Goal: Task Accomplishment & Management: Manage account settings

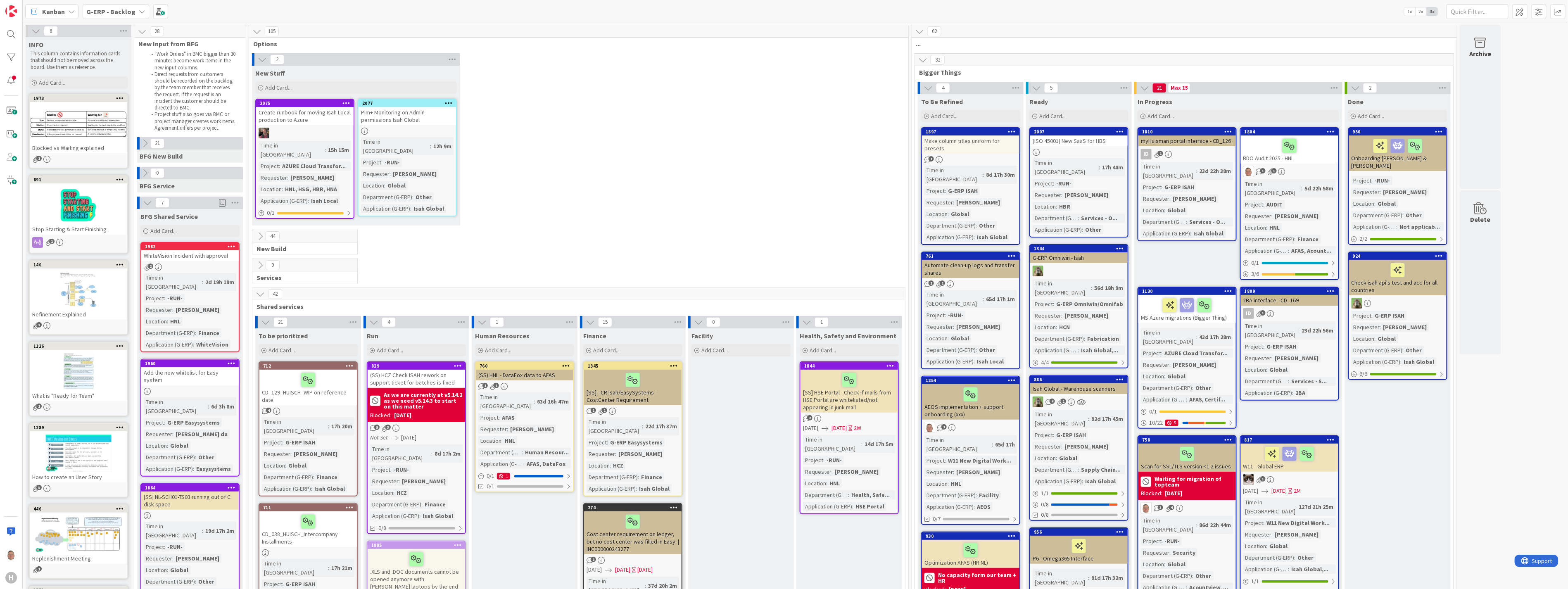
click at [693, 60] on icon at bounding box center [922, 59] width 9 height 9
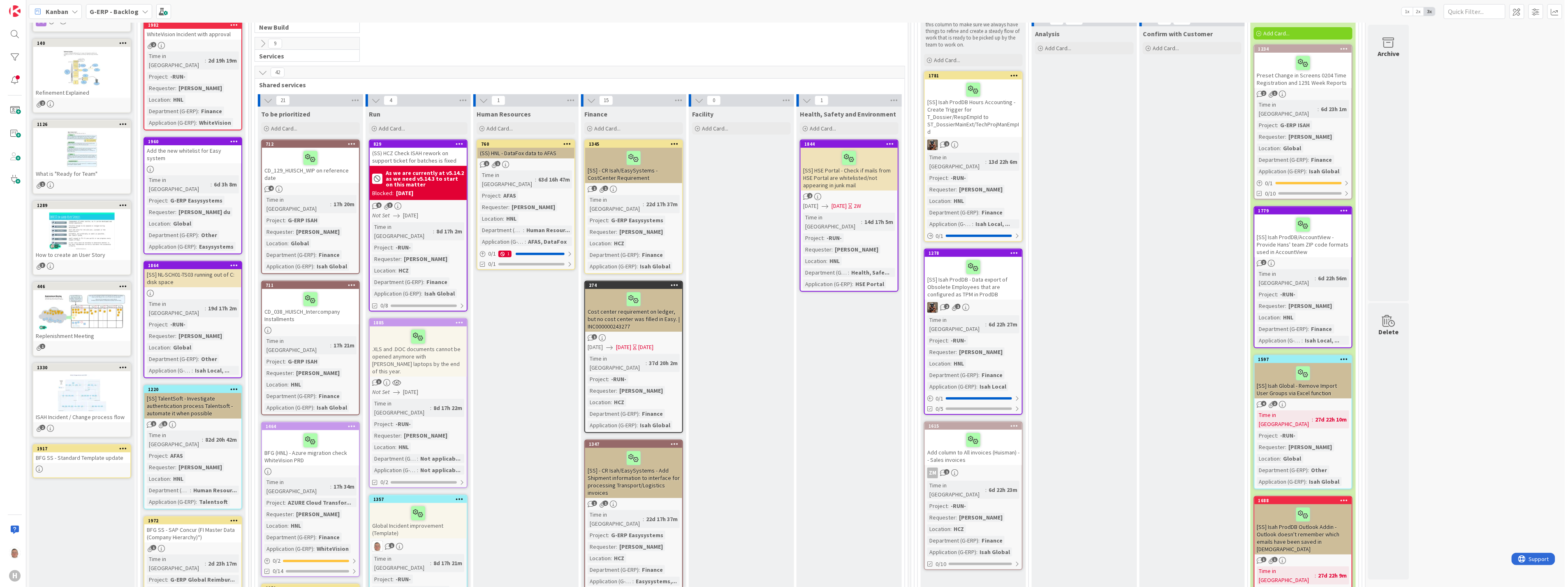
scroll to position [137, 0]
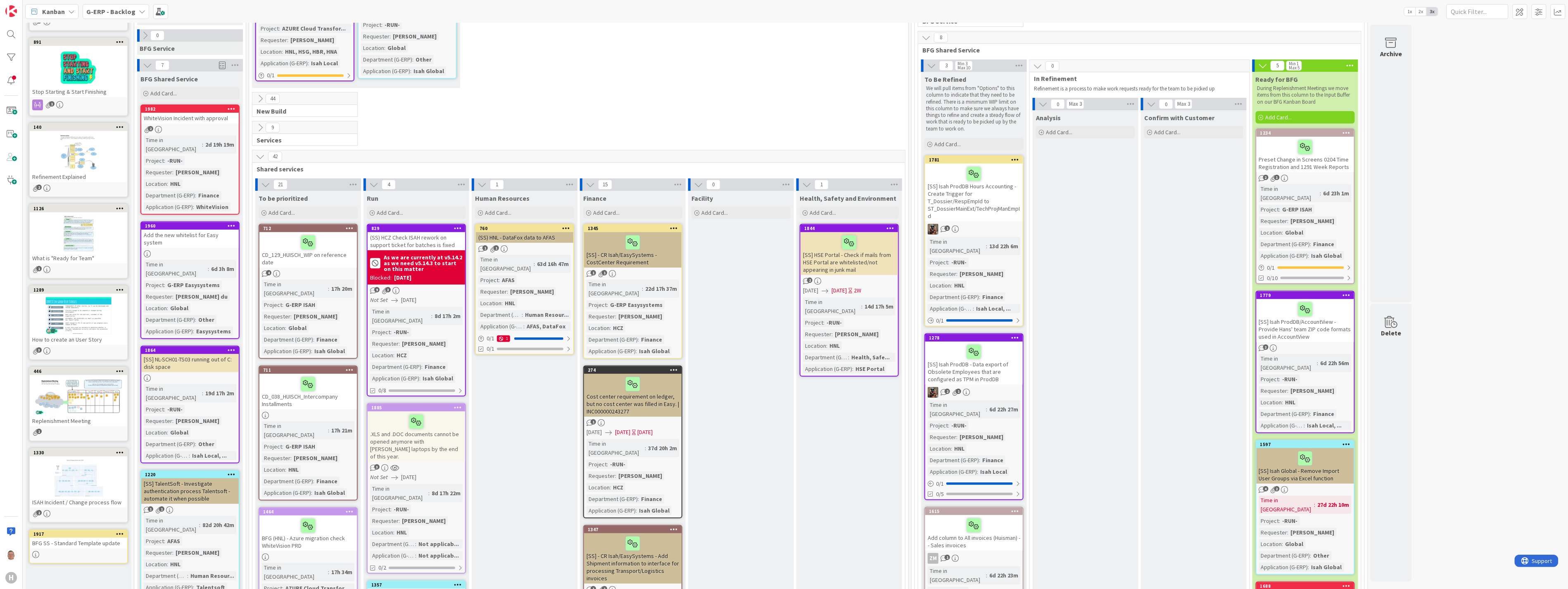
click at [200, 113] on div "WhiteVision Incident with approval" at bounding box center [190, 117] width 97 height 11
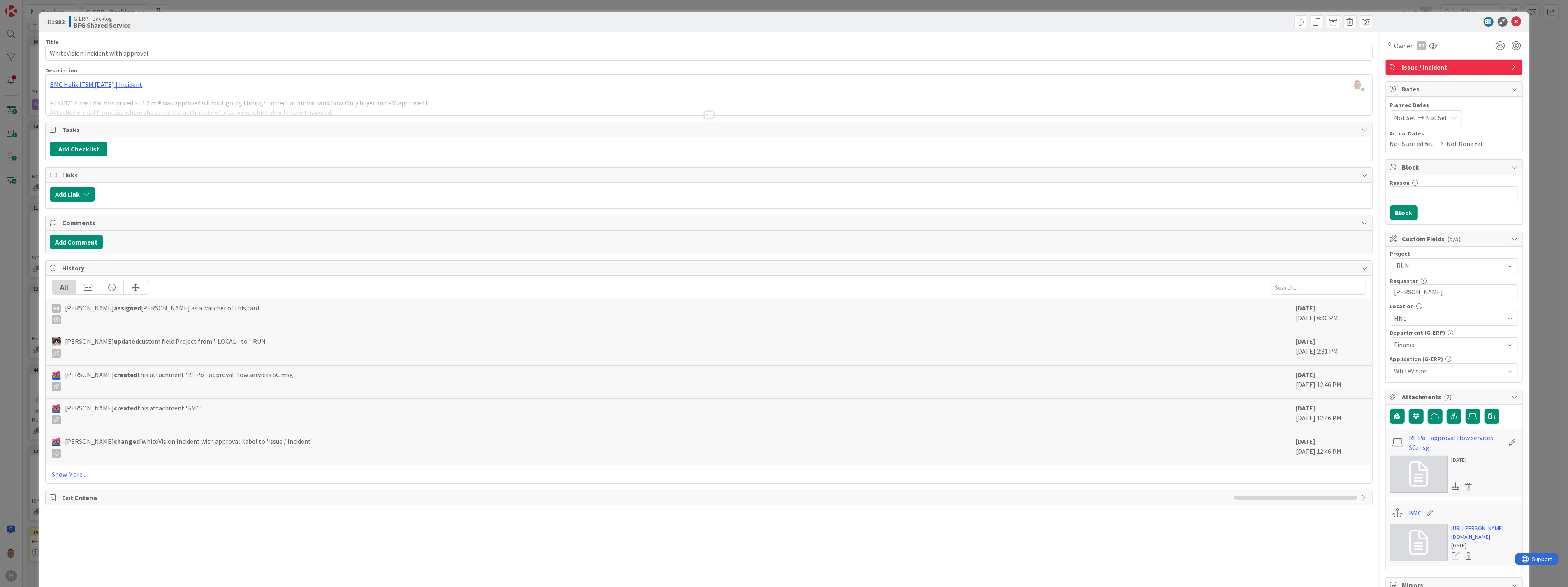
click at [690, 114] on div at bounding box center [709, 114] width 9 height 7
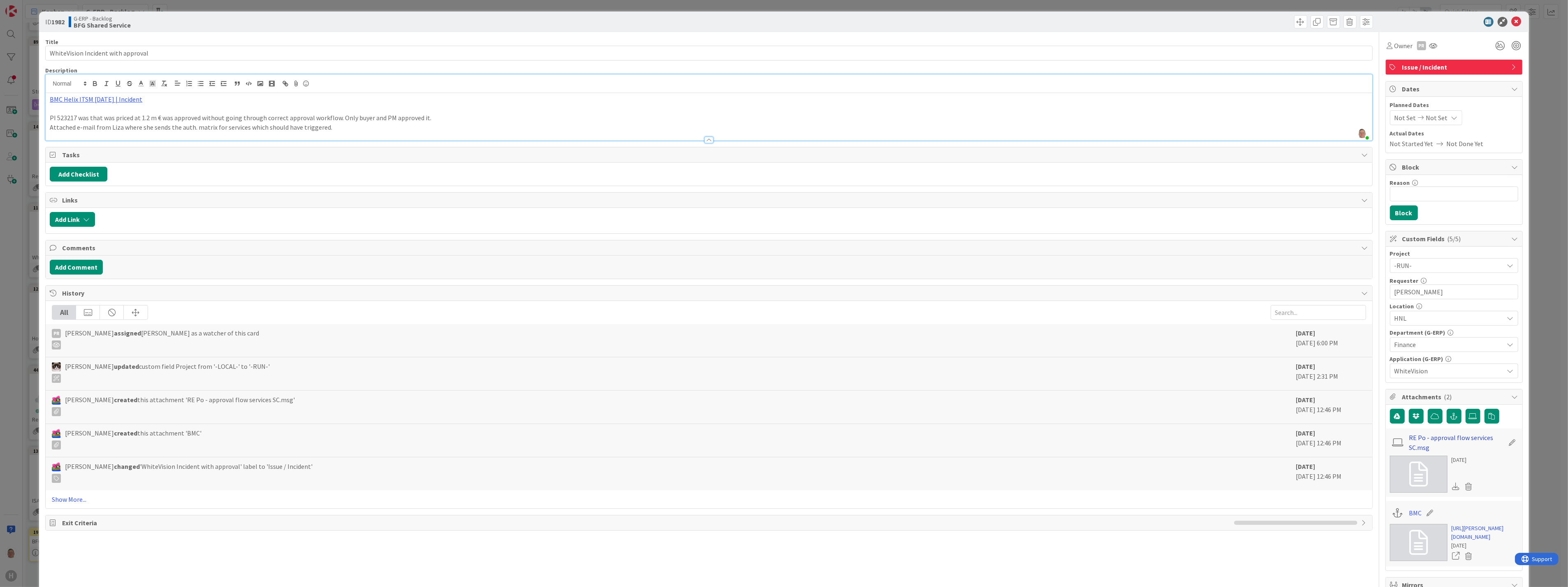
click at [690, 360] on link "RE Po - approval flow services SC.msg" at bounding box center [1456, 442] width 95 height 20
click at [116, 100] on link "BMC Helix ITSM 23.3.02 | Incident" at bounding box center [96, 99] width 92 height 9
click at [102, 116] on link "https://huisman-smartit.onbmc.com/smartit/app/#/incident/AGGHEXFAF704DATCZ0O5TC…" at bounding box center [87, 115] width 82 height 11
click at [393, 129] on p "Attached e-mail from Liza where she sends the auth. matrix for services which s…" at bounding box center [709, 128] width 1318 height 10
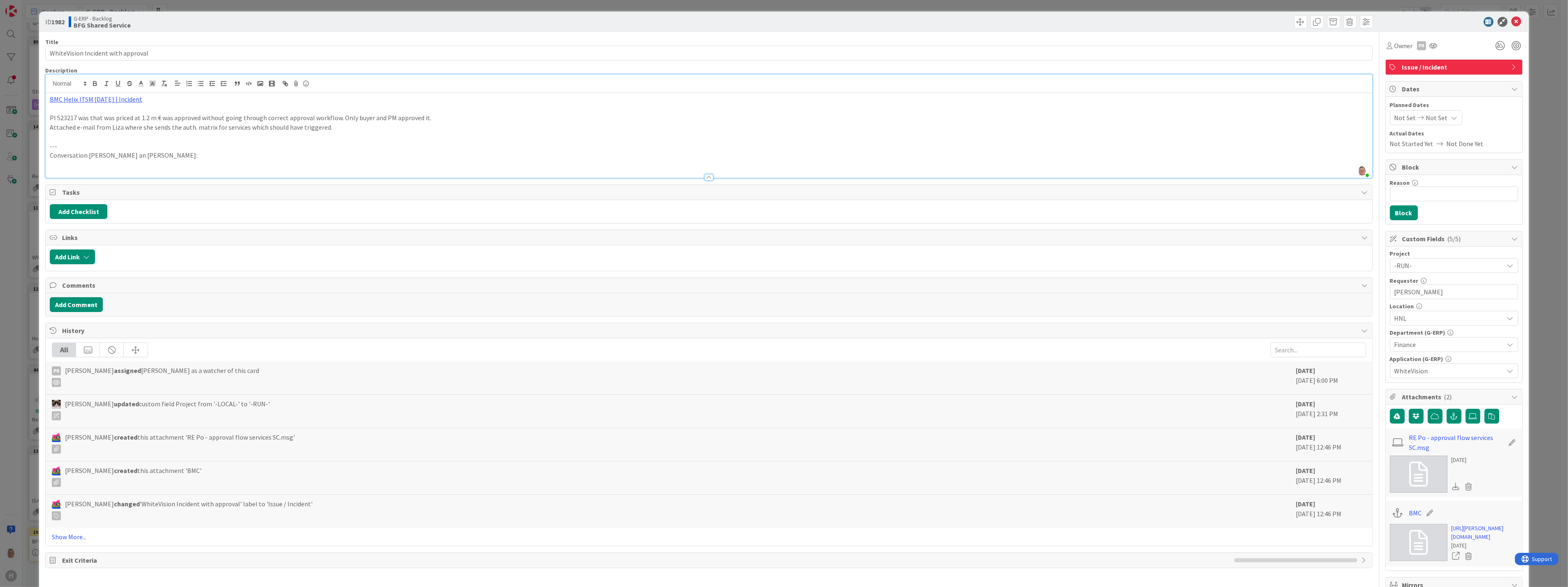
click at [120, 165] on p at bounding box center [709, 165] width 1318 height 10
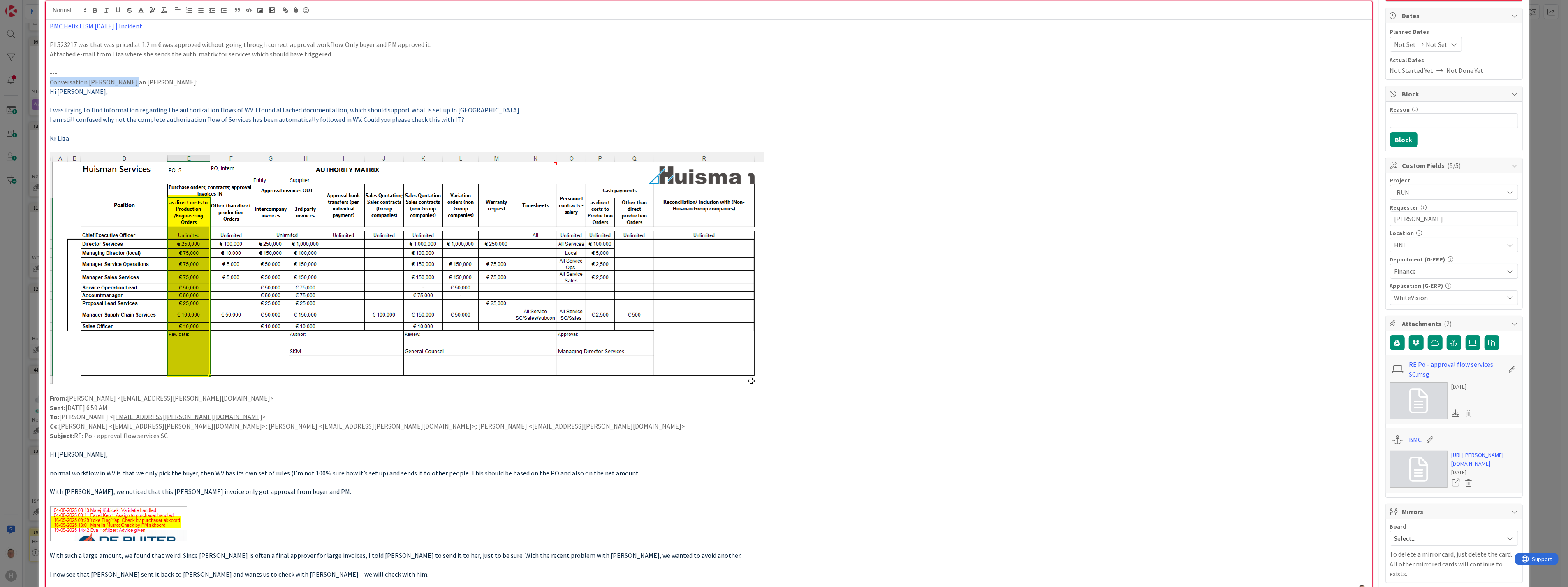
drag, startPoint x: 127, startPoint y: 81, endPoint x: 51, endPoint y: 83, distance: 76.0
click at [51, 83] on p "Conversation Liza an Simon:" at bounding box center [709, 82] width 1318 height 10
click at [94, 10] on icon "button" at bounding box center [95, 11] width 8 height 8
click at [120, 11] on icon "button" at bounding box center [118, 11] width 8 height 8
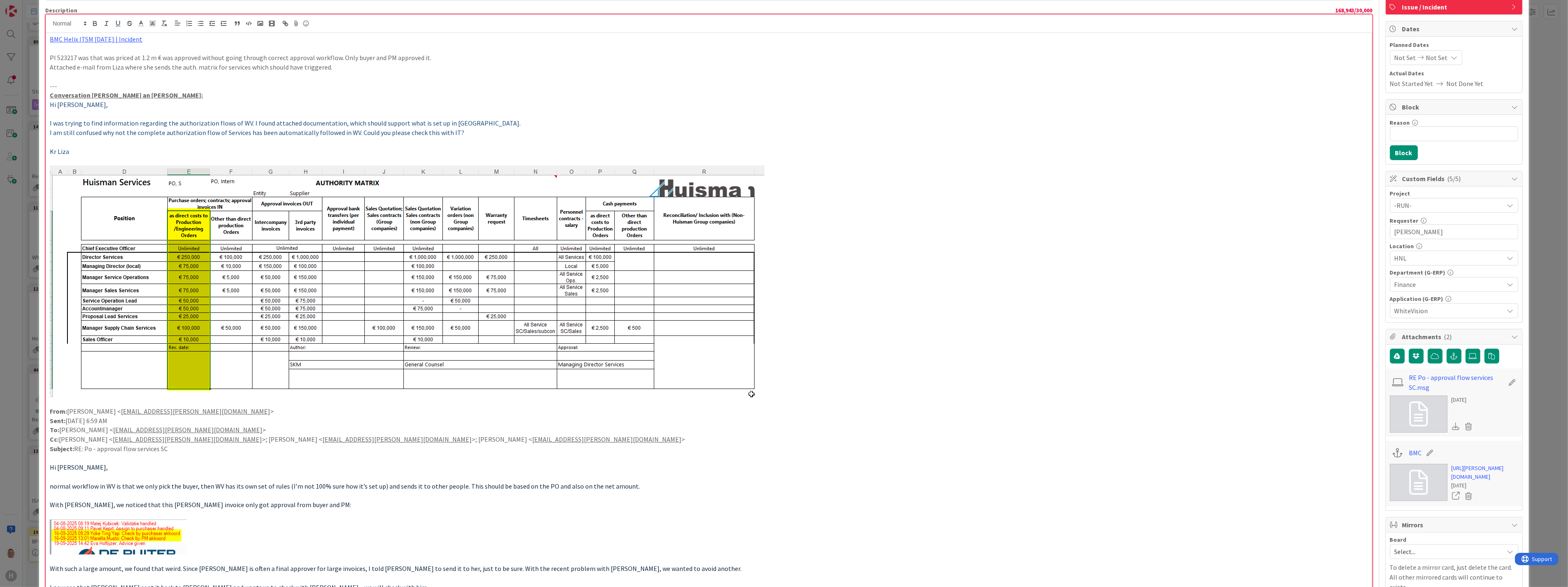
scroll to position [46, 0]
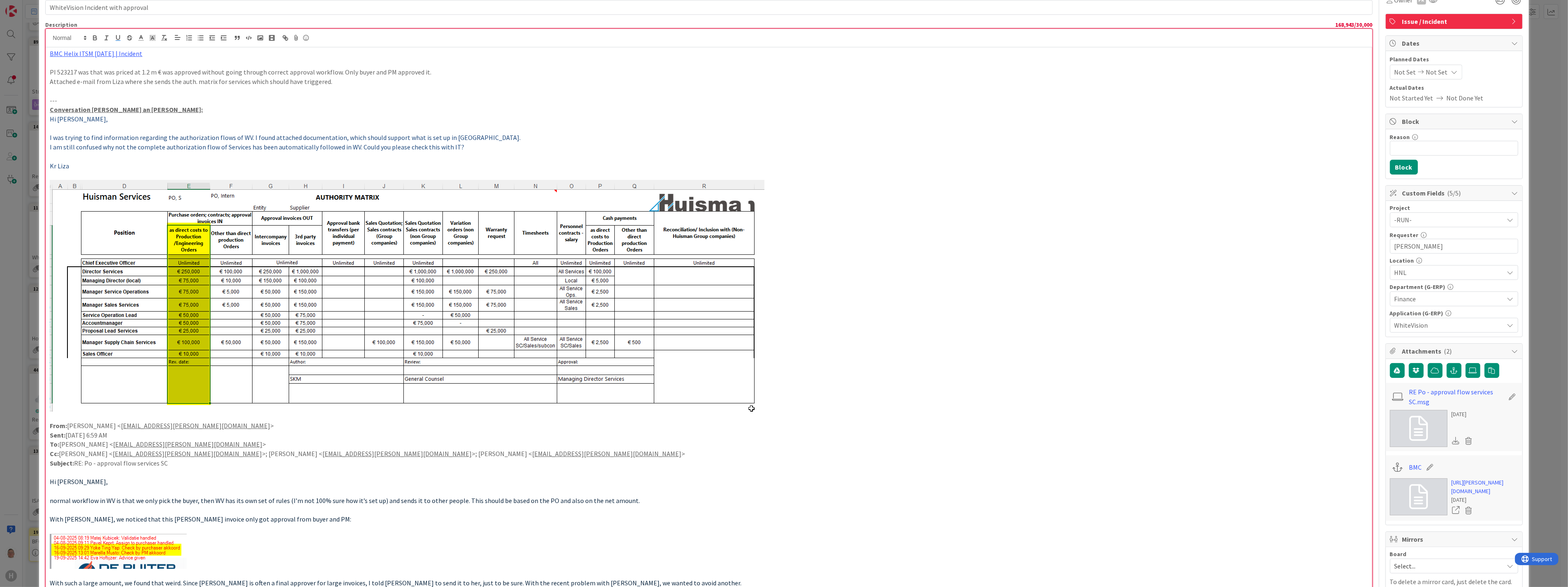
click at [507, 148] on p "I am still confused why not the complete authorization flow of Services has bee…" at bounding box center [709, 147] width 1318 height 10
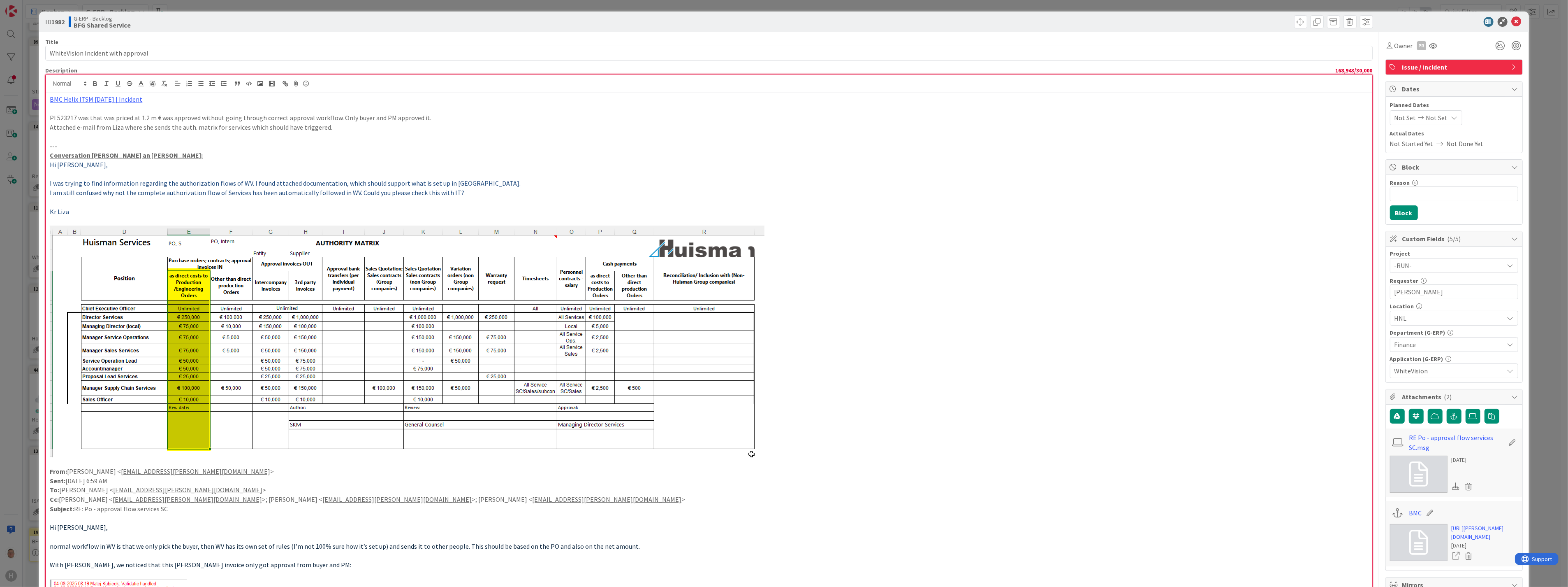
scroll to position [411, 0]
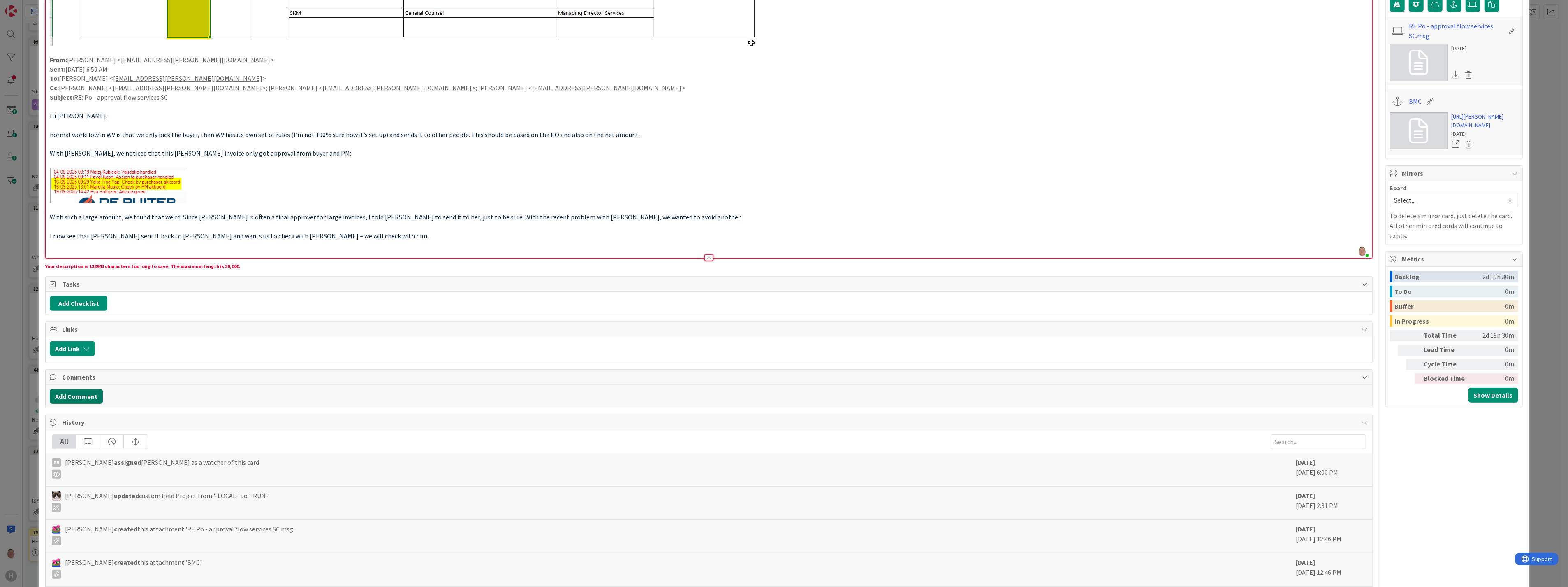
click at [74, 360] on button "Add Comment" at bounding box center [76, 395] width 53 height 14
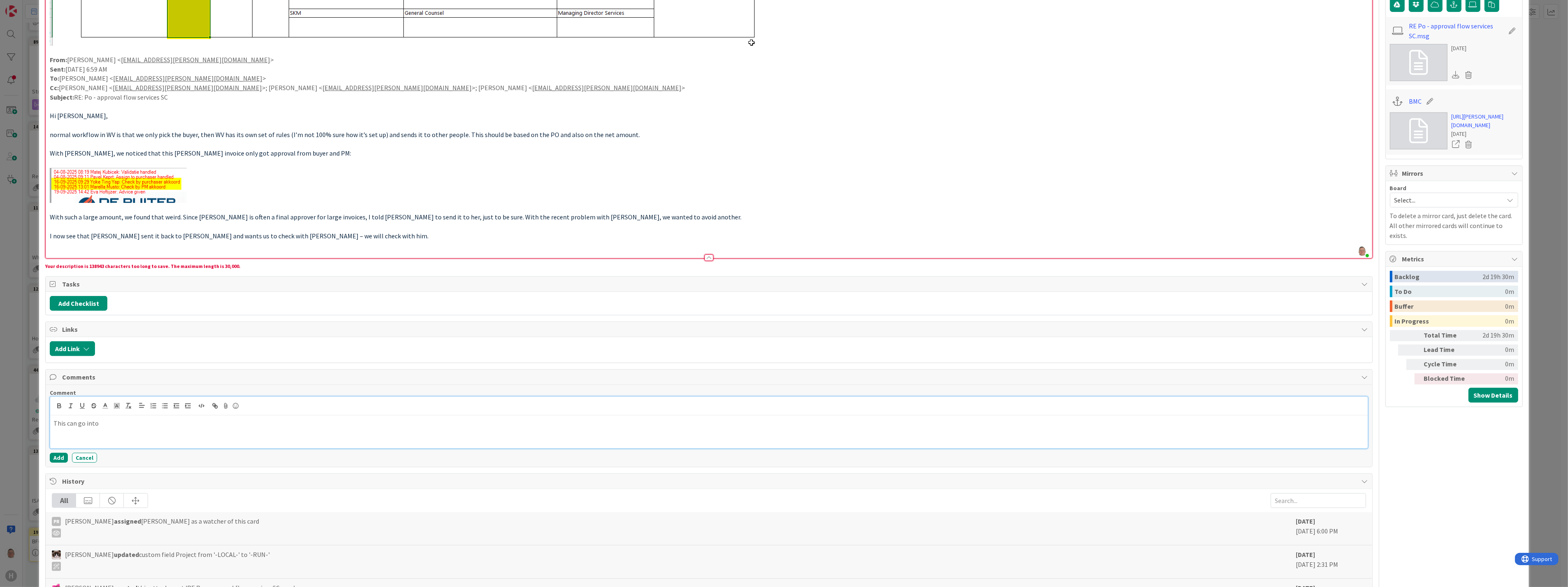
click at [123, 360] on p "This can go into" at bounding box center [709, 423] width 1311 height 10
click at [80, 360] on div "This can go into To be prioritized" at bounding box center [709, 432] width 1318 height 33
click at [179, 360] on div "This can go into To be prioritized" at bounding box center [709, 432] width 1318 height 33
click at [52, 360] on button "Add" at bounding box center [59, 458] width 18 height 10
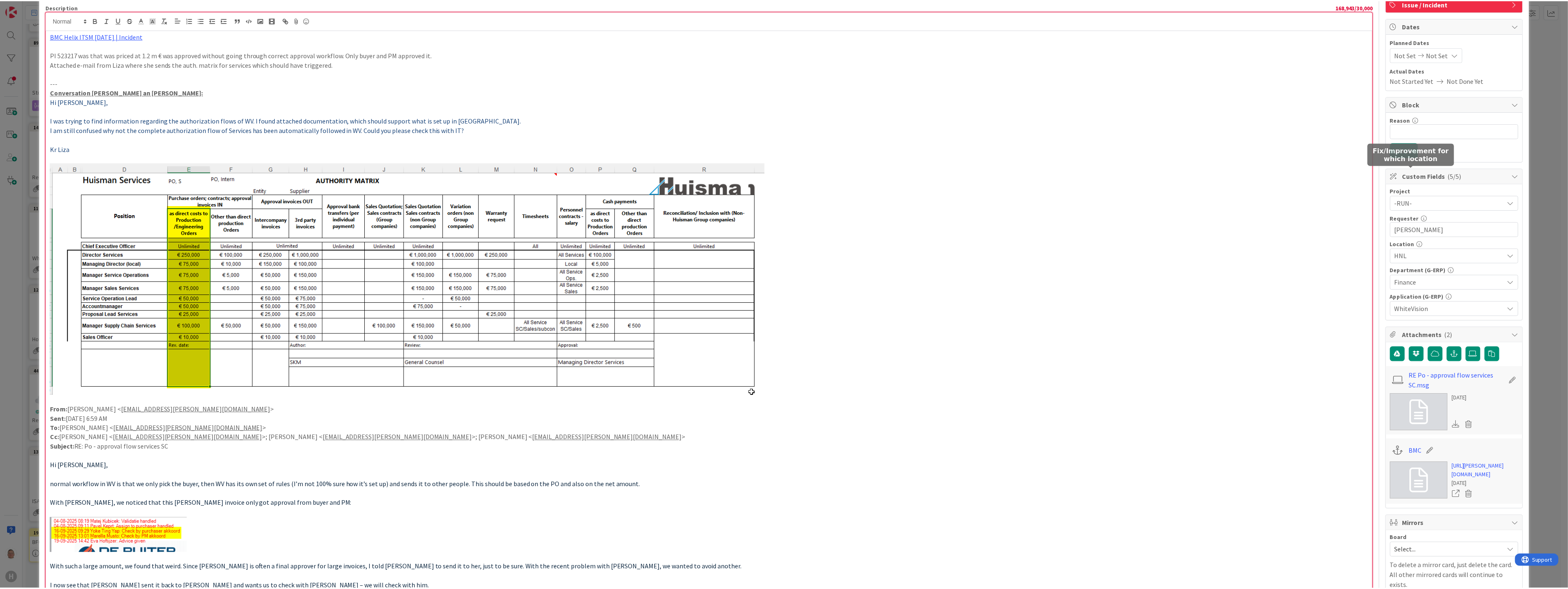
scroll to position [0, 0]
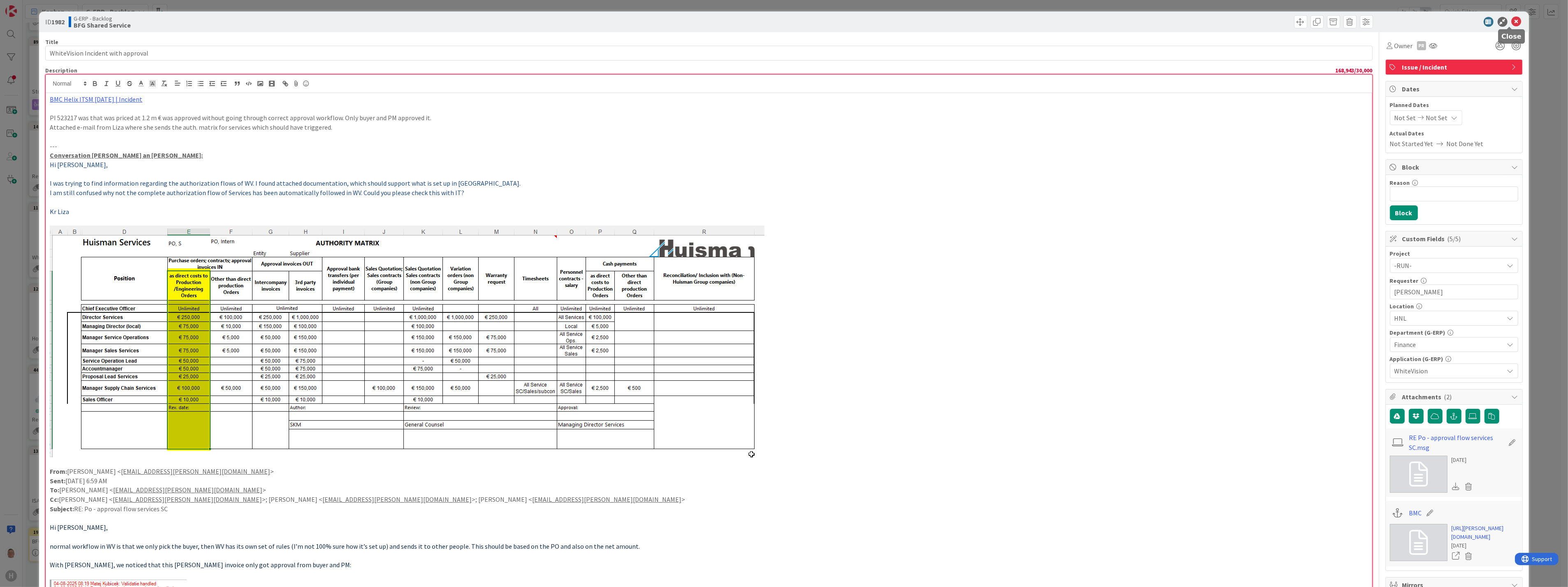
click at [690, 22] on icon at bounding box center [1516, 22] width 10 height 10
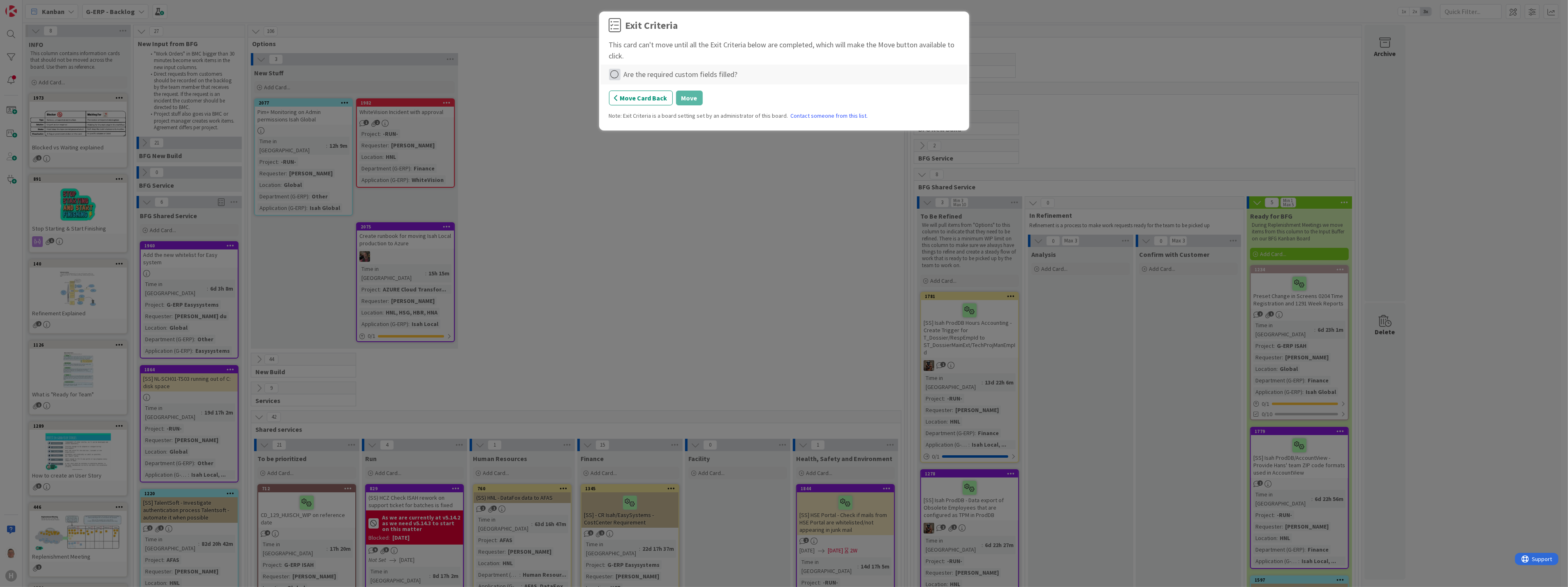
click at [616, 75] on icon at bounding box center [615, 75] width 12 height 12
click at [642, 90] on link "Complete" at bounding box center [660, 91] width 103 height 12
click at [689, 99] on button "Move" at bounding box center [690, 97] width 27 height 14
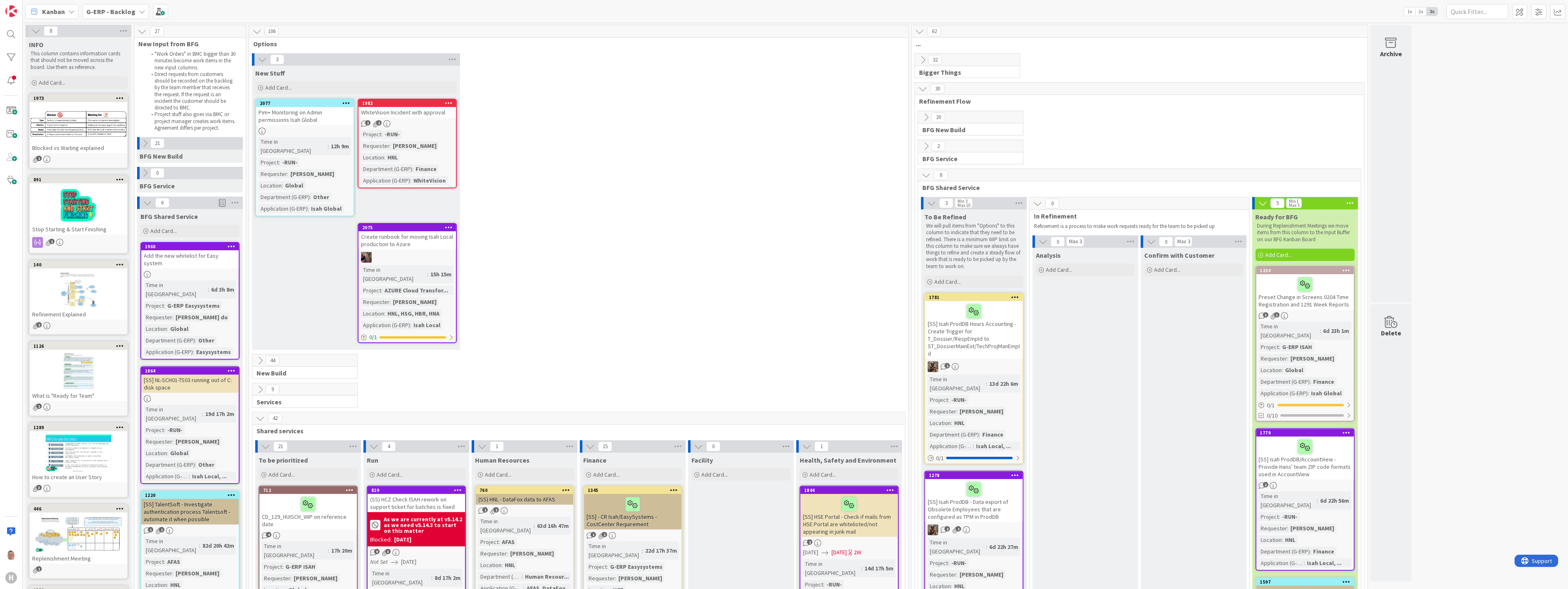
click at [447, 102] on icon at bounding box center [449, 103] width 8 height 6
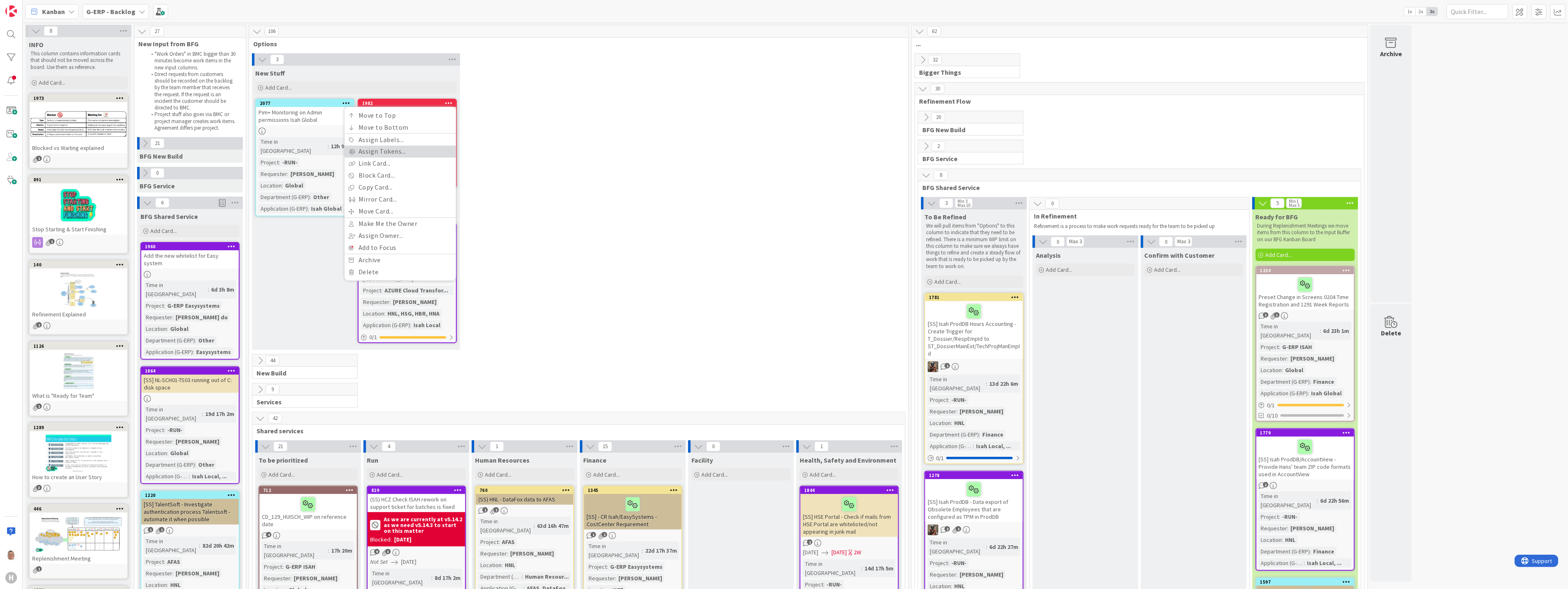
click at [396, 153] on link "Assign Tokens..." at bounding box center [401, 151] width 112 height 12
click at [391, 154] on span "BFG Shared Service" at bounding box center [387, 154] width 57 height 8
click at [438, 153] on icon at bounding box center [438, 153] width 7 height 7
click at [441, 113] on button "Back" at bounding box center [441, 114] width 20 height 9
click at [435, 85] on div "Add Card..." at bounding box center [355, 87] width 201 height 13
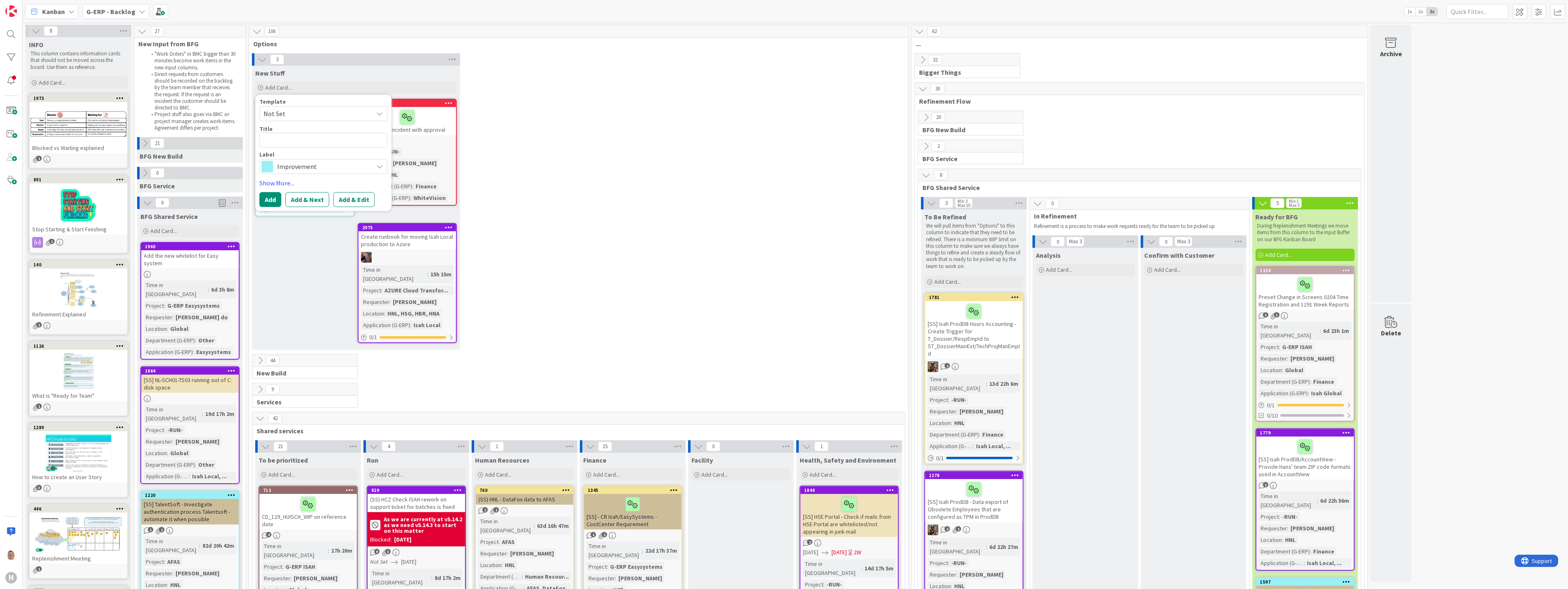
click at [296, 244] on div "New Stuff Add Card... Template Not Set Title 0 / 128 Label Improvement Show Mor…" at bounding box center [356, 207] width 208 height 284
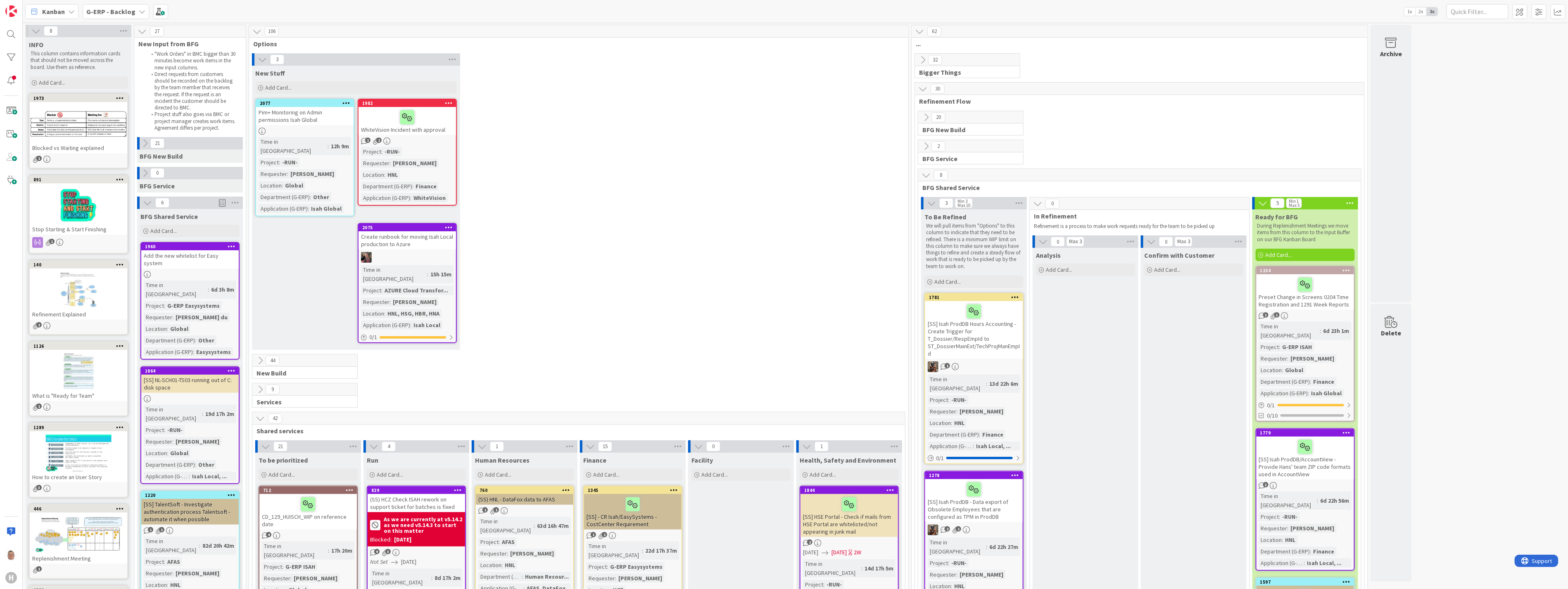
click at [195, 253] on div "Add the new whitelist for Easy system" at bounding box center [190, 259] width 97 height 18
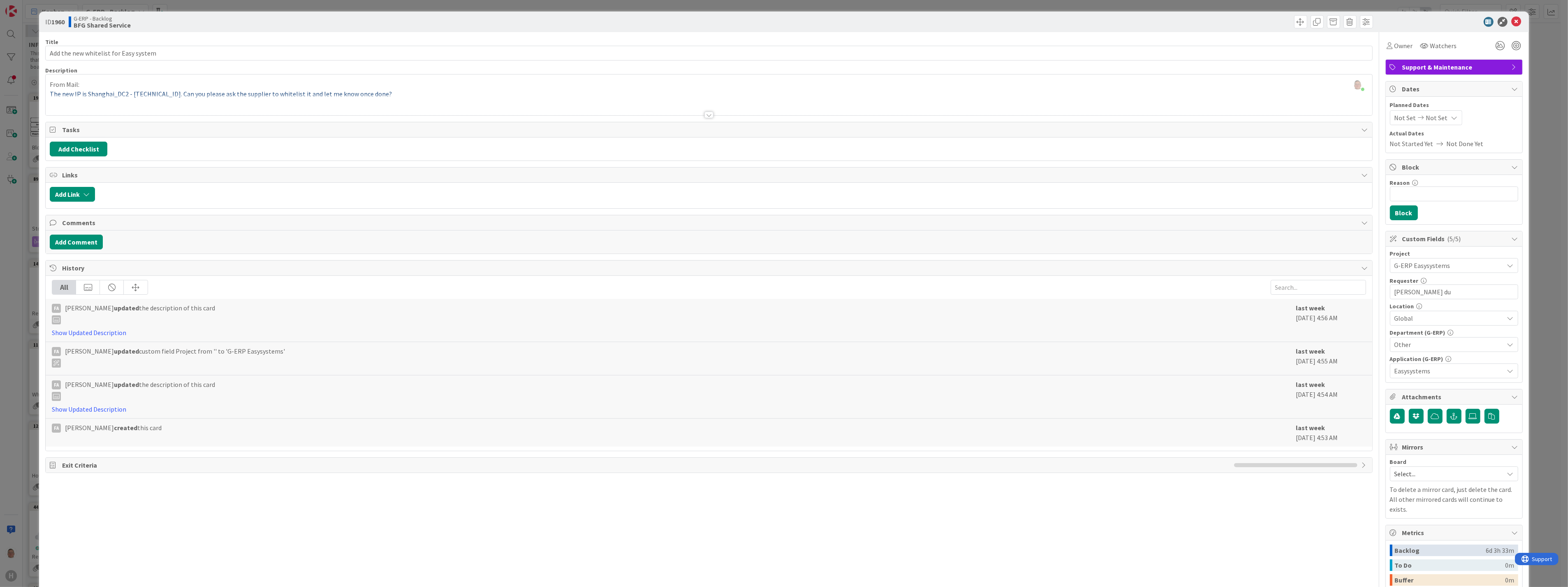
click at [690, 114] on div at bounding box center [709, 114] width 9 height 7
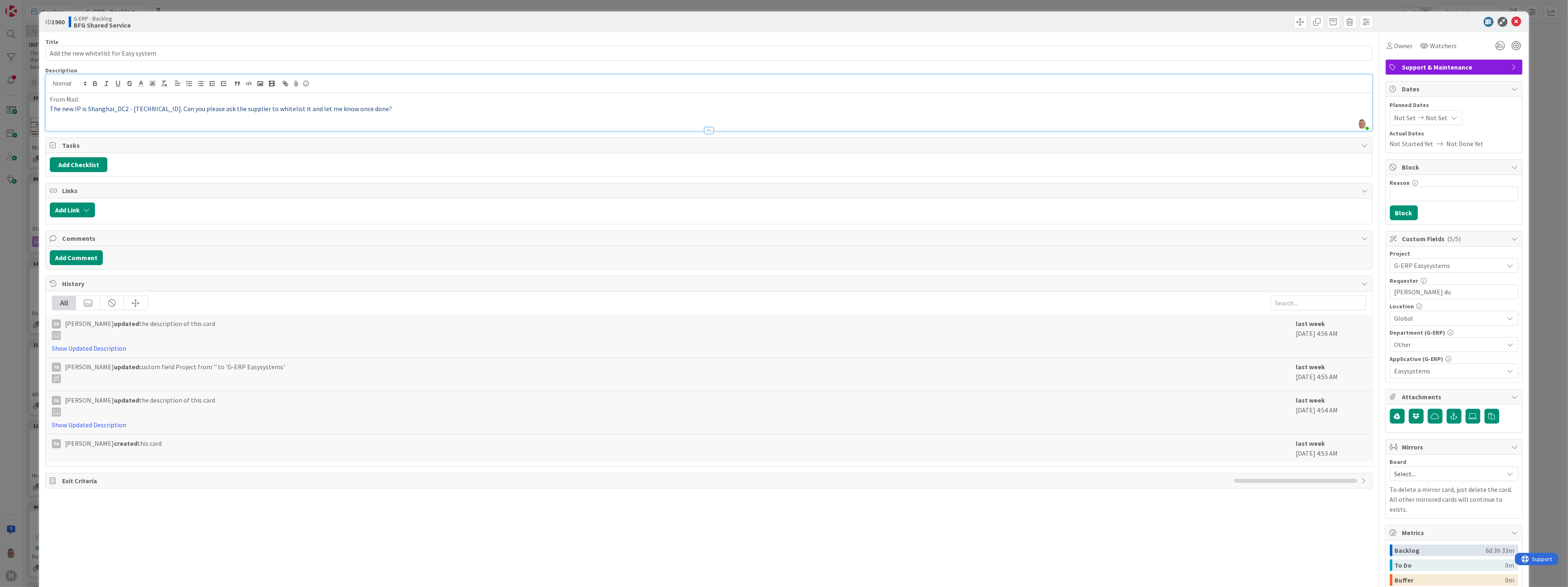
click at [416, 106] on p "The new IP is Shanghai_DC2 - 103.40.175.39. Can you please ask the supplier to …" at bounding box center [709, 108] width 1318 height 10
click at [83, 158] on button "Add Checklist" at bounding box center [79, 164] width 58 height 14
type input "C"
type input "Actions"
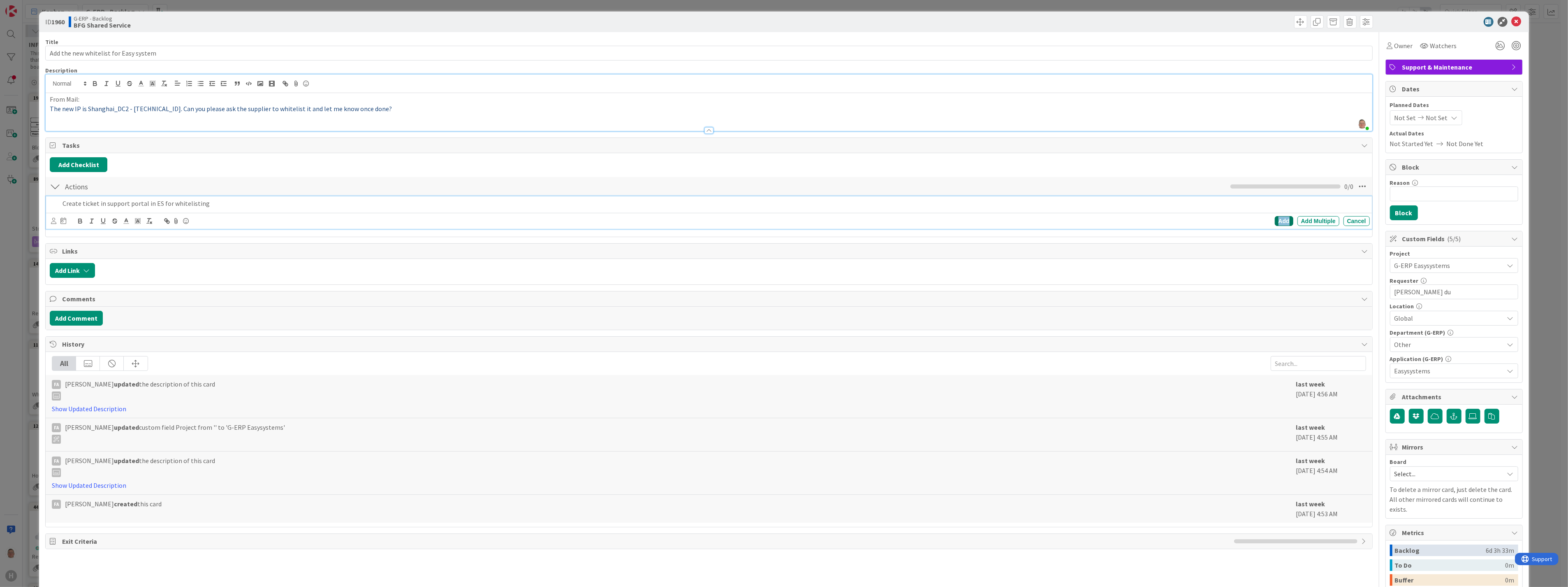
click at [690, 219] on div "Add" at bounding box center [1283, 221] width 18 height 10
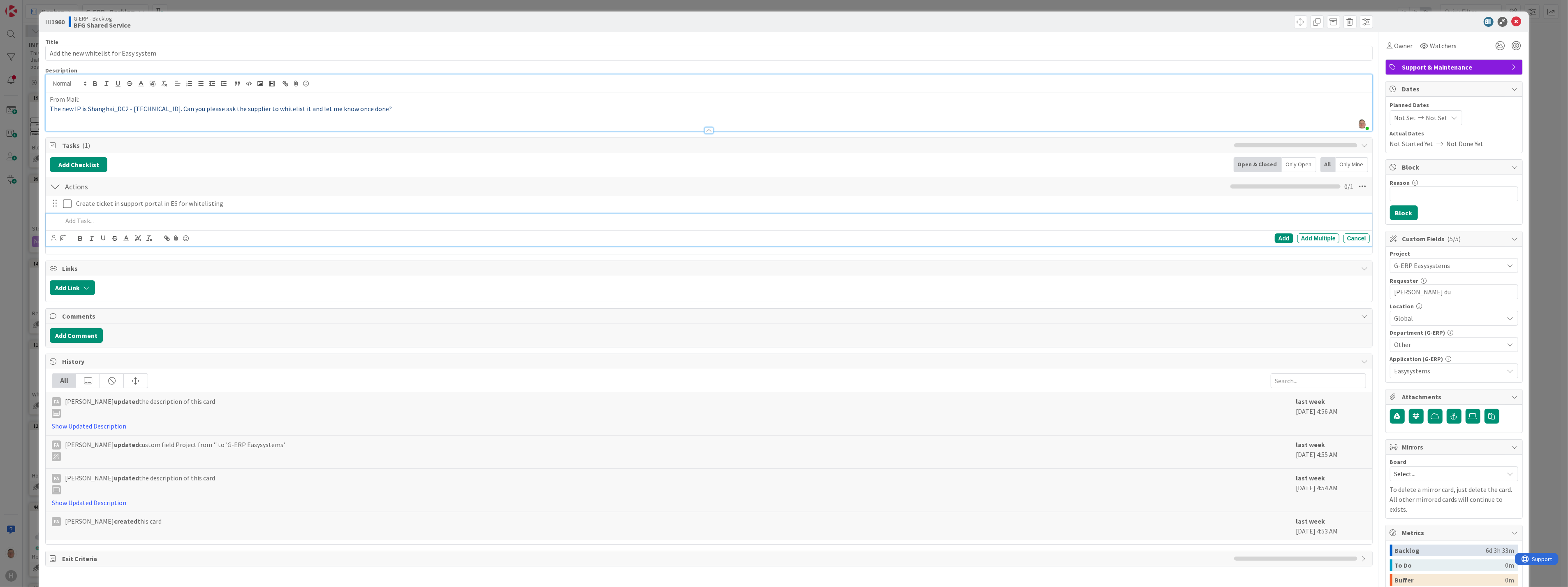
click at [81, 223] on p at bounding box center [714, 221] width 1303 height 10
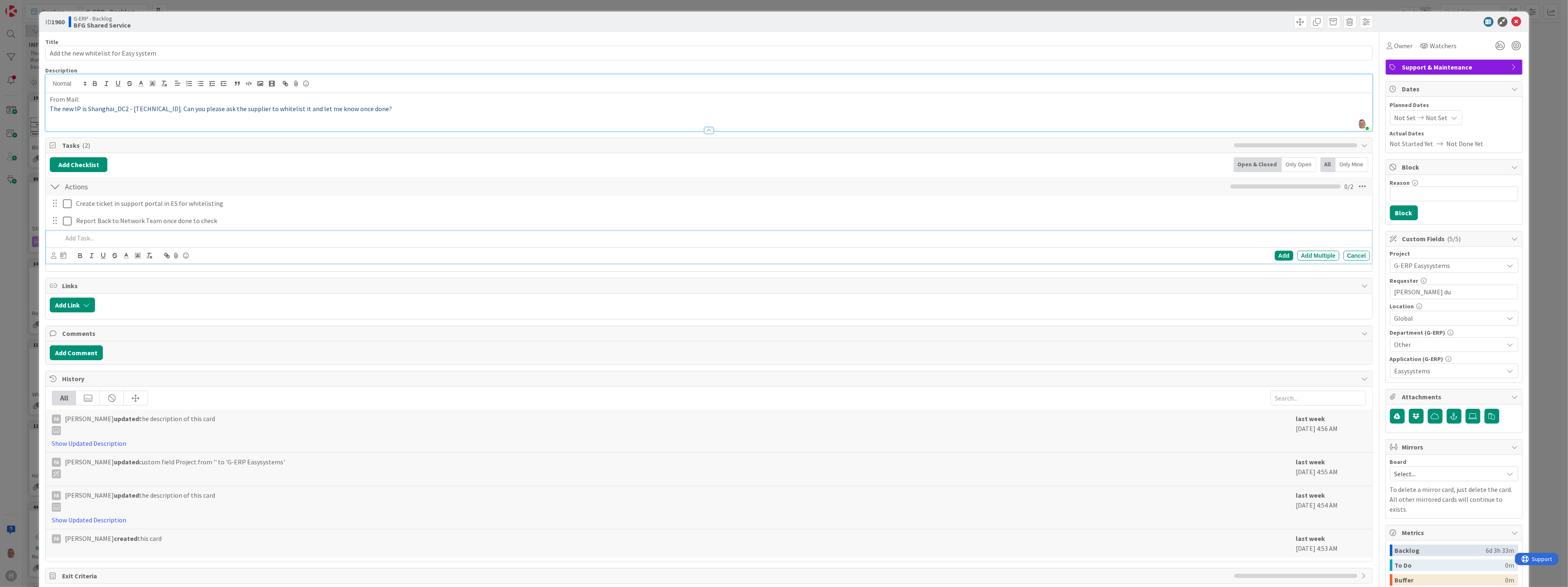
click at [389, 109] on p "The new IP is Shanghai_DC2 - 103.40.175.39. Can you please ask the supplier to …" at bounding box center [709, 108] width 1318 height 10
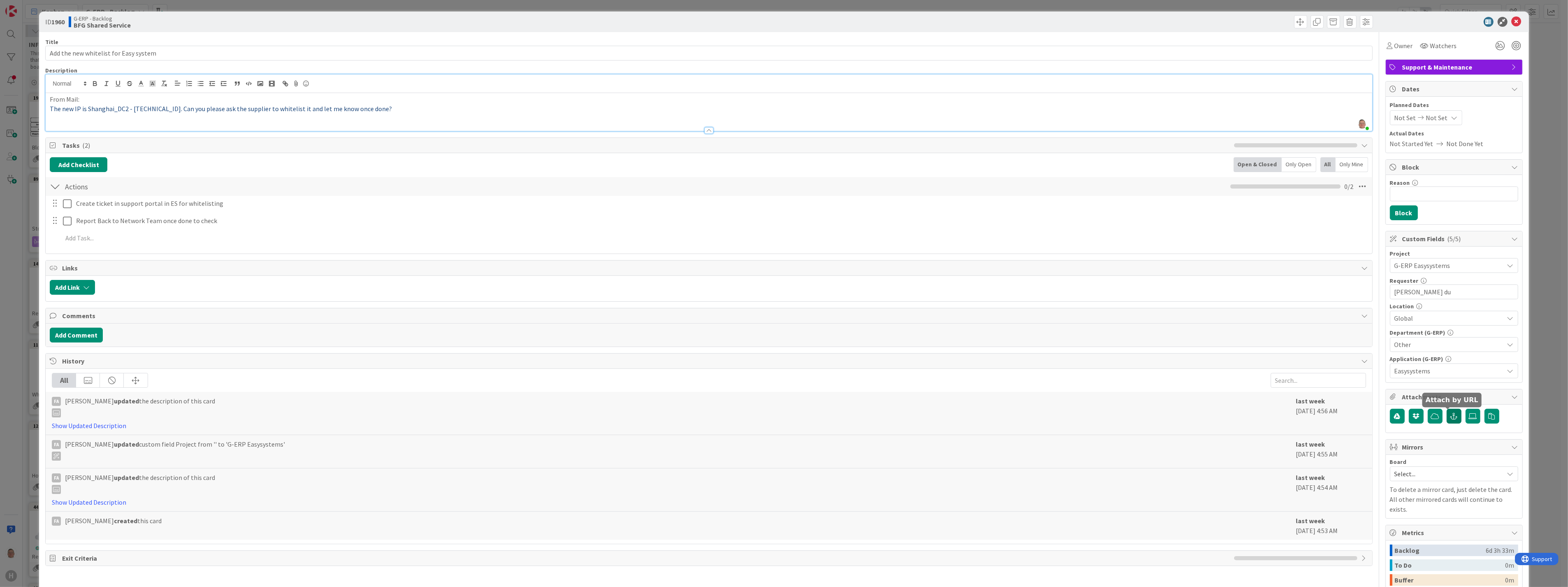
click at [690, 360] on icon "button" at bounding box center [1455, 415] width 8 height 7
click at [690, 360] on input "text" at bounding box center [1454, 452] width 129 height 14
paste input "https://support.easysystems.nl/dashboard"
type input "https://support.easysystems.nl/dashboard"
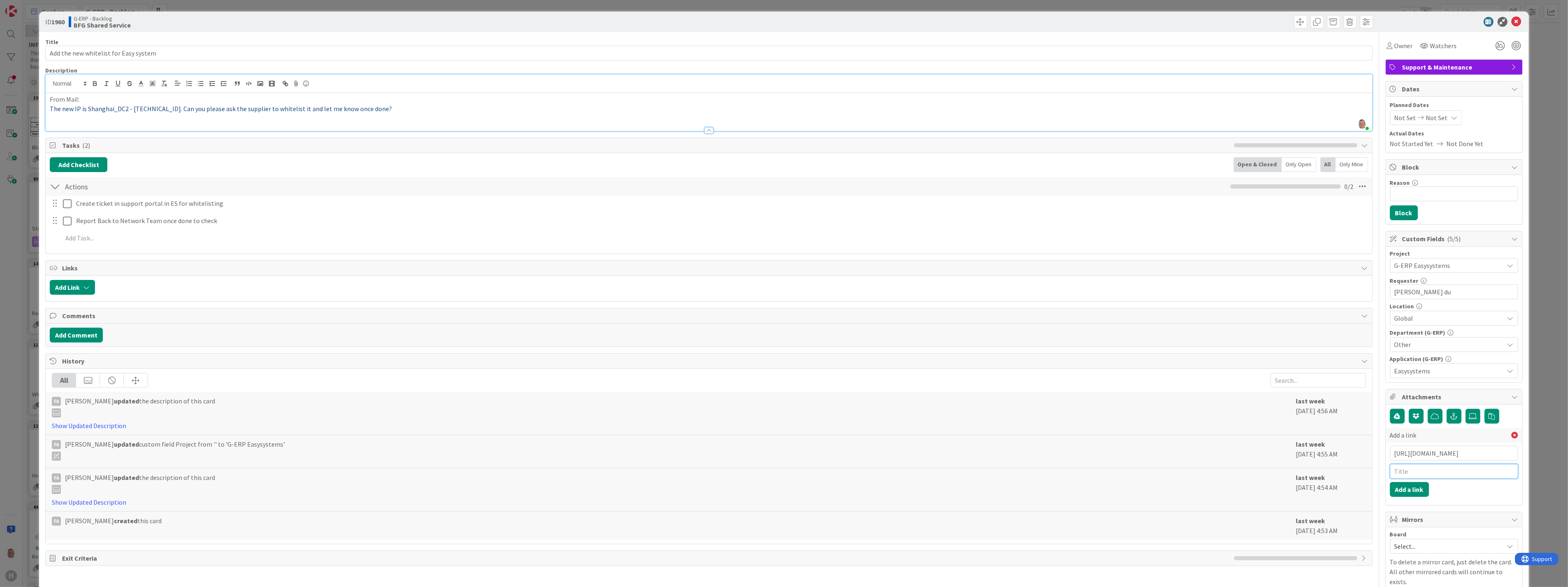
click at [690, 360] on input "text" at bounding box center [1454, 470] width 129 height 14
type input "EasySystems Support Dashboard"
click at [690, 360] on button "Add a link" at bounding box center [1409, 488] width 39 height 14
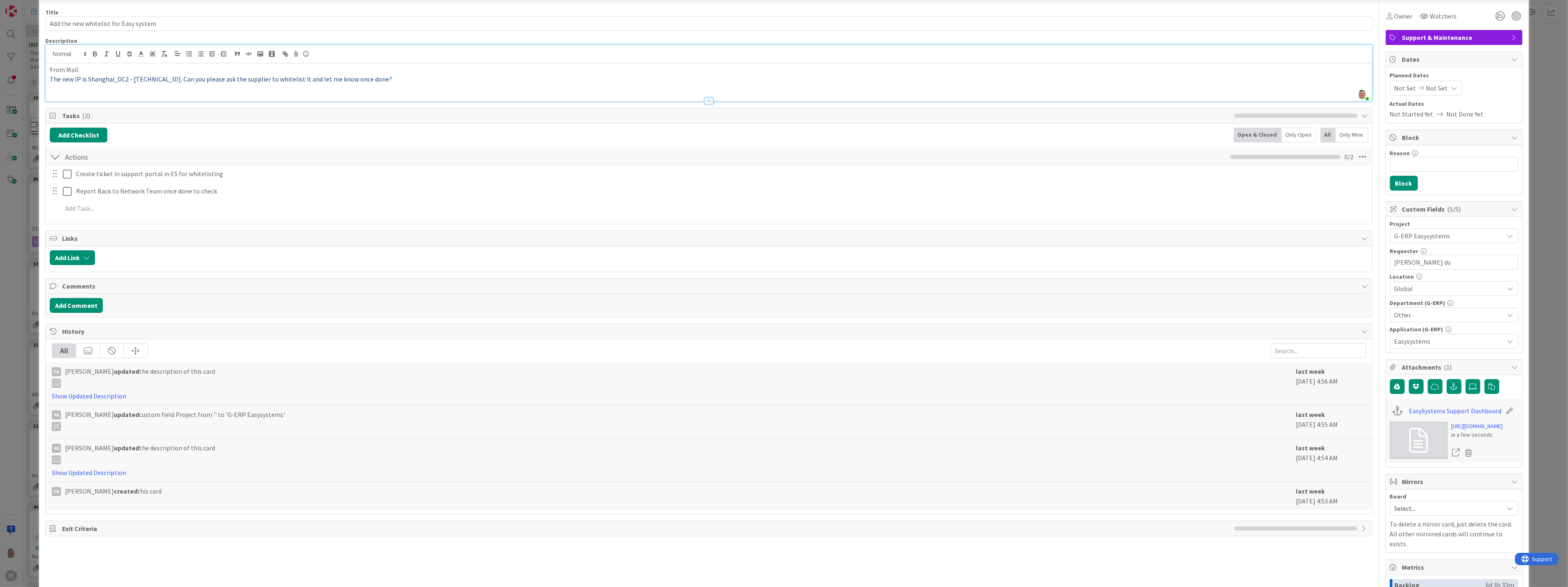
scroll to position [46, 0]
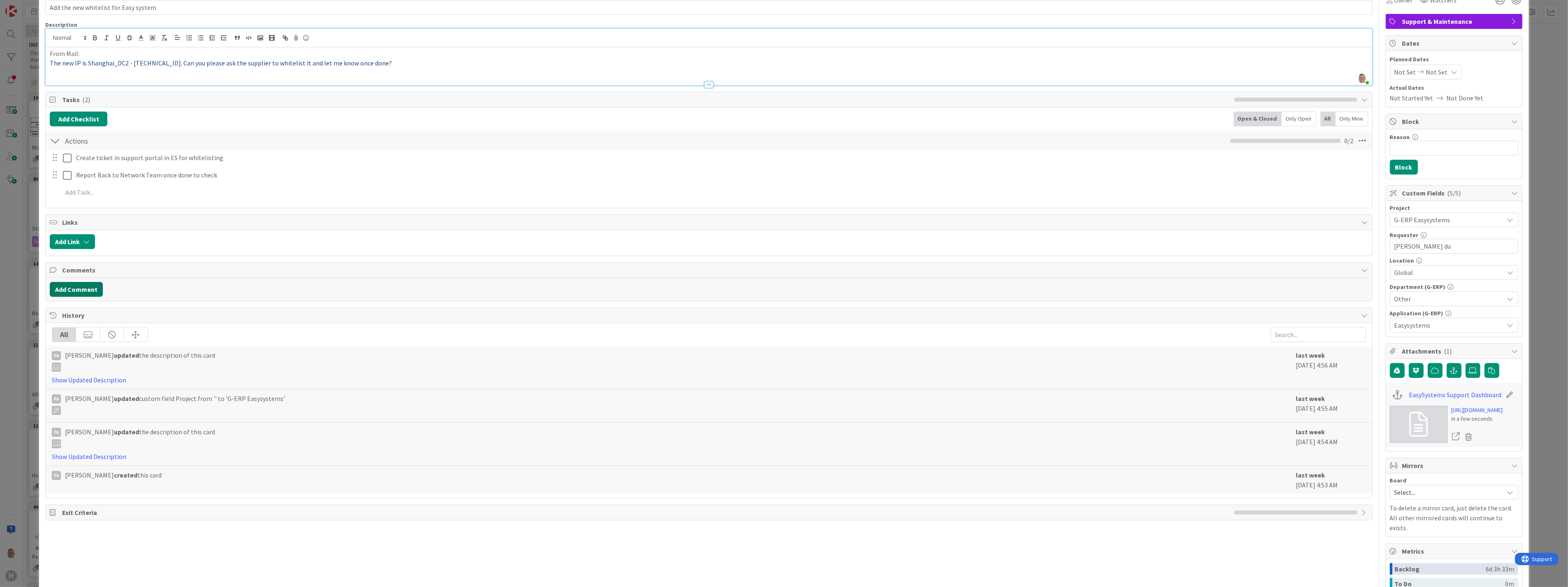
click at [77, 289] on button "Add Comment" at bounding box center [76, 289] width 53 height 14
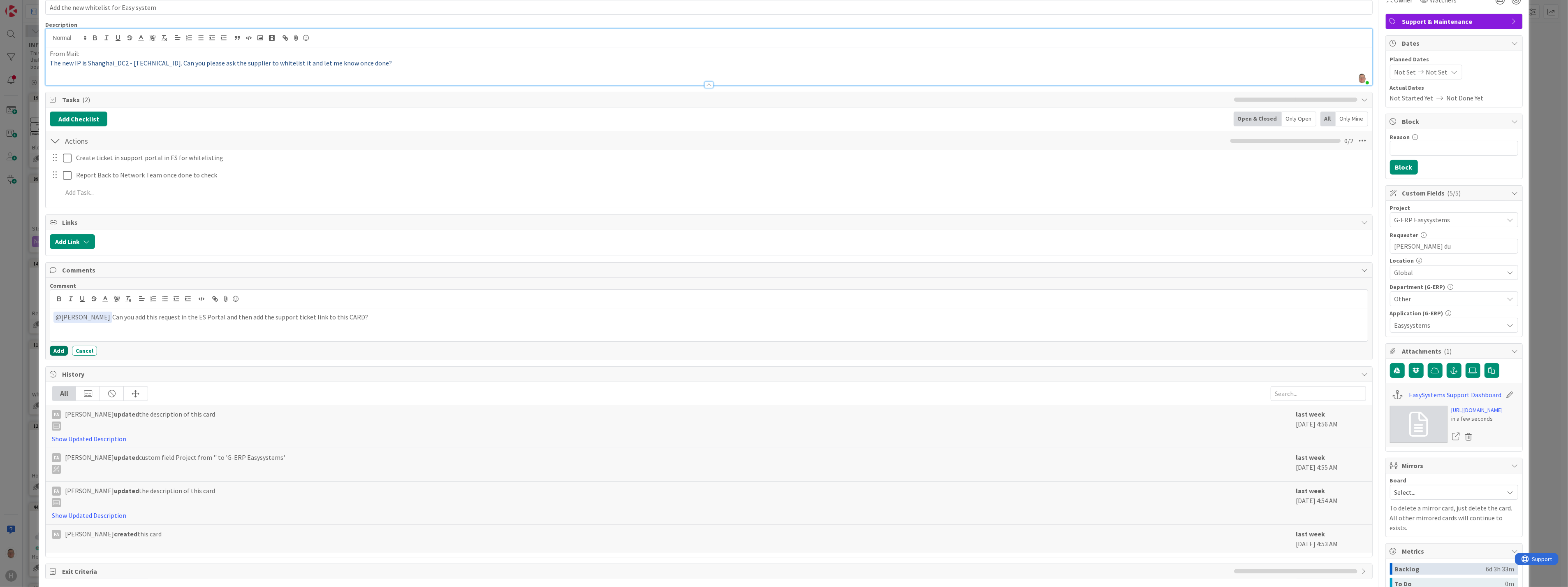
click at [56, 351] on button "Add" at bounding box center [59, 350] width 18 height 10
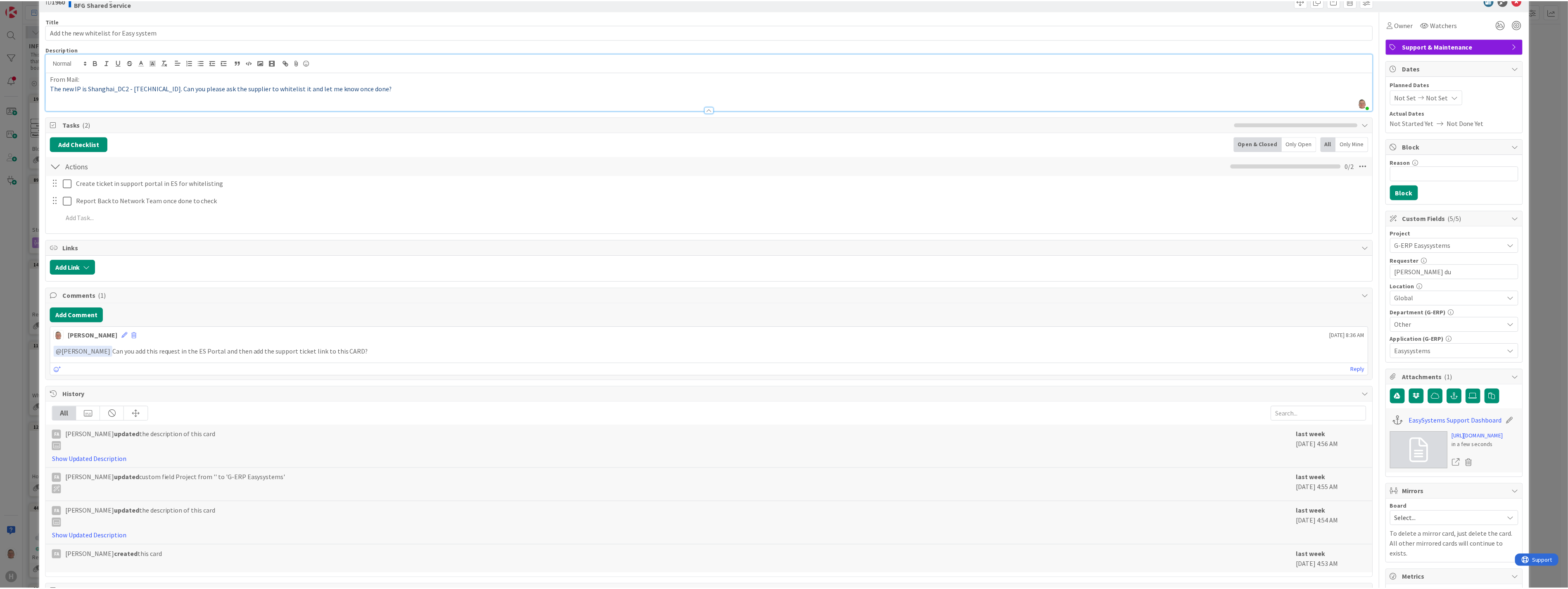
scroll to position [0, 0]
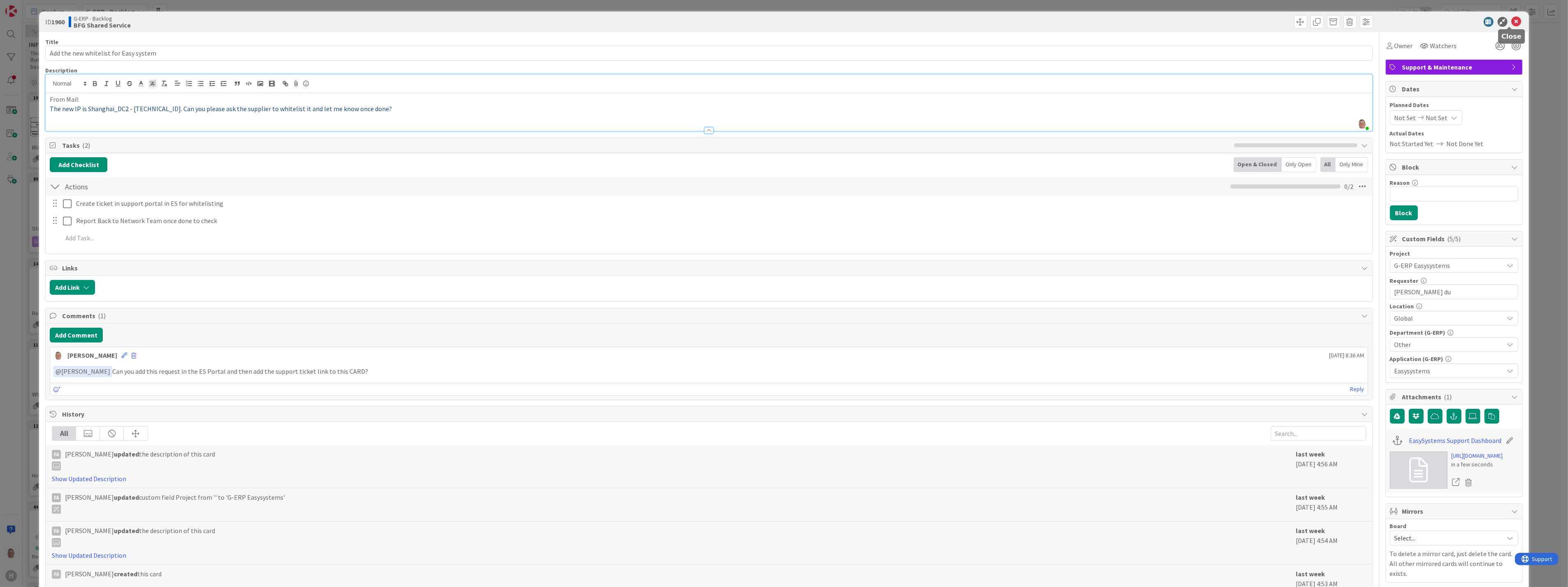
click at [690, 20] on icon at bounding box center [1516, 22] width 10 height 10
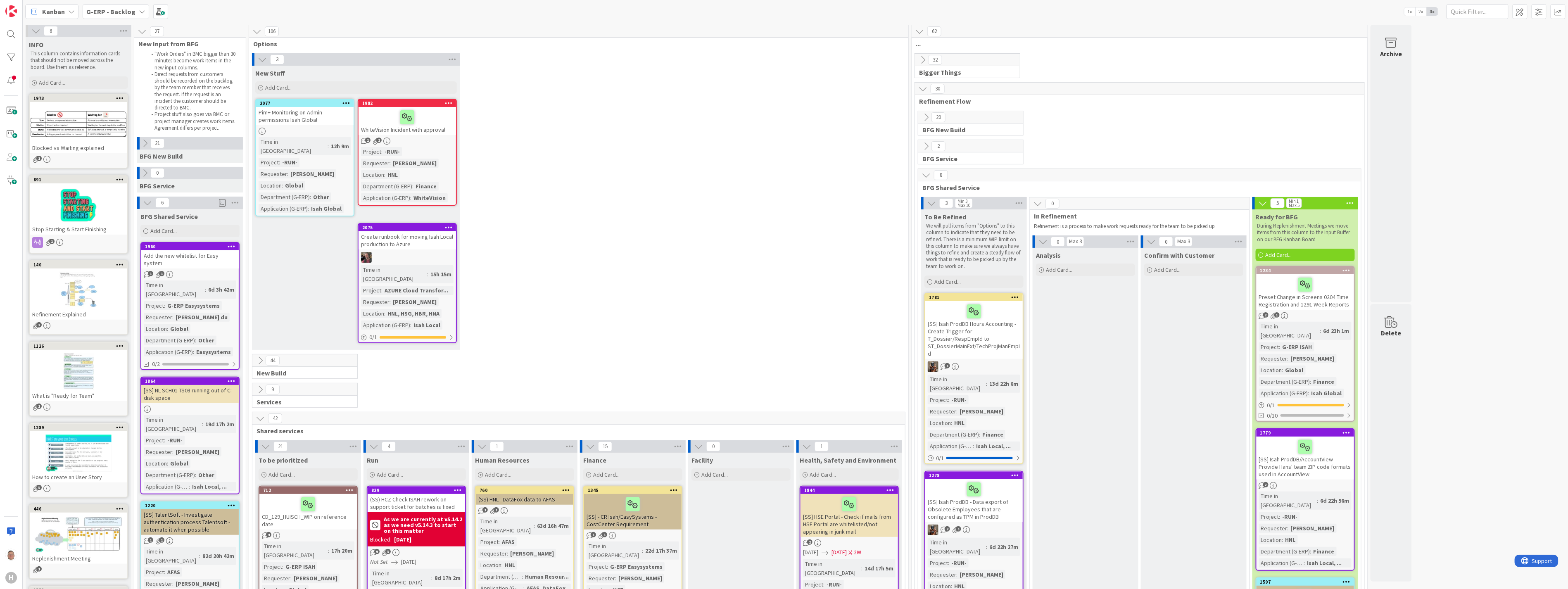
click at [233, 246] on icon at bounding box center [231, 246] width 8 height 6
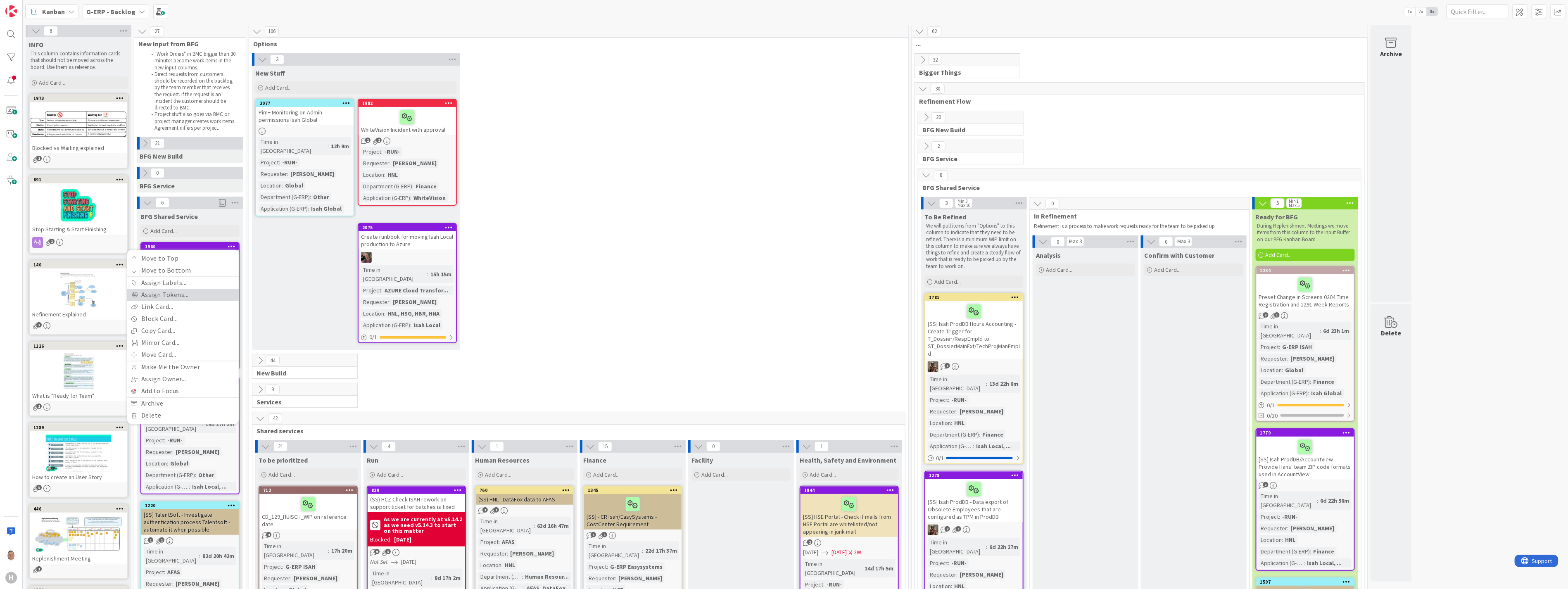
click at [191, 293] on link "Assign Tokens..." at bounding box center [183, 294] width 112 height 12
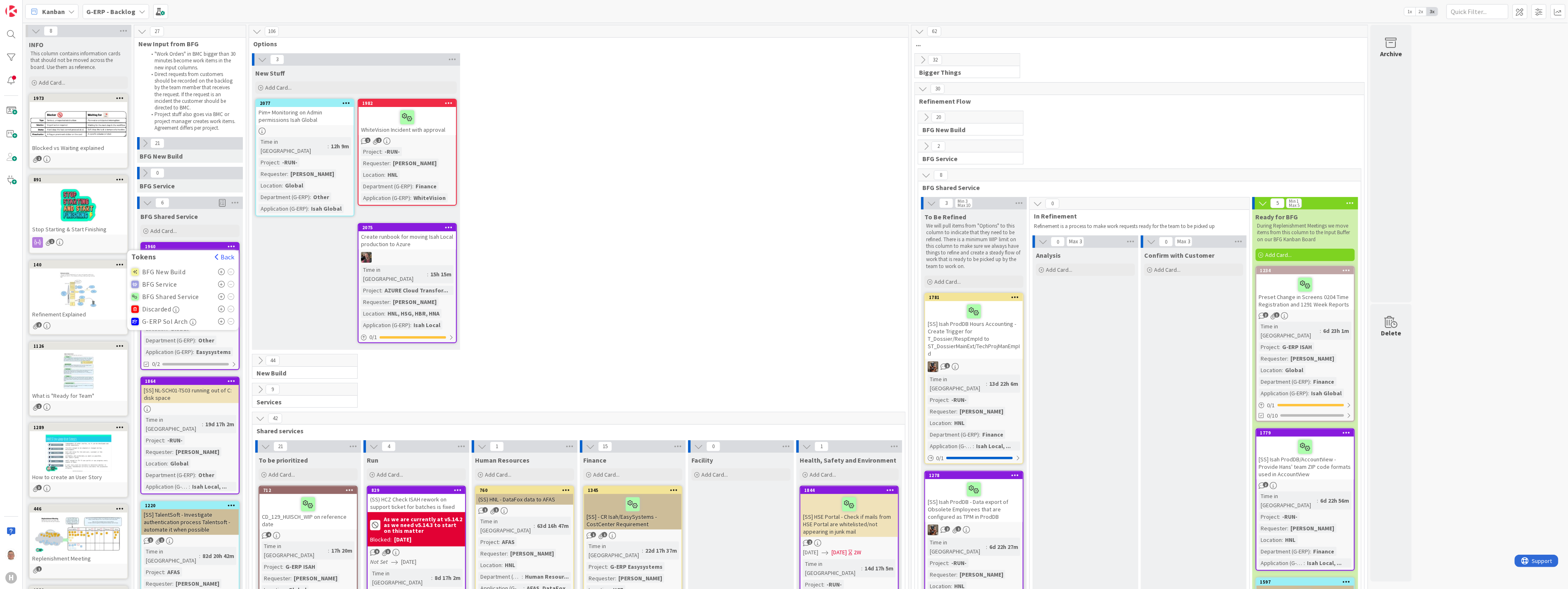
click at [223, 295] on icon at bounding box center [221, 296] width 7 height 7
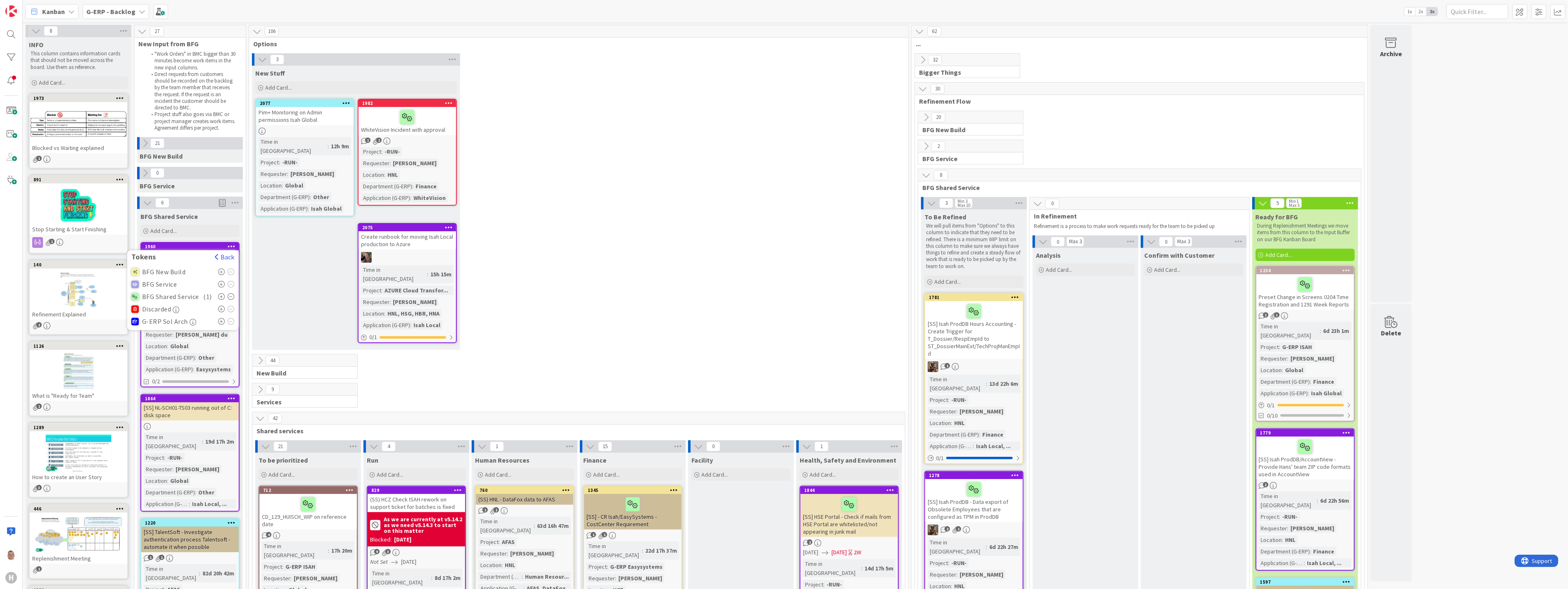
click at [629, 195] on div "3 New Stuff Add Card... Template Not Set Title 0 / 128 Label Improvement Show M…" at bounding box center [578, 203] width 656 height 300
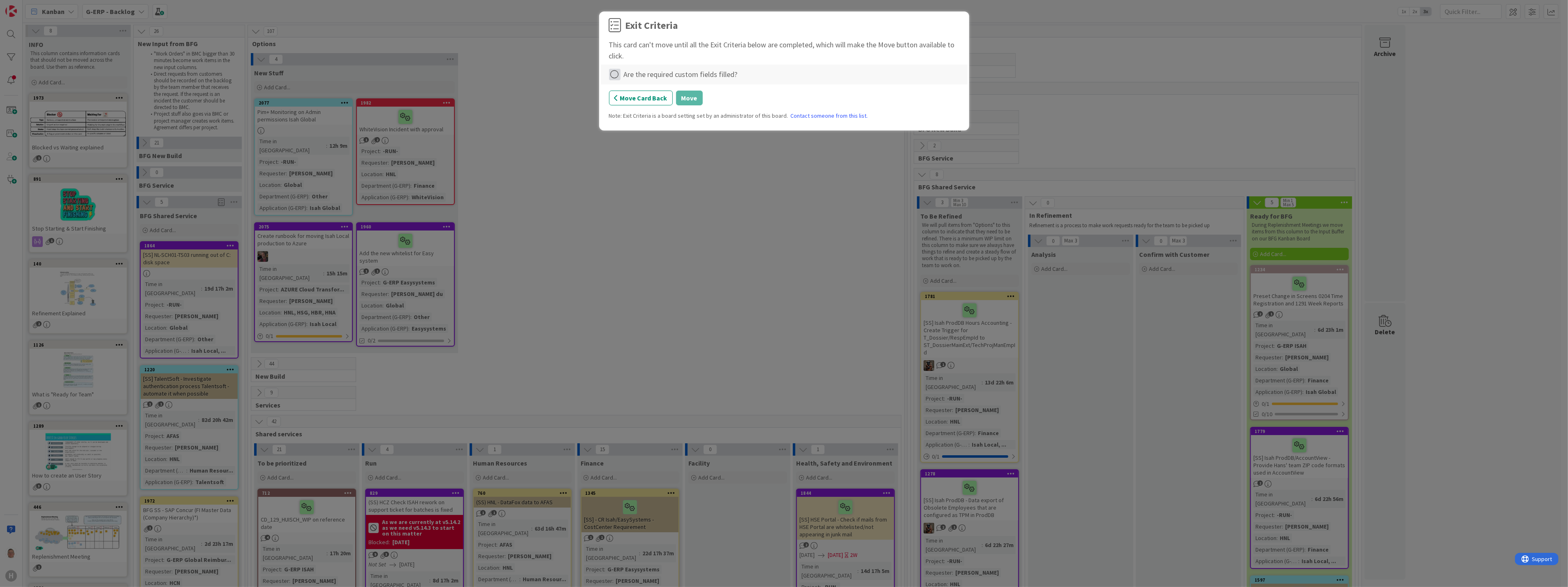
click at [619, 74] on icon at bounding box center [615, 75] width 12 height 12
click at [656, 93] on link "Complete" at bounding box center [660, 91] width 103 height 12
click at [684, 96] on button "Move" at bounding box center [690, 97] width 27 height 14
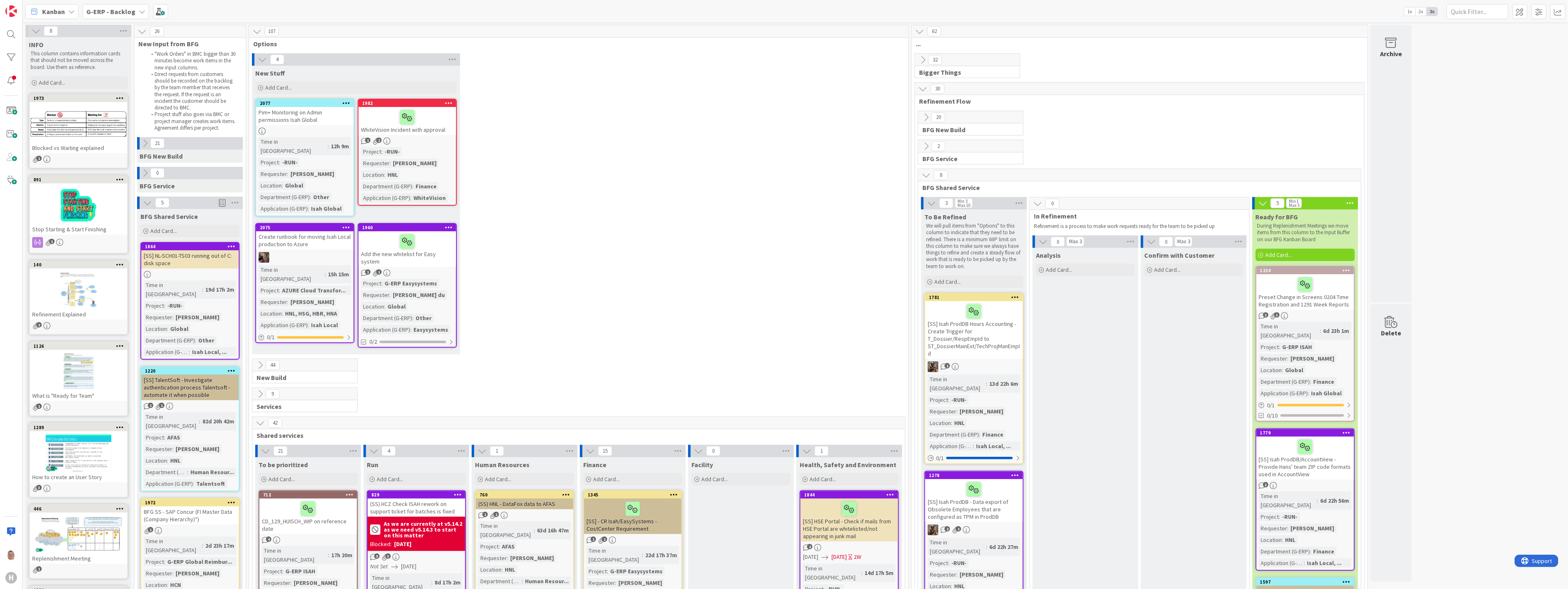
click at [304, 231] on div "Create runbook for moving Isah Local production to Azure" at bounding box center [304, 240] width 97 height 18
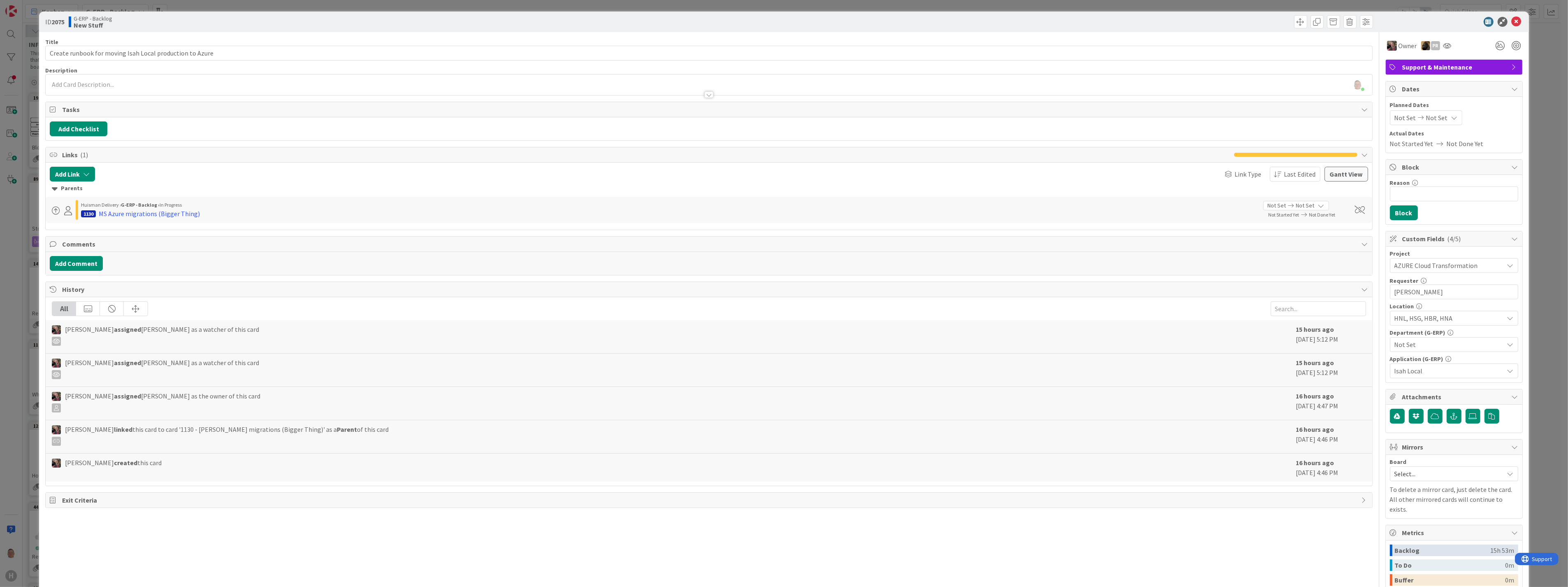
click at [690, 95] on div at bounding box center [709, 94] width 9 height 7
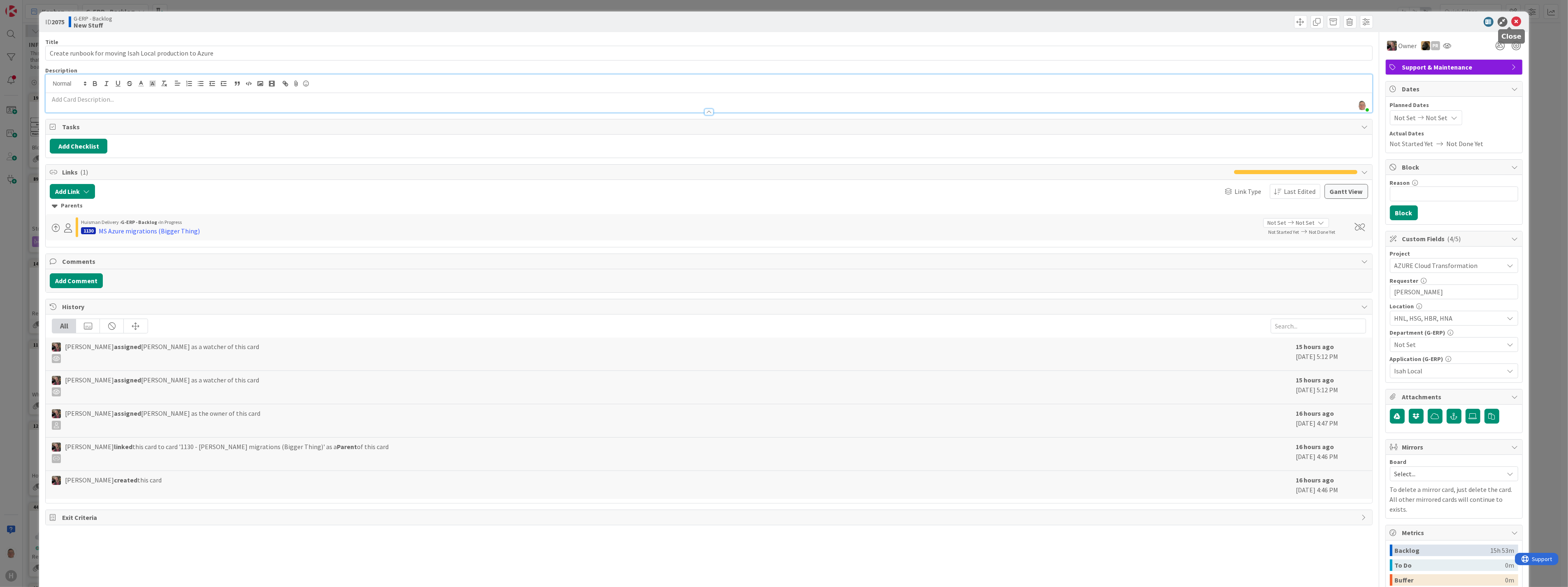
click at [690, 20] on icon at bounding box center [1516, 22] width 10 height 10
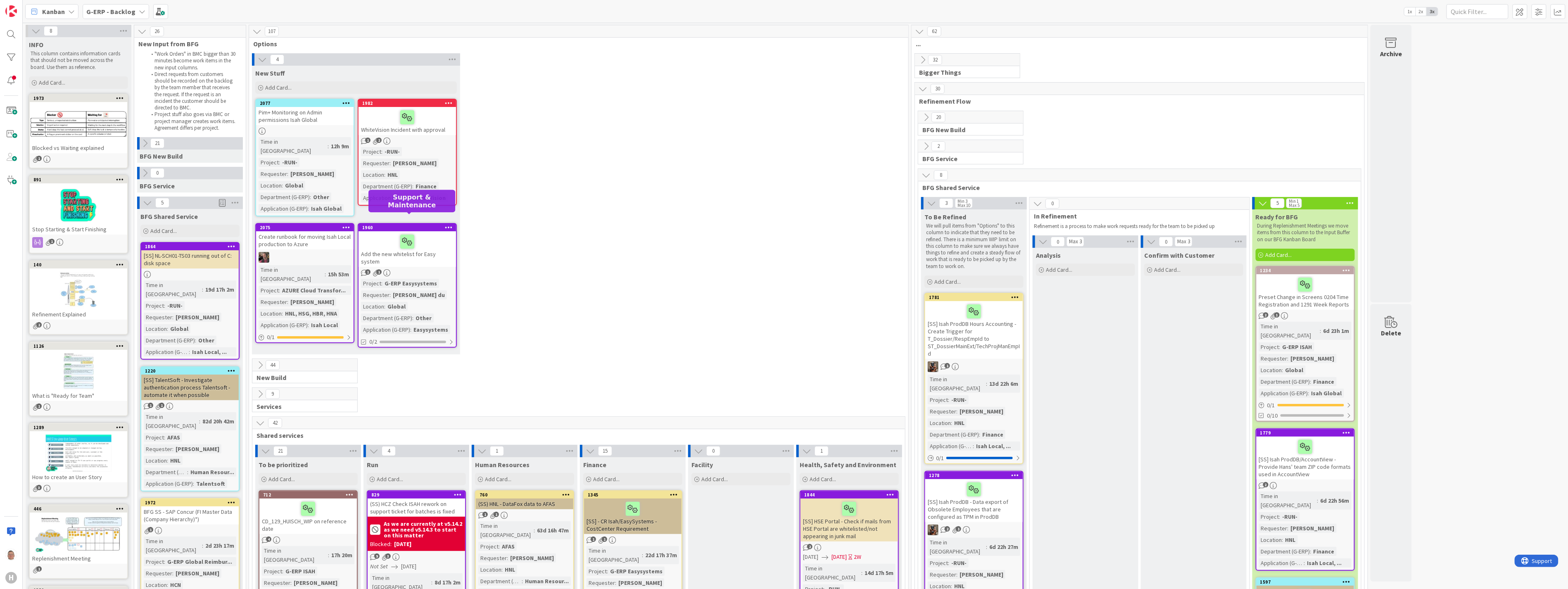
click at [433, 224] on div "1960" at bounding box center [408, 227] width 93 height 6
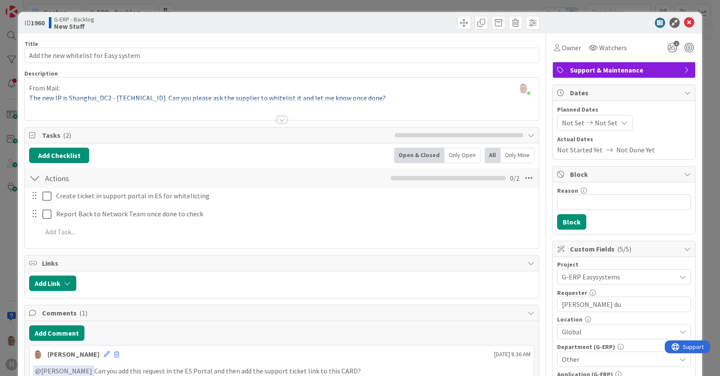
click at [386, 99] on div at bounding box center [282, 109] width 514 height 22
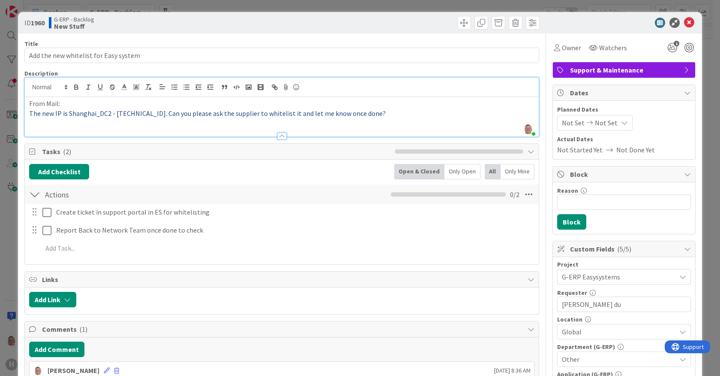
click at [385, 111] on p "The new IP is Shanghai_DC2 - 103.40.175.39. Can you please ask the supplier to …" at bounding box center [282, 113] width 506 height 10
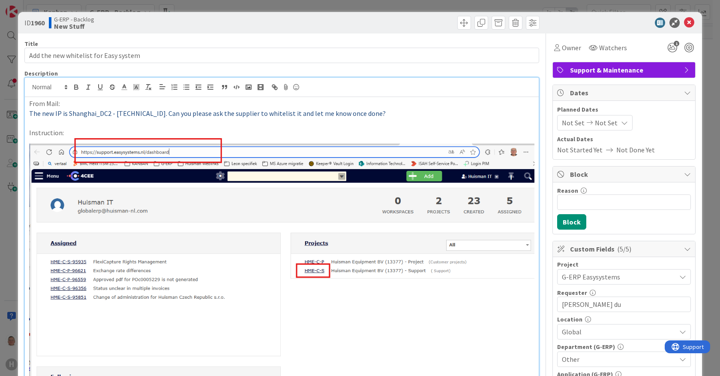
click at [67, 131] on p "Instruction:" at bounding box center [282, 133] width 506 height 10
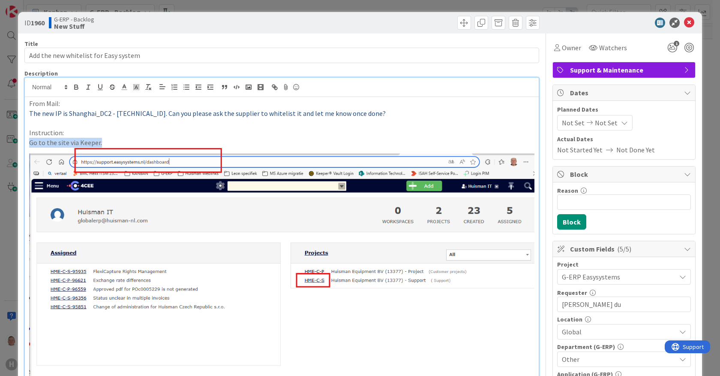
drag, startPoint x: 104, startPoint y: 141, endPoint x: 23, endPoint y: 147, distance: 81.7
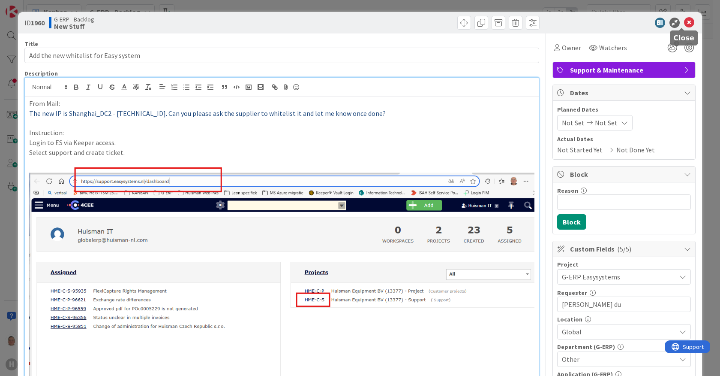
click at [684, 24] on icon at bounding box center [689, 23] width 10 height 10
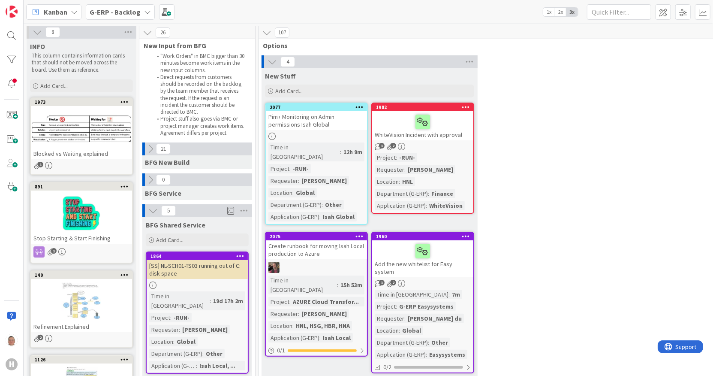
click at [454, 232] on div "1960" at bounding box center [422, 236] width 101 height 8
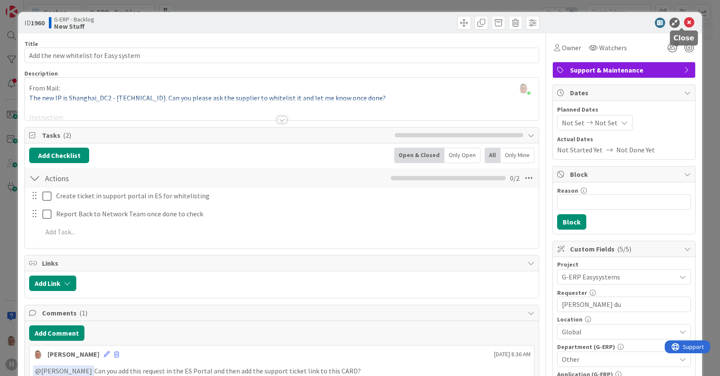
click at [684, 21] on icon at bounding box center [689, 23] width 10 height 10
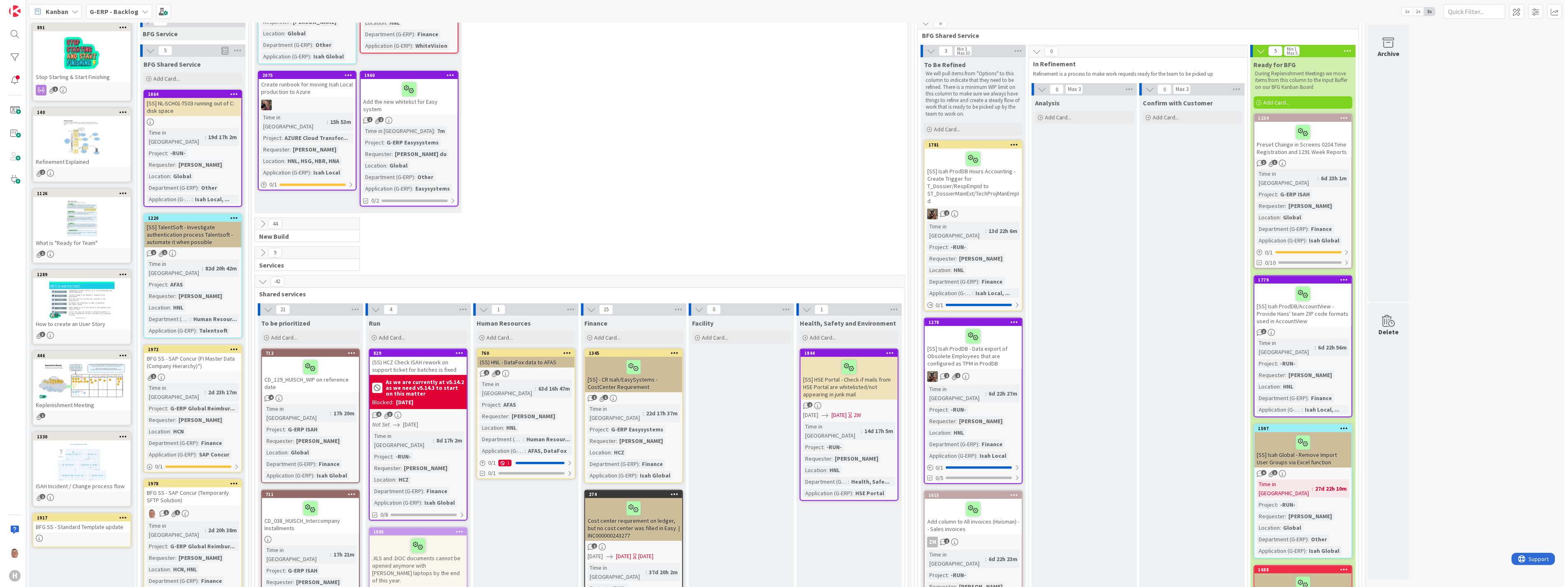
scroll to position [137, 0]
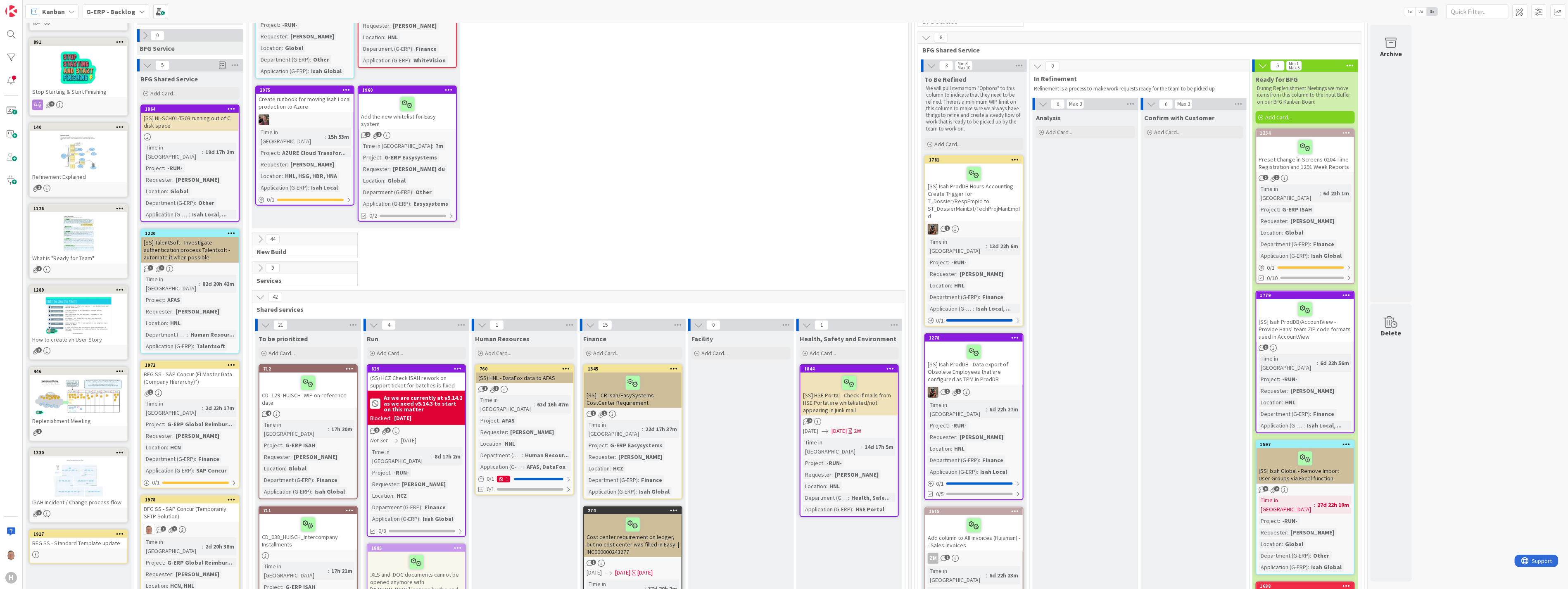
click at [693, 183] on div "[SS] Isah ProdDB Hours Accounting - Create Trigger for T_Dossier/RespEmpId to S…" at bounding box center [974, 192] width 97 height 58
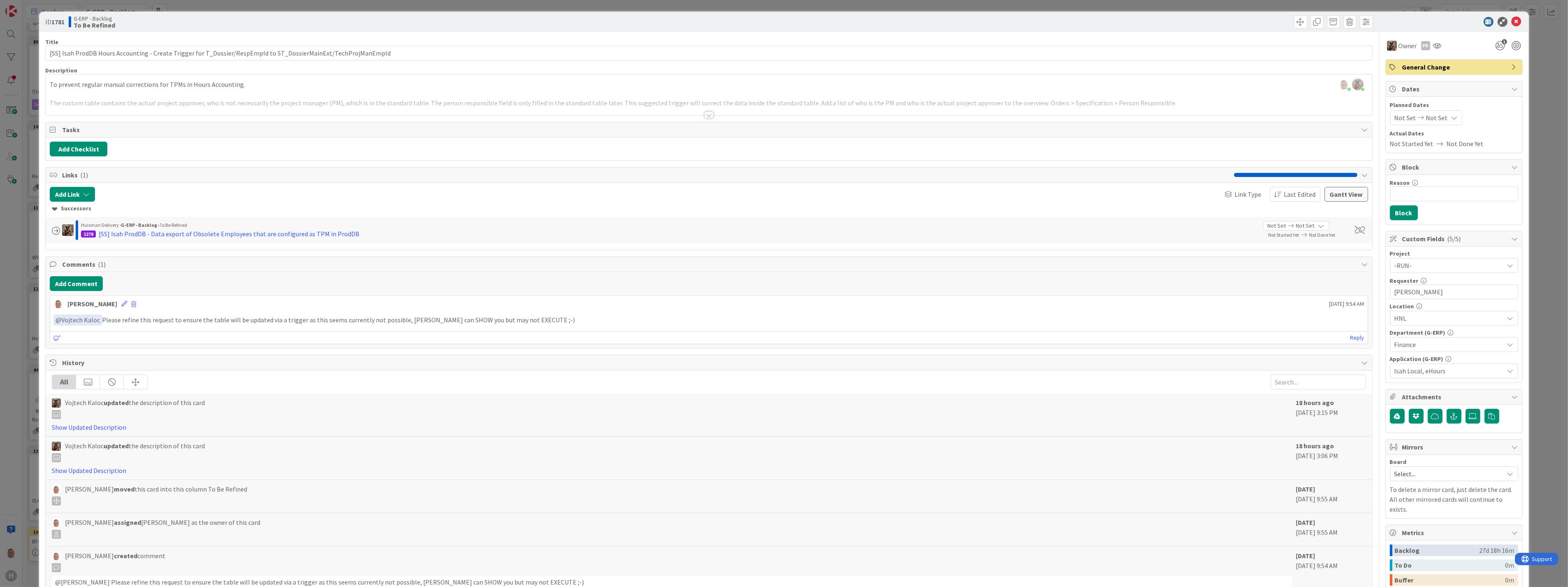
click at [690, 115] on div at bounding box center [709, 114] width 9 height 7
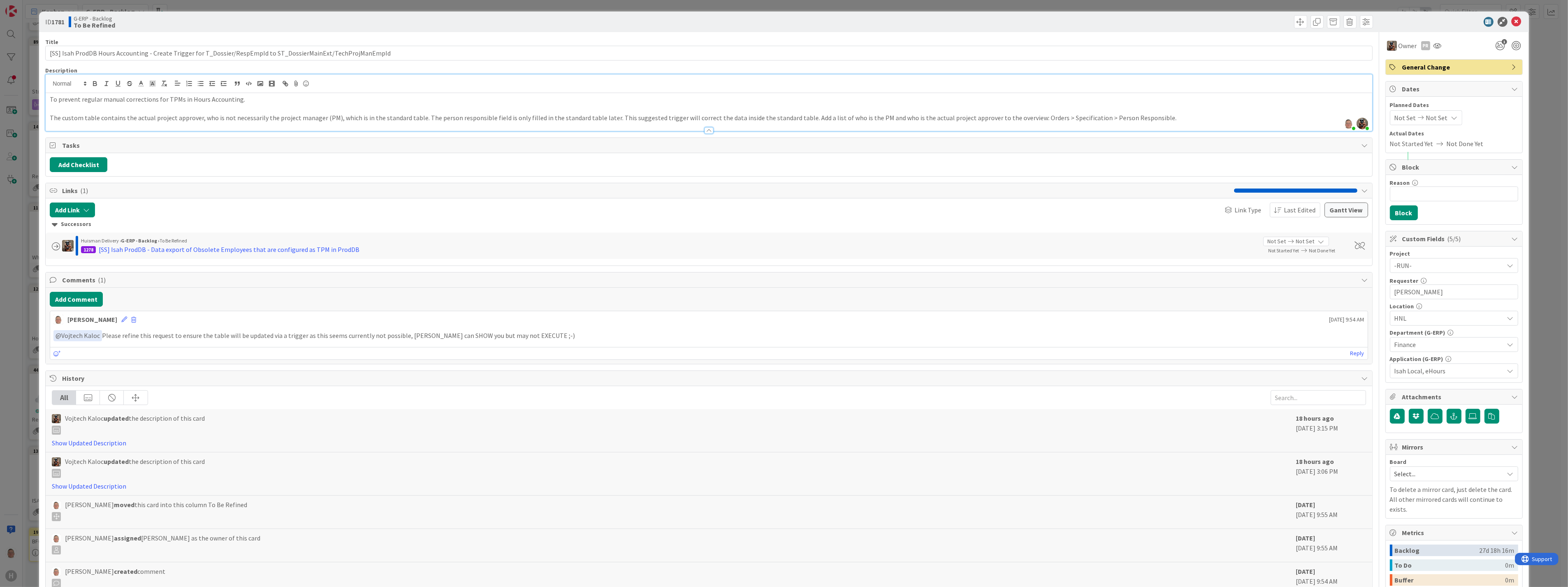
click at [416, 116] on p "The custom table contains the actual project approver, who is not necessarily t…" at bounding box center [709, 118] width 1318 height 10
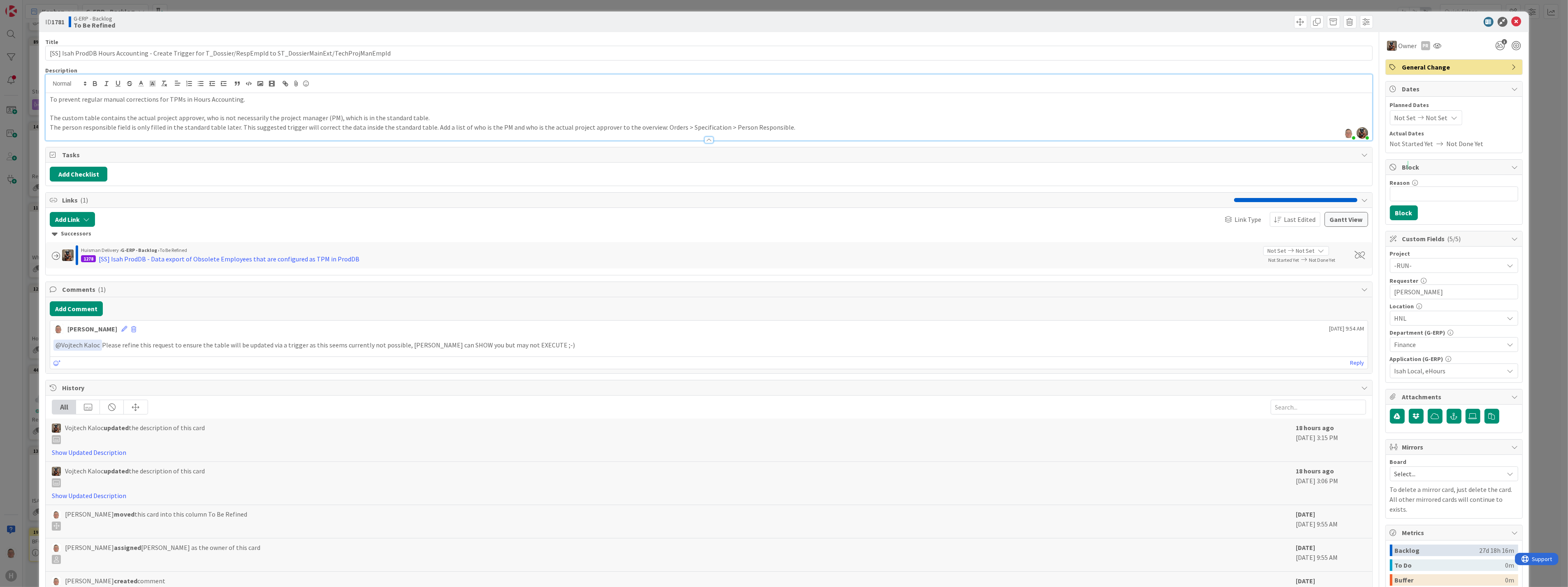
click at [236, 127] on p "The person responsible field is only filled in the standard table later. This s…" at bounding box center [709, 128] width 1318 height 10
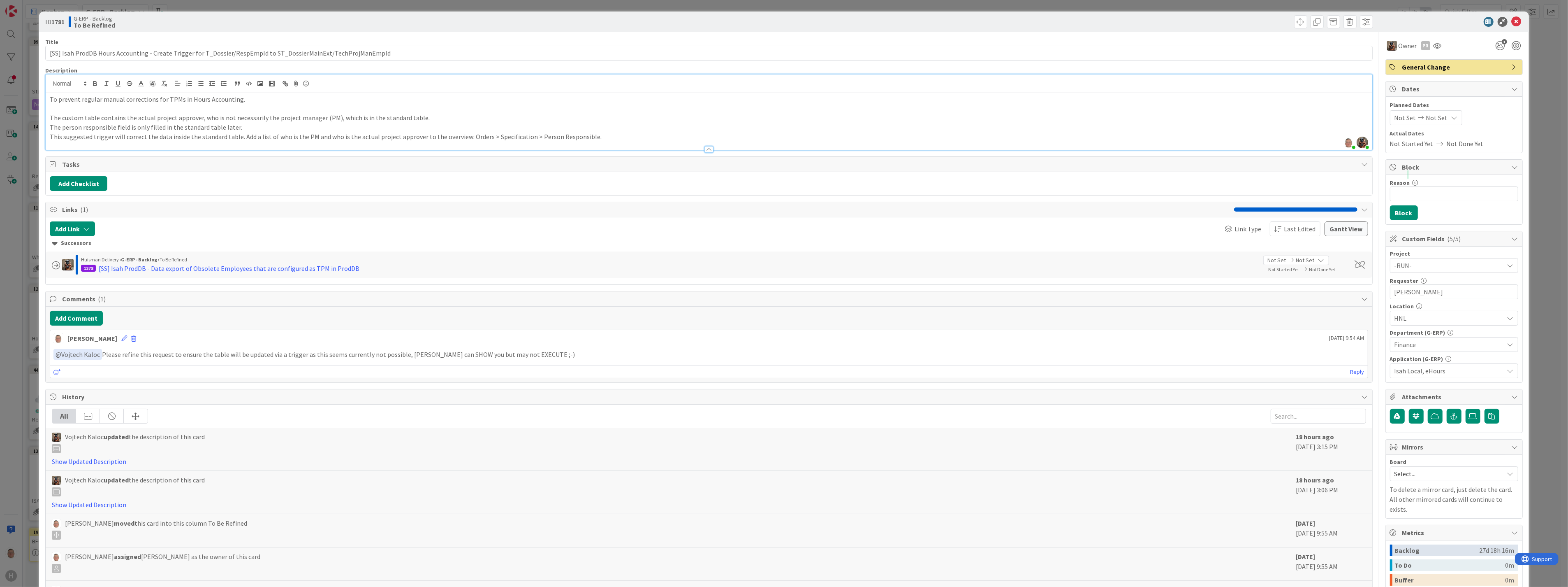
click at [593, 135] on p "This suggested trigger will correct the data inside the standard table. Add a l…" at bounding box center [709, 137] width 1318 height 10
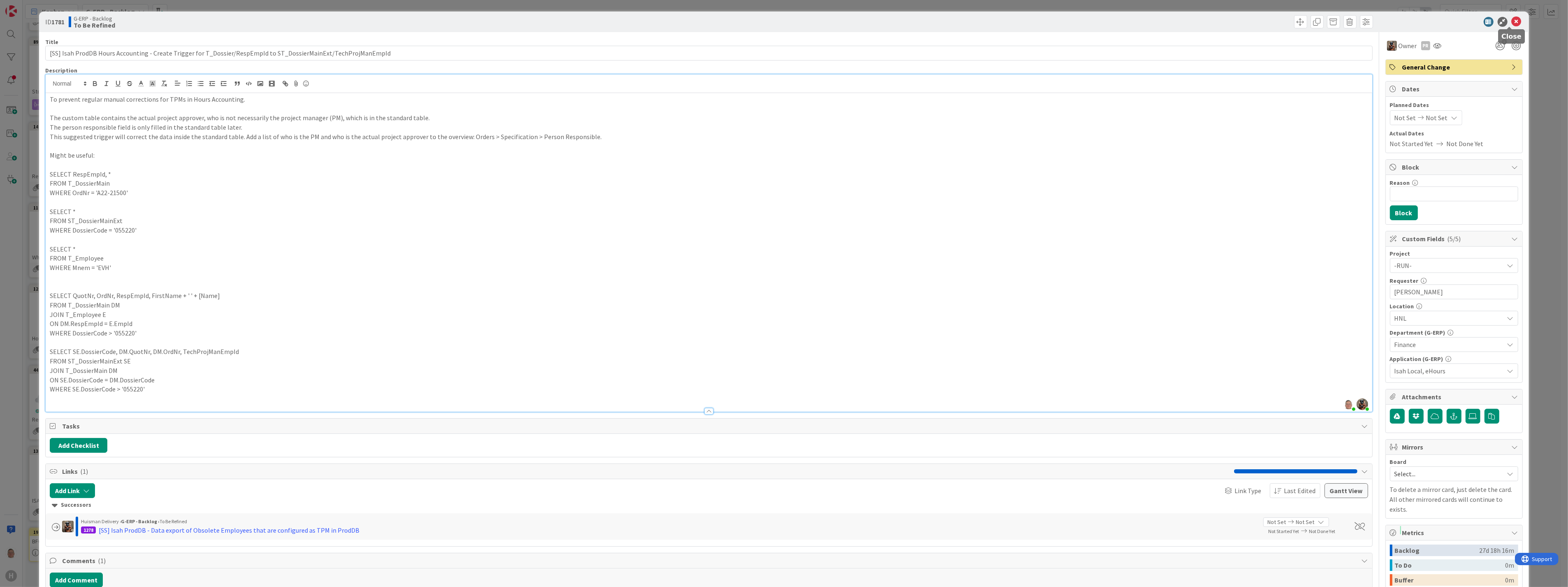
click at [690, 22] on icon at bounding box center [1516, 22] width 10 height 10
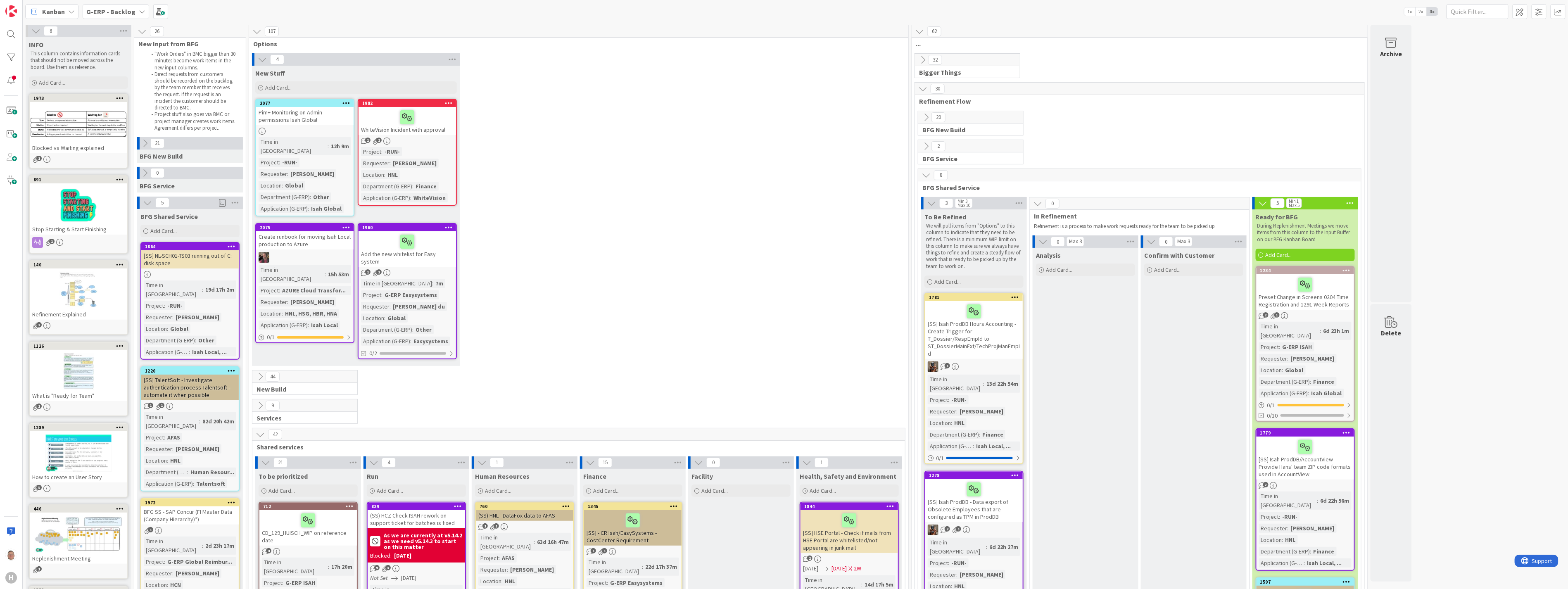
click at [435, 241] on div "Add the new whitelist for Easy system" at bounding box center [406, 248] width 97 height 36
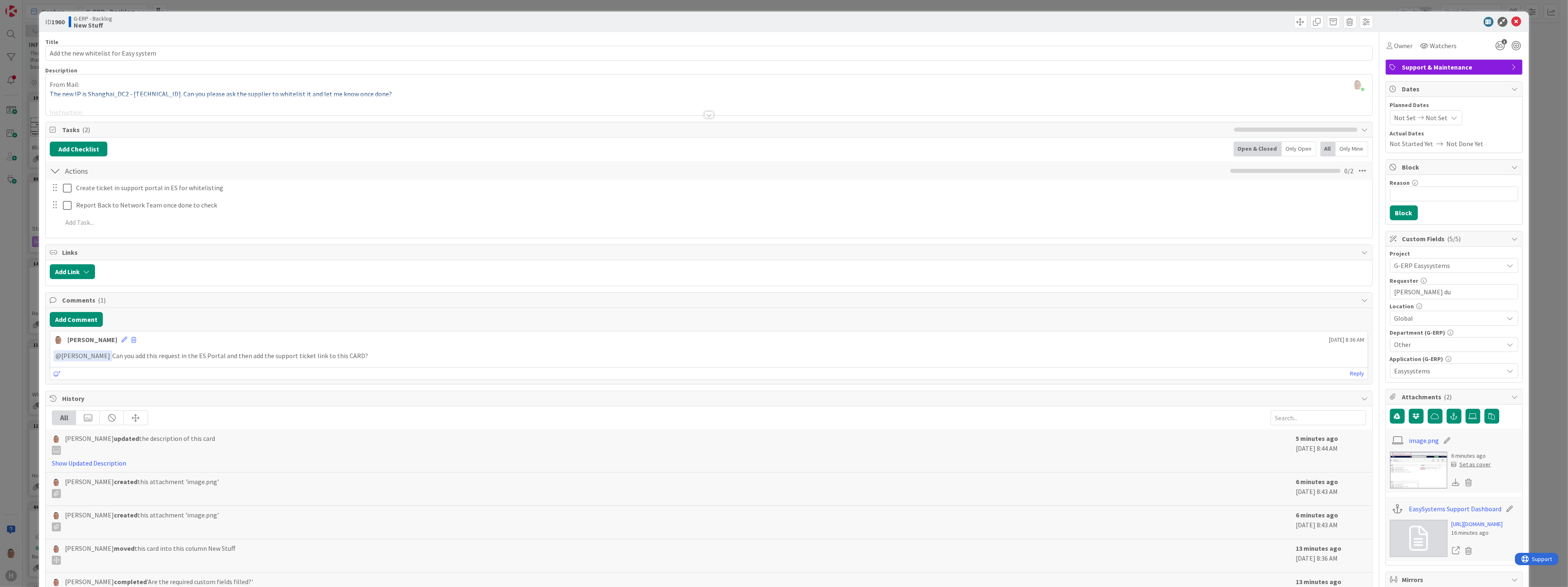
click at [690, 113] on div at bounding box center [709, 114] width 9 height 7
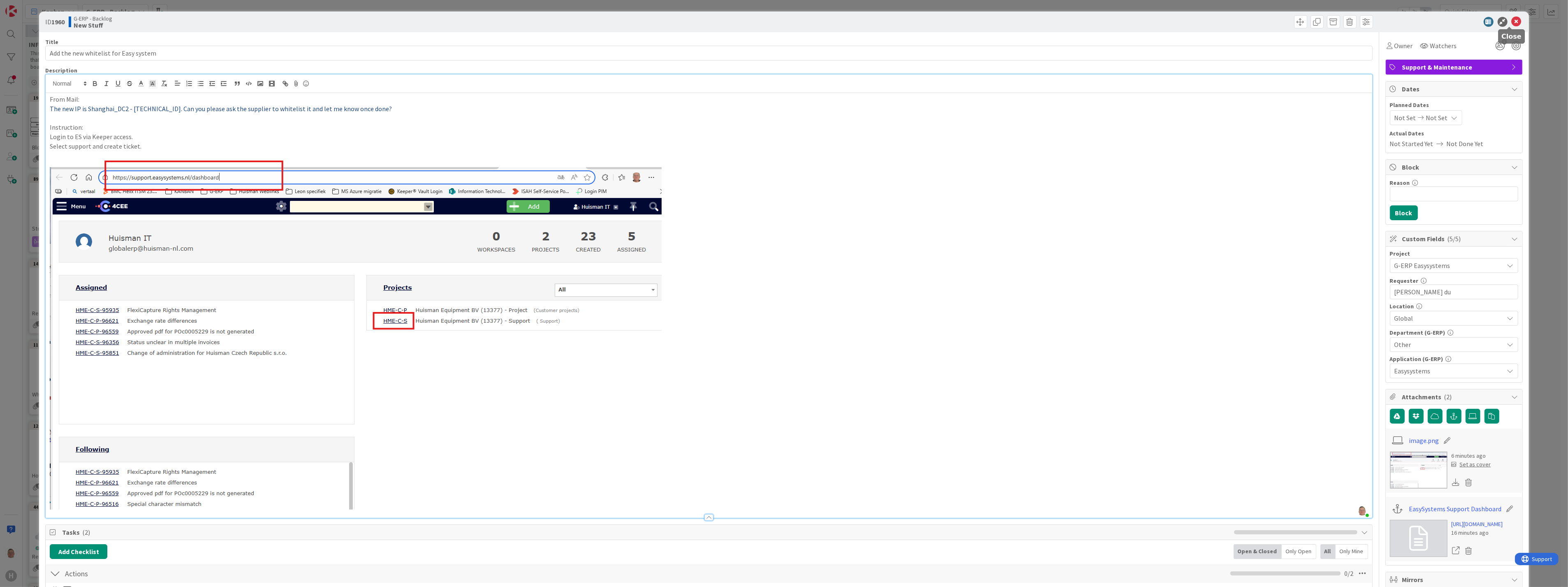
click at [690, 19] on icon at bounding box center [1516, 22] width 10 height 10
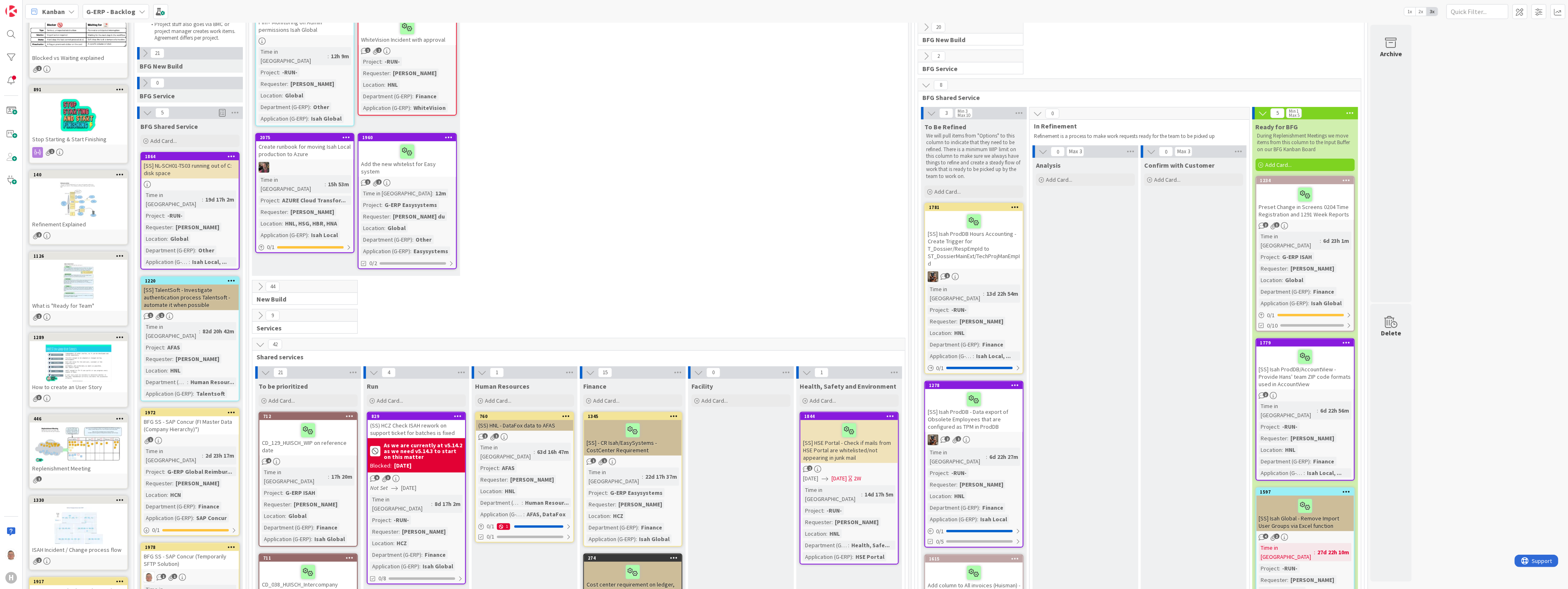
scroll to position [138, 0]
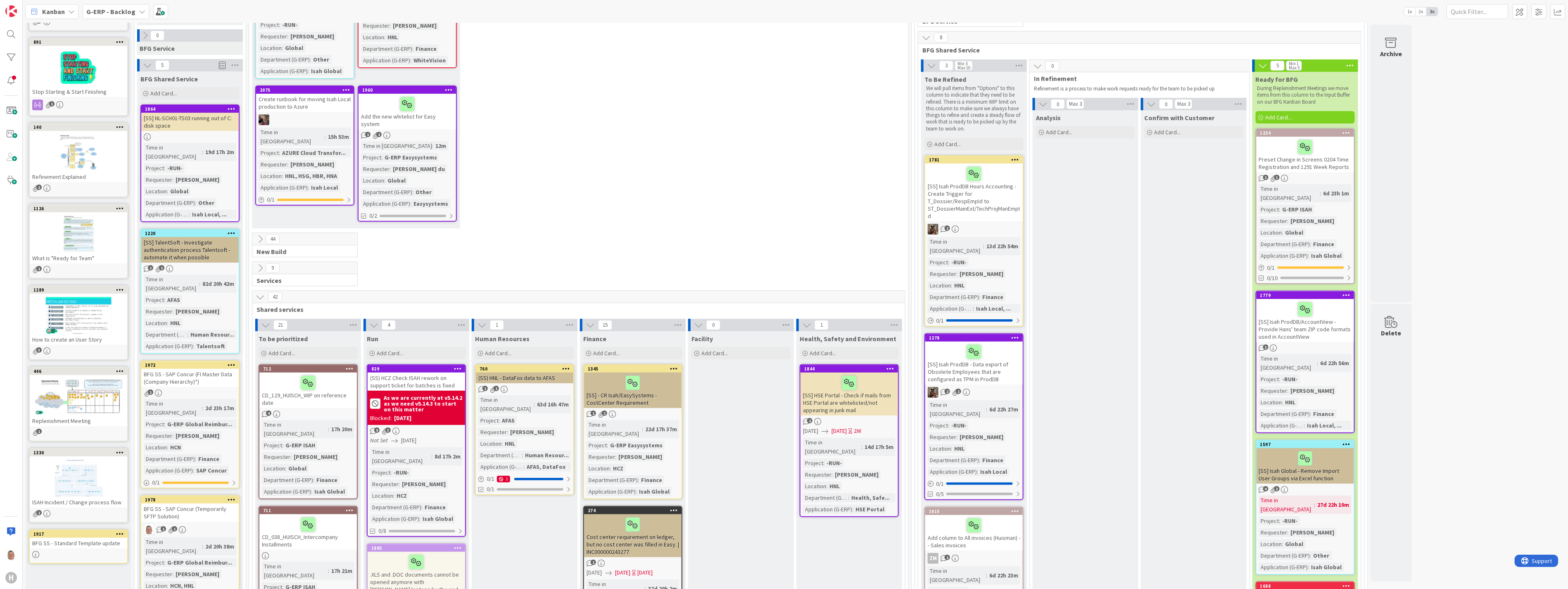
click at [693, 163] on div "1781" at bounding box center [975, 160] width 93 height 6
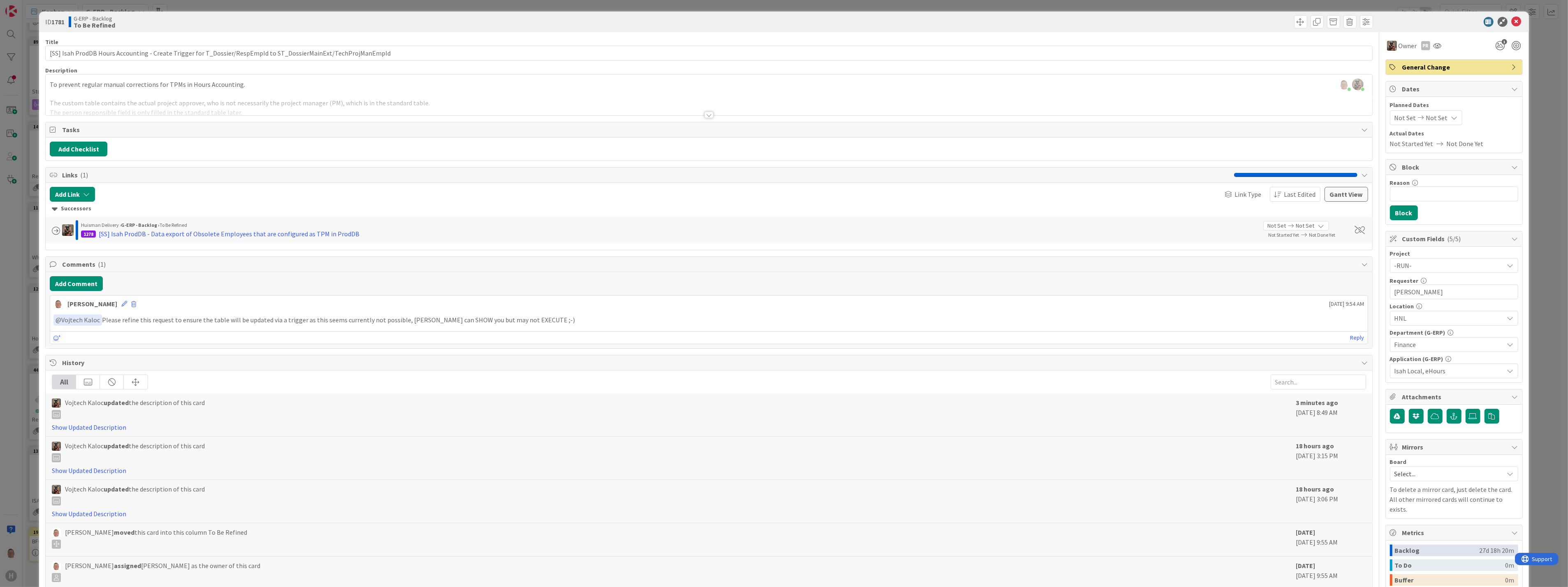
click at [690, 116] on div at bounding box center [709, 114] width 9 height 7
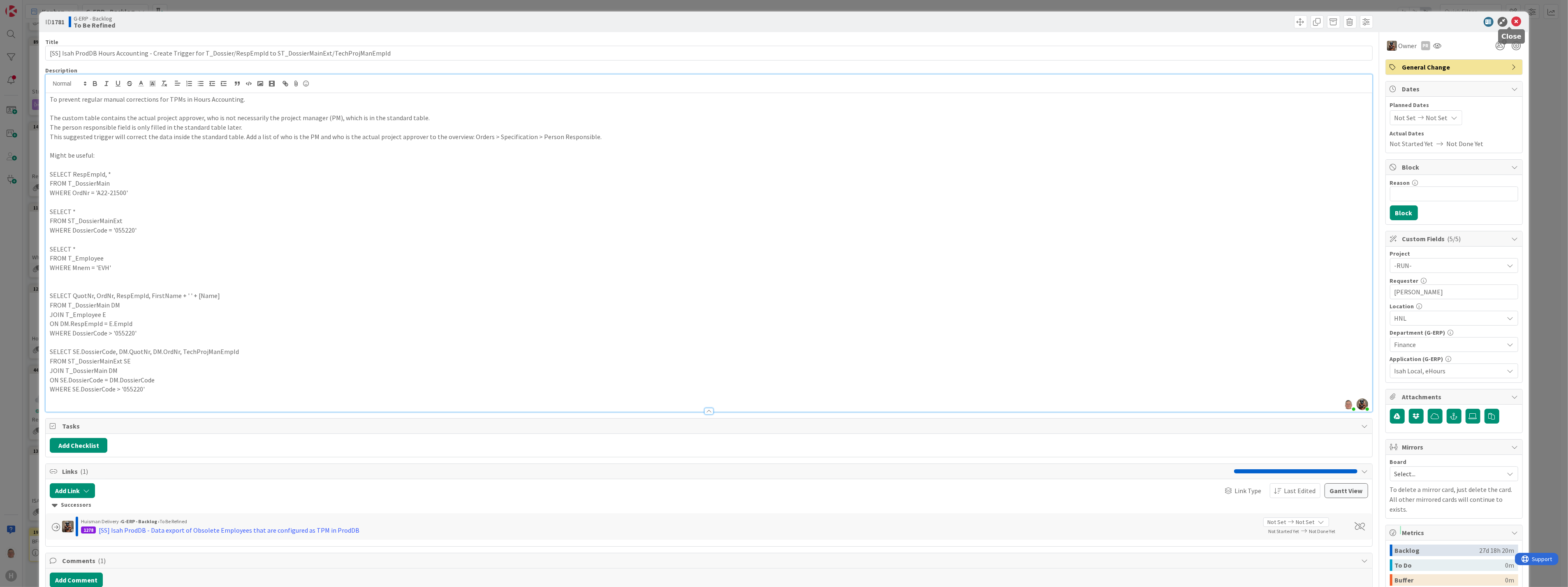
click at [690, 22] on icon at bounding box center [1516, 22] width 10 height 10
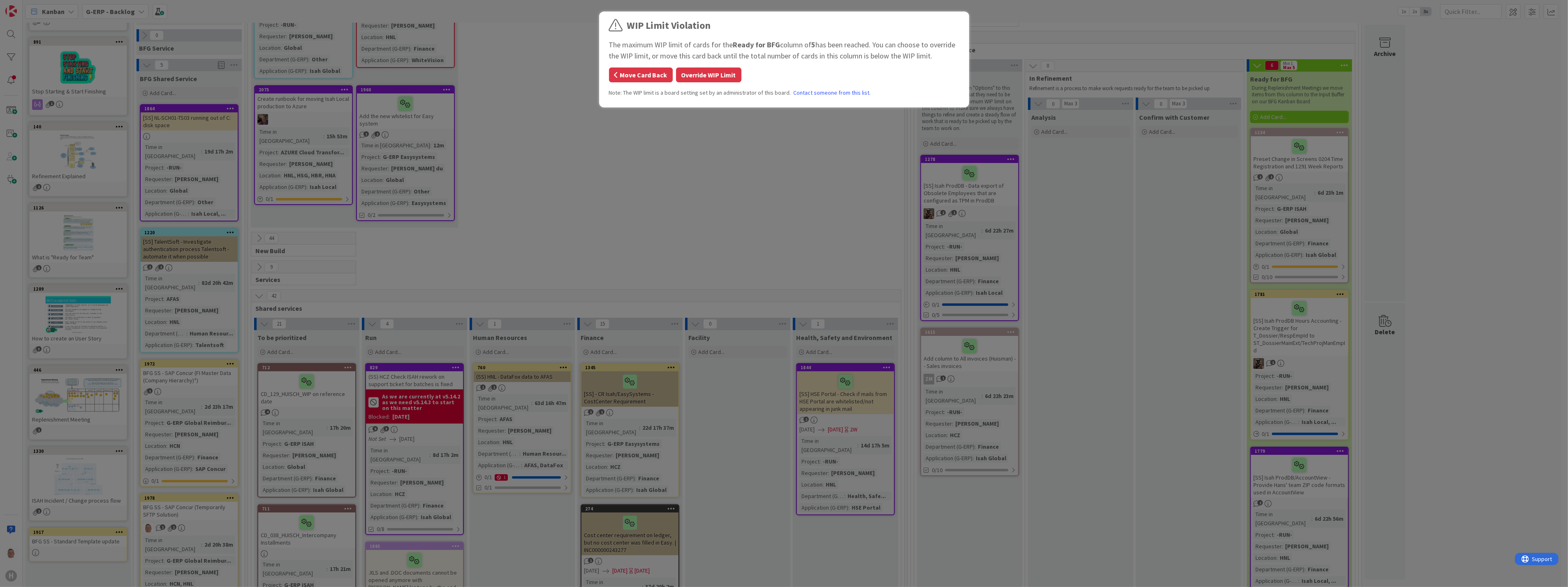
click at [644, 72] on button "Move Card Back" at bounding box center [641, 74] width 63 height 14
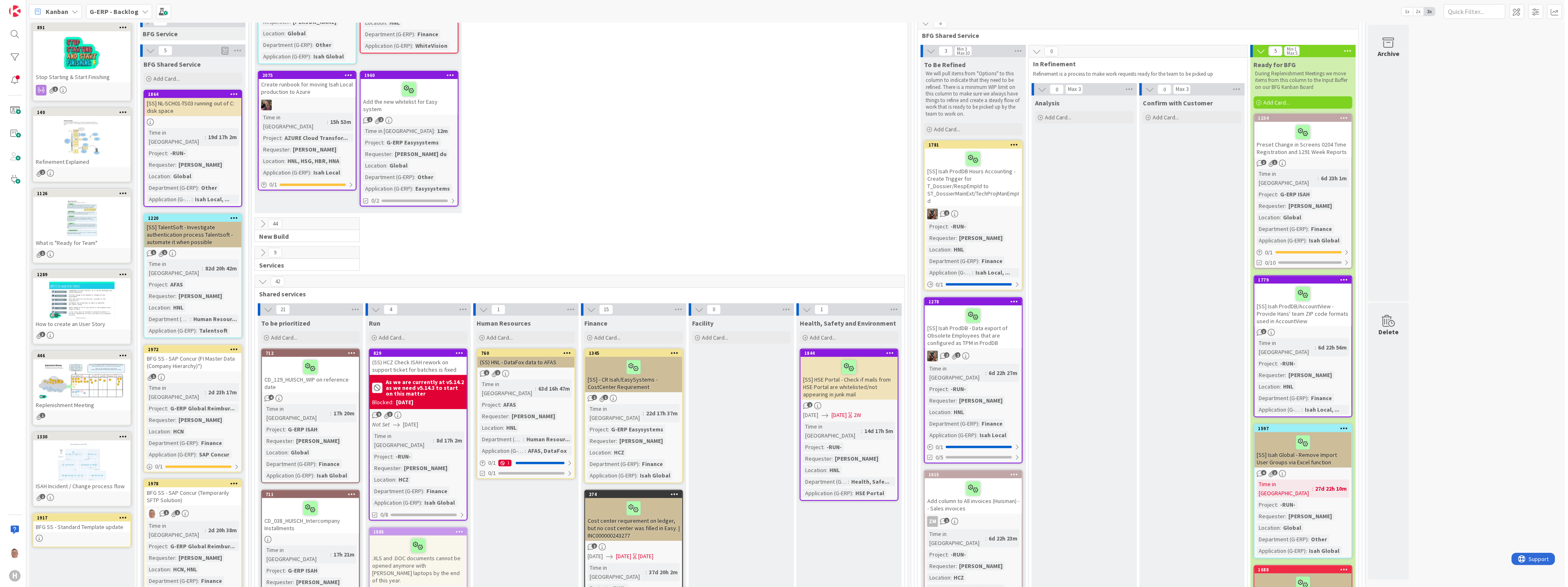
scroll to position [137, 0]
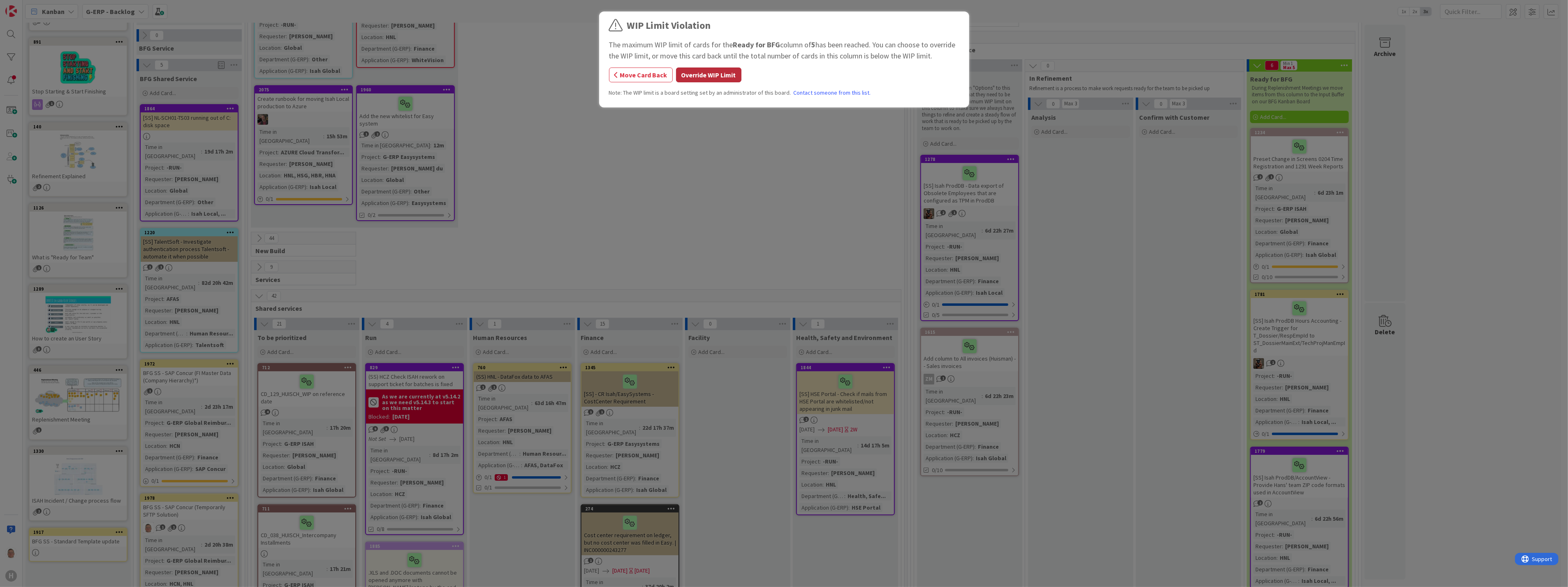
click at [690, 74] on button "Override WIP Limit" at bounding box center [709, 74] width 65 height 14
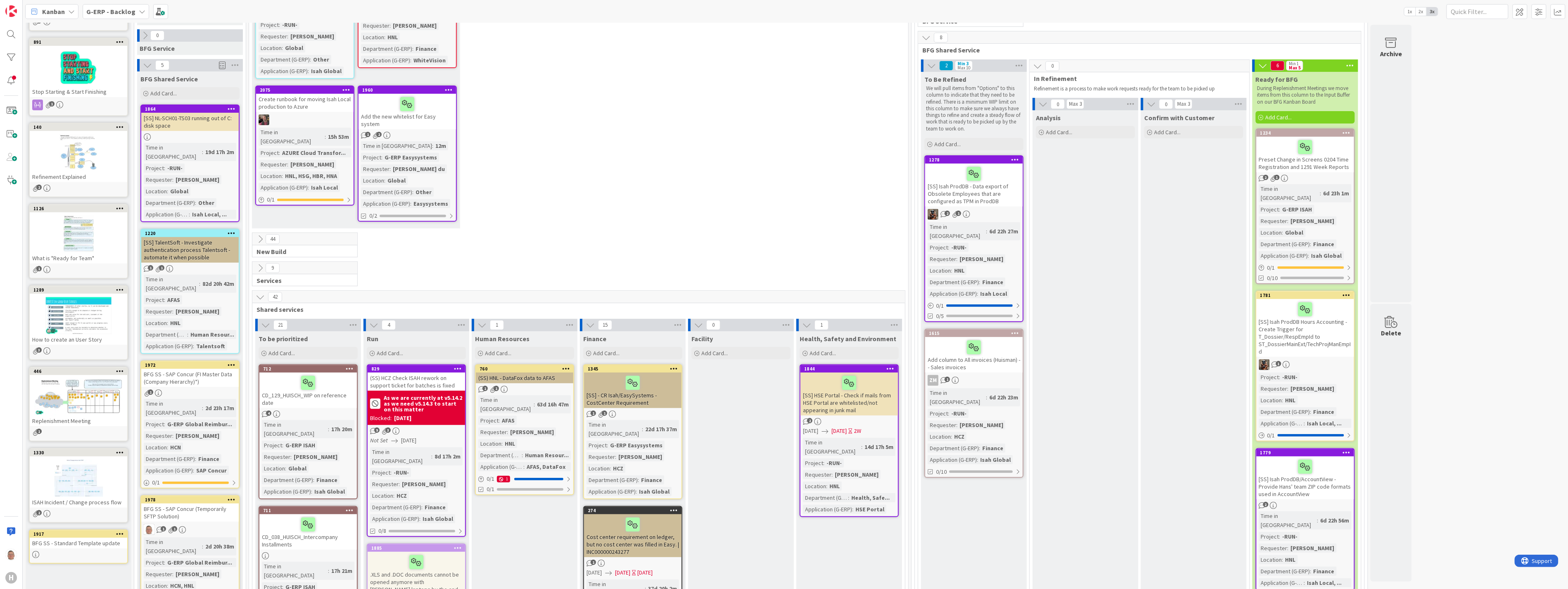
click at [693, 174] on div at bounding box center [974, 174] width 92 height 17
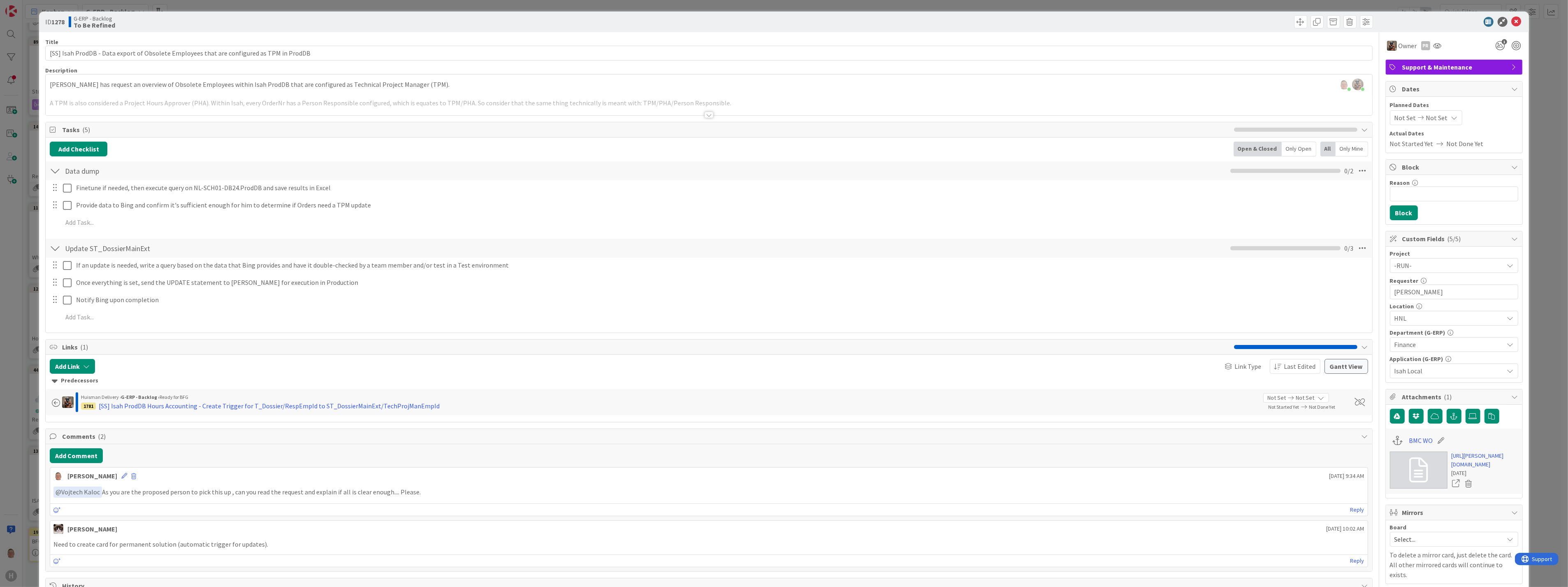
click at [690, 116] on div at bounding box center [709, 114] width 9 height 7
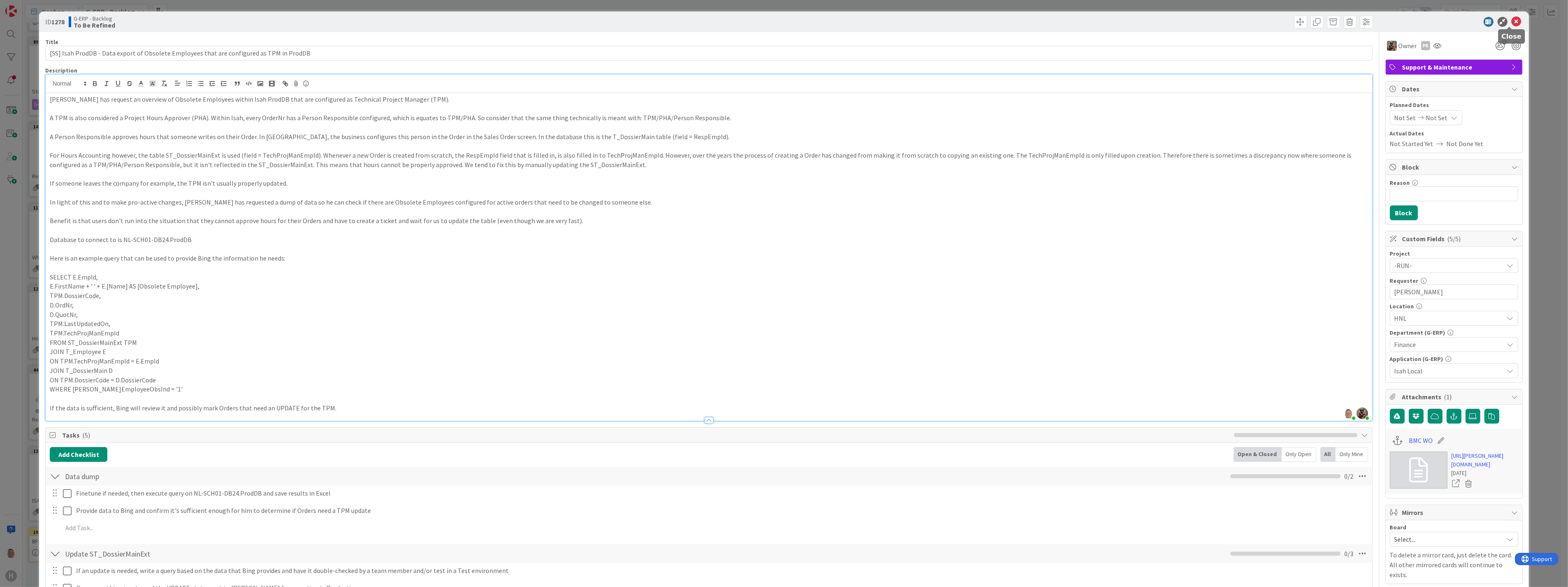
click at [690, 19] on icon at bounding box center [1516, 22] width 10 height 10
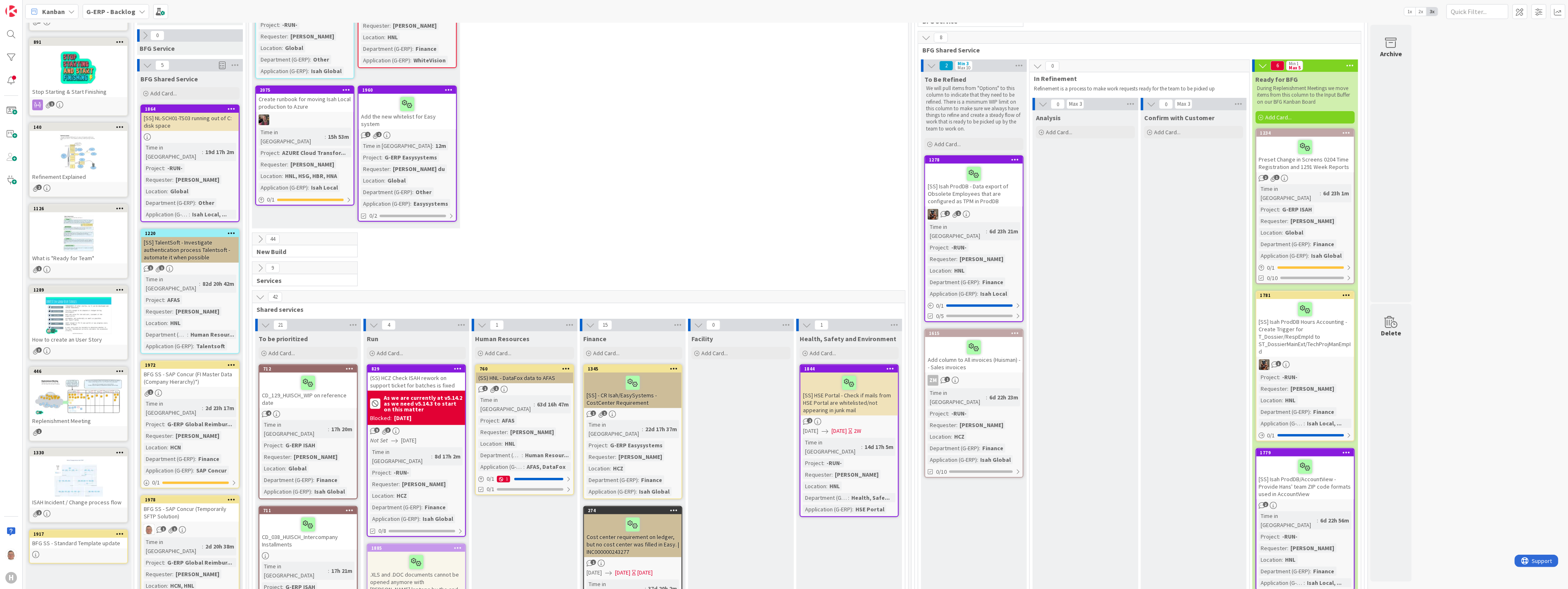
click at [693, 137] on div "1234" at bounding box center [1305, 133] width 97 height 8
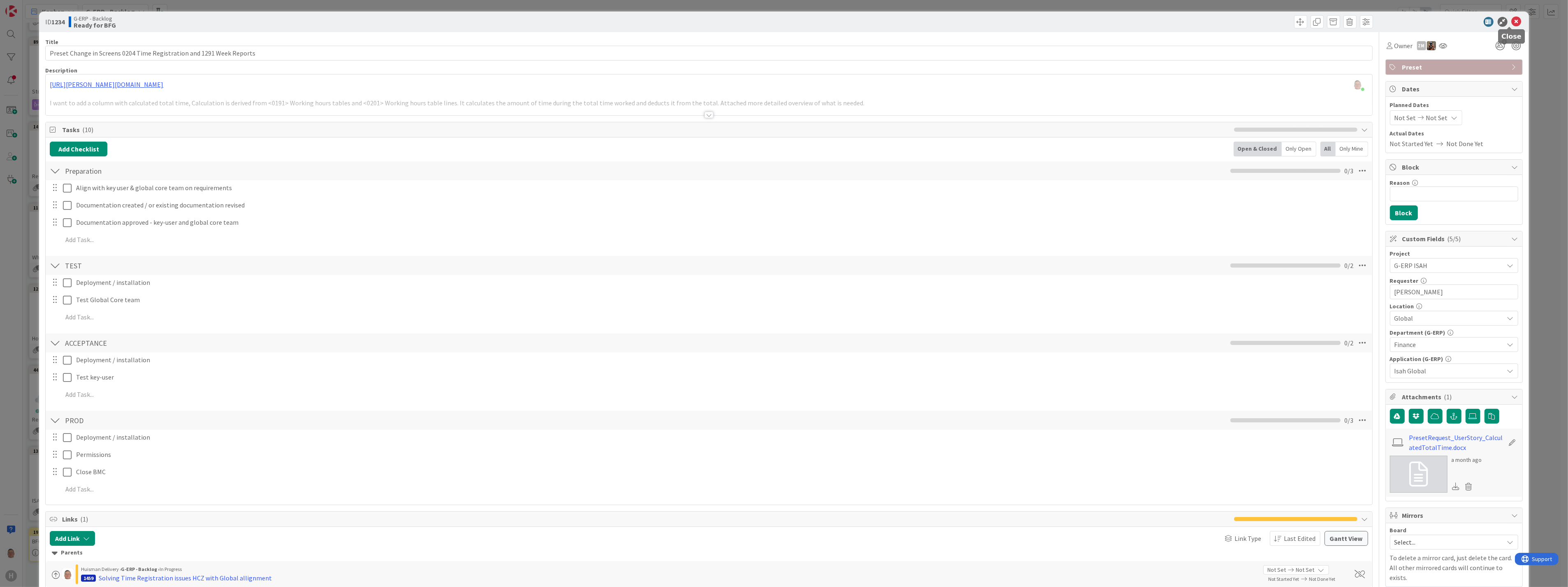
click at [690, 15] on div "ID 1234 G-ERP - Backlog Ready for BFG" at bounding box center [784, 21] width 1489 height 20
click at [690, 22] on icon at bounding box center [1516, 22] width 10 height 10
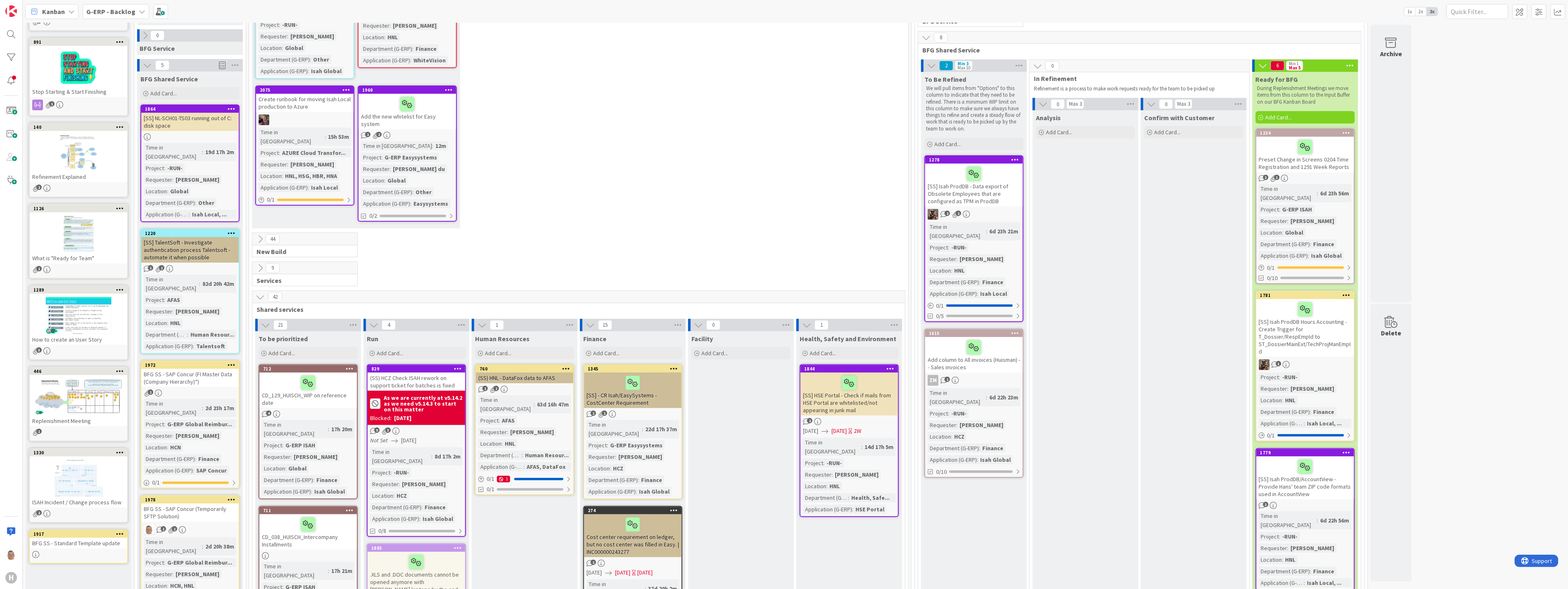
click at [693, 164] on div "[SS] Isah ProdDB - Data export of Obsolete Employees that are configured as TPM…" at bounding box center [974, 185] width 97 height 43
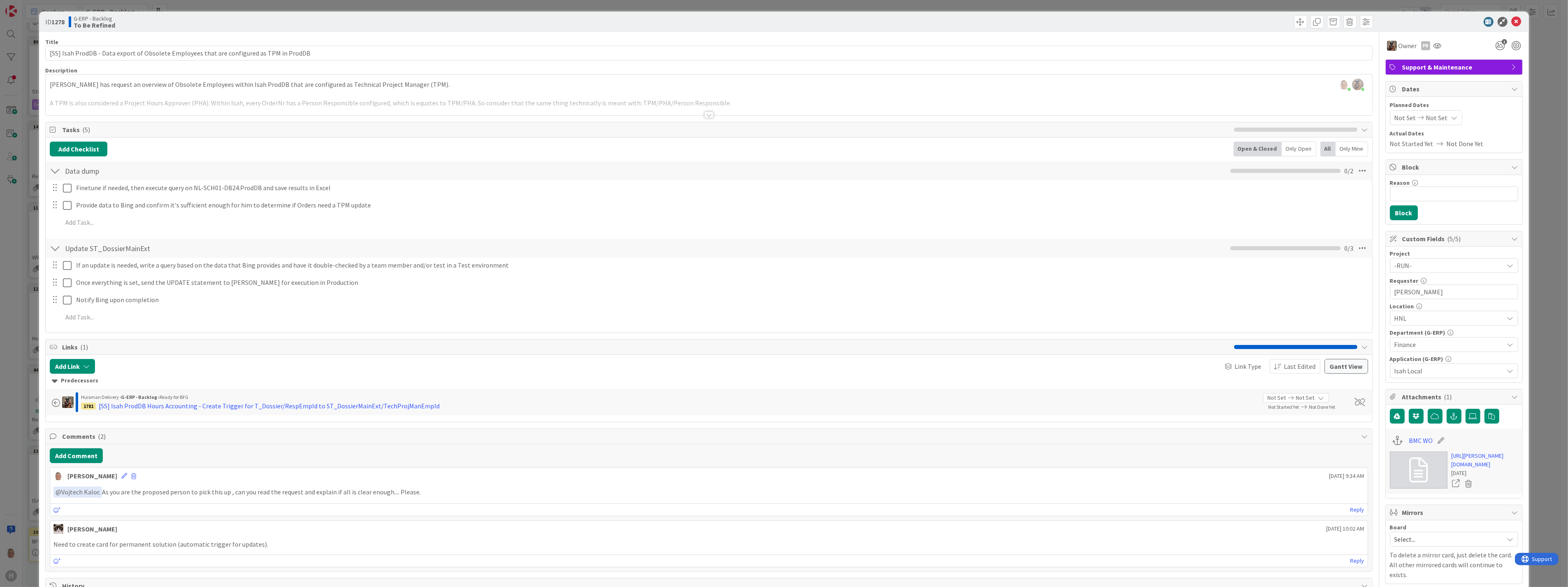
click at [690, 117] on div at bounding box center [709, 114] width 9 height 7
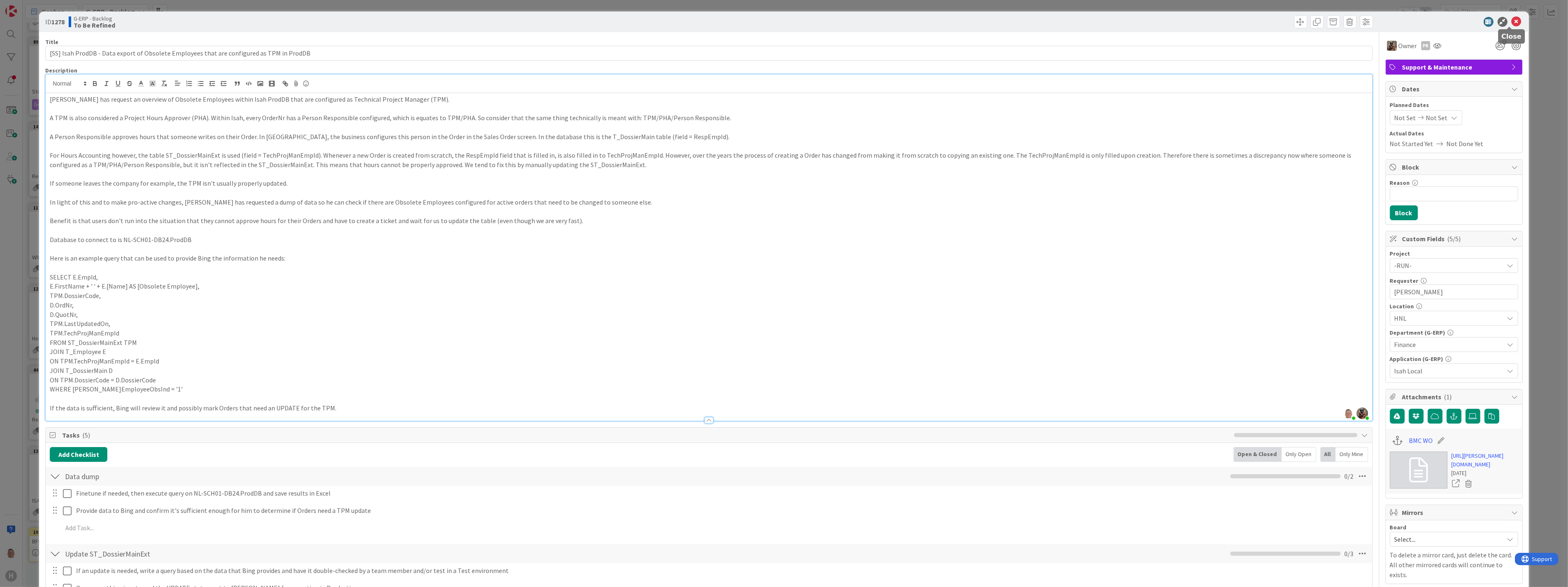
click at [690, 18] on icon at bounding box center [1516, 22] width 10 height 10
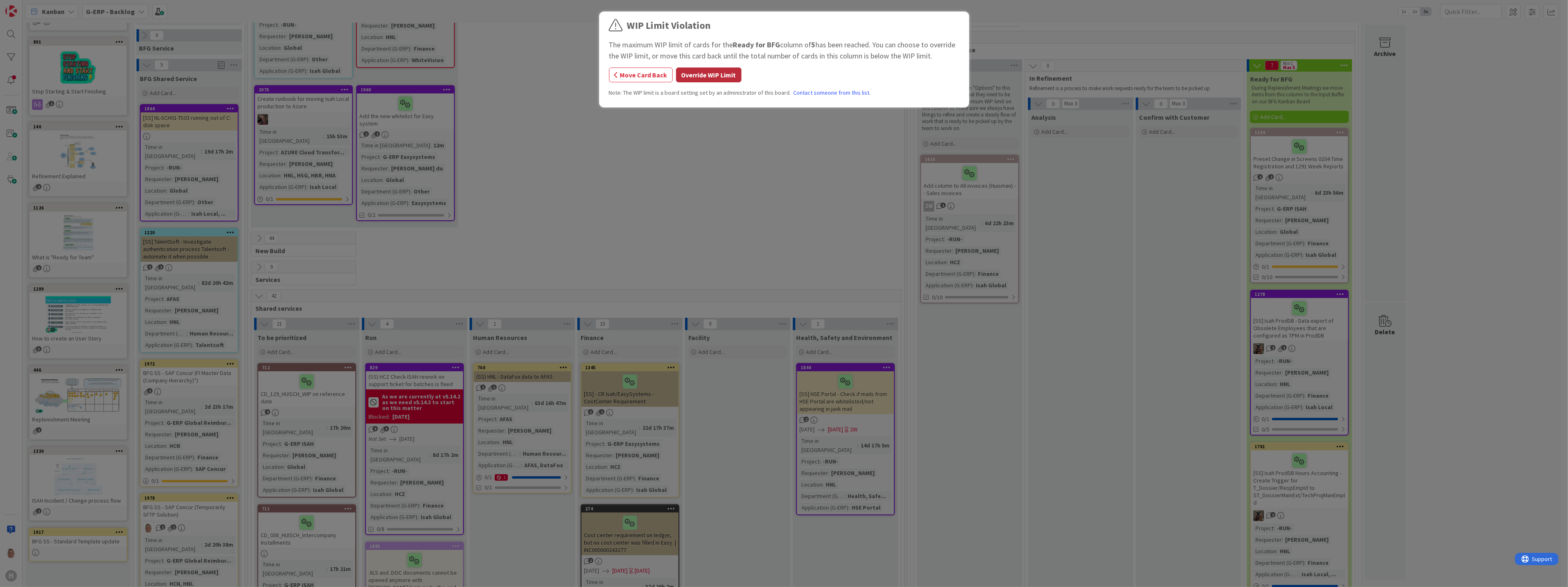
click at [690, 71] on button "Override WIP Limit" at bounding box center [709, 74] width 65 height 14
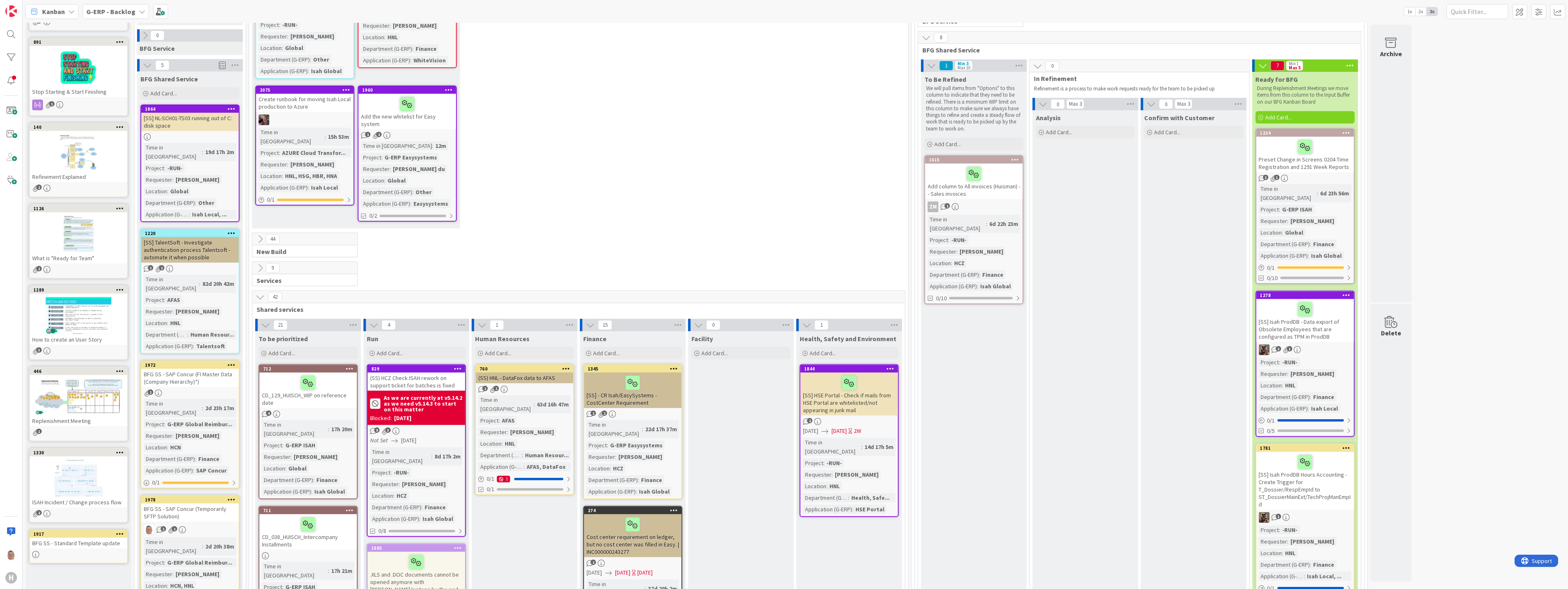
click at [693, 178] on div at bounding box center [974, 174] width 92 height 17
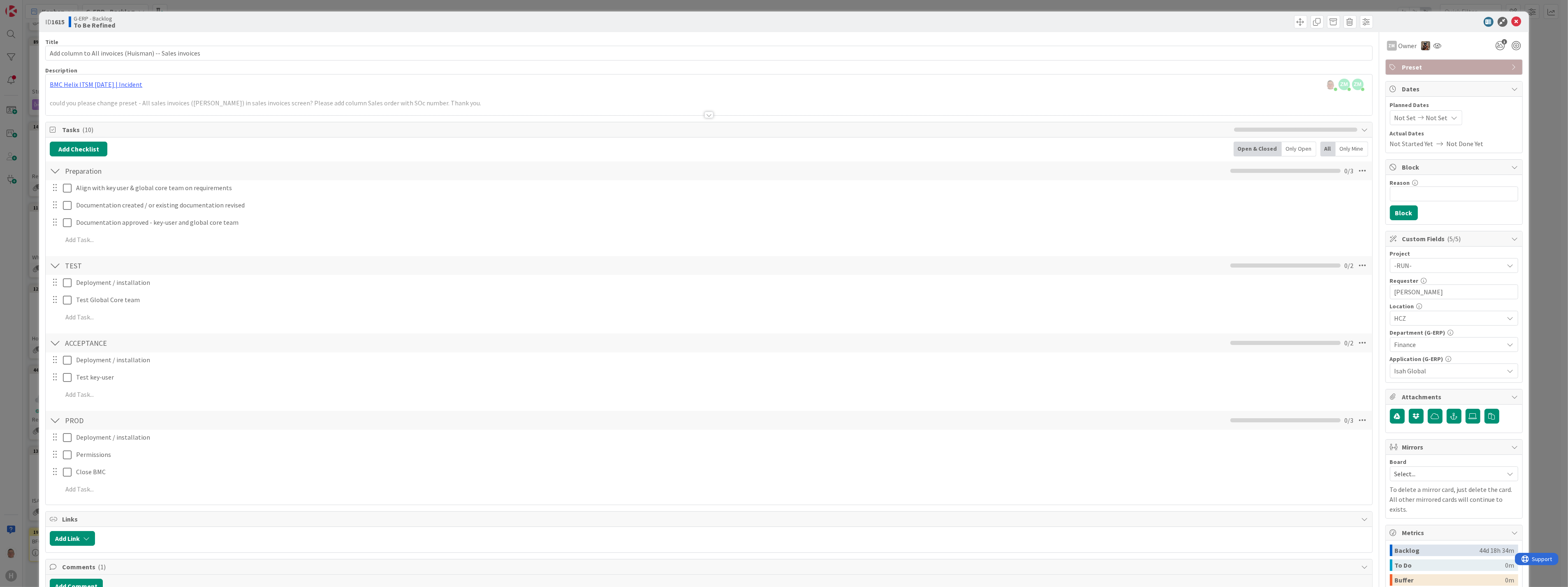
click at [690, 115] on div at bounding box center [709, 114] width 9 height 7
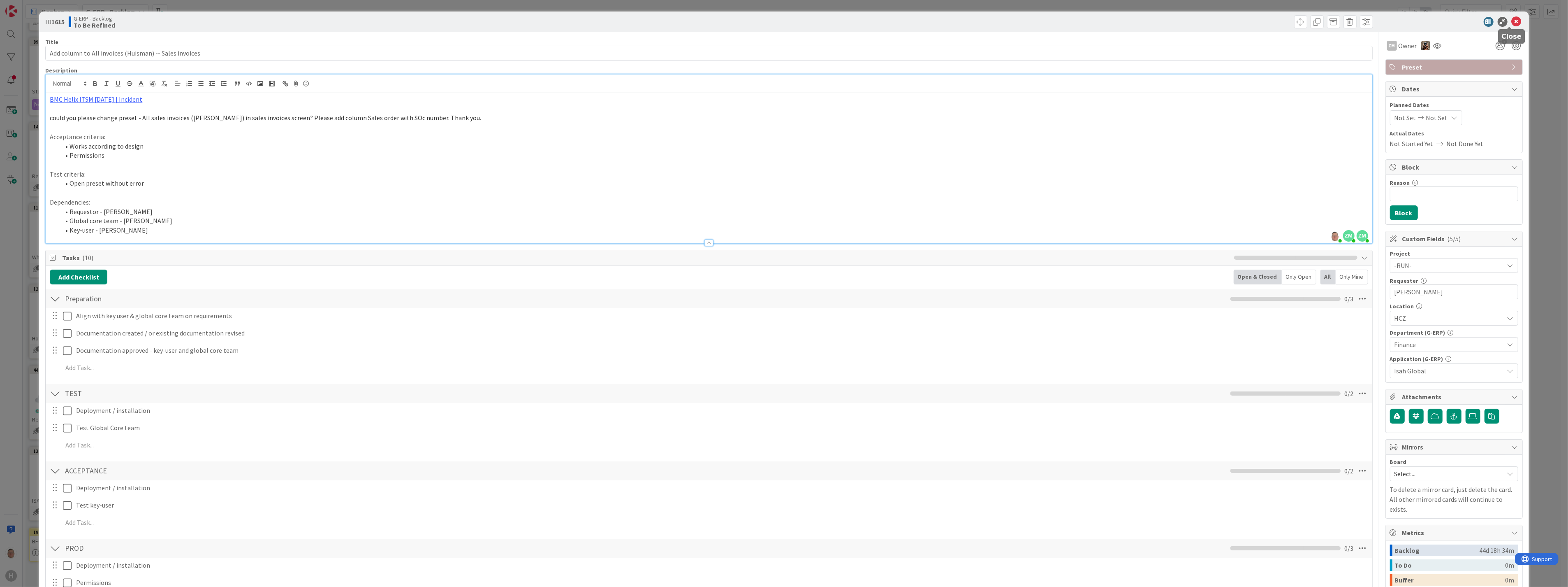
click at [690, 20] on icon at bounding box center [1516, 22] width 10 height 10
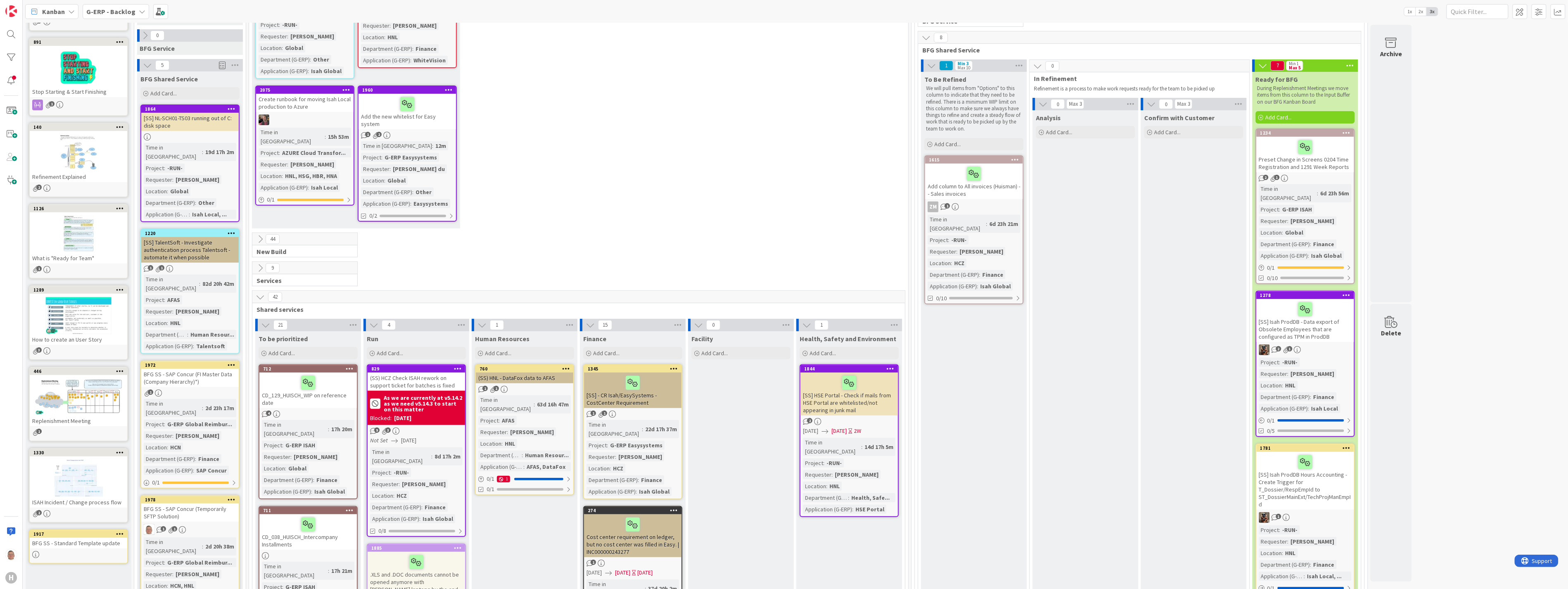
click at [693, 300] on div at bounding box center [1305, 309] width 92 height 17
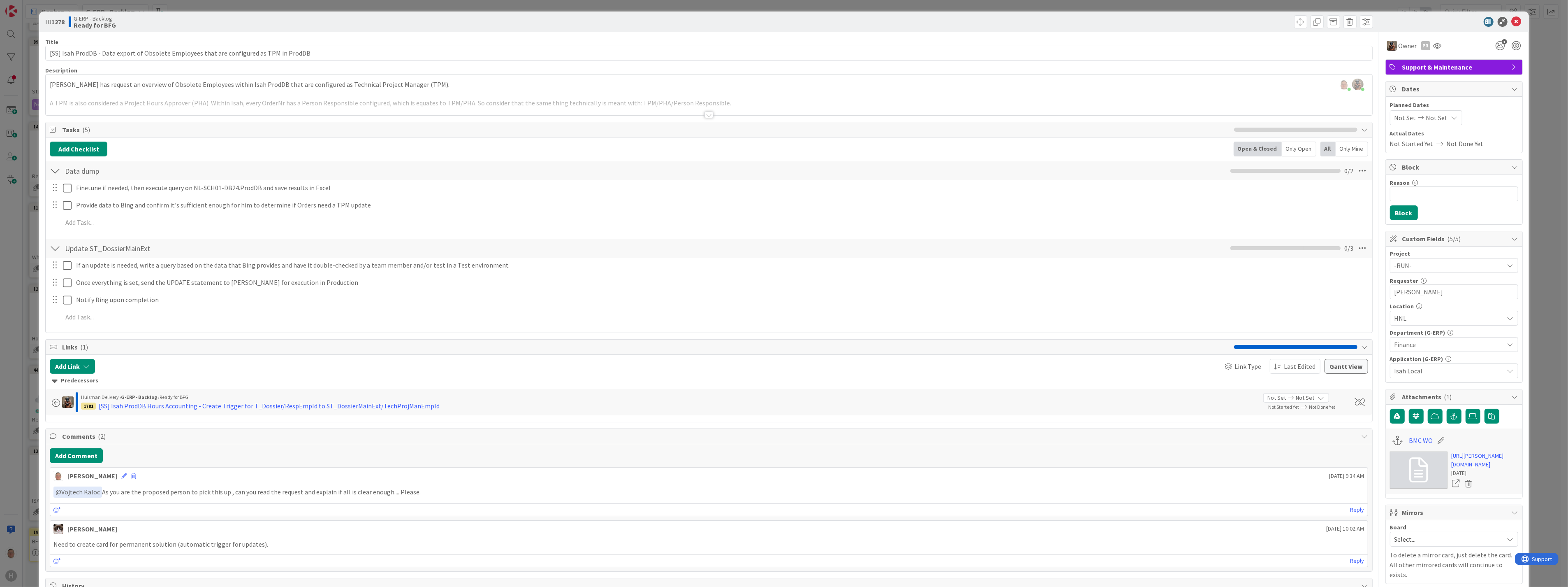
click at [690, 116] on div at bounding box center [709, 114] width 9 height 7
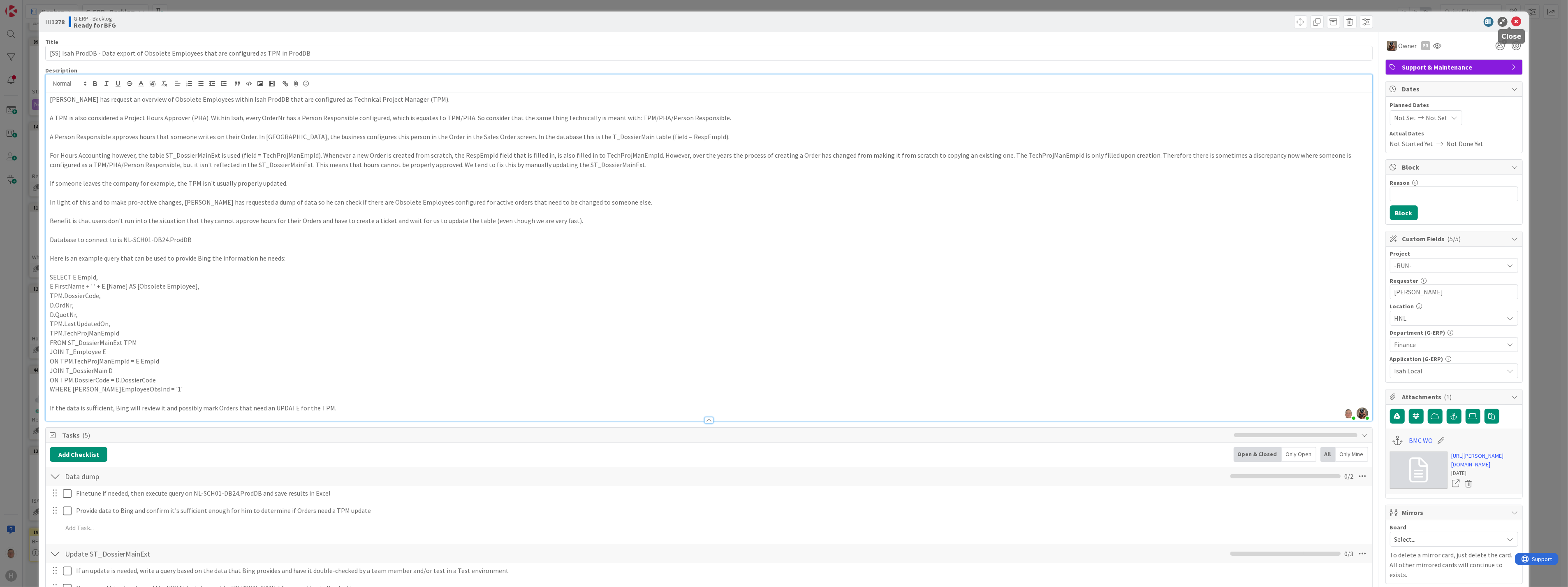
click at [690, 22] on icon at bounding box center [1516, 22] width 10 height 10
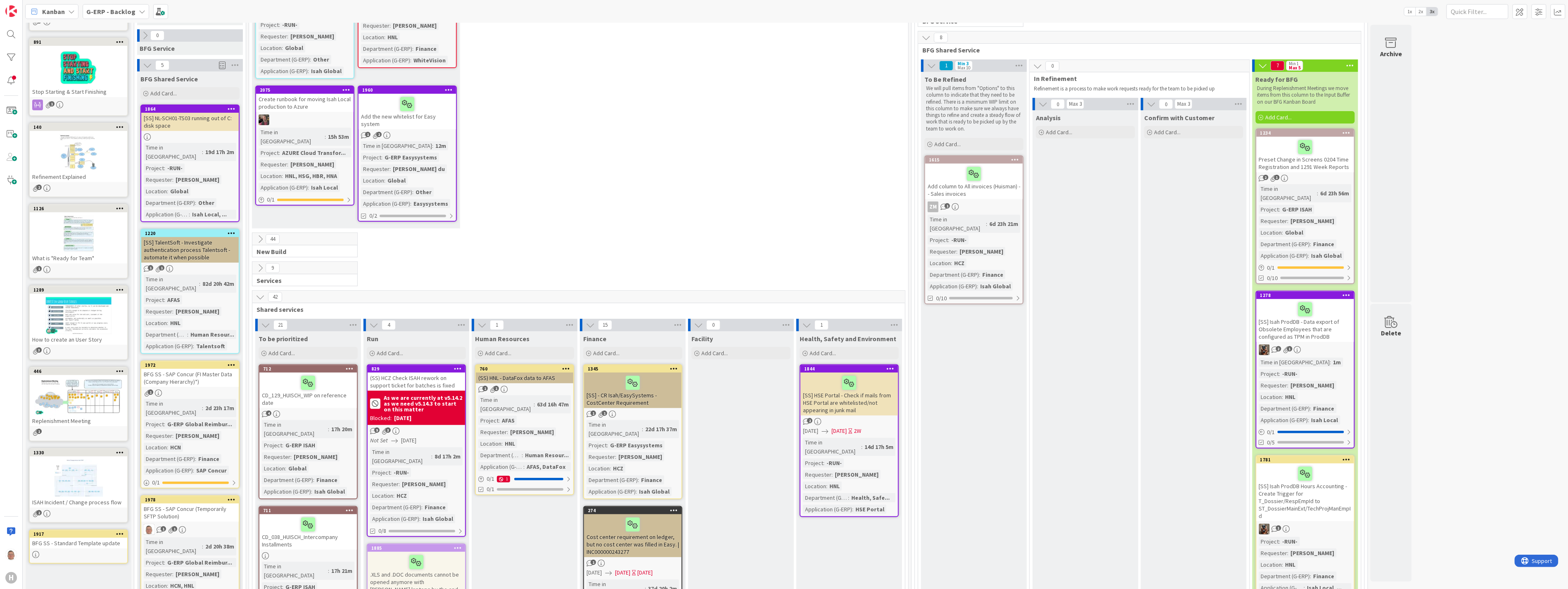
click at [693, 137] on div "Preset Change in Screens 0204 Time Registration and 1291 Week Reports" at bounding box center [1305, 154] width 97 height 36
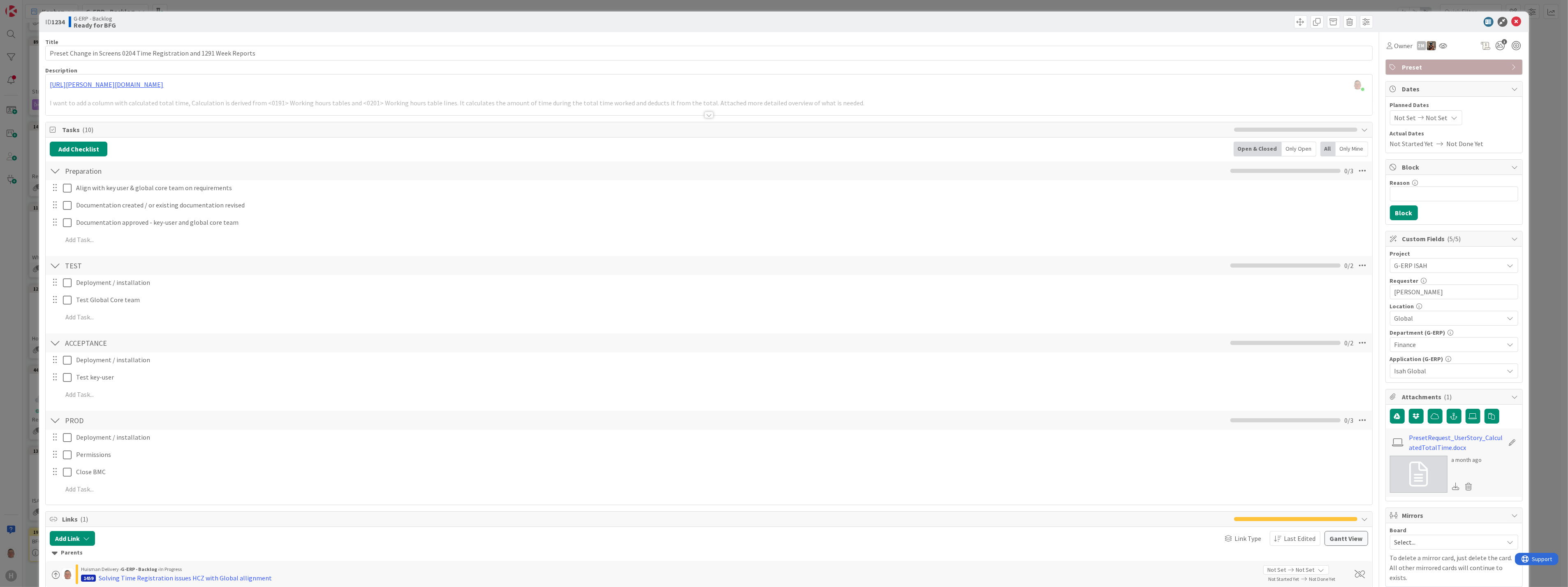
click at [690, 115] on div at bounding box center [709, 114] width 9 height 7
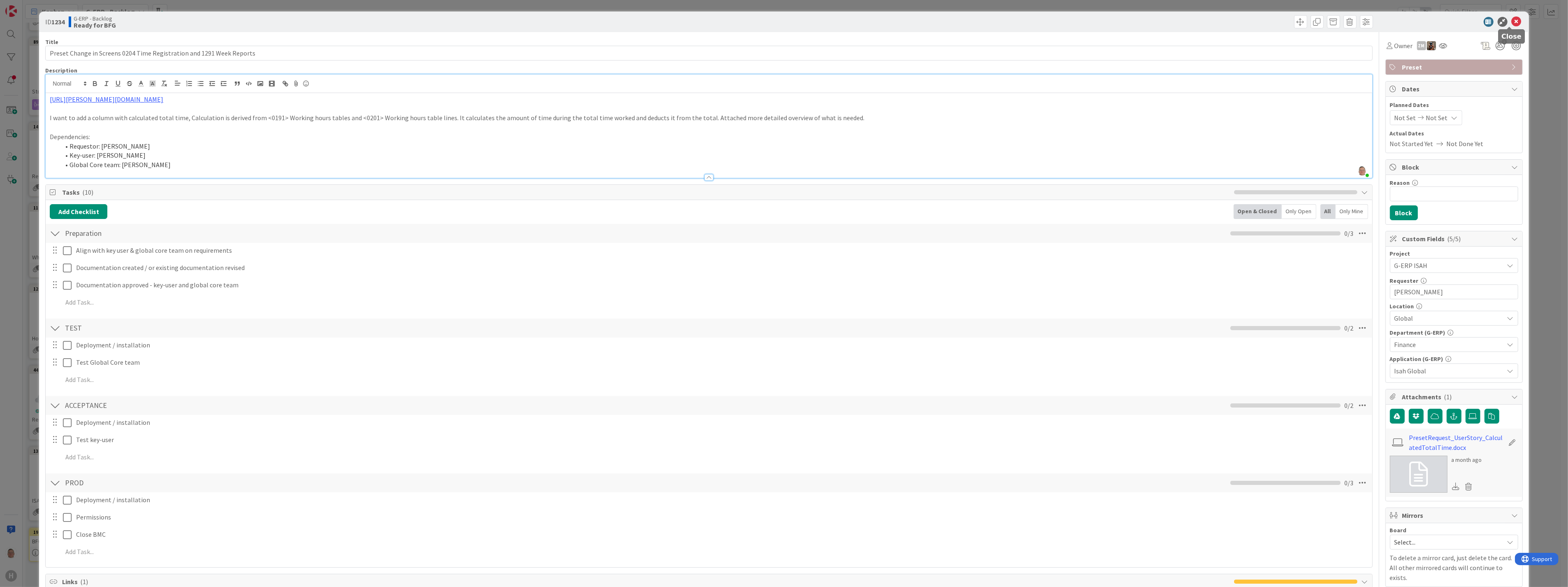
click at [690, 21] on icon at bounding box center [1516, 22] width 10 height 10
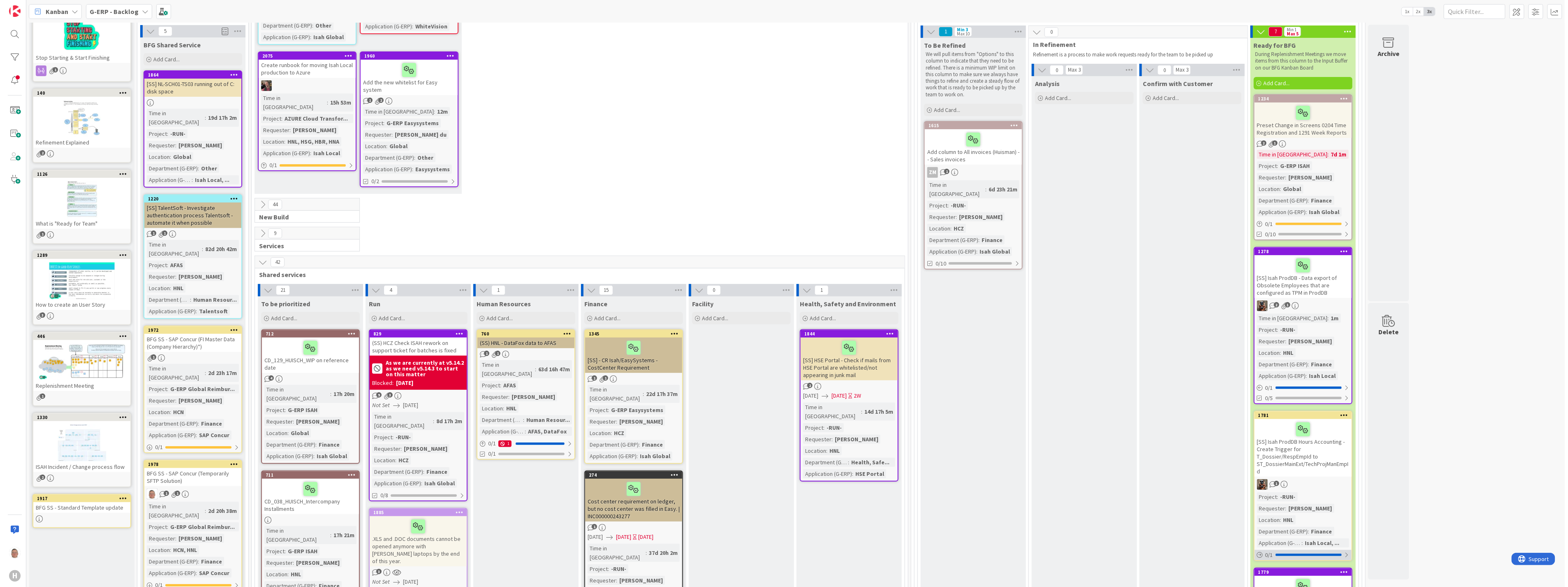
scroll to position [274, 0]
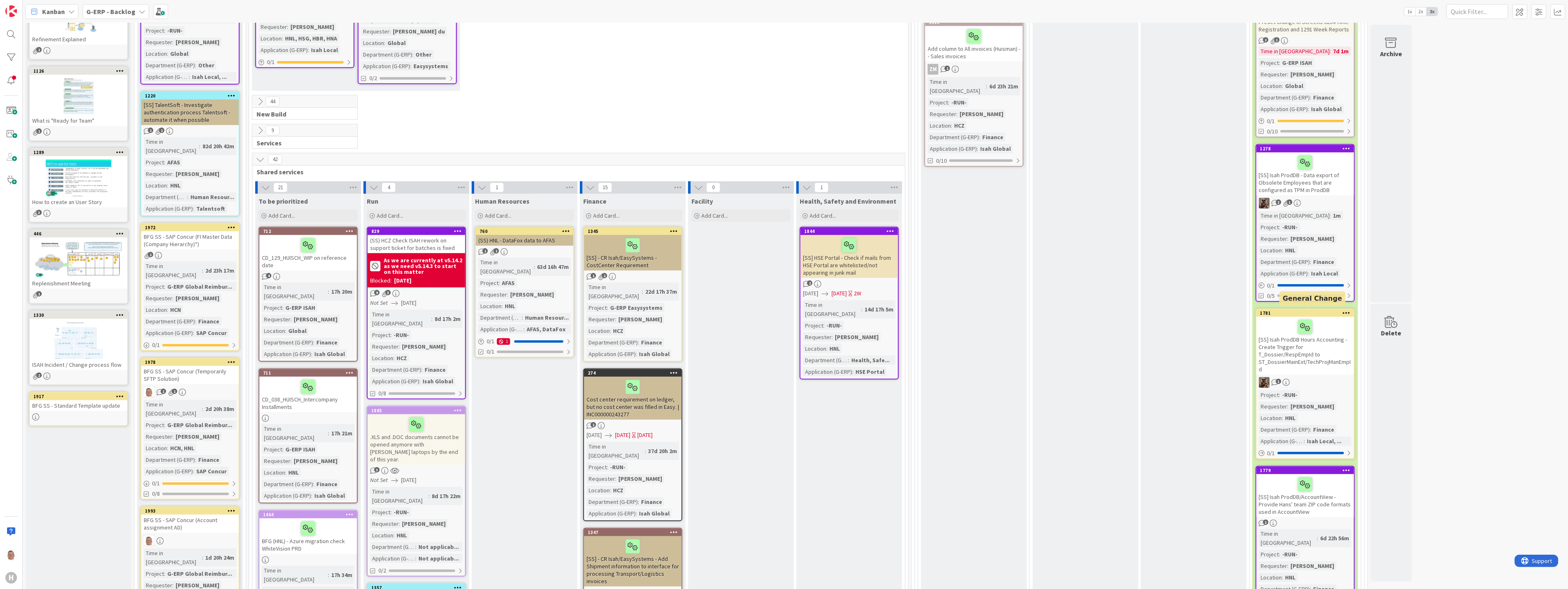
click at [693, 311] on div "1781" at bounding box center [1306, 313] width 93 height 6
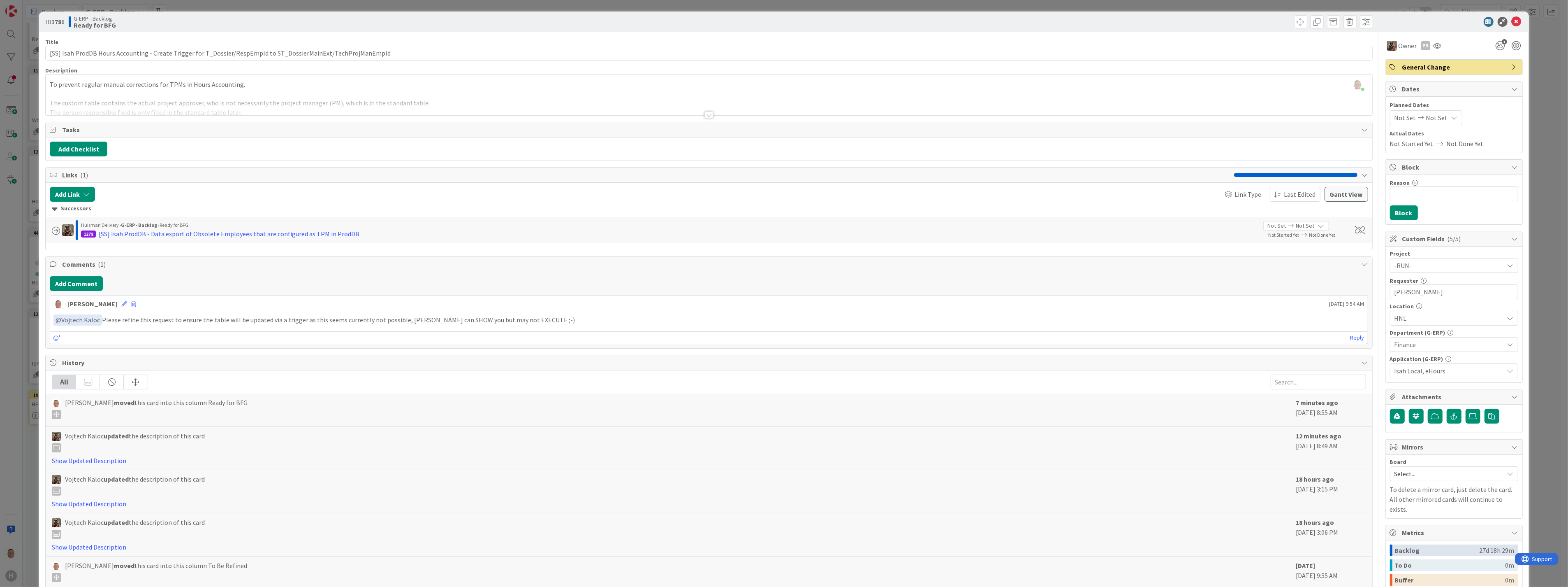
click at [690, 112] on div at bounding box center [709, 114] width 9 height 7
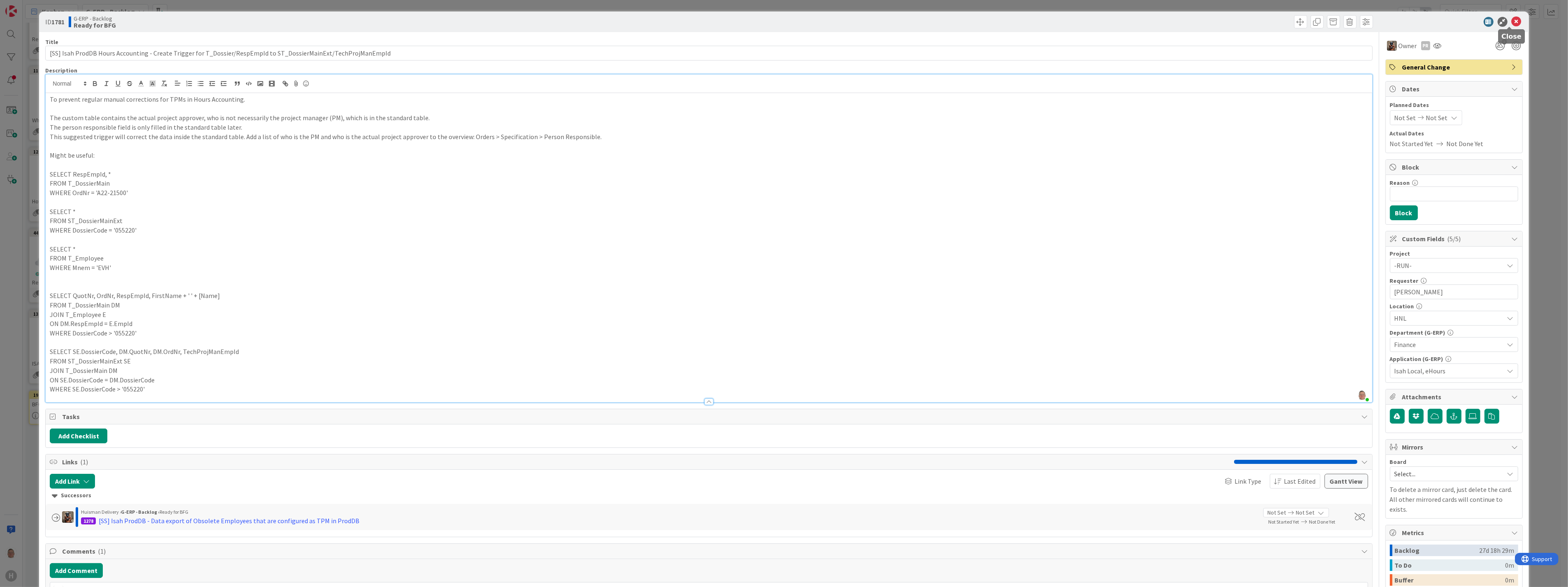
click at [690, 18] on icon at bounding box center [1516, 22] width 10 height 10
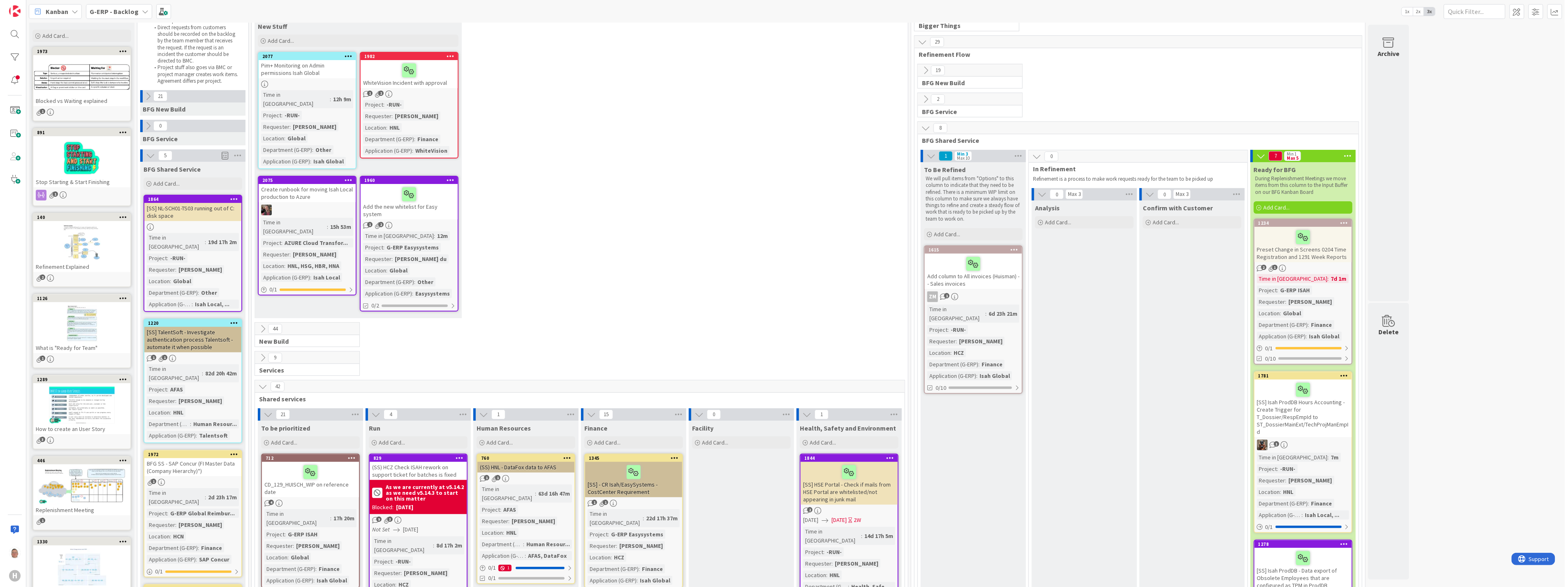
scroll to position [46, 0]
click at [690, 266] on div at bounding box center [970, 265] width 92 height 17
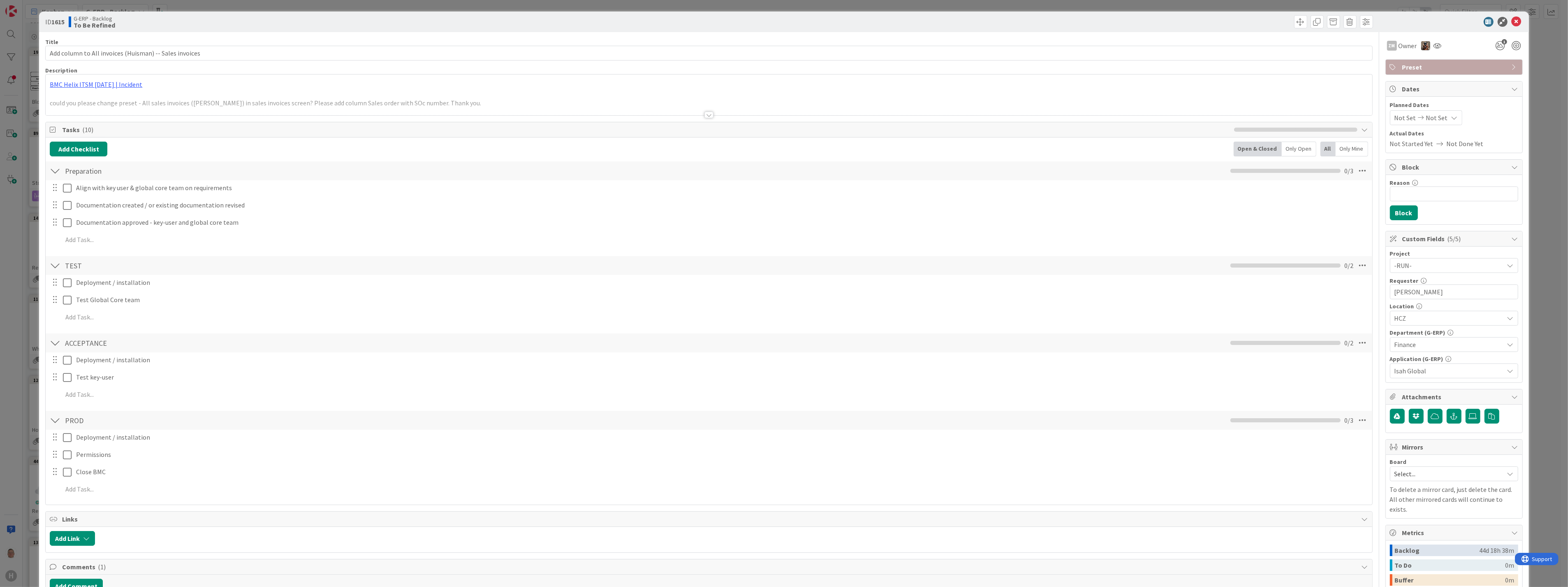
click at [690, 114] on div at bounding box center [709, 105] width 1326 height 21
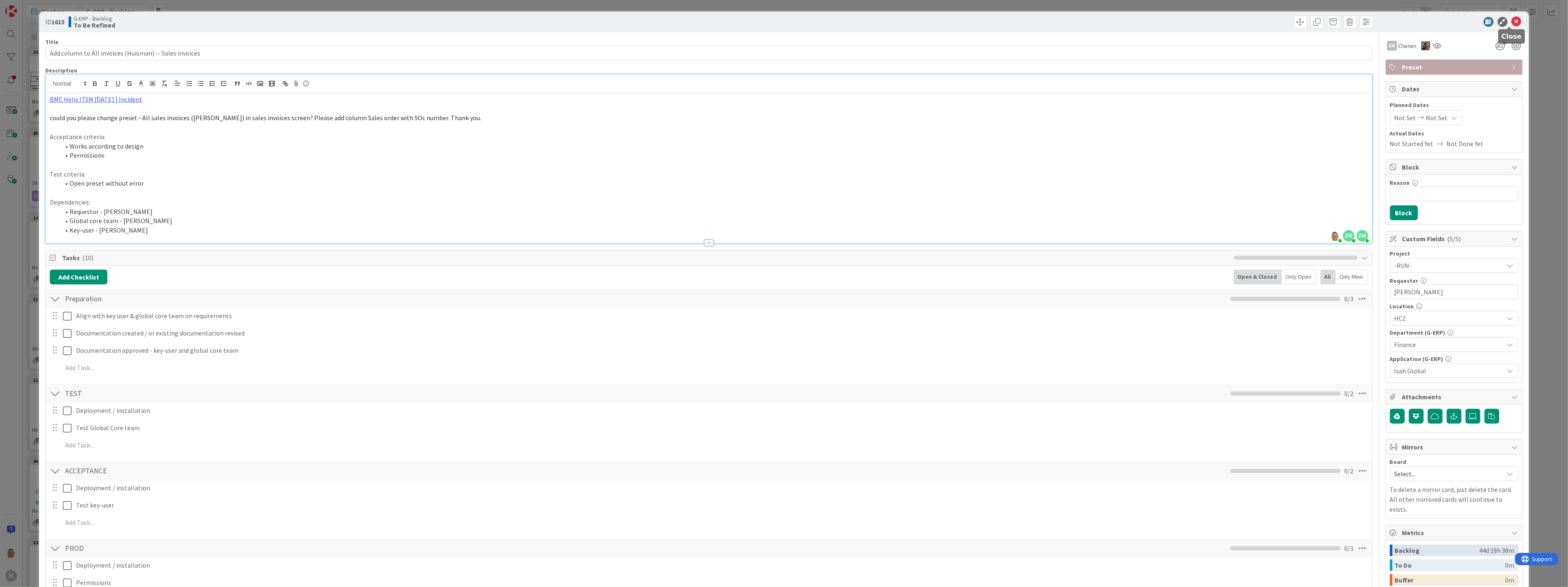
click at [690, 17] on icon at bounding box center [1516, 22] width 10 height 10
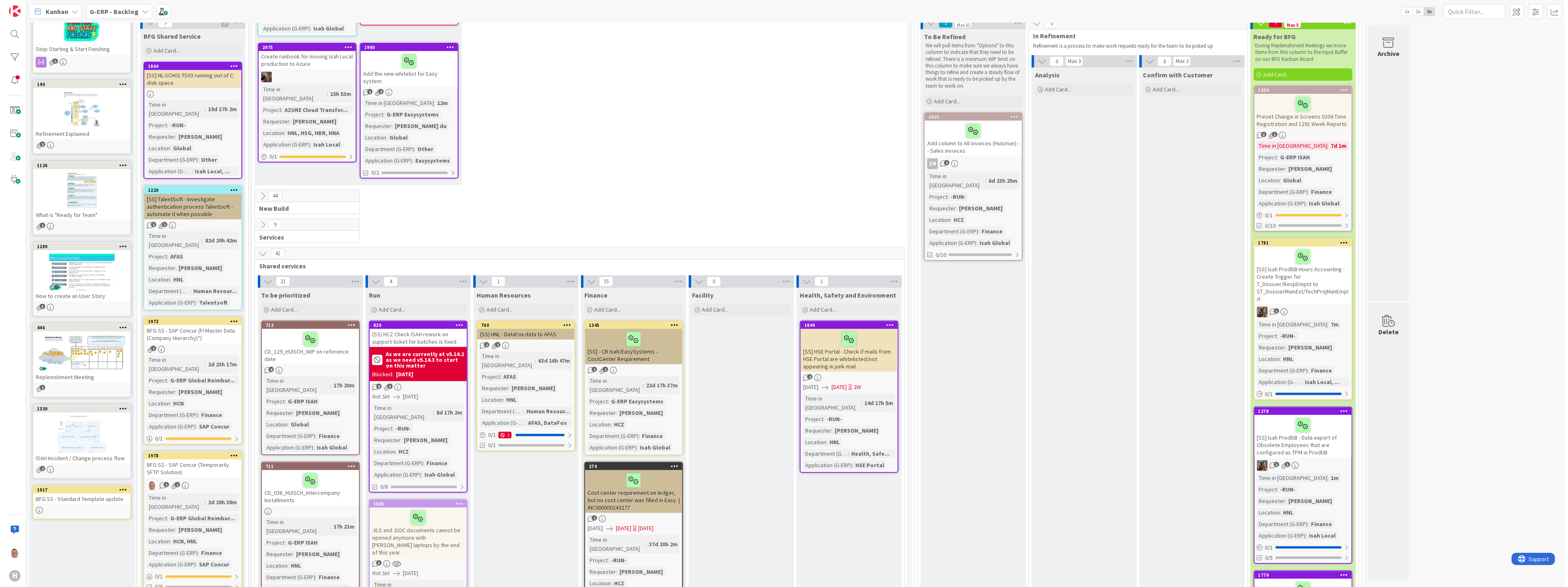
scroll to position [182, 0]
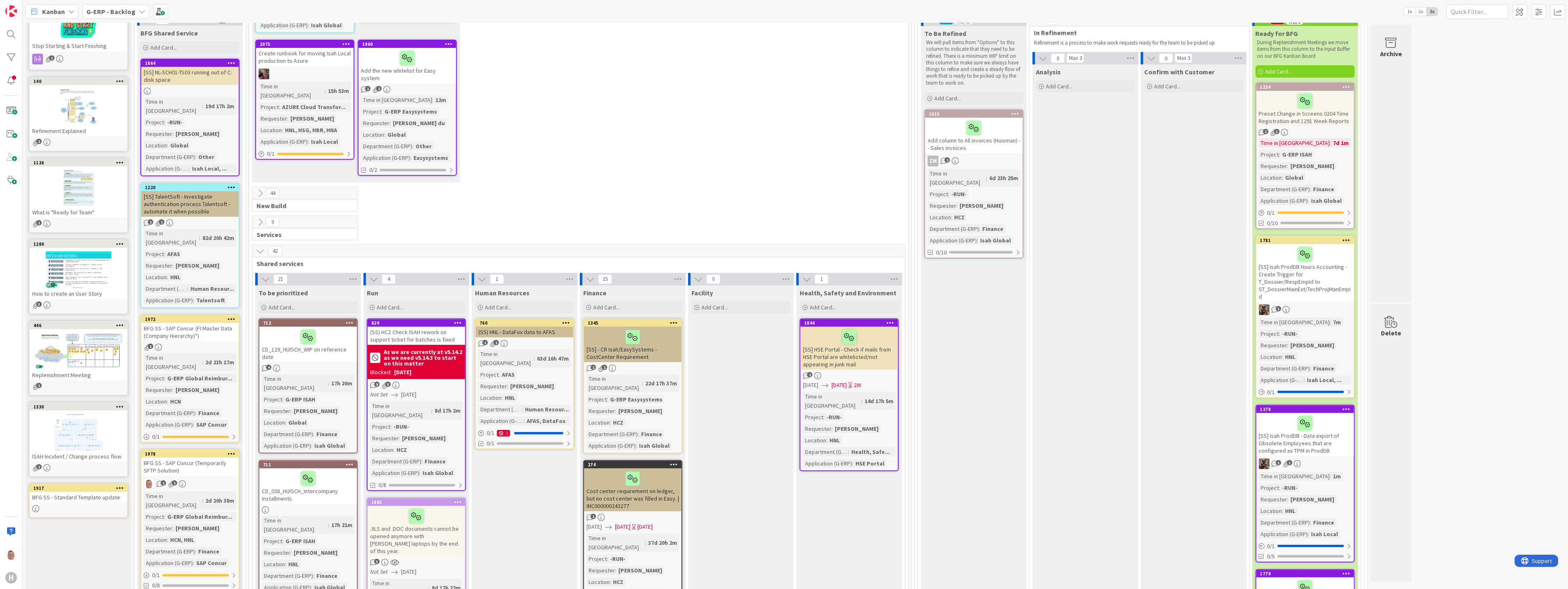
click at [80, 268] on div at bounding box center [78, 269] width 97 height 38
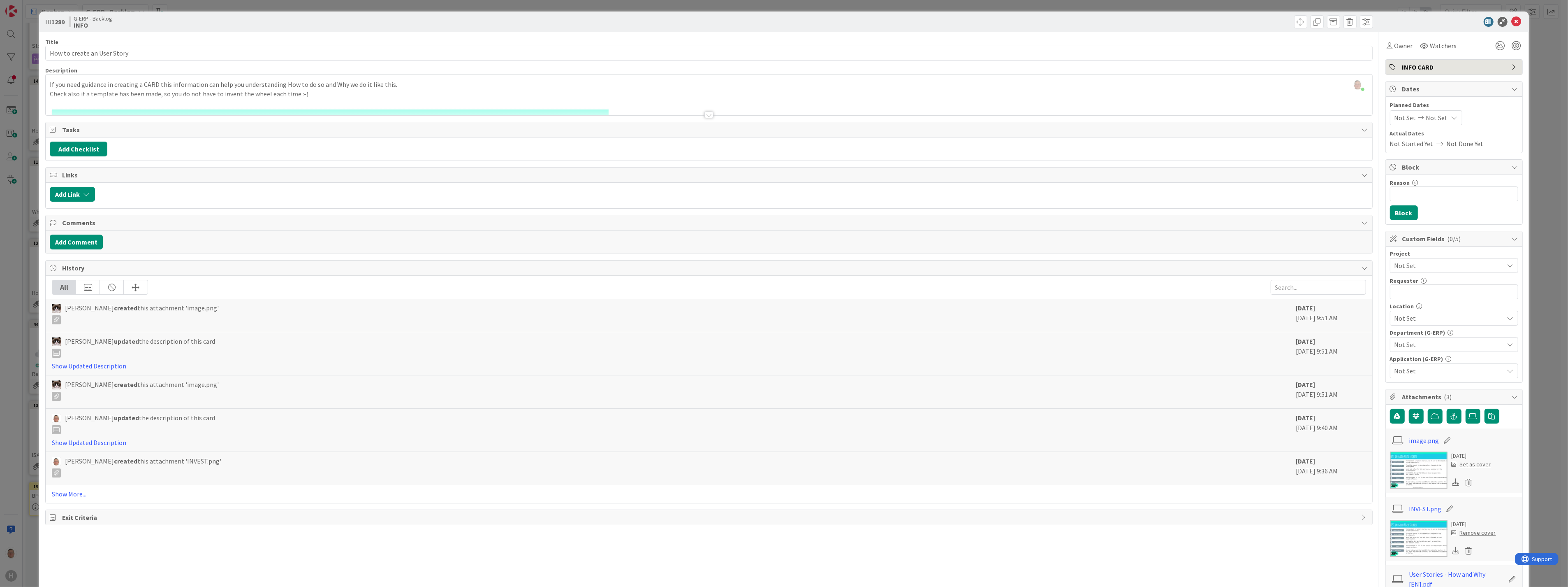
click at [690, 116] on div at bounding box center [709, 114] width 9 height 7
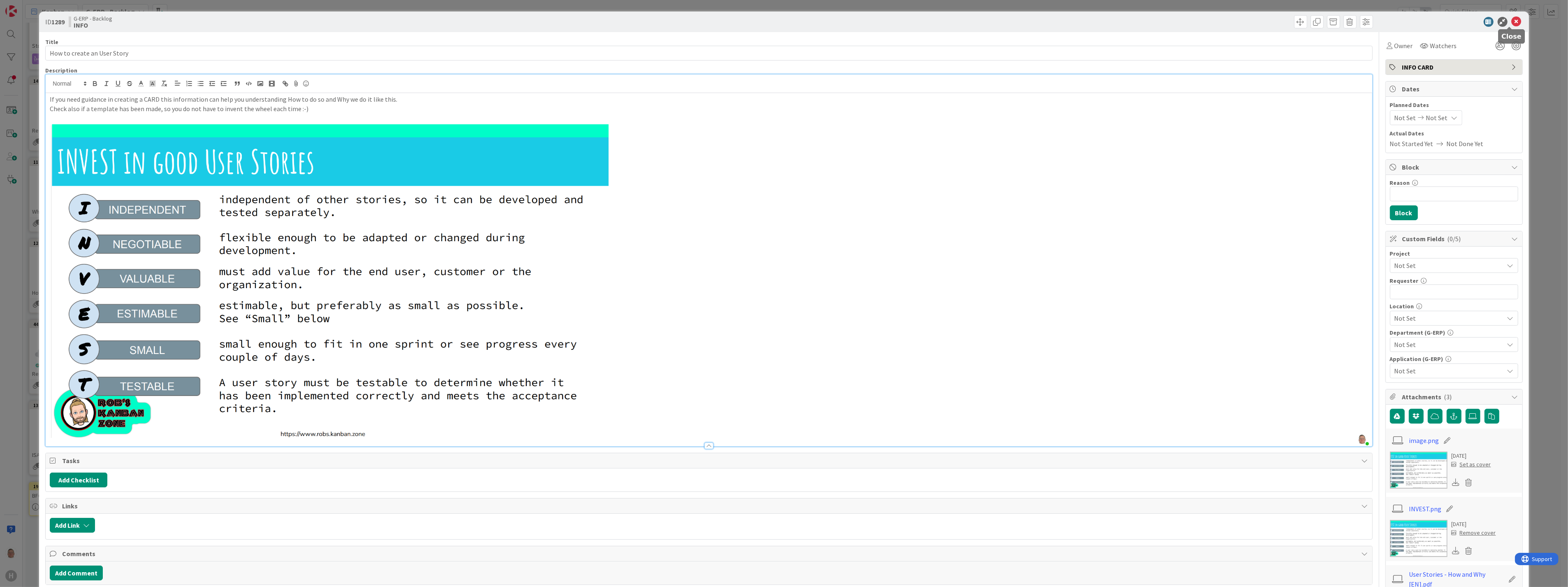
click at [690, 21] on icon at bounding box center [1516, 22] width 10 height 10
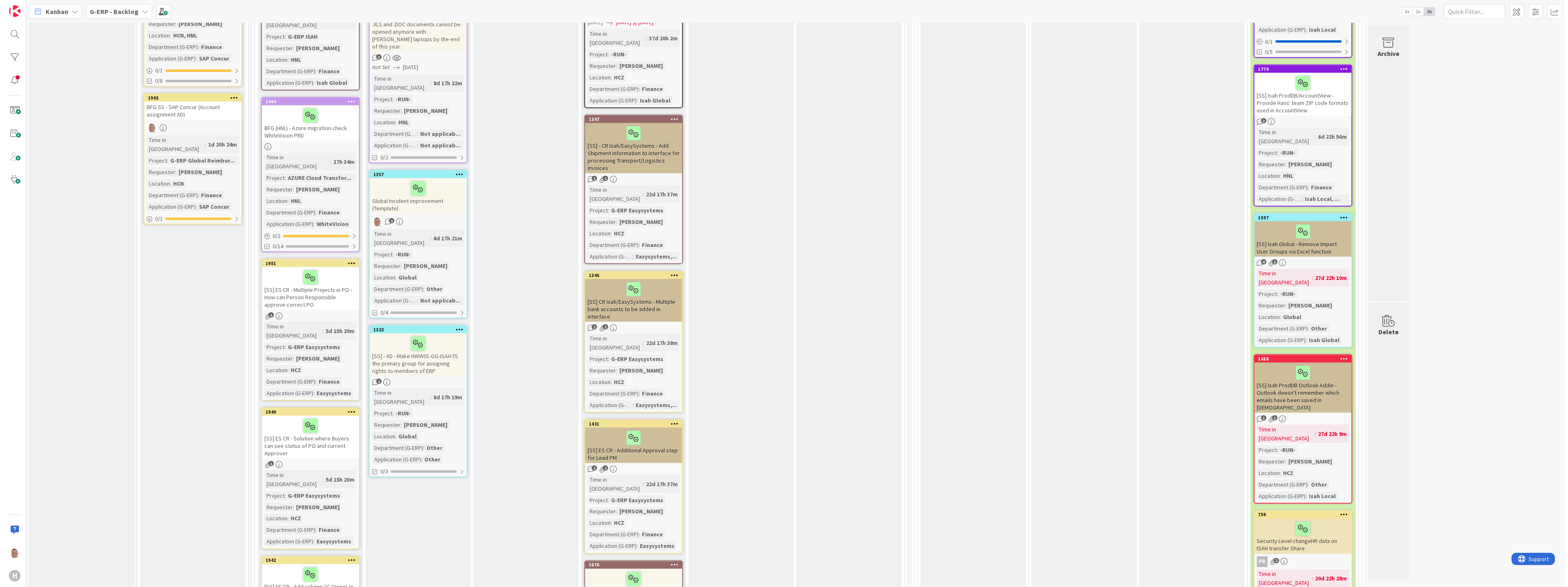
scroll to position [763, 0]
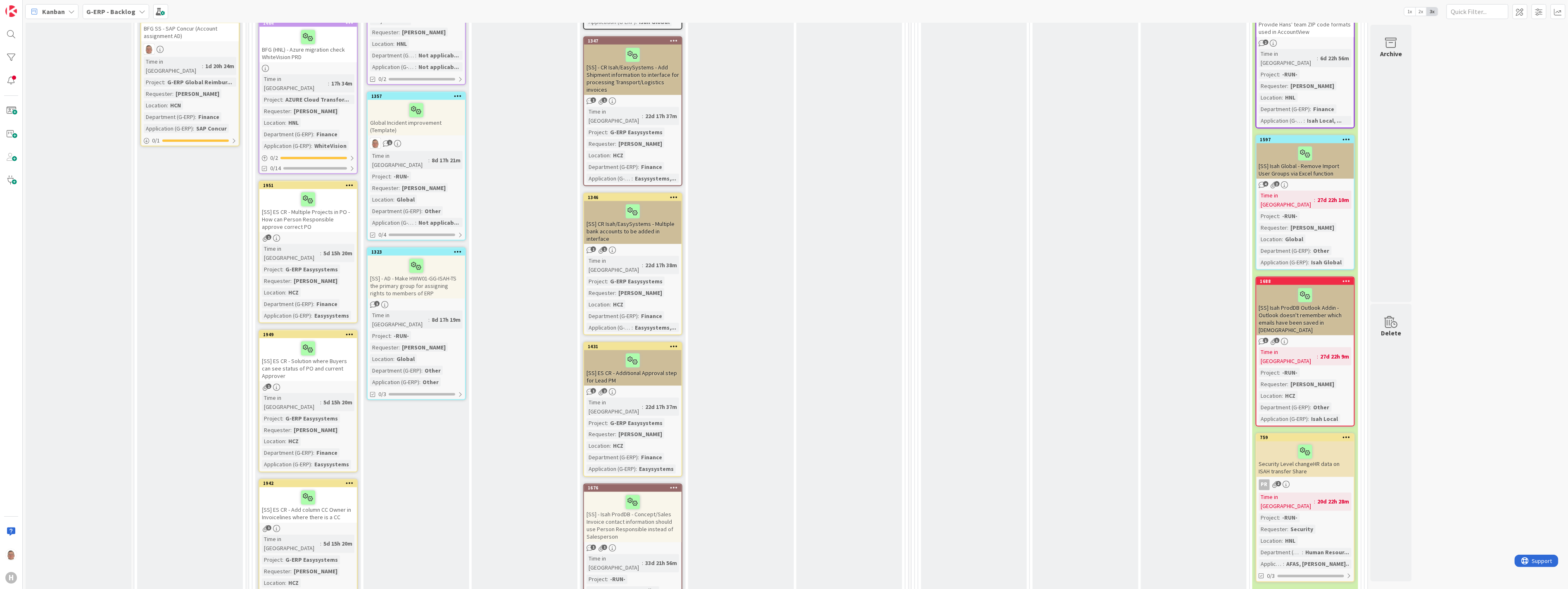
click at [693, 152] on div "[SS] Isah Global - Remove Import User Groups via Excel function" at bounding box center [1305, 161] width 97 height 36
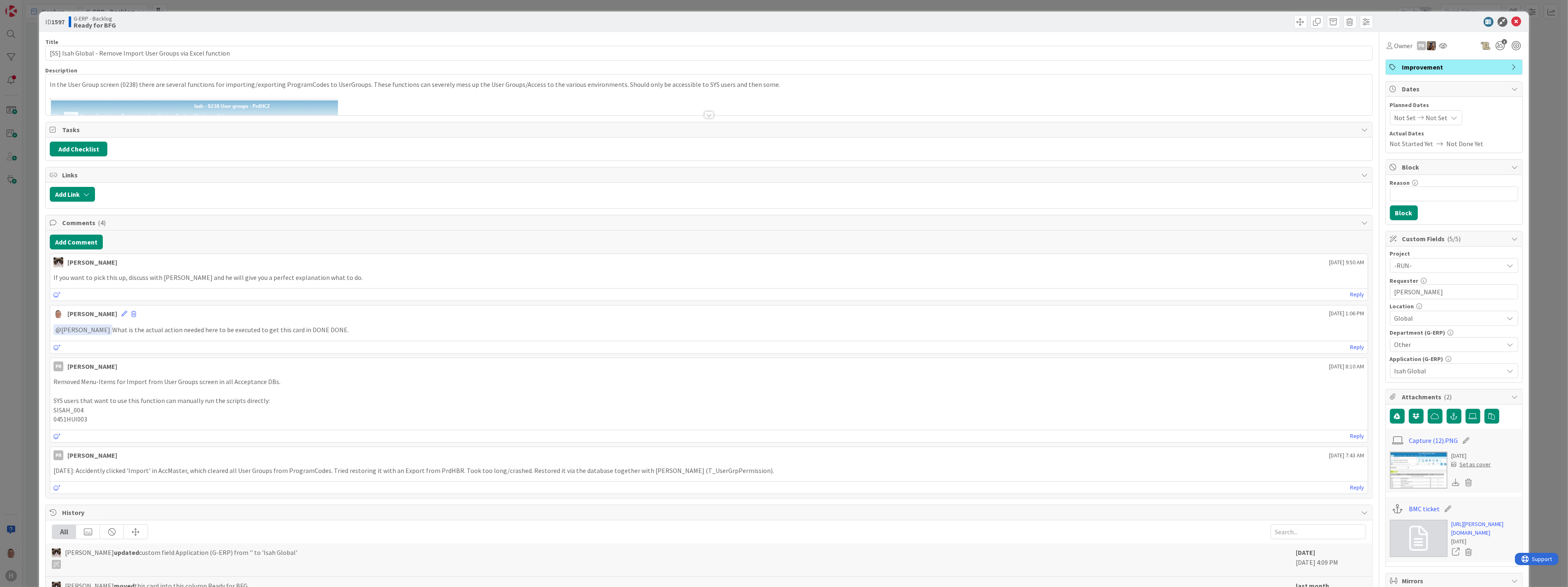
click at [690, 116] on div at bounding box center [709, 114] width 9 height 7
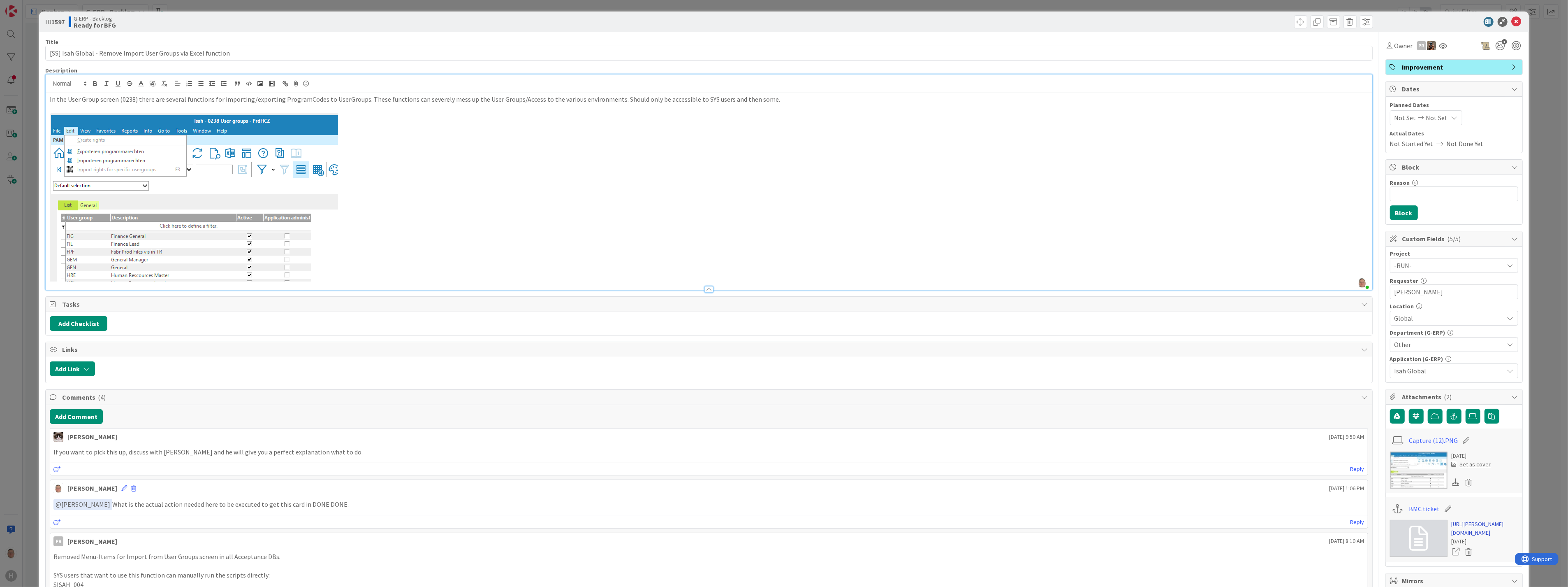
click at [690, 360] on link "https://huisman-smartit.onbmc.com/smartit/app/#/workorder/AGGF4KX6HRENQATA883FT…" at bounding box center [1485, 528] width 66 height 17
click at [690, 21] on icon at bounding box center [1516, 22] width 10 height 10
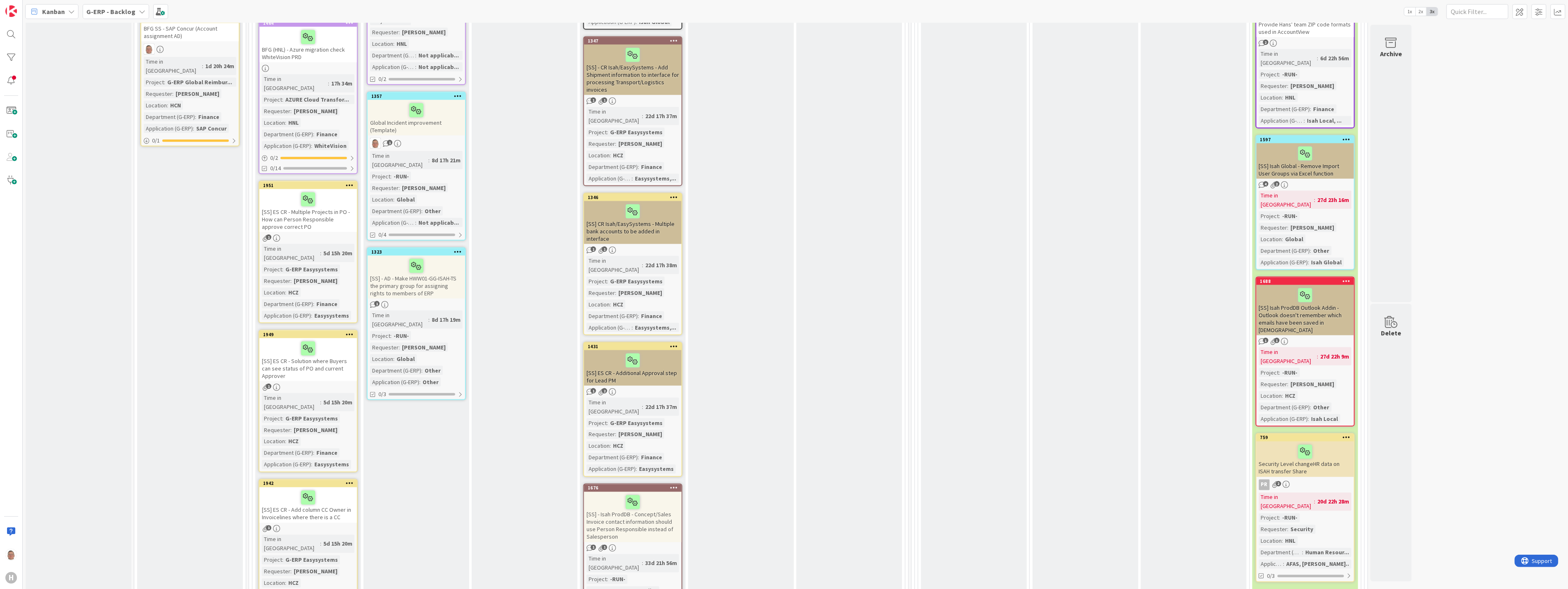
click at [693, 137] on icon at bounding box center [1346, 140] width 8 height 6
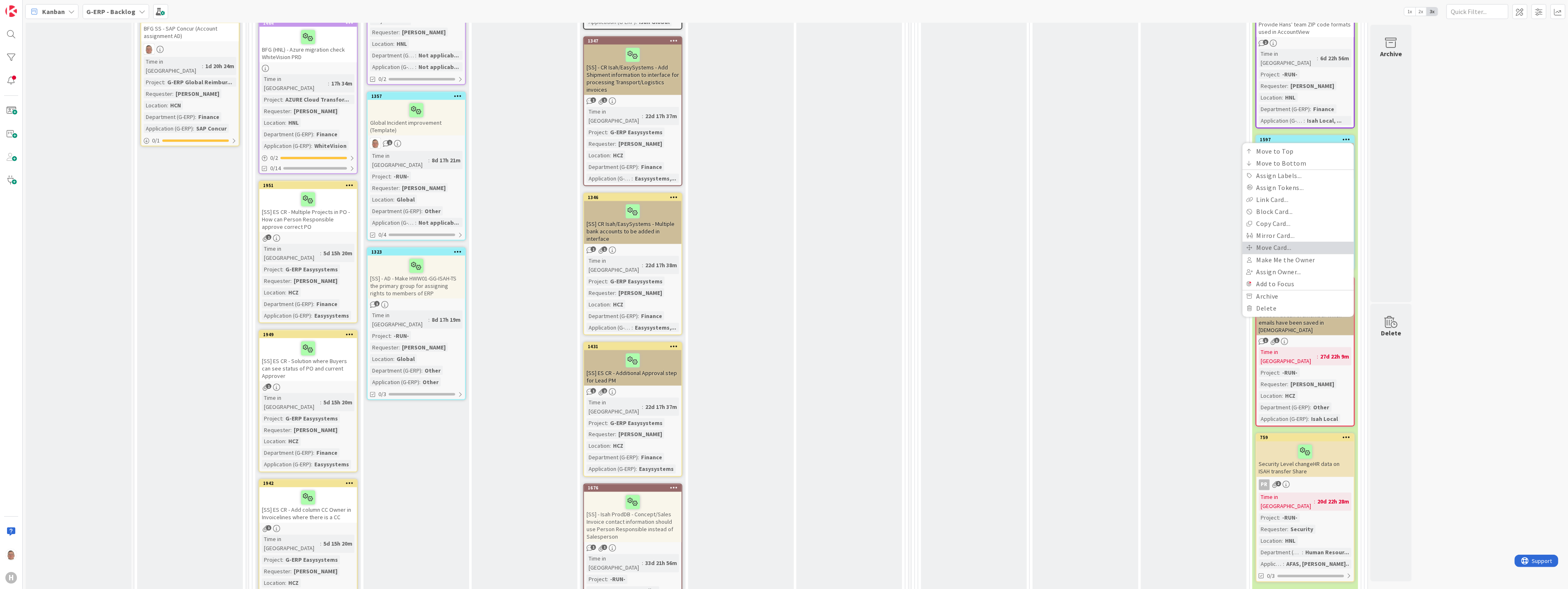
click at [693, 242] on link "Move Card..." at bounding box center [1298, 247] width 112 height 12
click at [693, 169] on span "G-ERP - Backlog" at bounding box center [1264, 173] width 50 height 9
click at [693, 236] on span "G-ERP - BFG Shared Service" at bounding box center [1296, 242] width 95 height 13
click at [693, 194] on span "INFO" at bounding box center [1272, 199] width 62 height 11
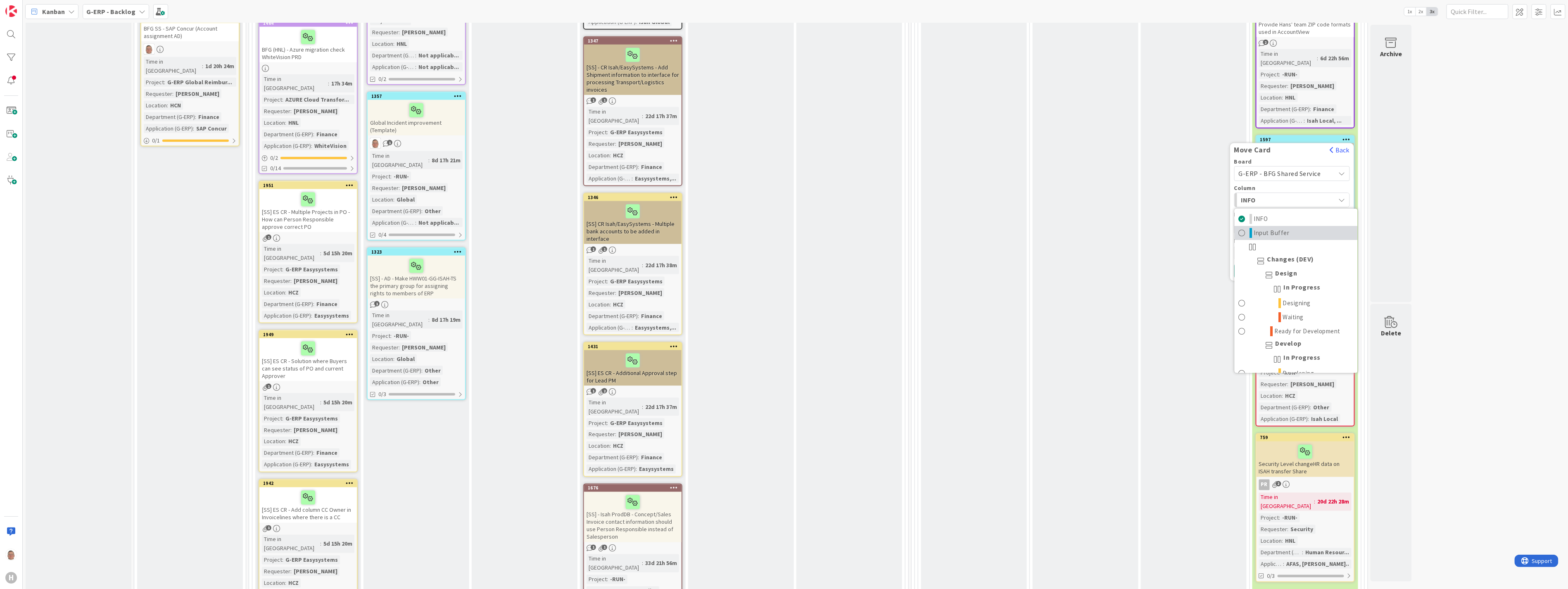
click at [693, 228] on span "Input Buffer" at bounding box center [1271, 233] width 36 height 10
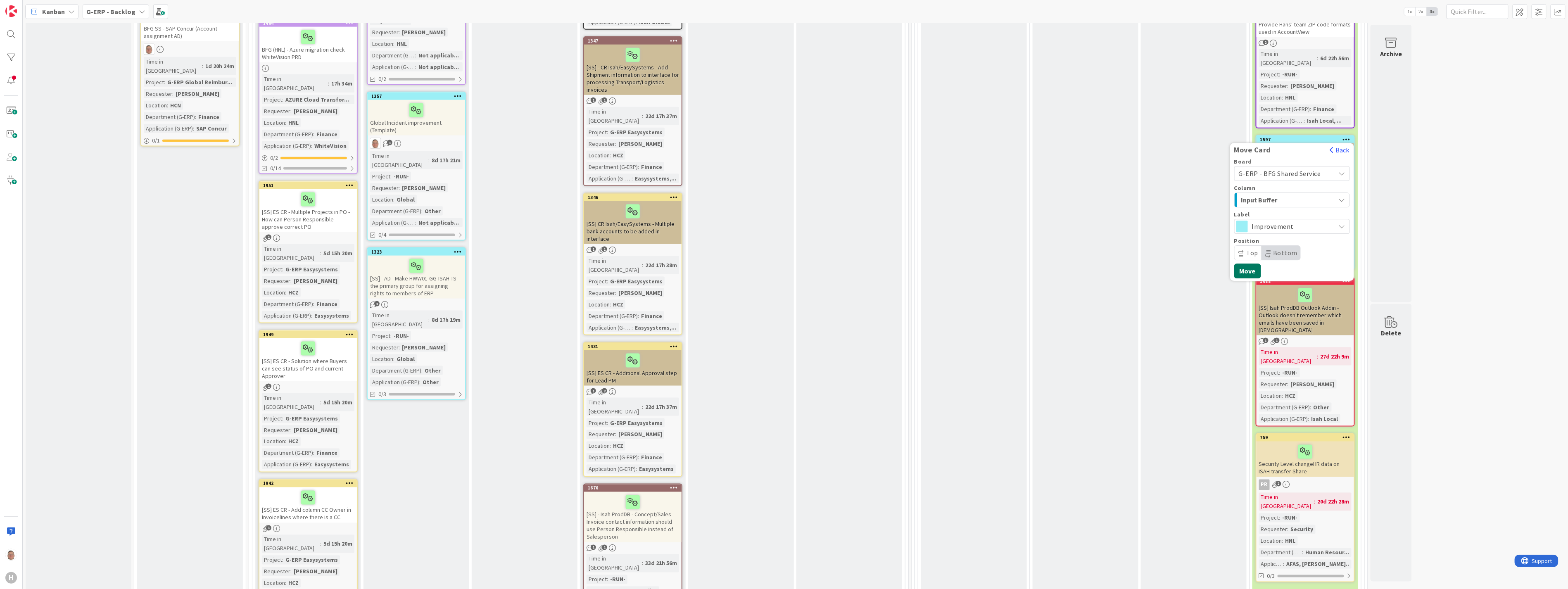
click at [693, 264] on button "Move" at bounding box center [1247, 270] width 27 height 14
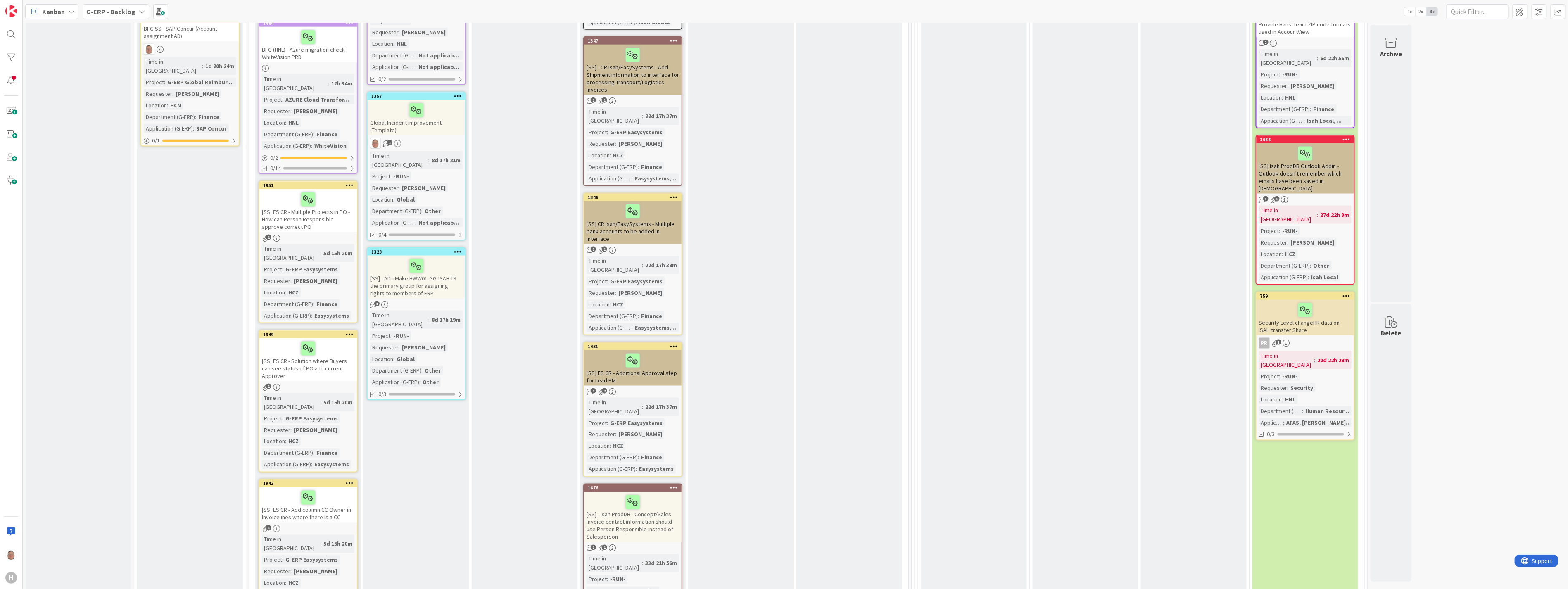
click at [693, 159] on div "[SS] Isah ProdDB Outlook Addin - Outlook doesn't remember which emails have bee…" at bounding box center [1305, 168] width 97 height 50
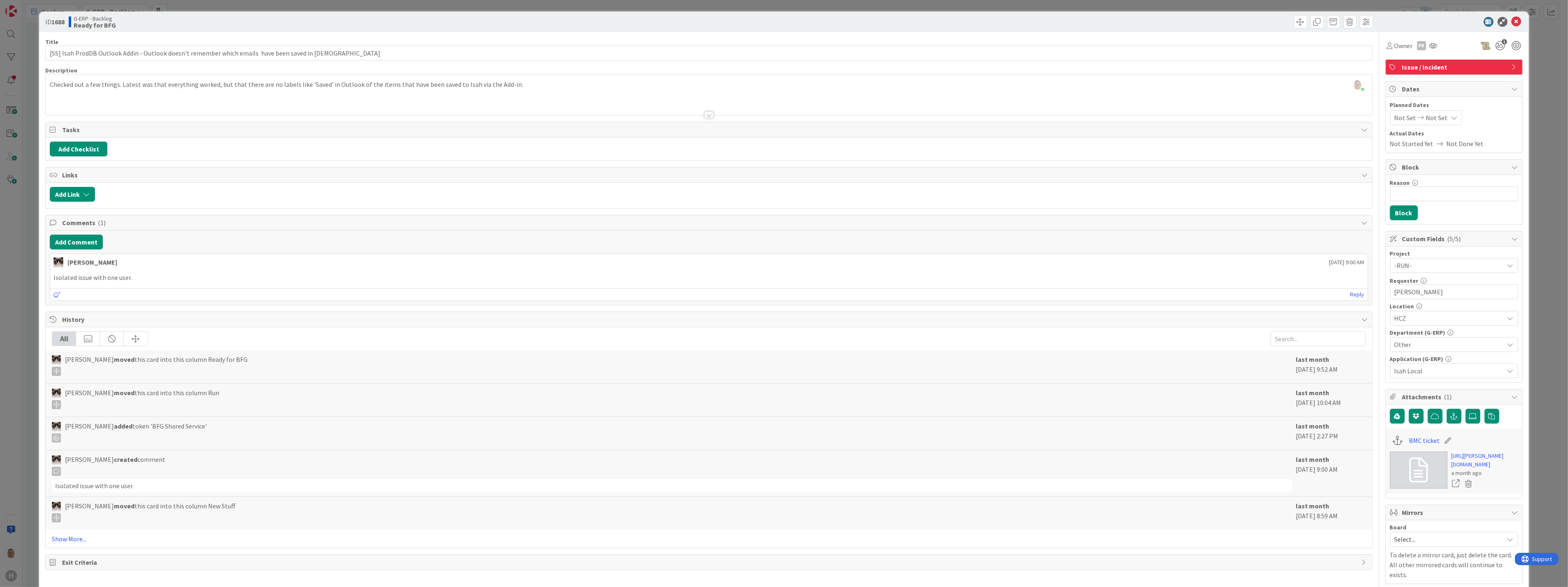
click at [690, 113] on div at bounding box center [709, 114] width 9 height 7
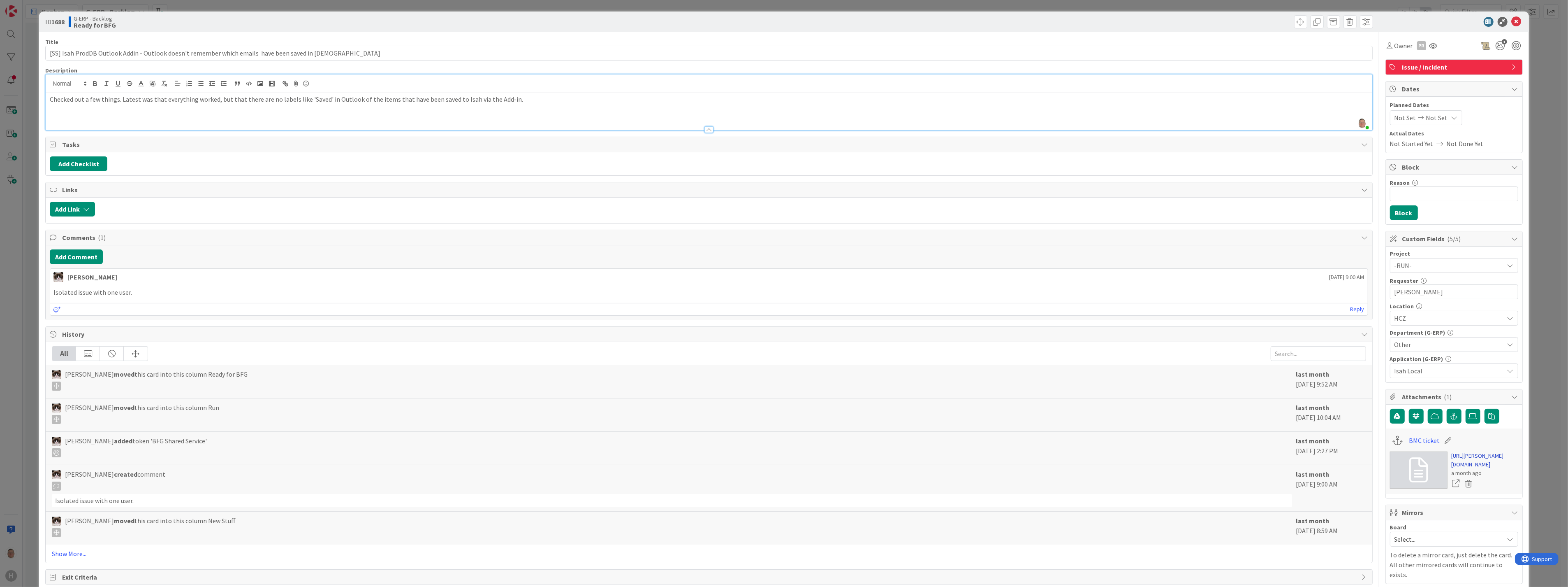
click at [690, 360] on link "https://huisman-smartit.onbmc.com/smartit/app/#/incident/AGGEFRDUJONBTASUSSFJSU…" at bounding box center [1485, 459] width 66 height 17
click at [555, 111] on div "Checked out a few things. Latest was that everything worked, but that there are…" at bounding box center [709, 111] width 1326 height 37
click at [690, 21] on icon at bounding box center [1516, 22] width 10 height 10
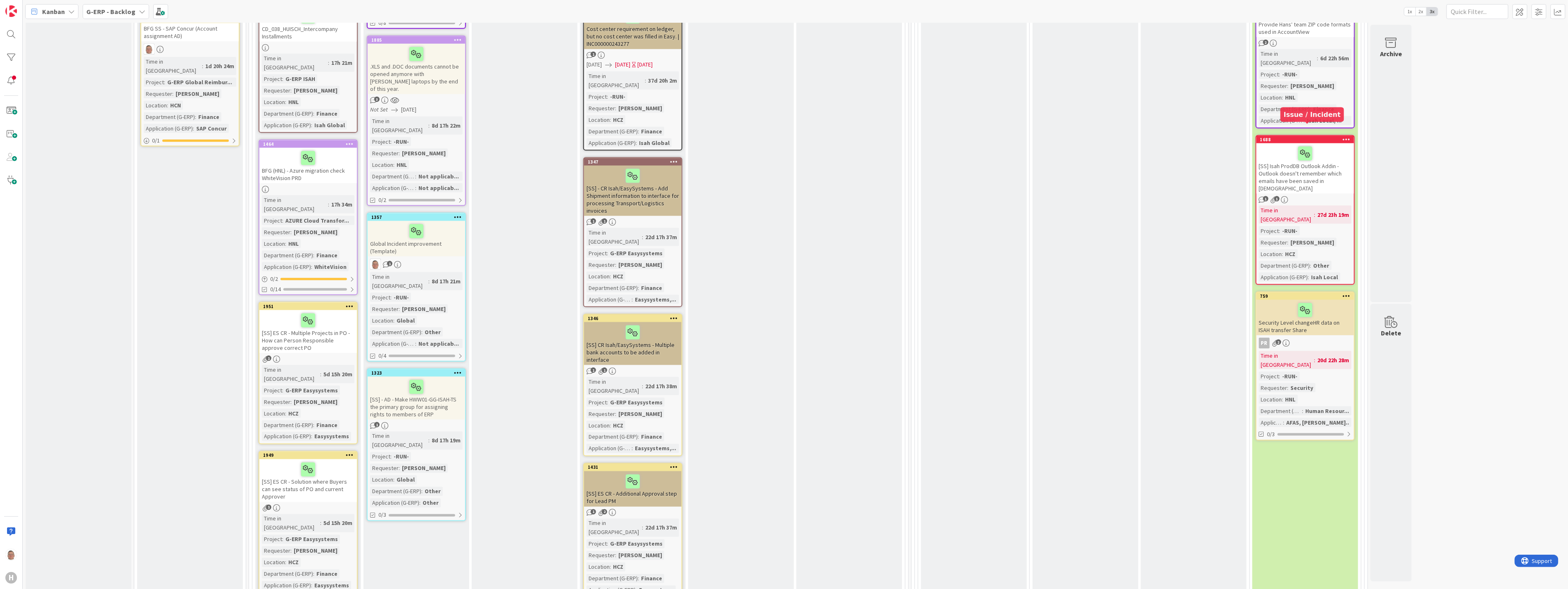
click at [693, 137] on div "1688" at bounding box center [1306, 140] width 93 height 6
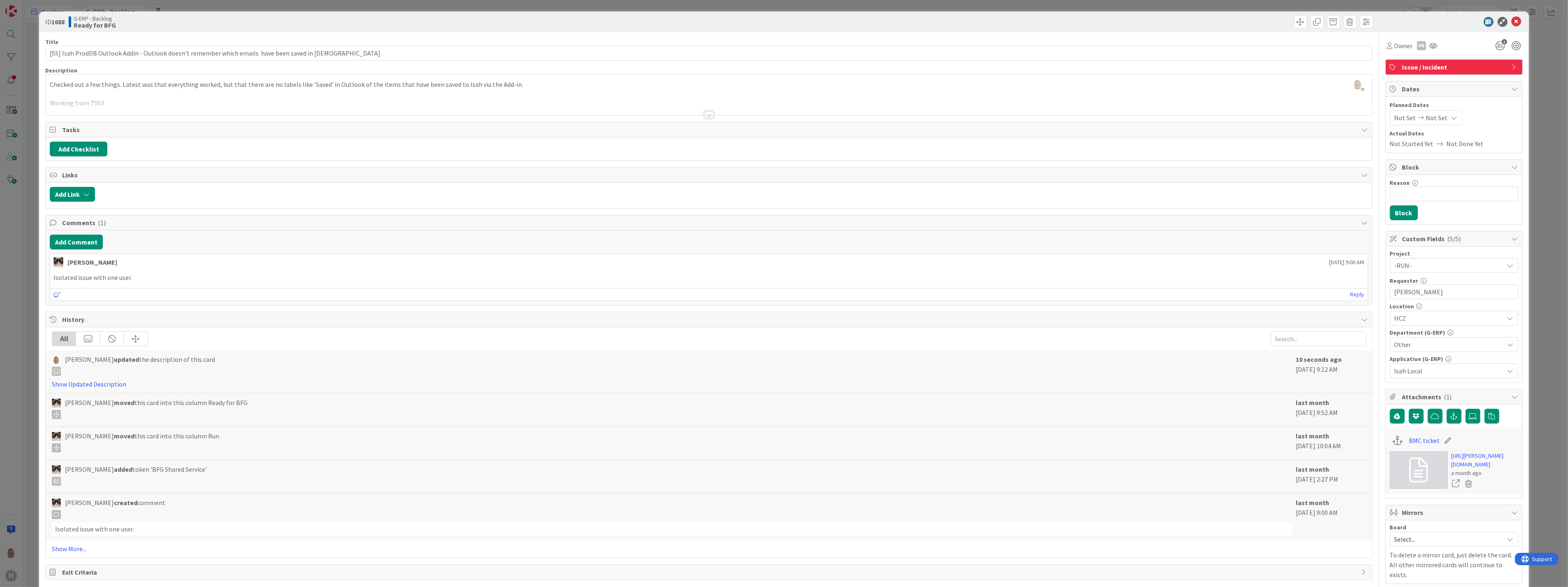
click at [690, 114] on div at bounding box center [709, 114] width 9 height 7
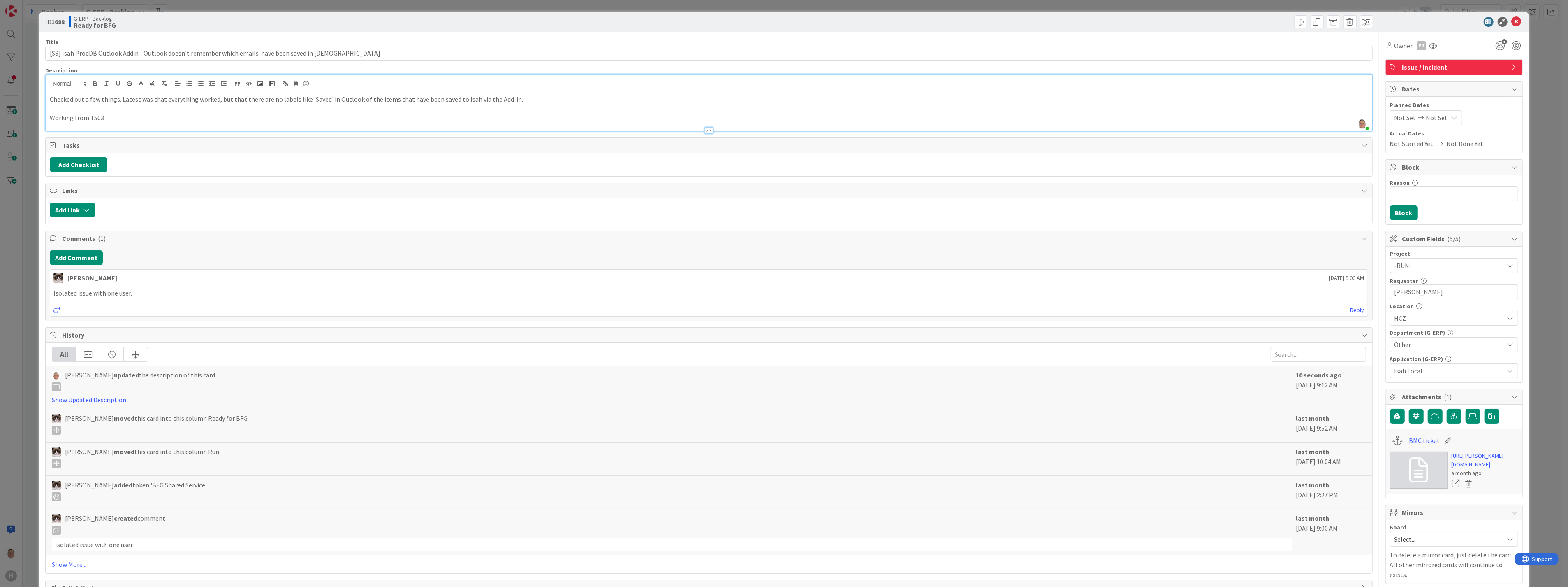
click at [121, 119] on p "Working from TS03" at bounding box center [709, 118] width 1318 height 10
click at [690, 23] on icon at bounding box center [1516, 22] width 10 height 10
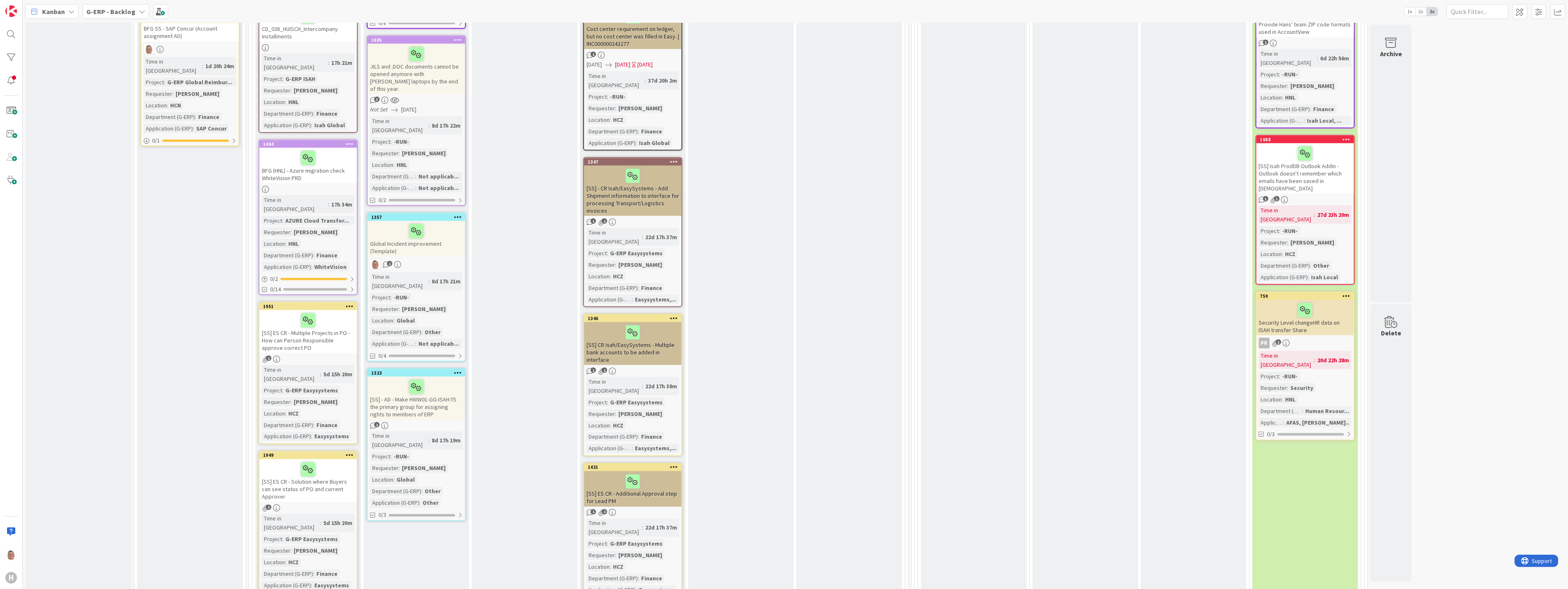
click at [693, 137] on icon at bounding box center [1346, 140] width 8 height 6
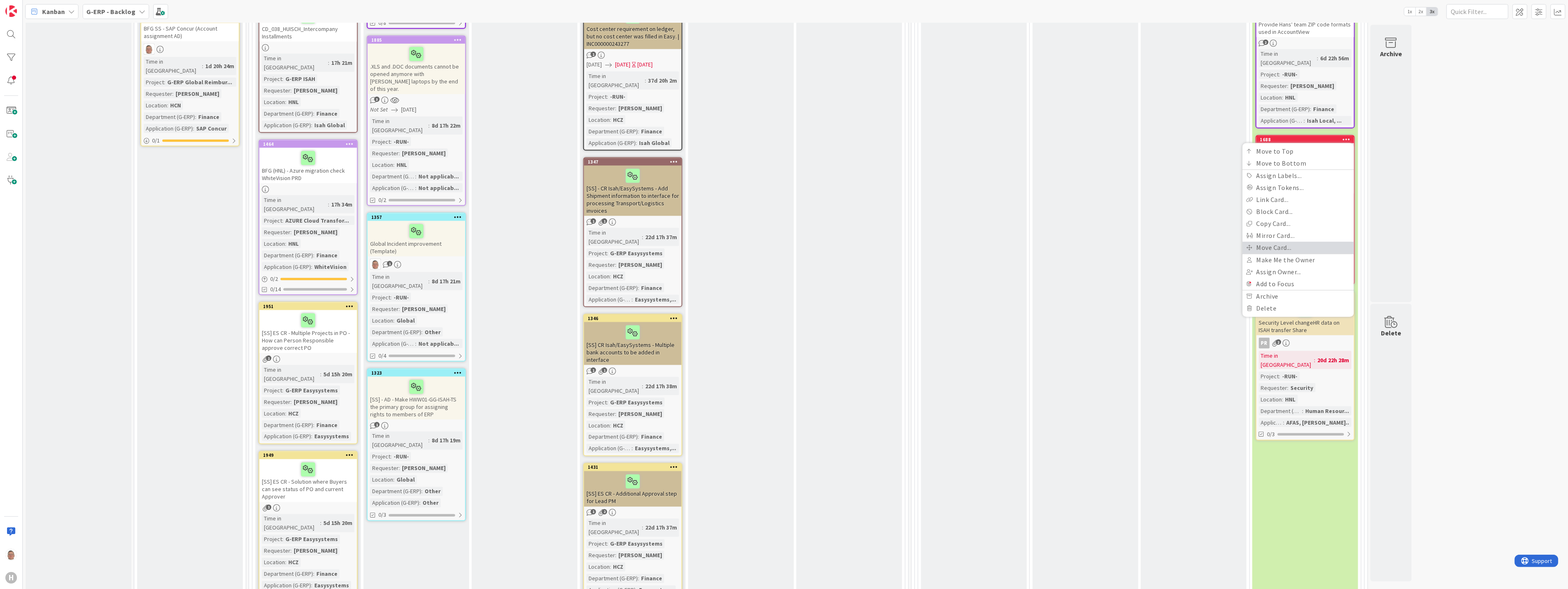
click at [693, 242] on link "Move Card..." at bounding box center [1298, 247] width 112 height 12
click at [693, 169] on span "G-ERP - Backlog" at bounding box center [1264, 173] width 50 height 9
click at [693, 236] on span "G-ERP - BFG Shared Service" at bounding box center [1296, 242] width 95 height 13
click at [693, 194] on span "INFO" at bounding box center [1272, 199] width 62 height 11
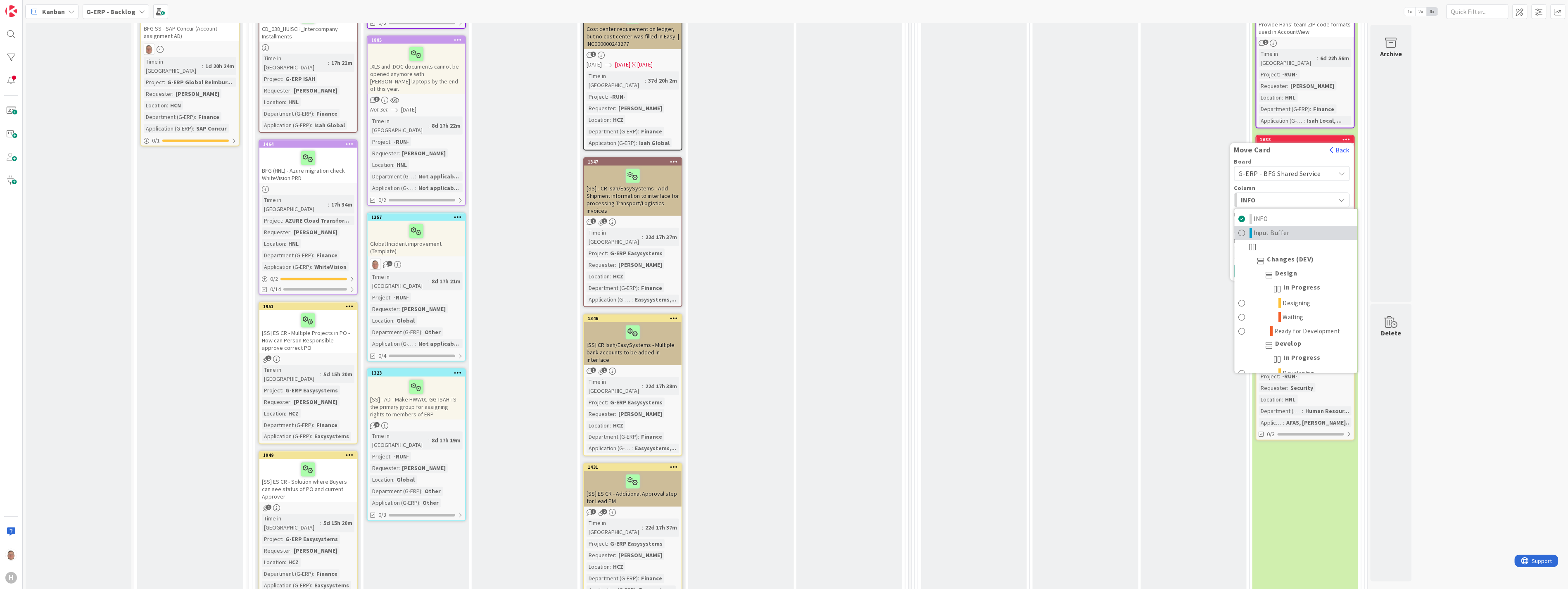
click at [693, 228] on span "Input Buffer" at bounding box center [1271, 233] width 36 height 10
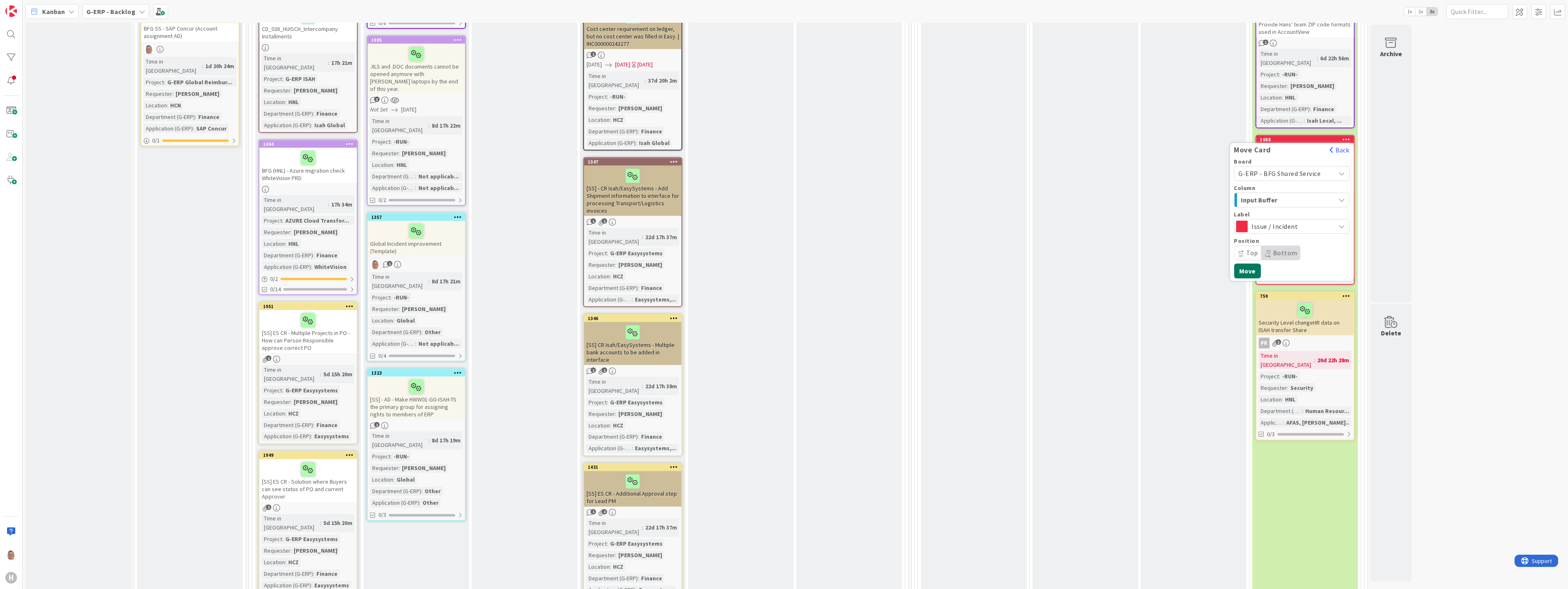
click at [693, 264] on button "Move" at bounding box center [1247, 270] width 27 height 14
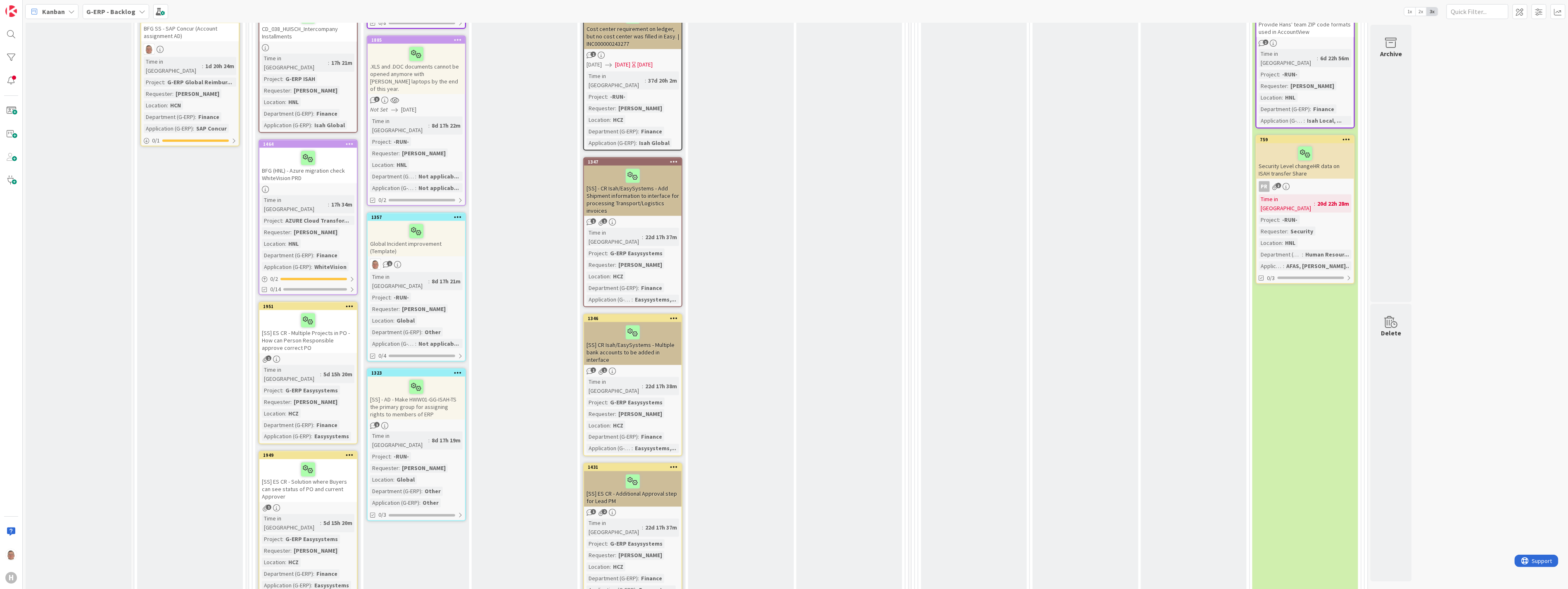
click at [693, 153] on div "Security Level changeHR data on ISAH transfer Share" at bounding box center [1305, 161] width 97 height 36
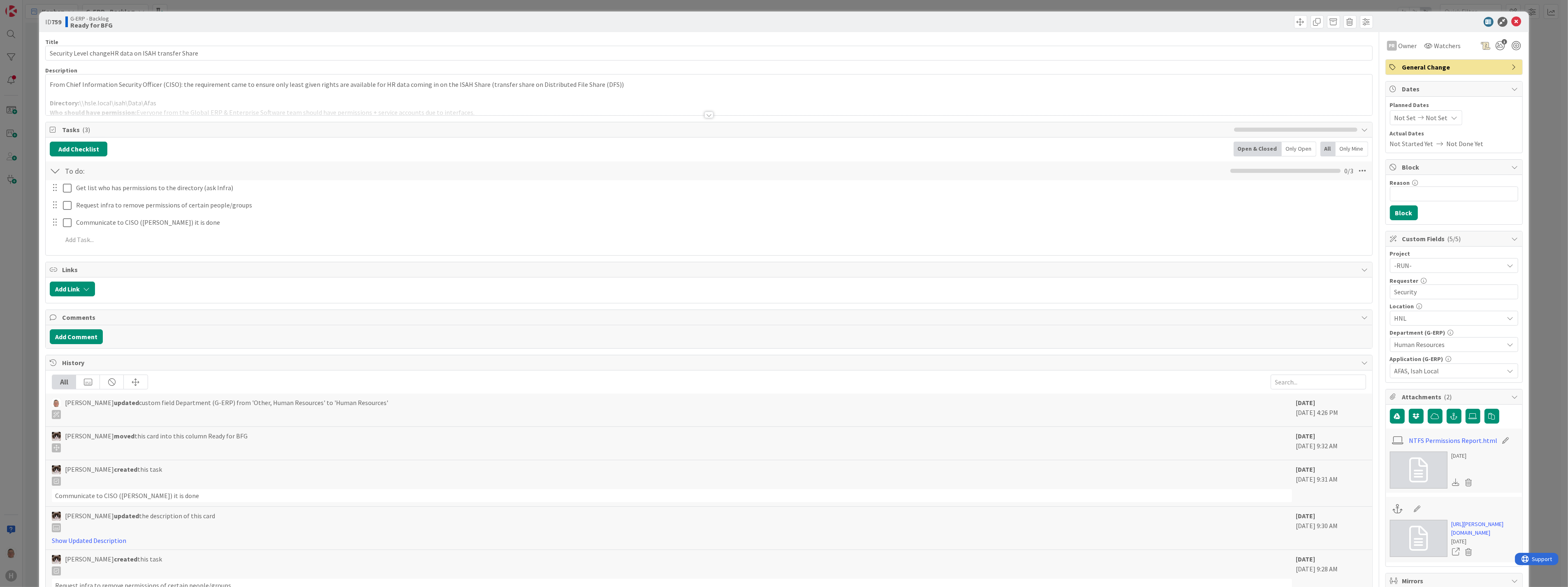
click at [690, 118] on div "Title 51 / 128 Security Level changeHR data on ISAH transfer Share Description …" at bounding box center [709, 422] width 1327 height 782
click at [690, 113] on div at bounding box center [709, 114] width 9 height 7
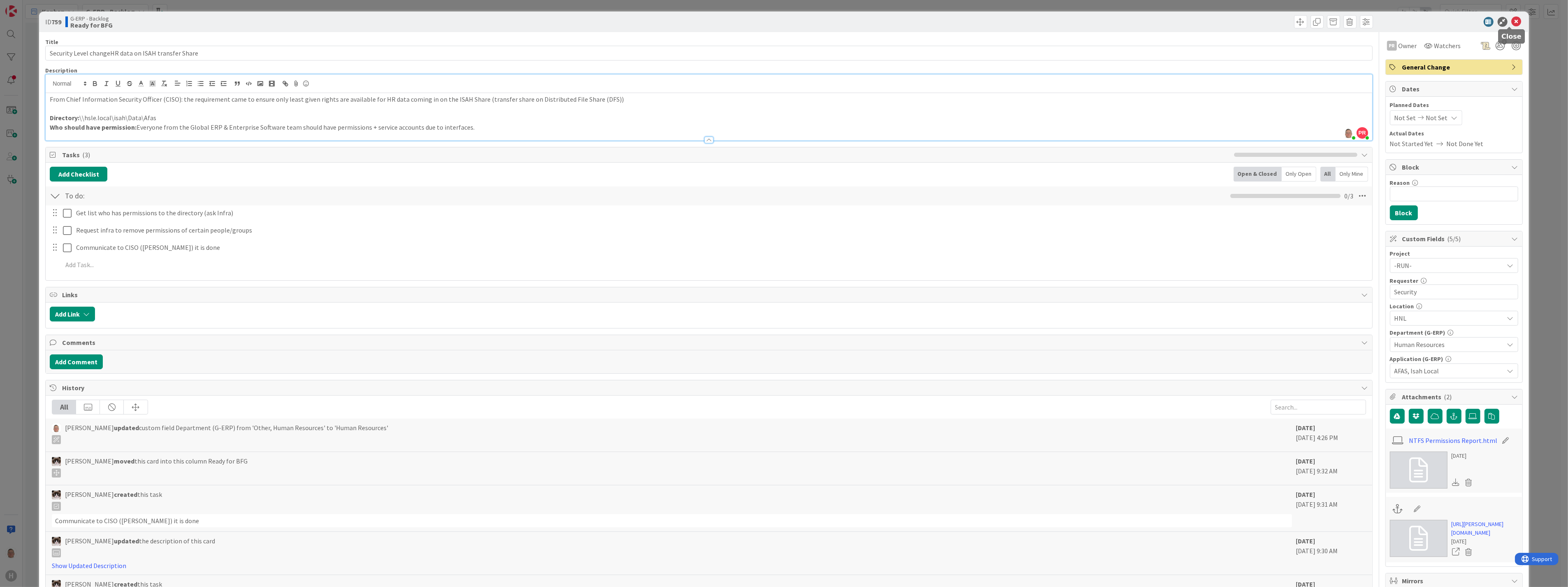
click at [690, 21] on icon at bounding box center [1516, 22] width 10 height 10
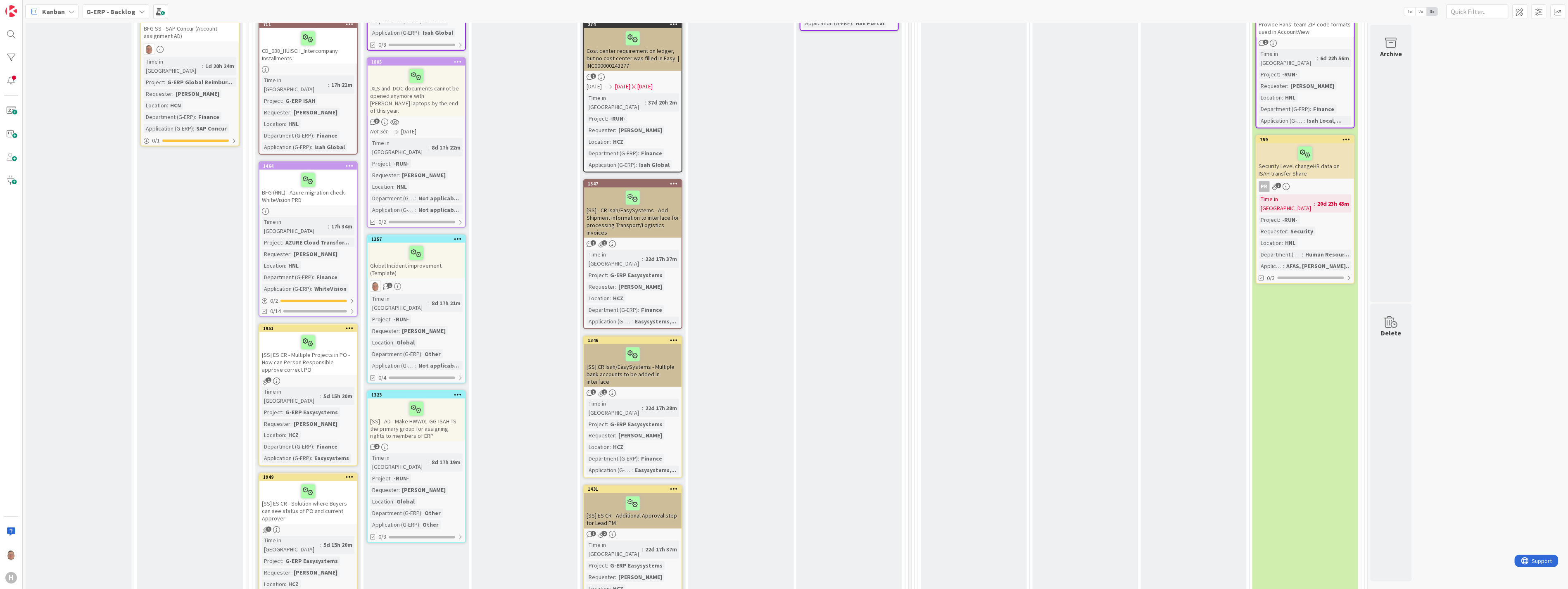
click at [693, 137] on icon at bounding box center [1346, 140] width 8 height 6
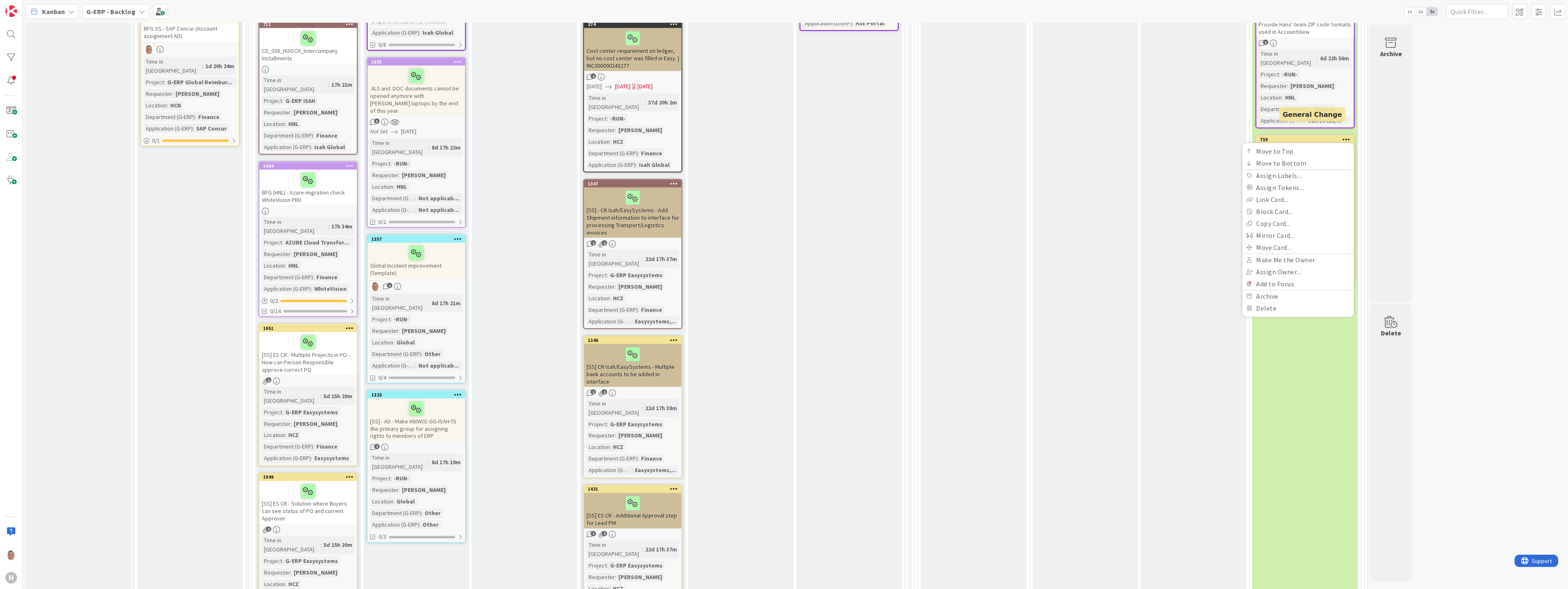
click at [693, 137] on div "759" at bounding box center [1306, 140] width 93 height 6
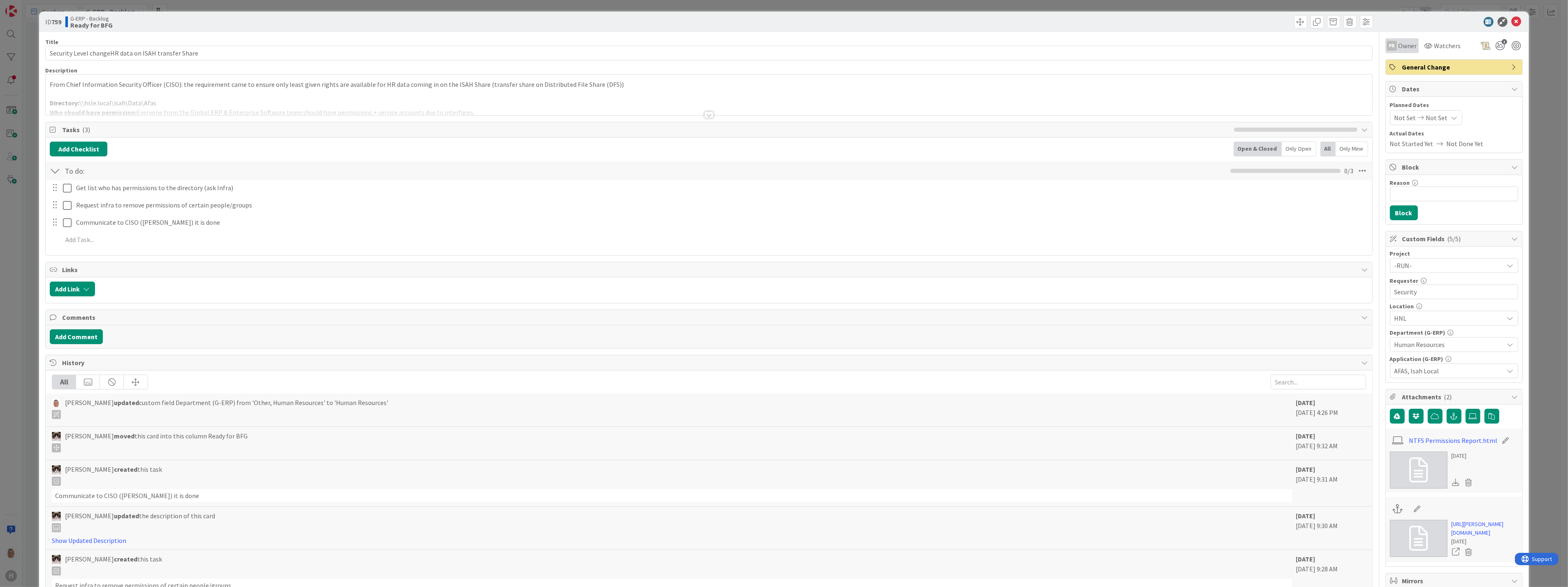
click at [690, 42] on div "PR Owner" at bounding box center [1401, 45] width 30 height 10
click at [690, 95] on span "Remove" at bounding box center [1411, 93] width 20 height 12
click at [690, 21] on icon at bounding box center [1516, 22] width 10 height 10
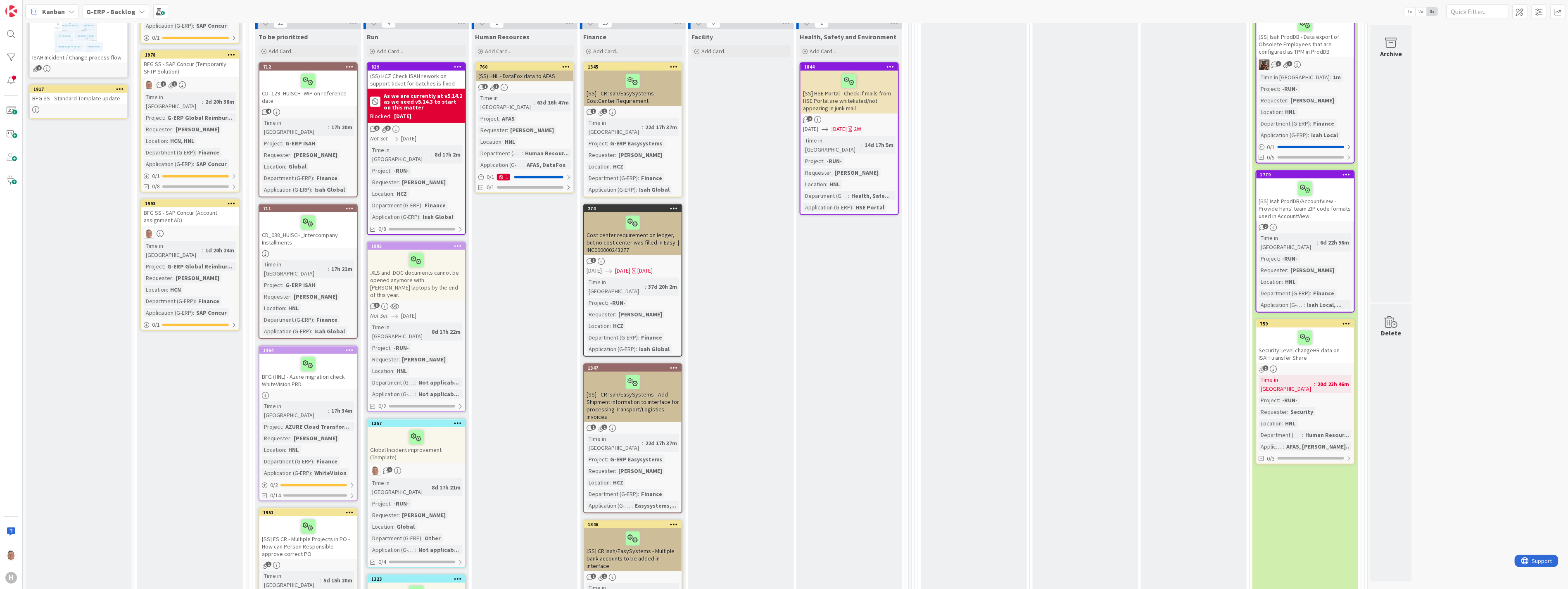
scroll to position [583, 0]
click at [693, 320] on icon at bounding box center [1346, 322] width 8 height 6
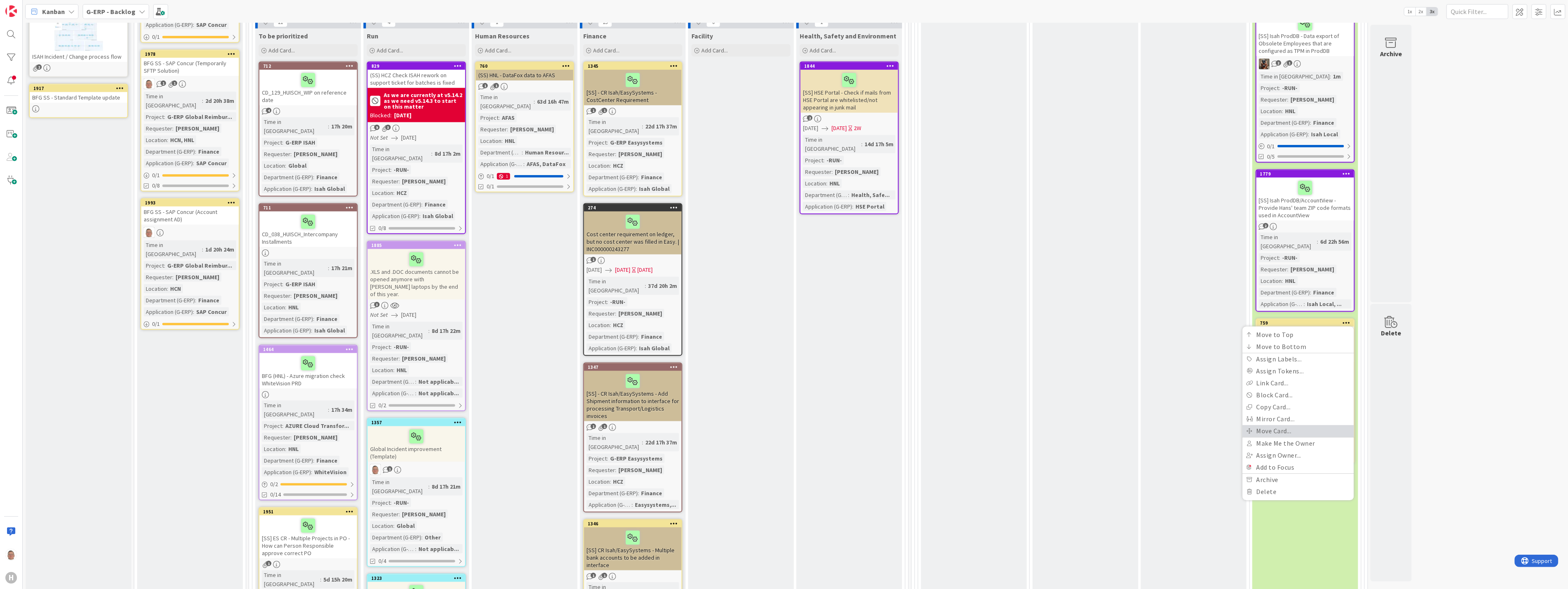
click at [693, 361] on link "Move Card..." at bounding box center [1298, 430] width 112 height 12
click at [693, 352] on span "G-ERP - Backlog" at bounding box center [1264, 356] width 50 height 9
click at [693, 361] on span "G-ERP - BFG Shared Service" at bounding box center [1296, 424] width 95 height 13
click at [693, 361] on span "INFO" at bounding box center [1272, 382] width 62 height 11
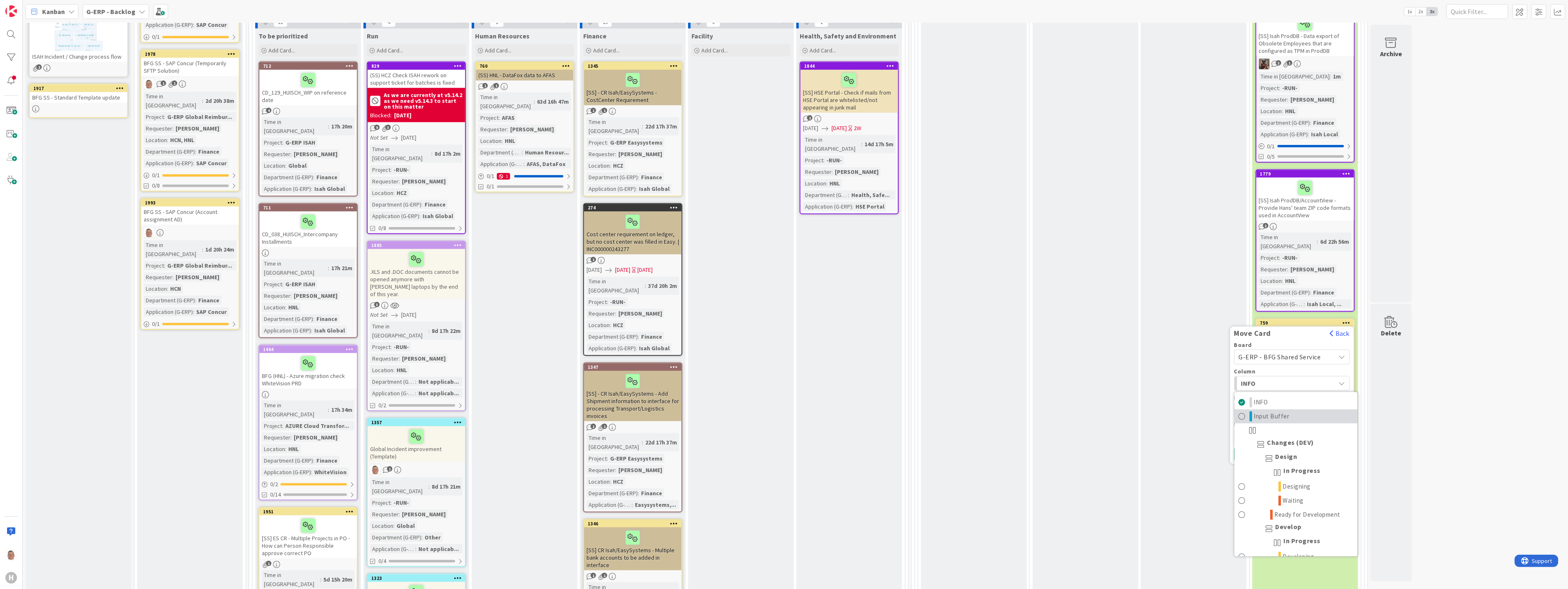
click at [693, 361] on span "Input Buffer" at bounding box center [1271, 416] width 36 height 10
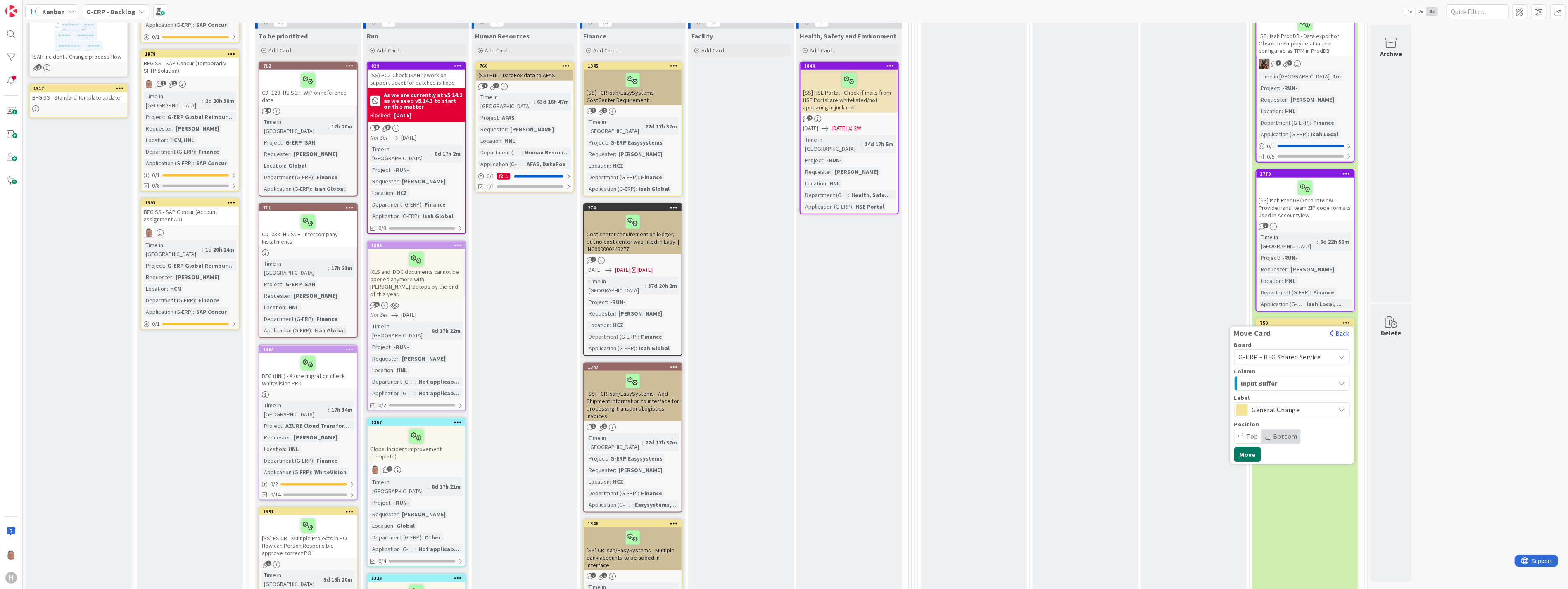
click at [693, 361] on button "Move" at bounding box center [1247, 453] width 27 height 14
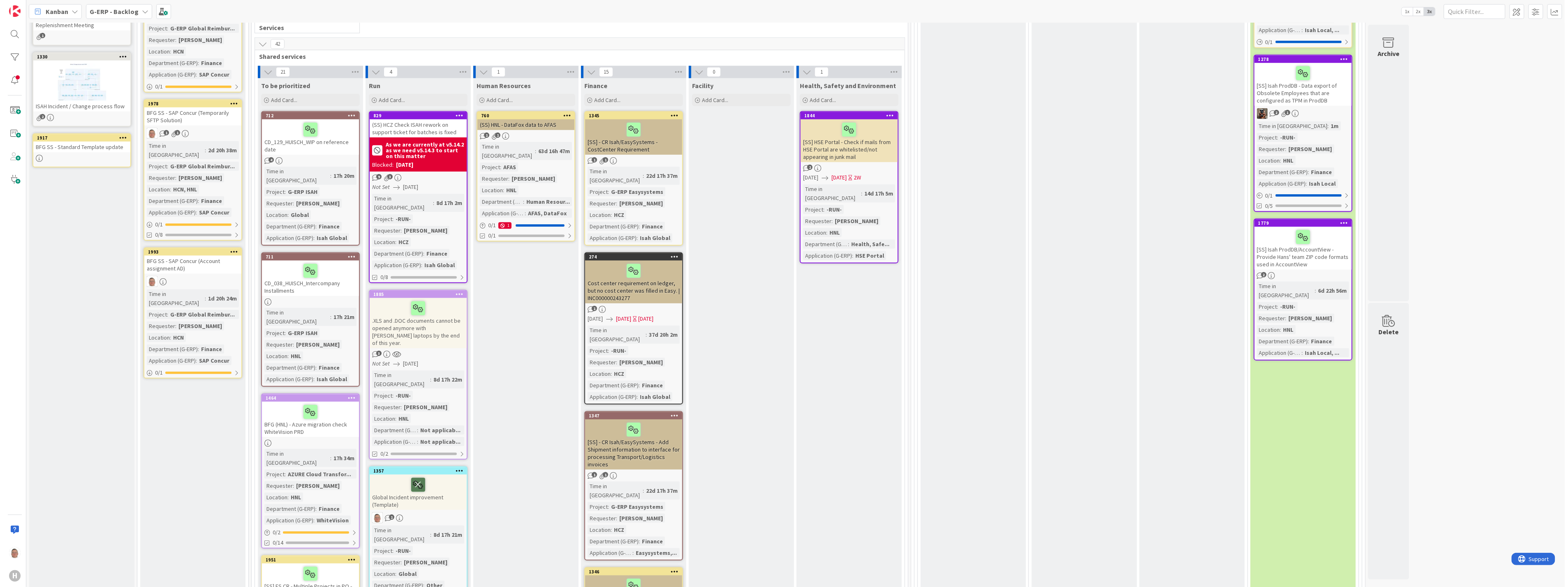
scroll to position [457, 0]
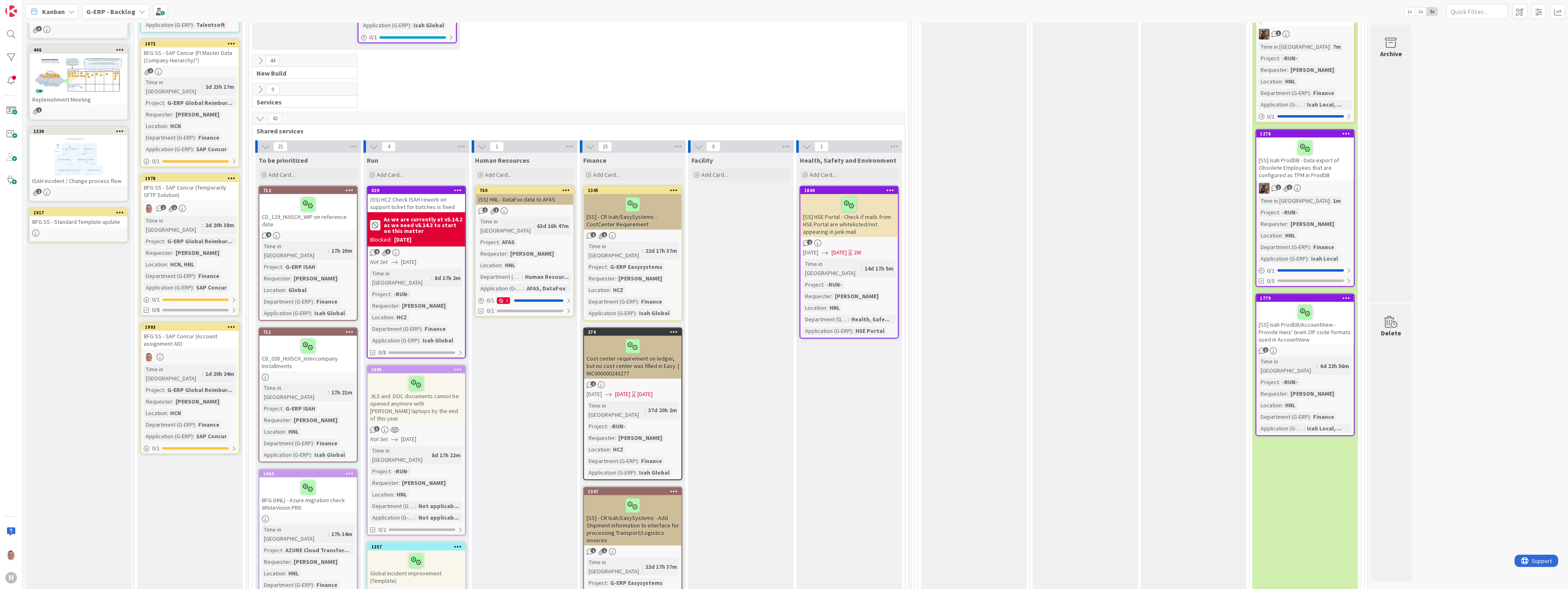
click at [421, 217] on b "As we are currently at v5.14.2 as we need v5.14.3 to start on this matter" at bounding box center [423, 225] width 79 height 17
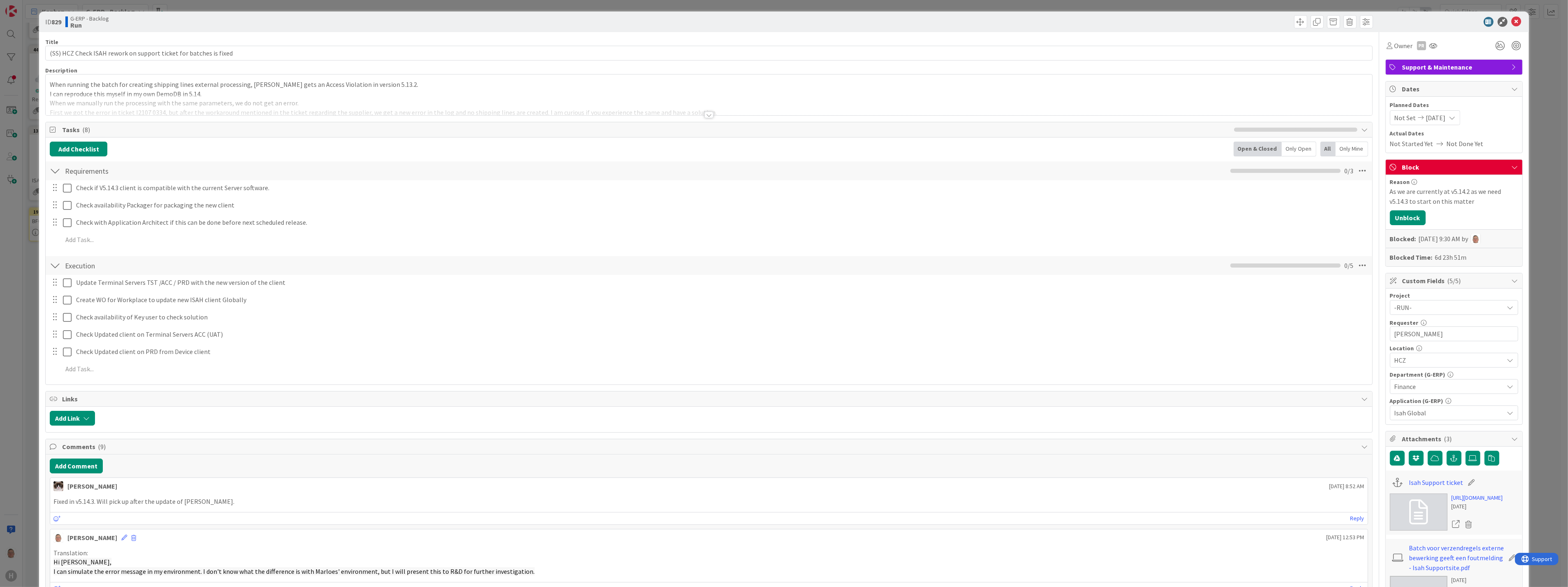
click at [690, 116] on div at bounding box center [709, 114] width 9 height 7
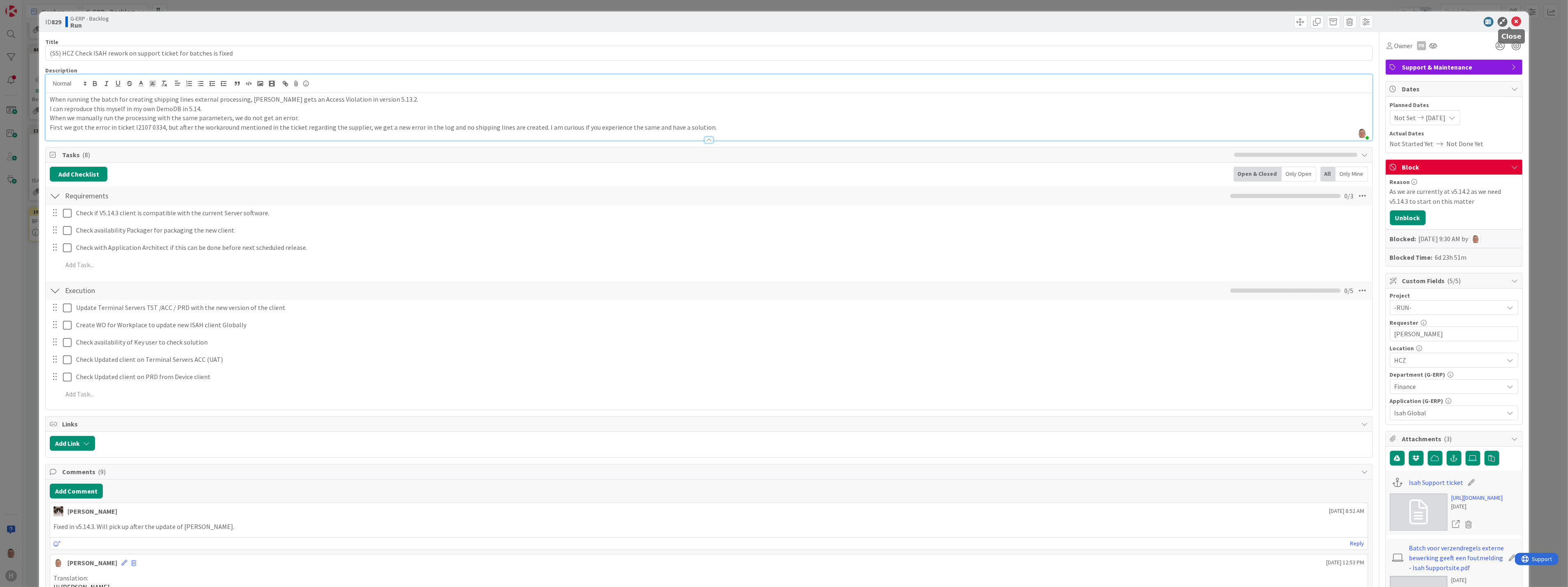
click at [690, 19] on icon at bounding box center [1516, 22] width 10 height 10
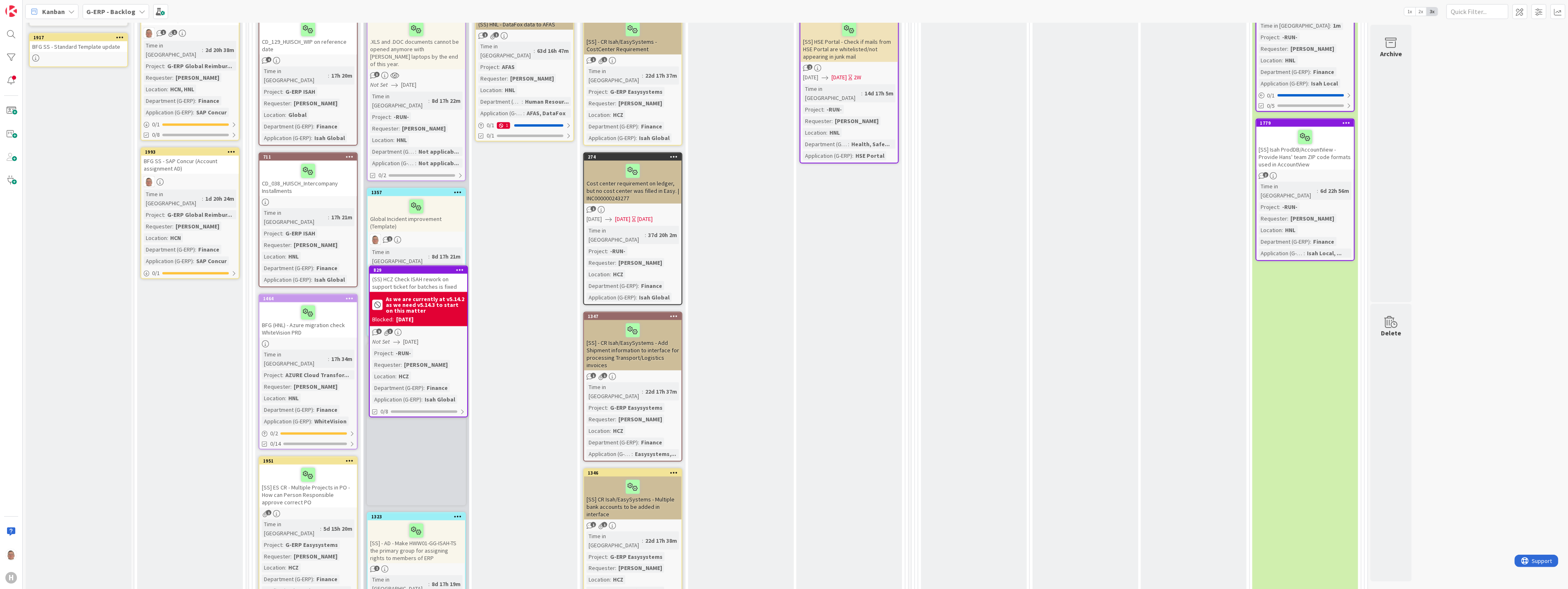
scroll to position [634, 0]
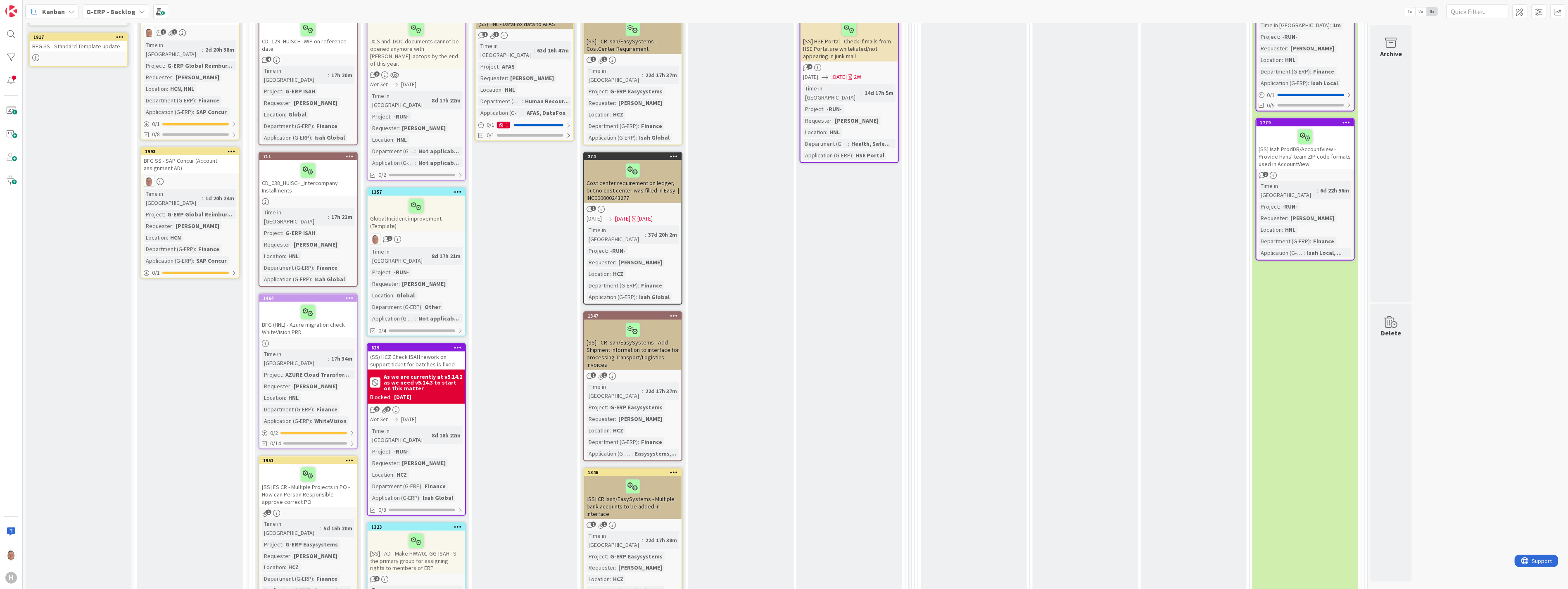
click at [457, 345] on icon at bounding box center [457, 347] width 8 height 6
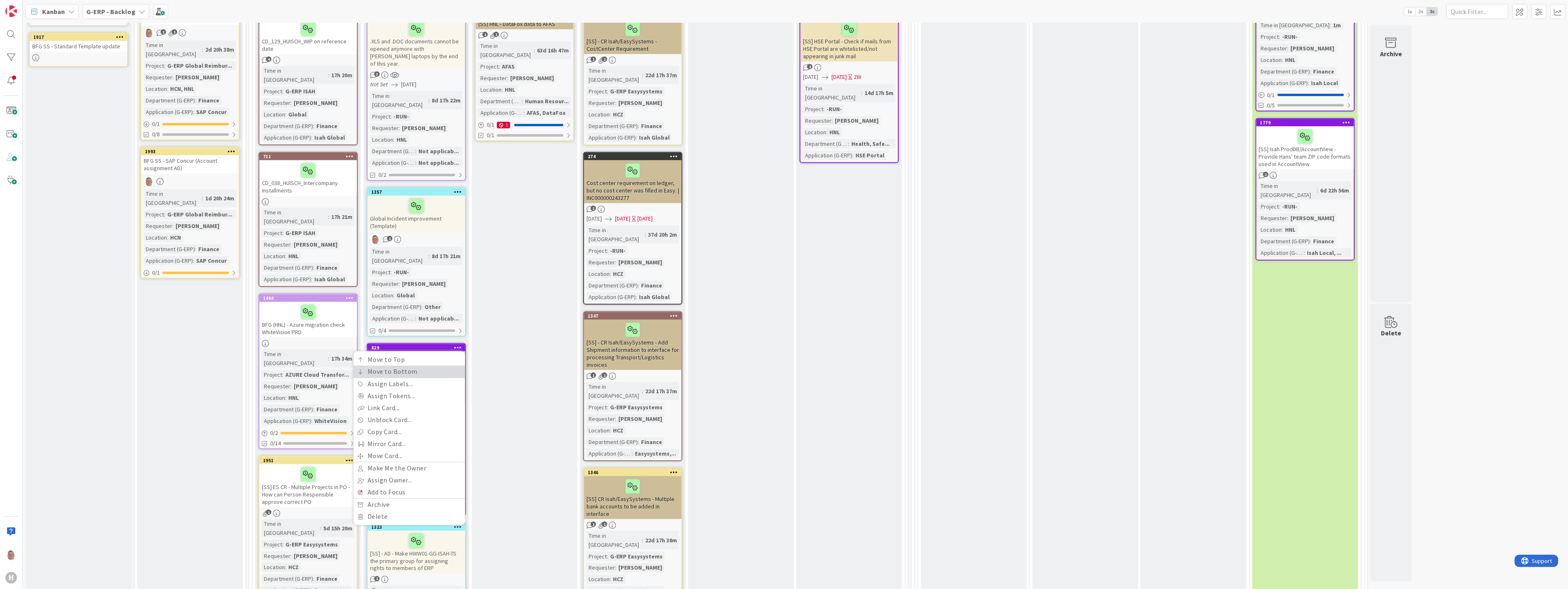
click at [406, 361] on link "Move to Bottom" at bounding box center [409, 371] width 112 height 12
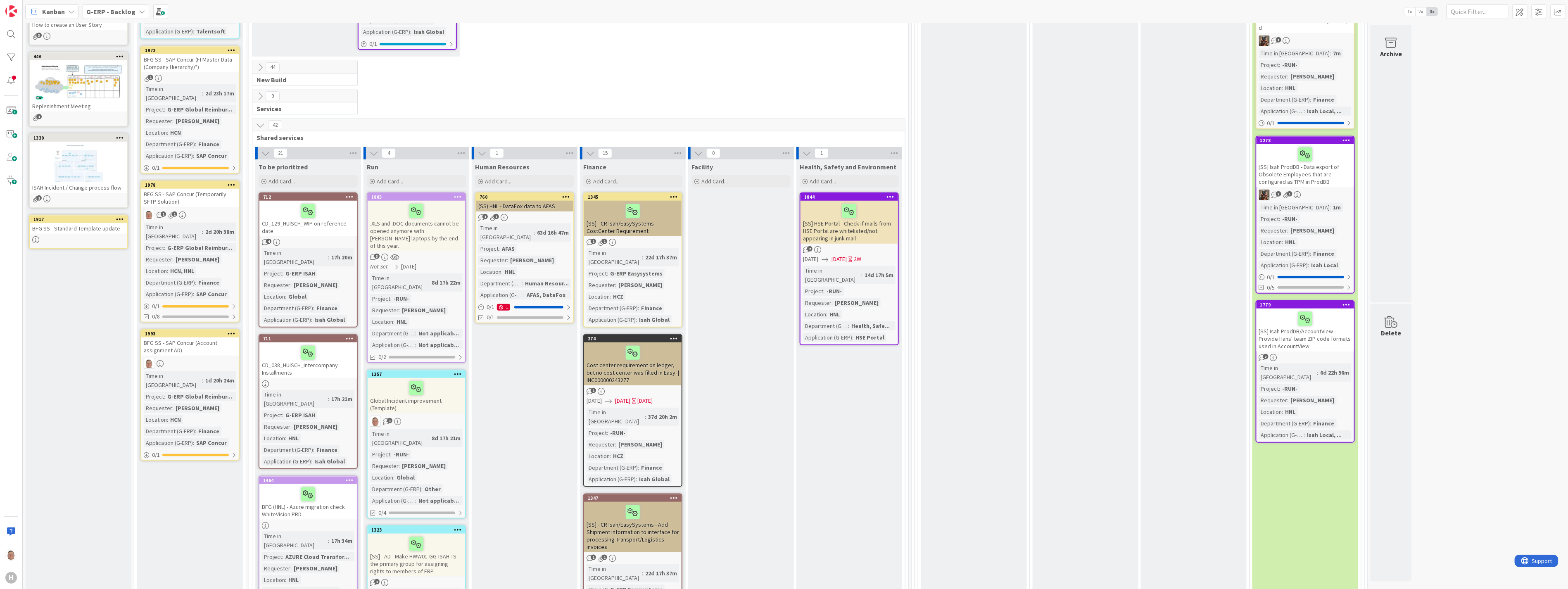
scroll to position [450, 0]
click at [455, 194] on icon at bounding box center [457, 197] width 8 height 6
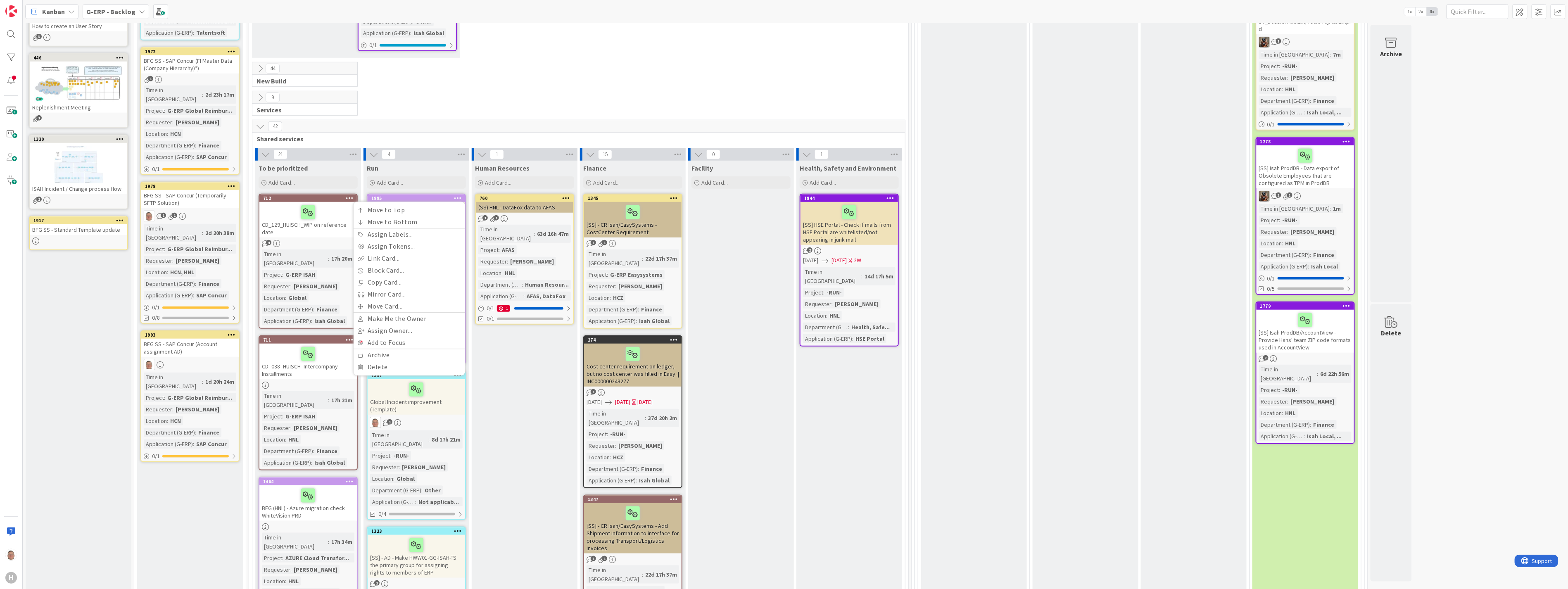
click at [426, 148] on div "4" at bounding box center [416, 154] width 106 height 13
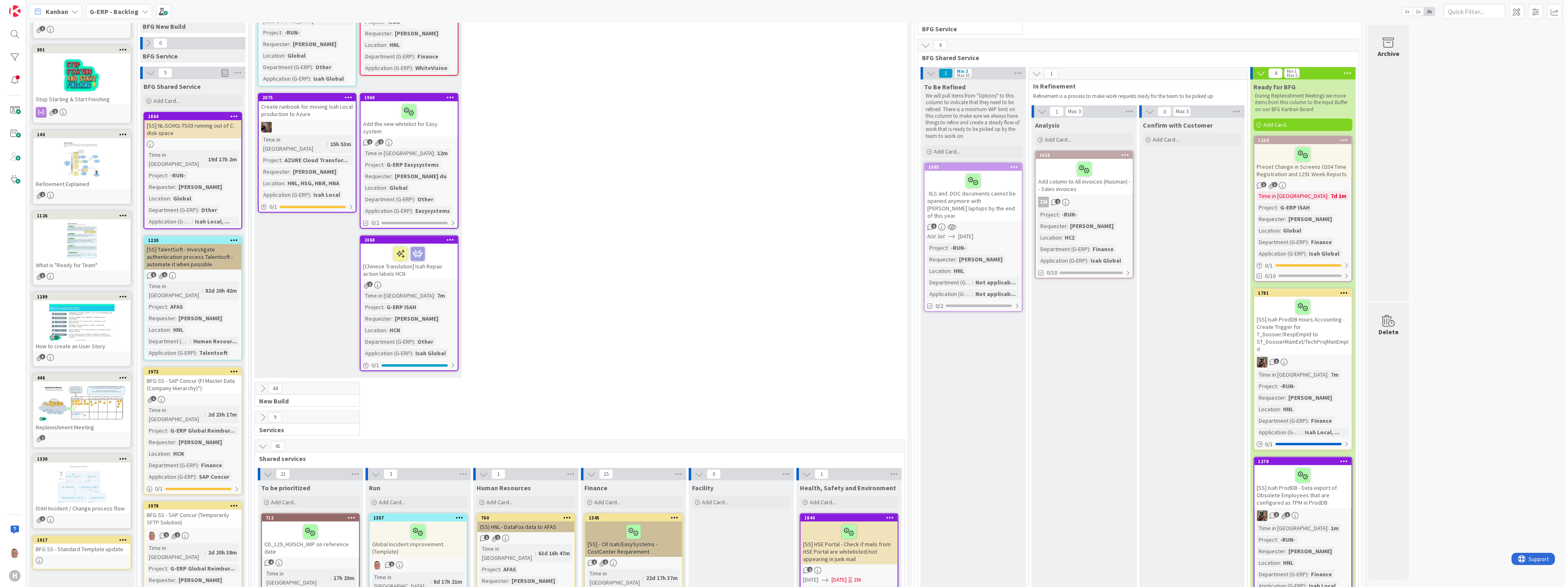
scroll to position [83, 0]
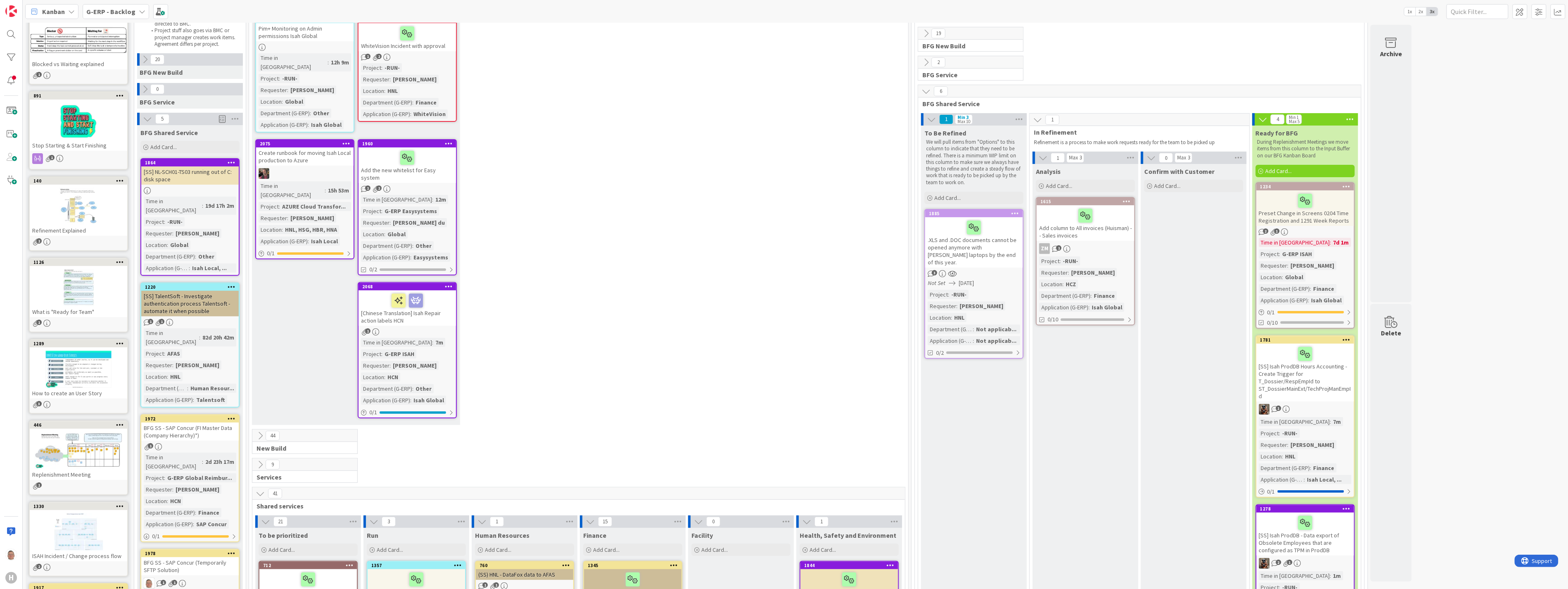
click at [693, 218] on div at bounding box center [974, 227] width 92 height 17
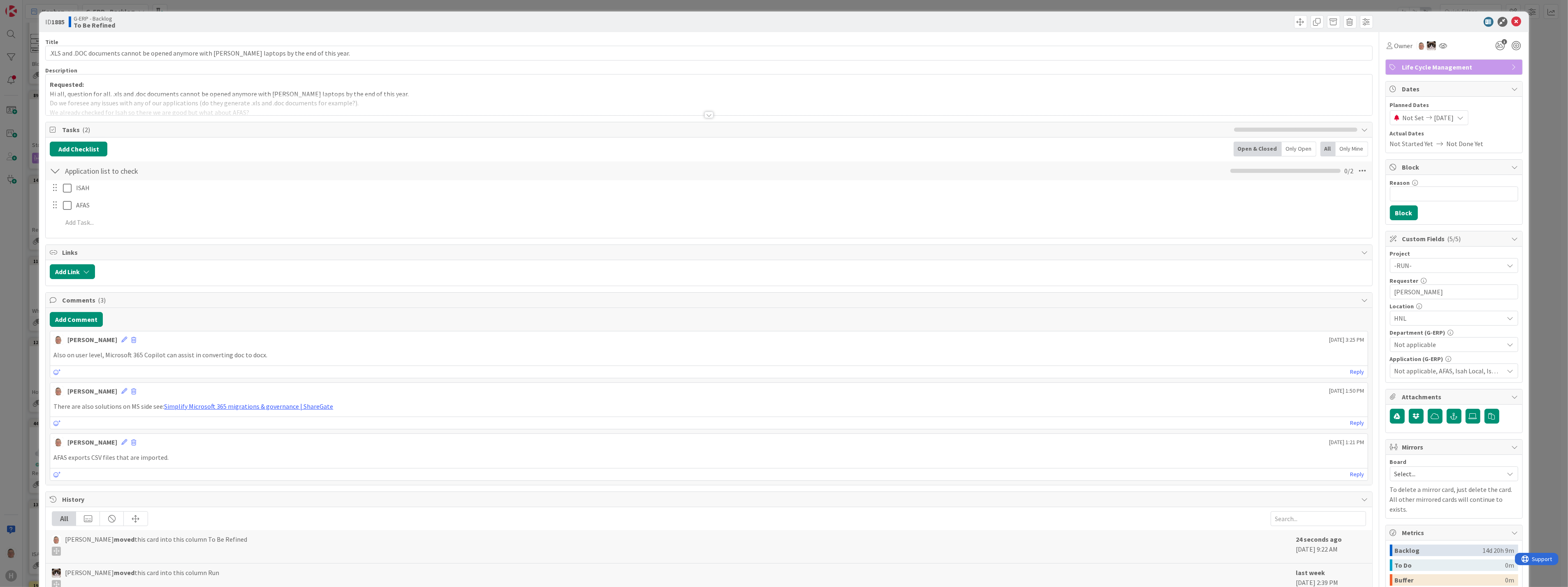
drag, startPoint x: 701, startPoint y: 116, endPoint x: 690, endPoint y: 124, distance: 13.6
click at [690, 116] on div at bounding box center [709, 114] width 9 height 7
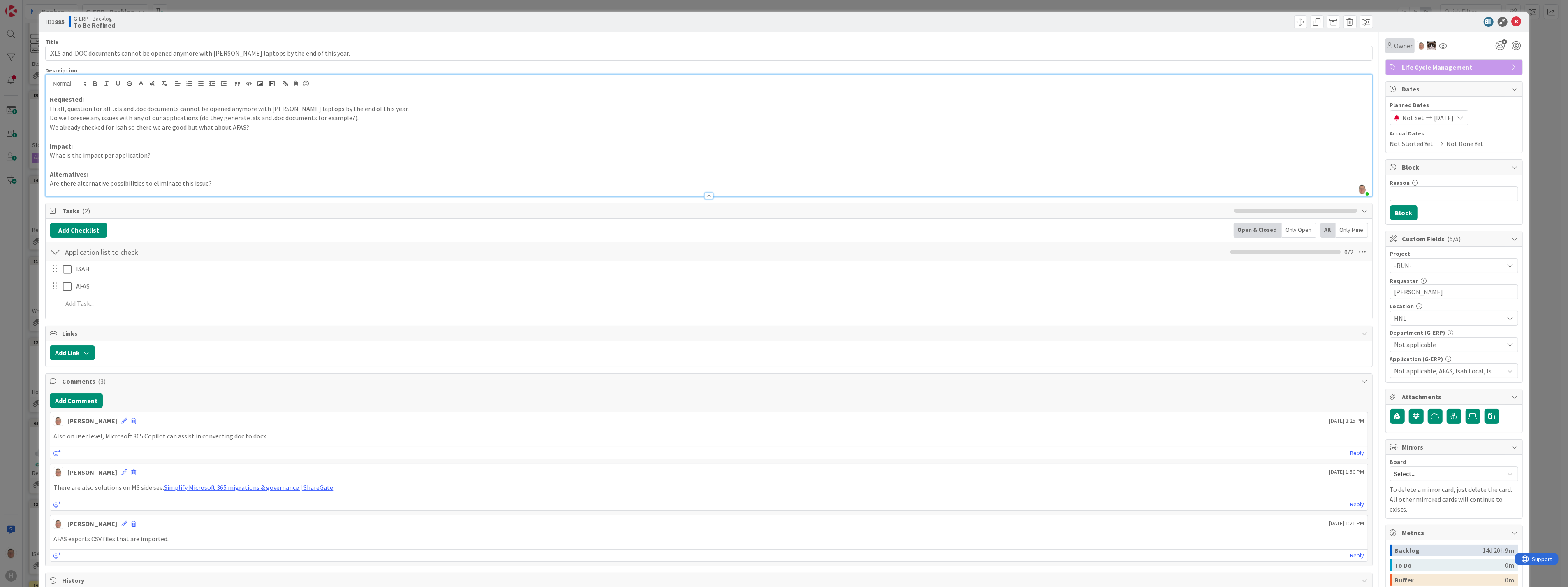
click at [690, 47] on span "Owner" at bounding box center [1403, 45] width 18 height 10
click at [690, 75] on input "text" at bounding box center [1451, 76] width 123 height 14
type input "mia"
click at [690, 114] on span "Zheng Mia" at bounding box center [1438, 112] width 40 height 12
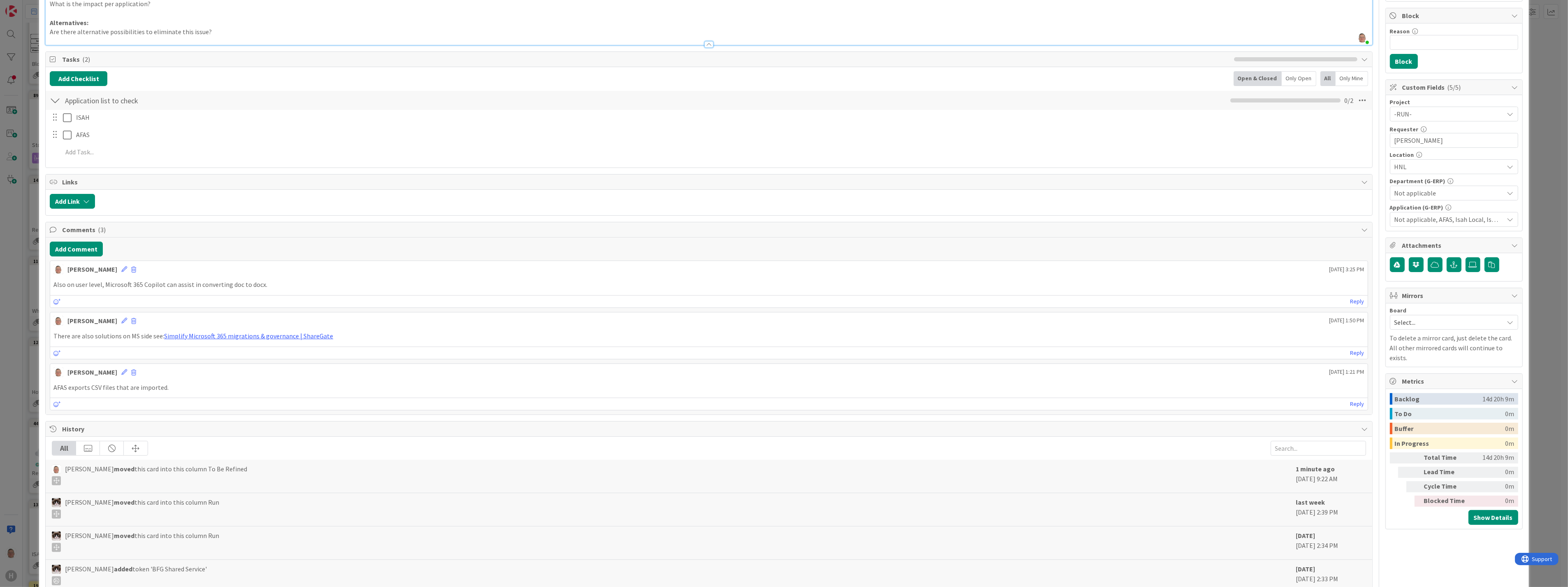
scroll to position [182, 0]
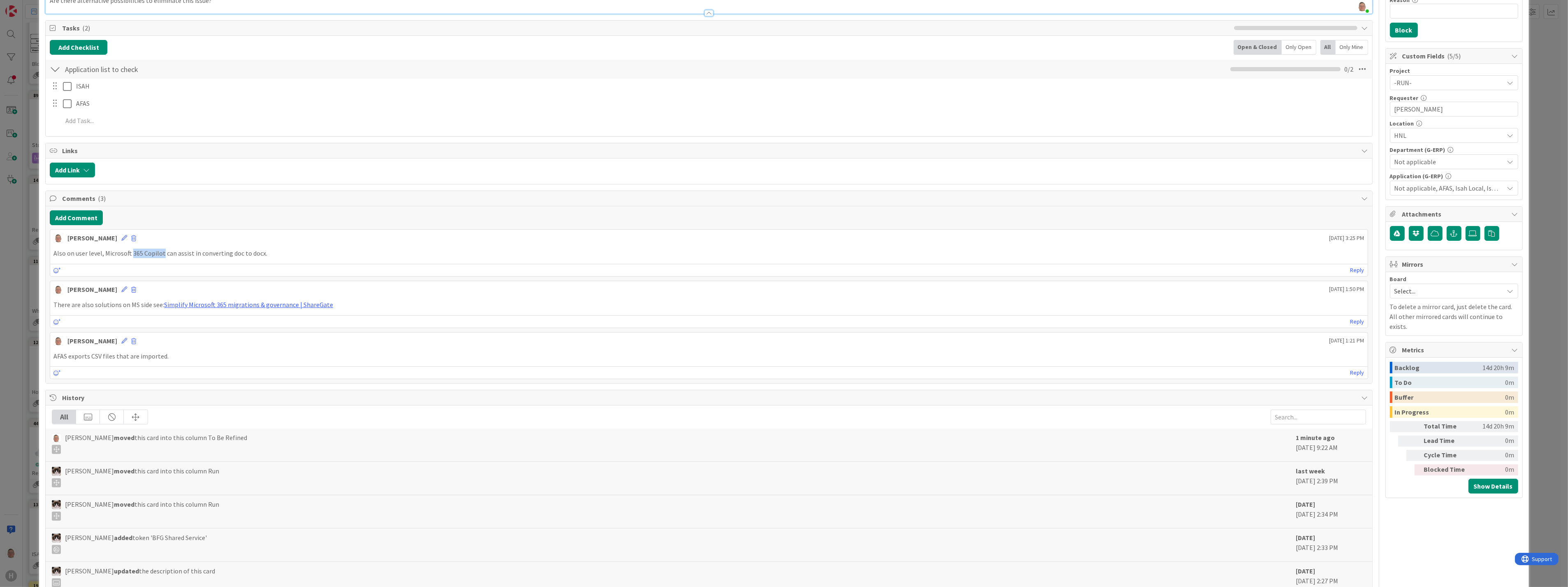
drag, startPoint x: 130, startPoint y: 253, endPoint x: 162, endPoint y: 254, distance: 32.0
click at [162, 254] on p "Also on user level, Microsoft 365 Copilot can assist in converting doc to docx." at bounding box center [709, 253] width 1311 height 10
click at [237, 304] on link "Simplify Microsoft 365 migrations & governance | ShareGate" at bounding box center [248, 304] width 169 height 9
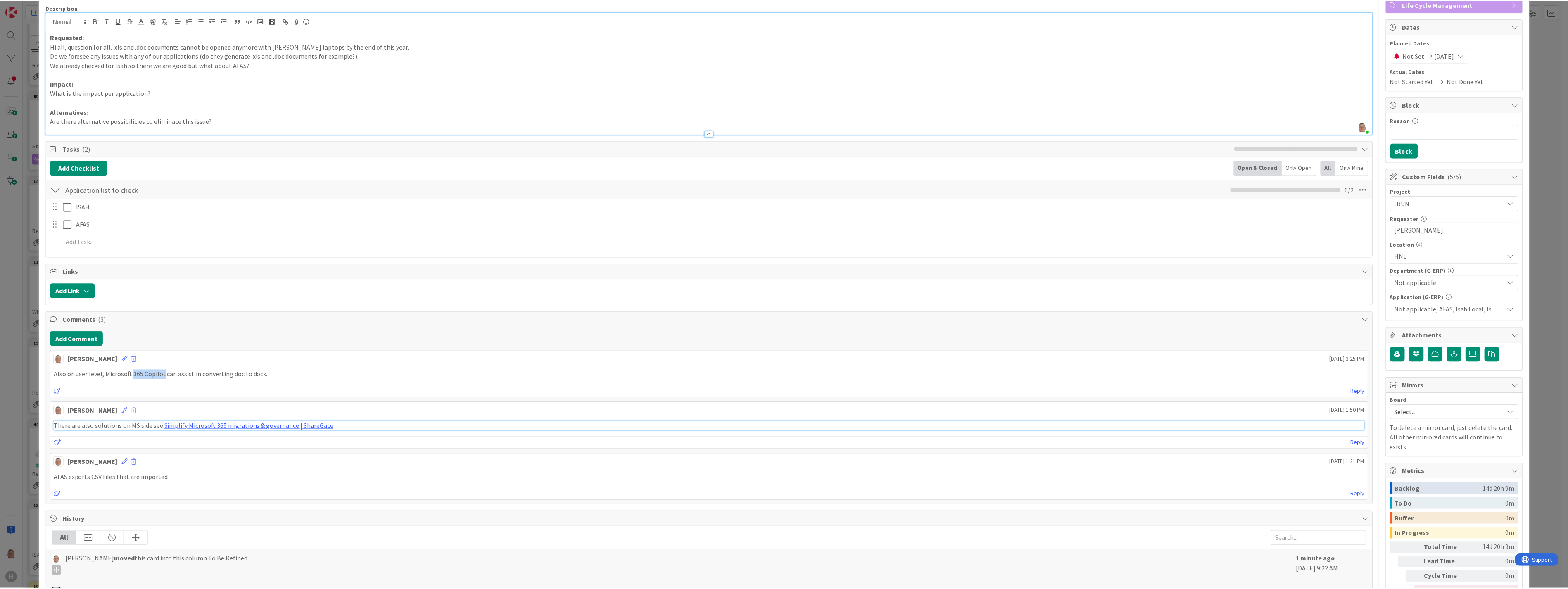
scroll to position [0, 0]
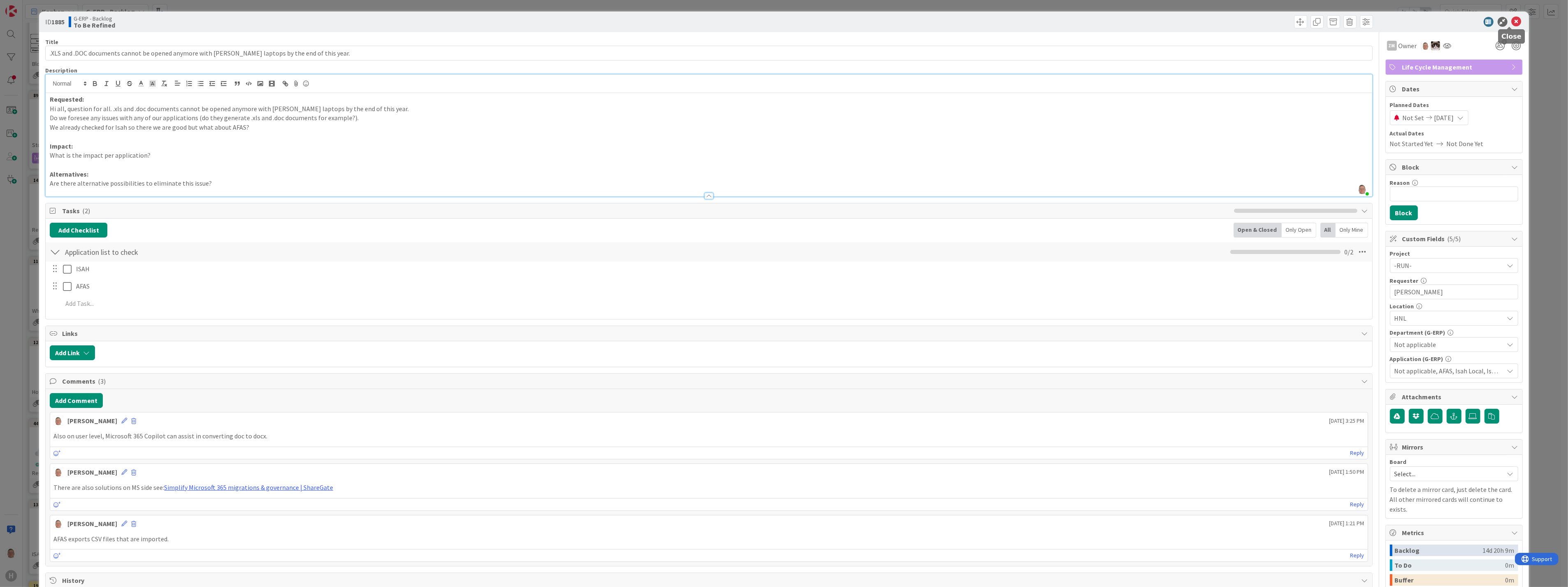
click at [690, 22] on icon at bounding box center [1516, 22] width 10 height 10
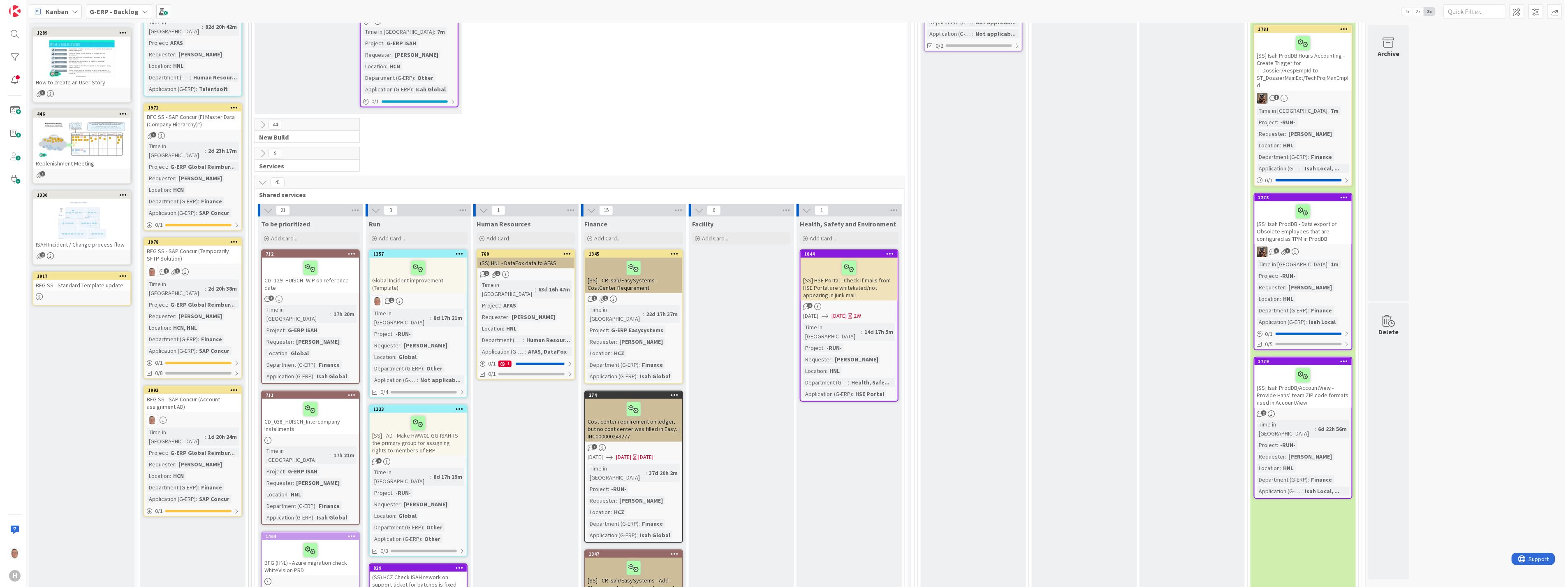
scroll to position [404, 0]
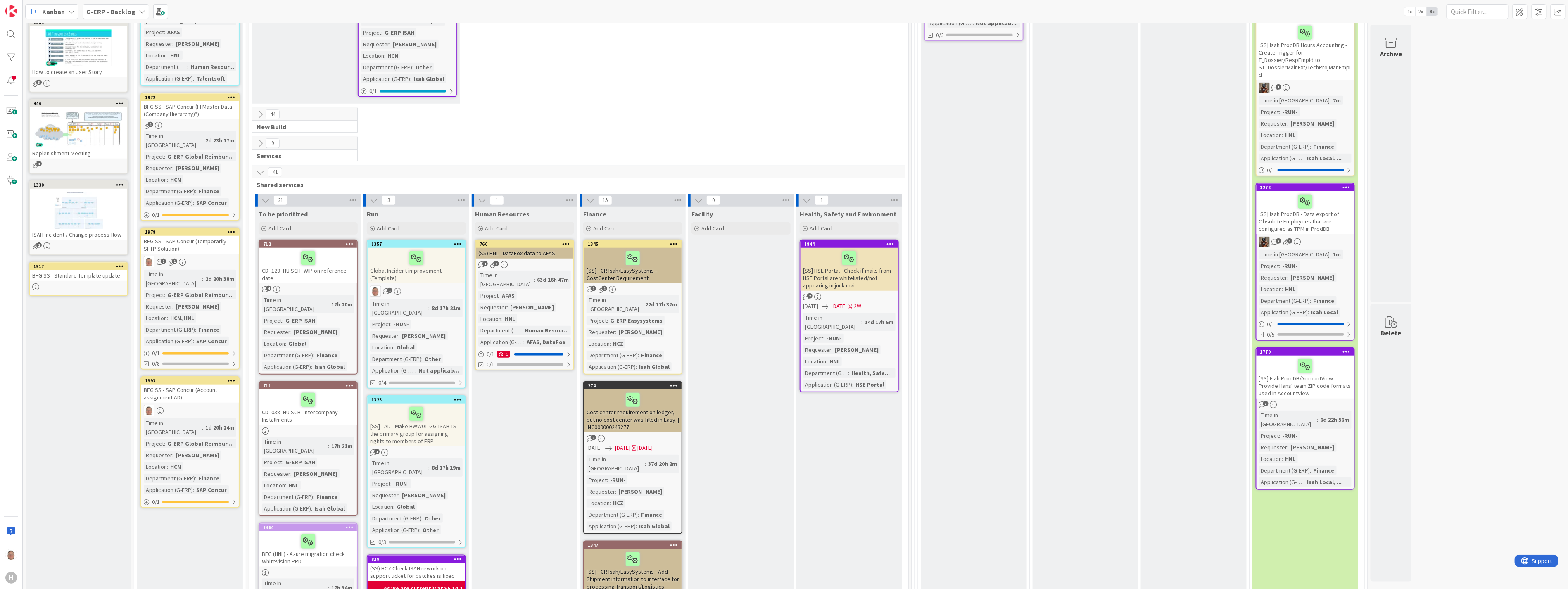
click at [441, 250] on div "Global Incident improvement (Template)" at bounding box center [416, 265] width 97 height 36
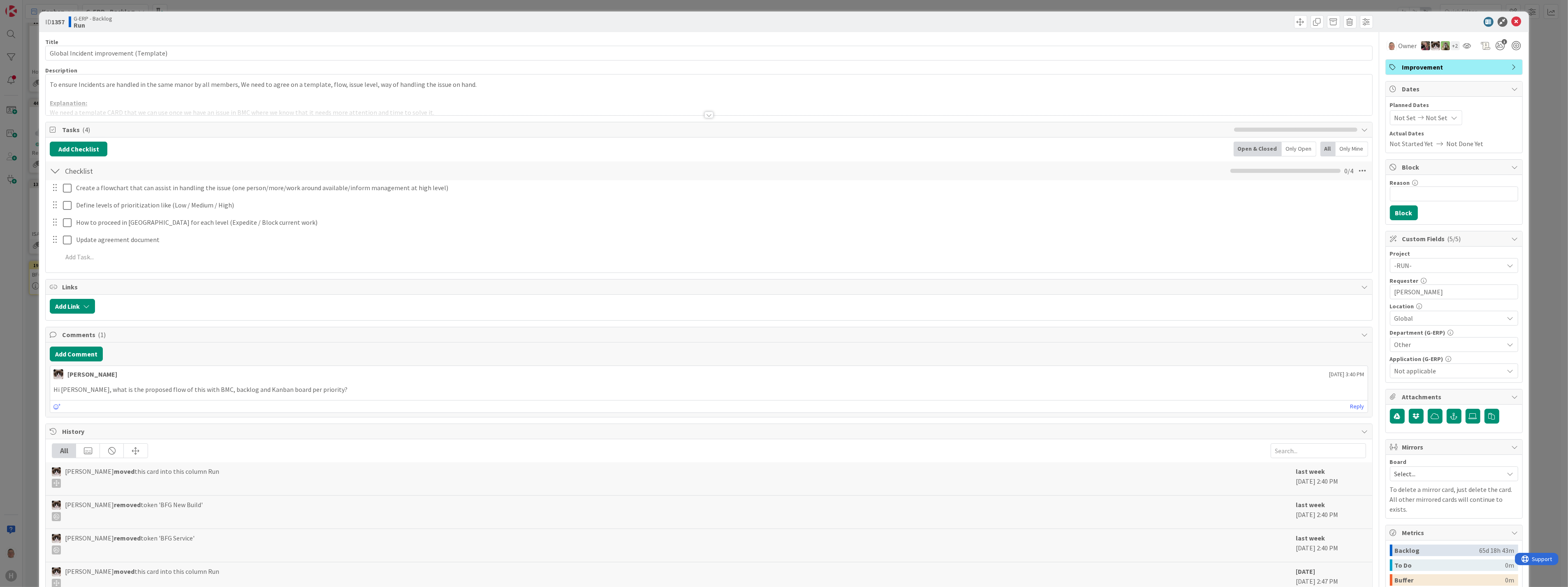
click at [690, 116] on div at bounding box center [709, 114] width 9 height 7
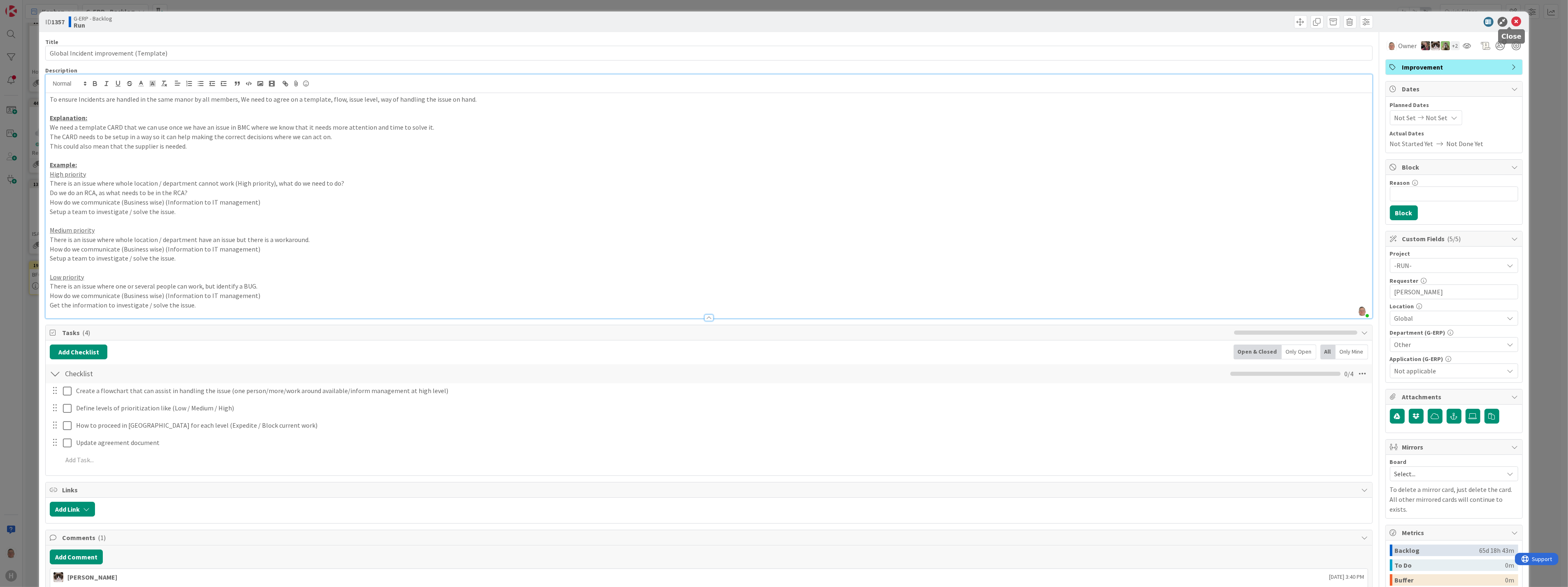
click at [690, 21] on icon at bounding box center [1516, 22] width 10 height 10
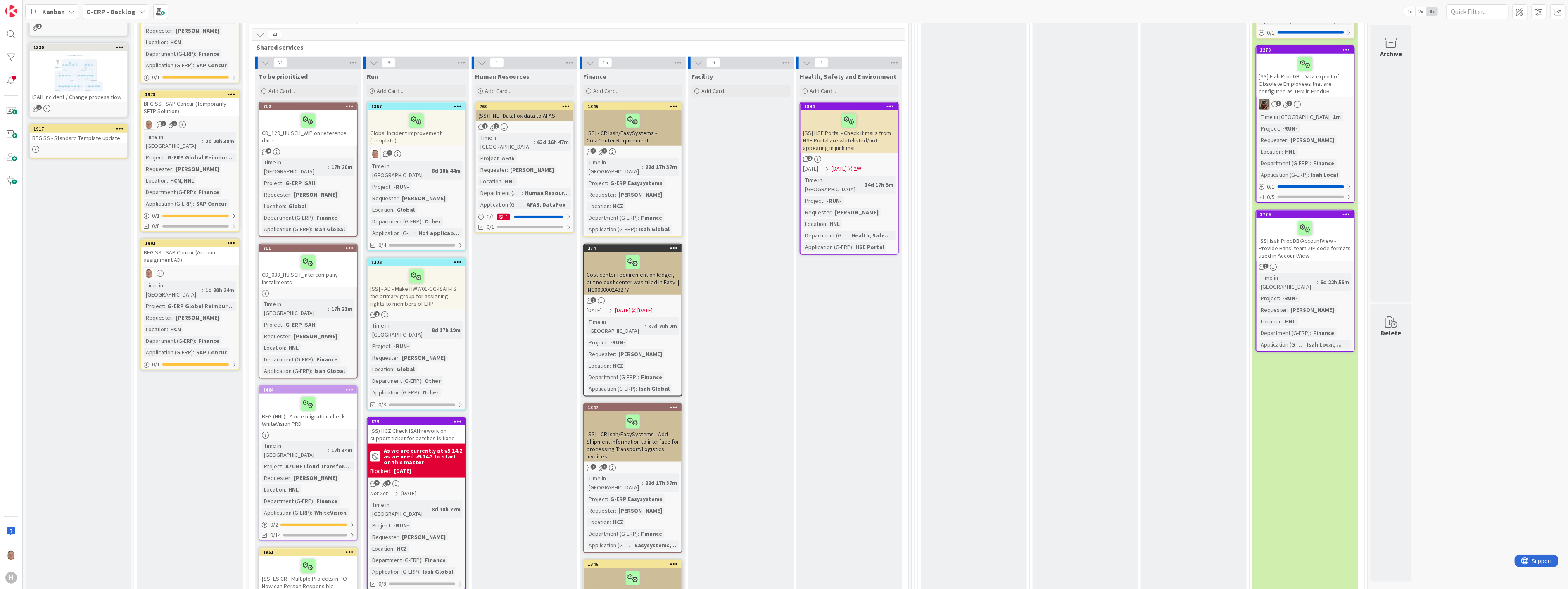
click at [440, 266] on div "[SS] - AD - Make HWW01-GG-ISAH-TS the primary group for assigning rights to mem…" at bounding box center [416, 287] width 97 height 43
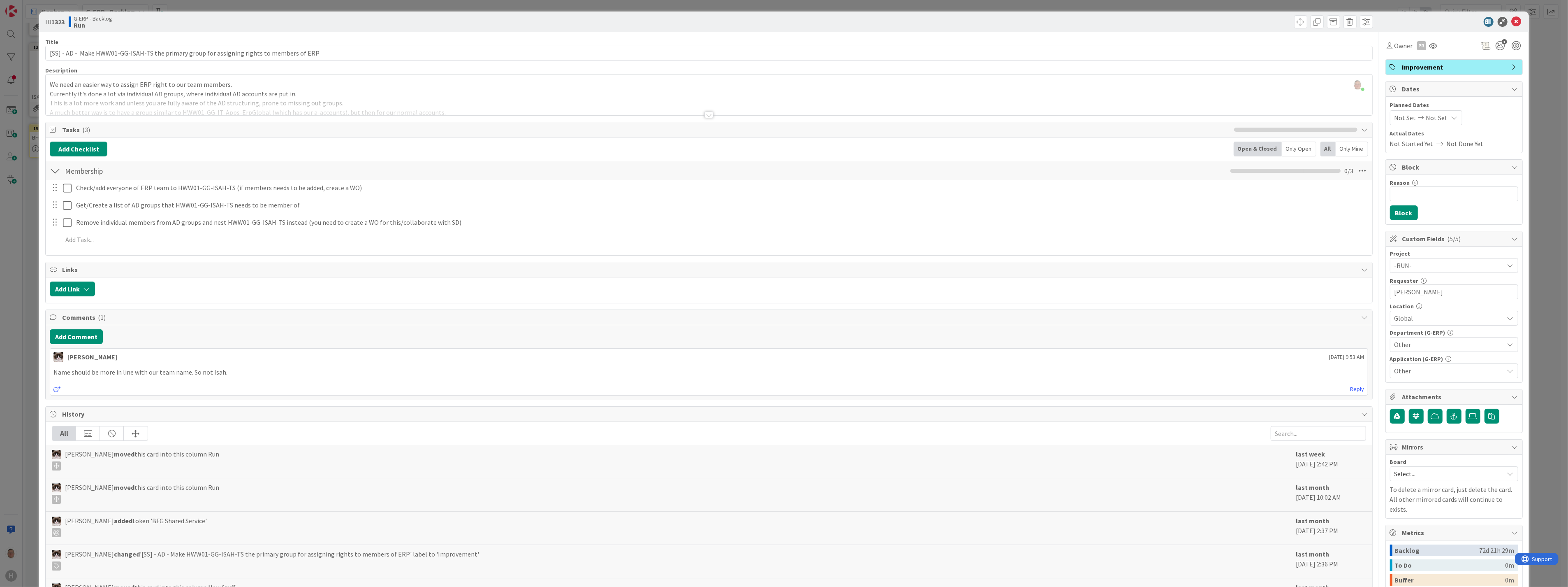
click at [690, 116] on div at bounding box center [709, 114] width 9 height 7
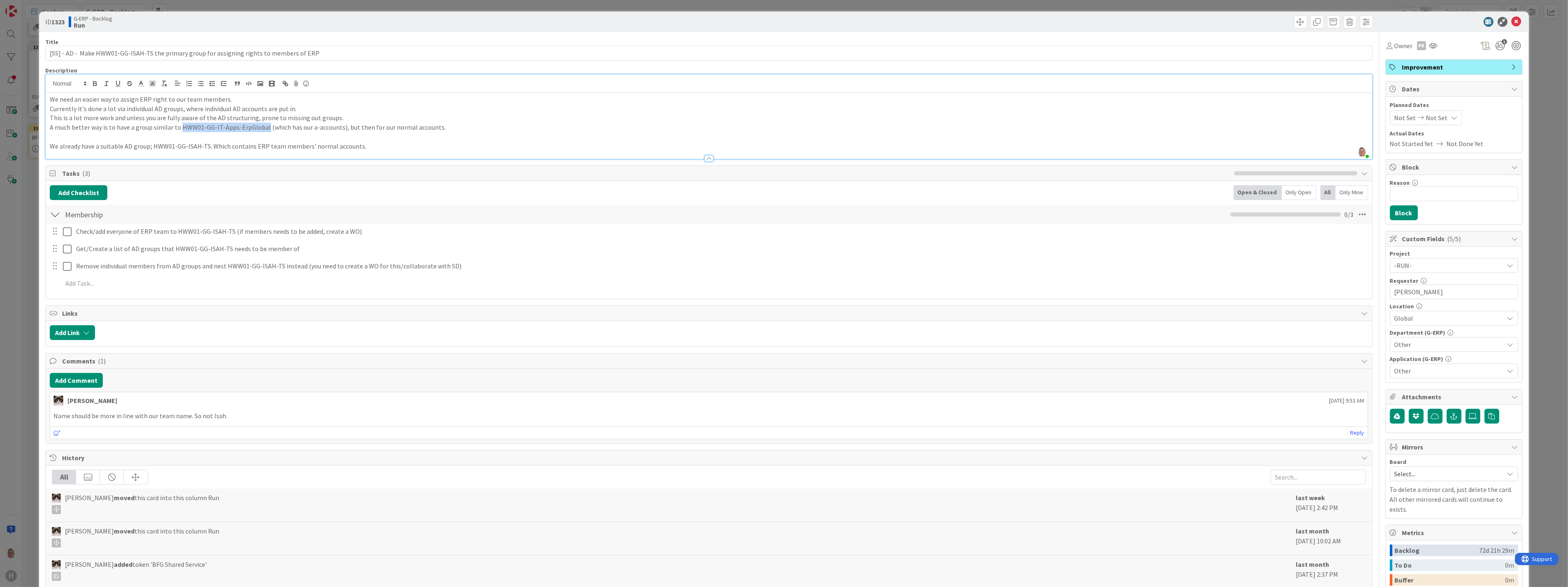
drag, startPoint x: 179, startPoint y: 128, endPoint x: 262, endPoint y: 131, distance: 83.1
click at [262, 131] on p "A much better way is to have a group similar to HWW01-GG-IT-Apps-ErpGlobal (whi…" at bounding box center [709, 128] width 1318 height 10
click at [690, 22] on icon at bounding box center [1516, 22] width 10 height 10
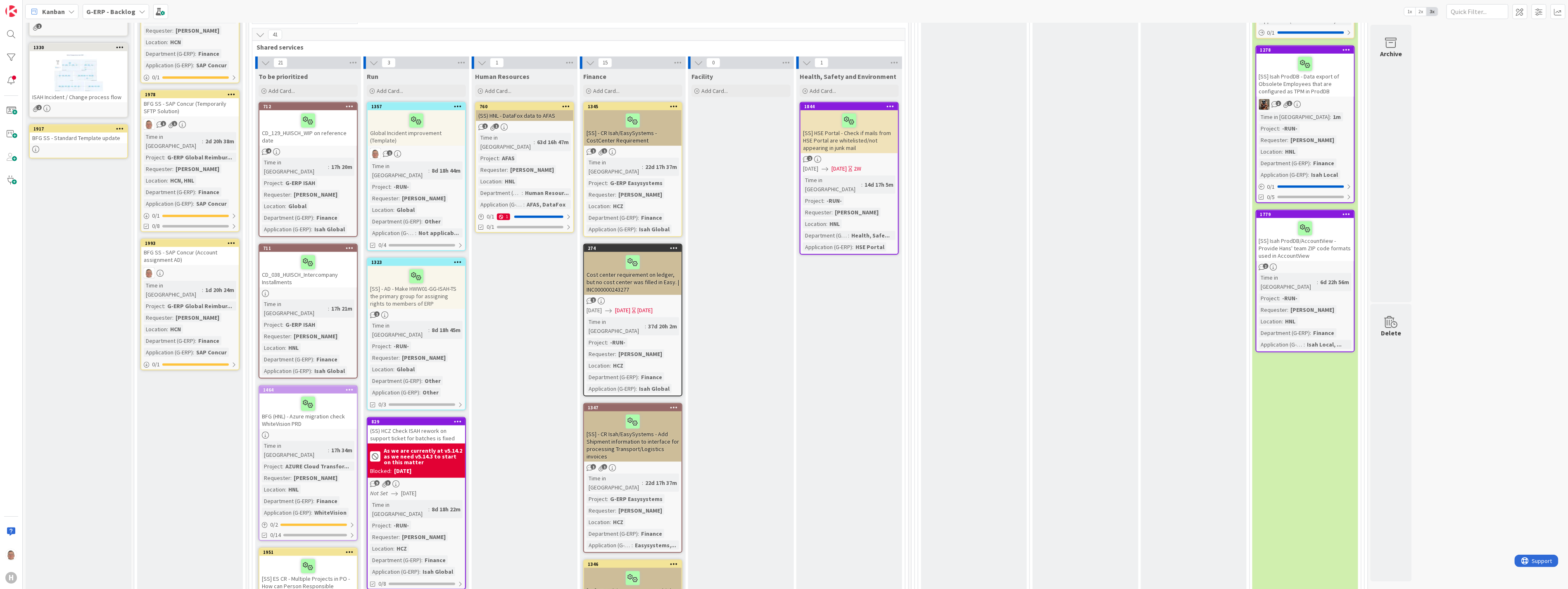
click at [456, 103] on icon at bounding box center [457, 106] width 8 height 6
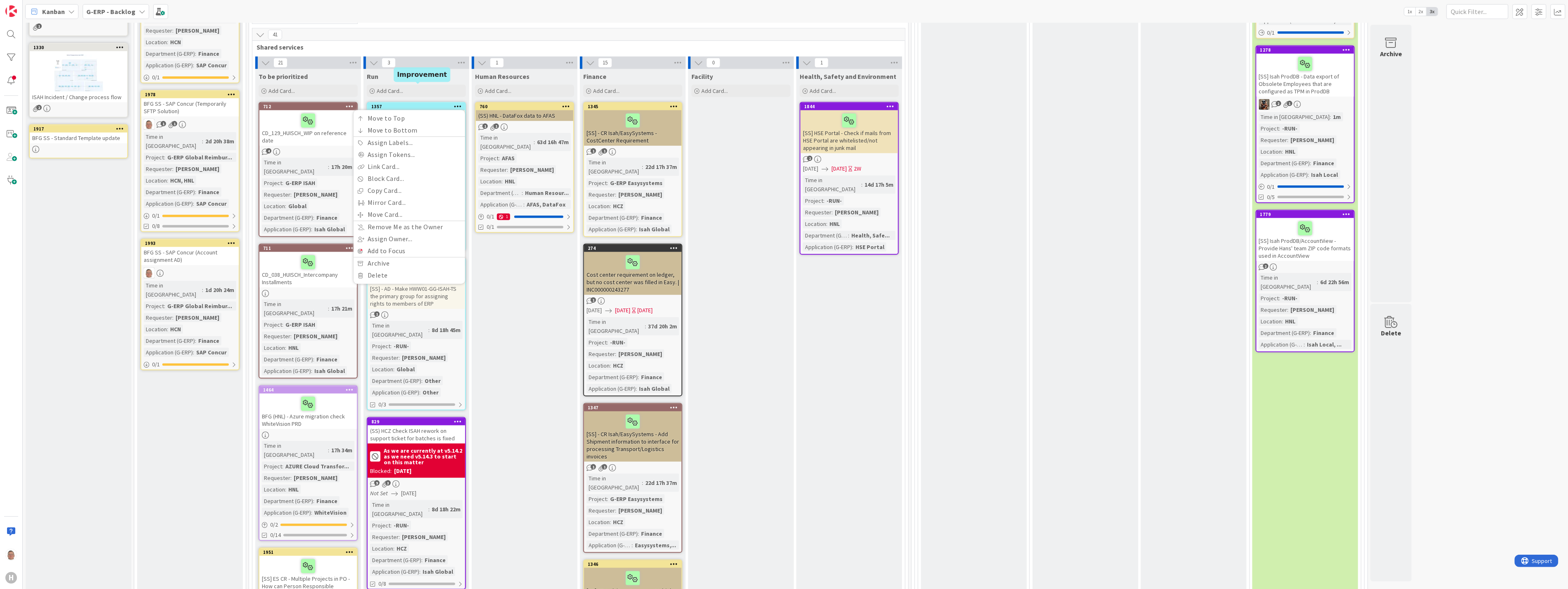
click at [420, 104] on div "1357" at bounding box center [418, 107] width 93 height 6
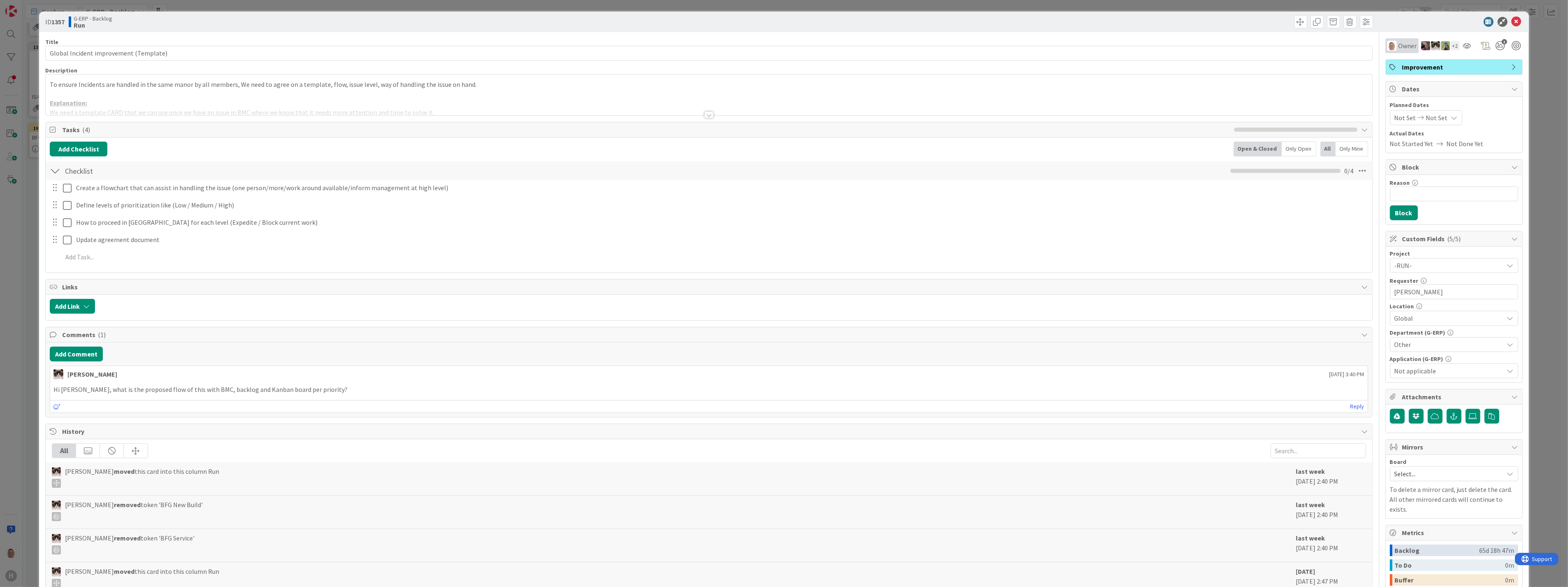
click at [690, 43] on img at bounding box center [1392, 45] width 10 height 10
click at [690, 95] on span "Remove" at bounding box center [1411, 93] width 20 height 12
click at [690, 19] on icon at bounding box center [1516, 22] width 10 height 10
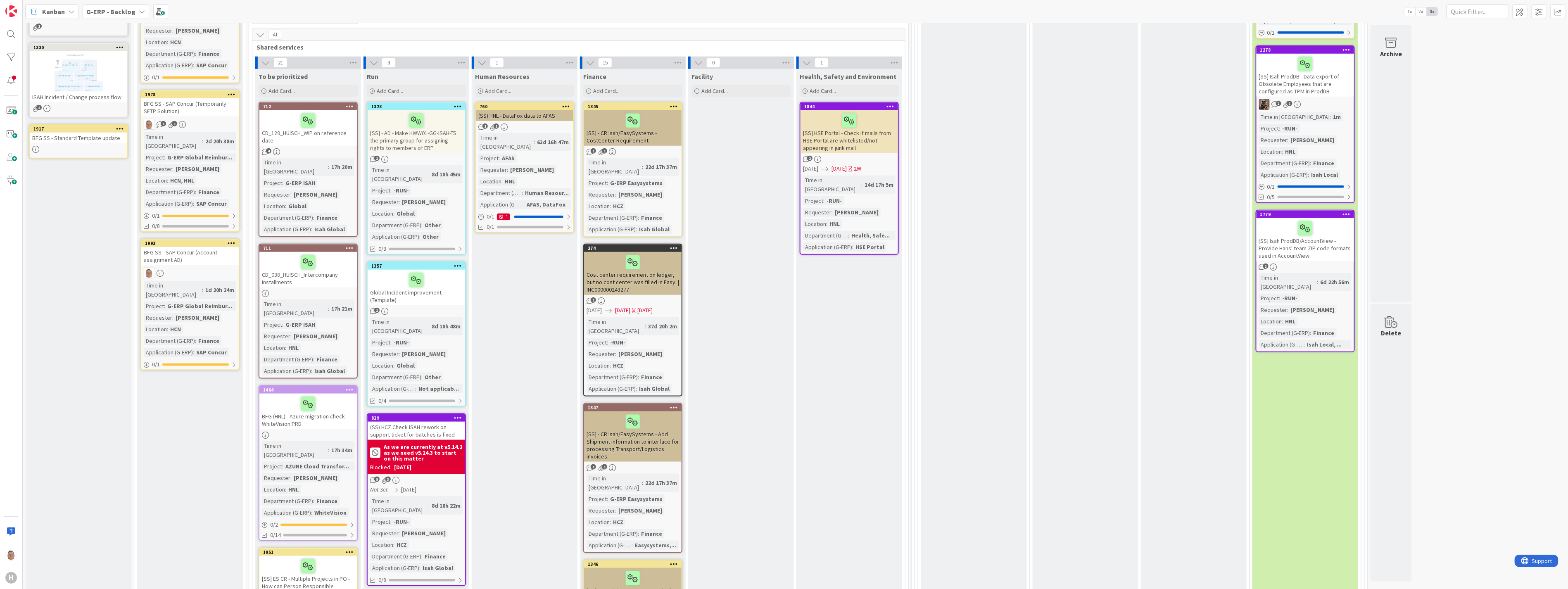
click at [438, 122] on div "[SS] - AD - Make HWW01-GG-ISAH-TS the primary group for assigning rights to mem…" at bounding box center [416, 132] width 97 height 43
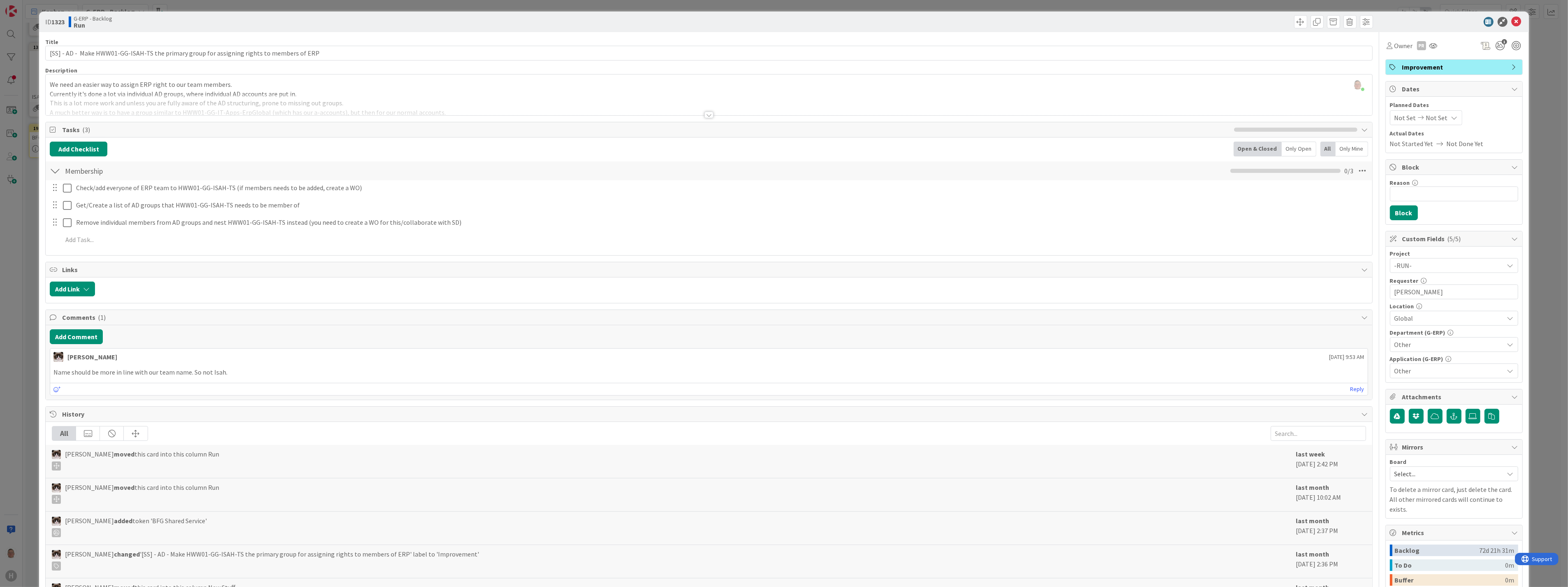
click at [690, 116] on div at bounding box center [709, 114] width 9 height 7
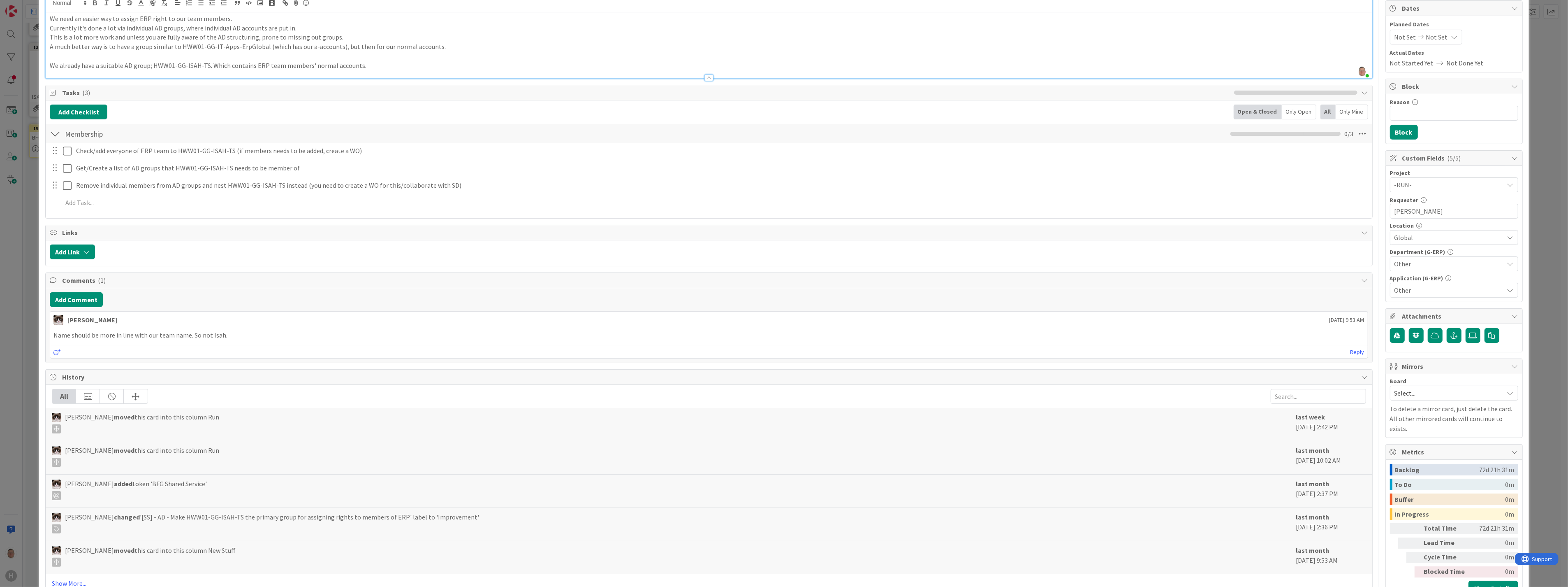
scroll to position [127, 0]
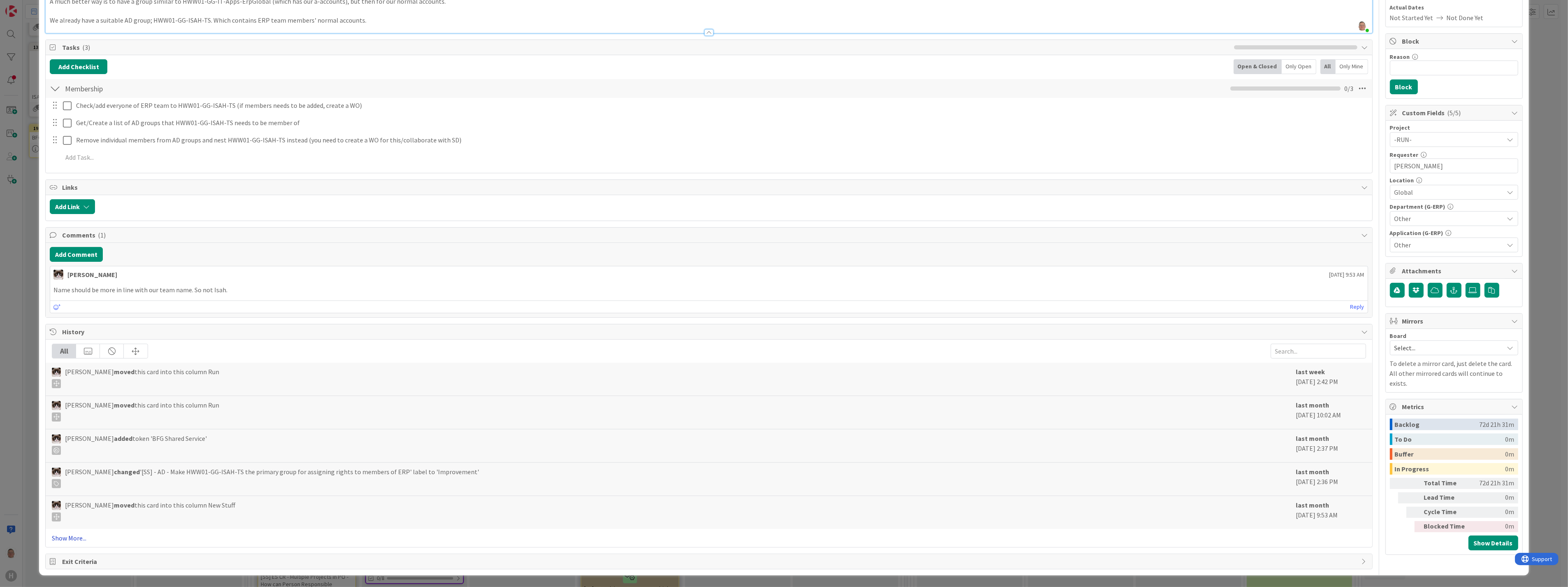
click at [72, 360] on link "Show More..." at bounding box center [709, 537] width 1314 height 10
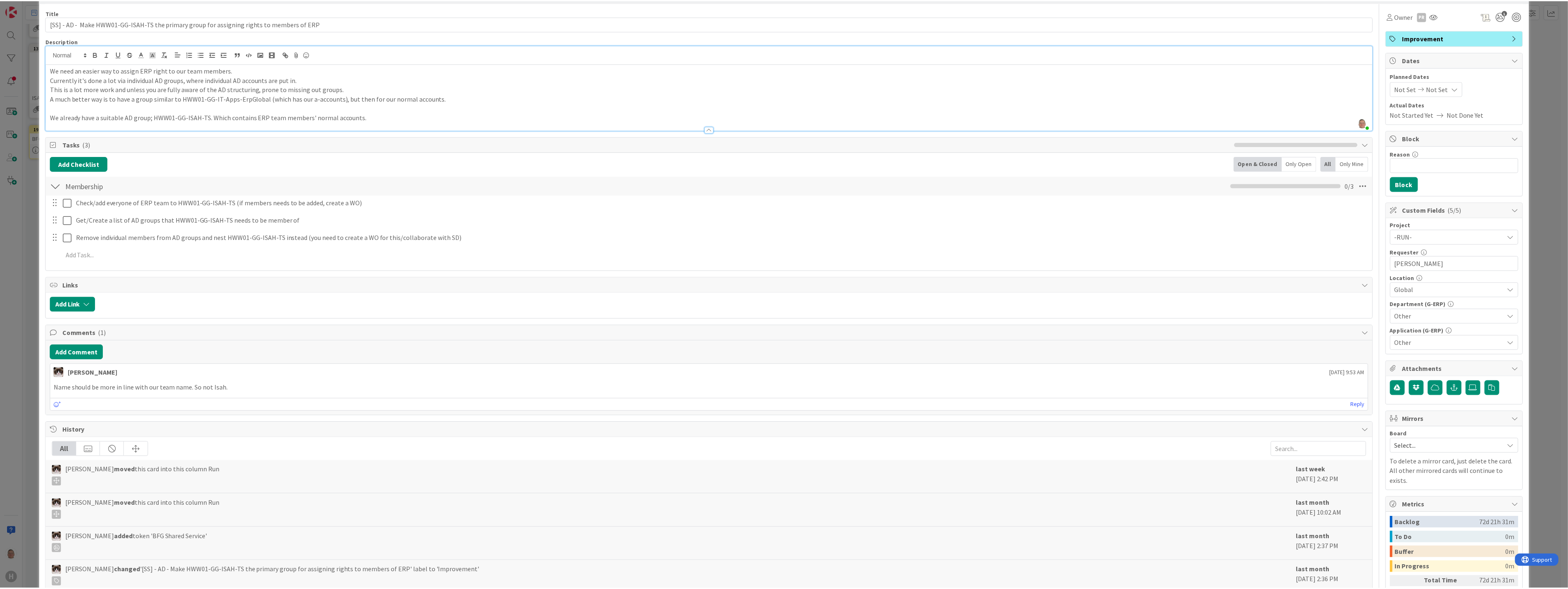
scroll to position [0, 0]
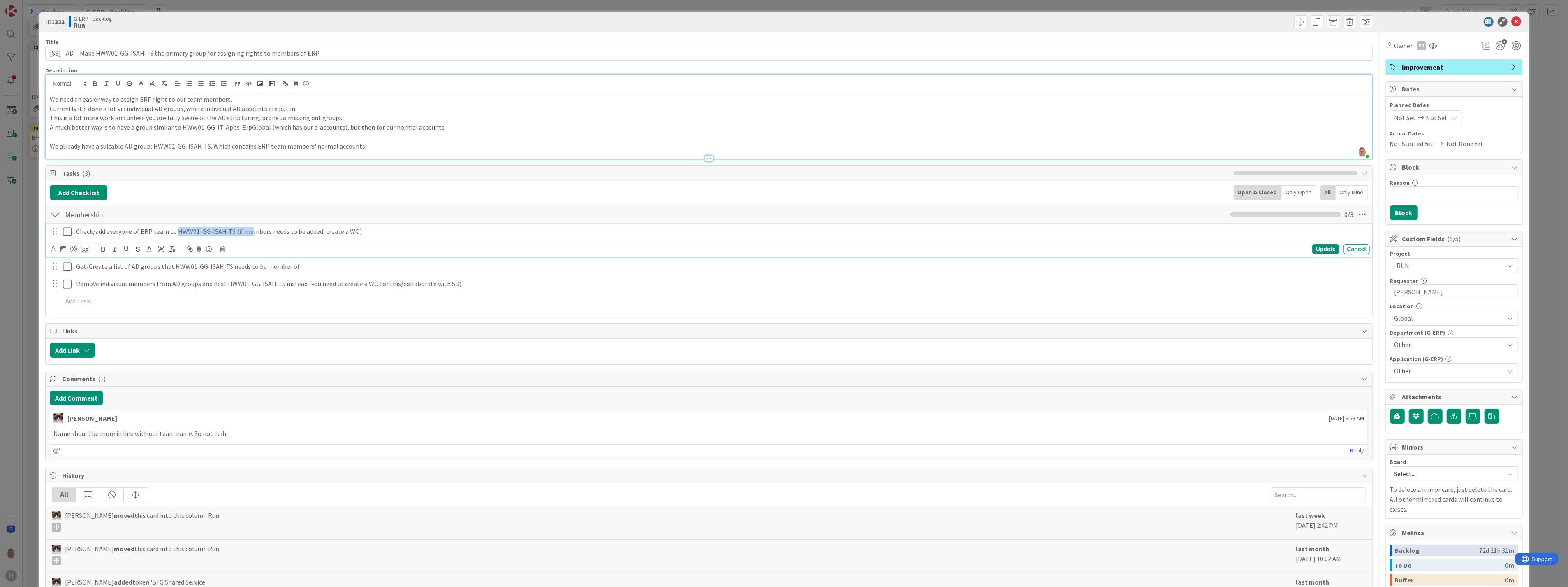
drag, startPoint x: 176, startPoint y: 231, endPoint x: 246, endPoint y: 232, distance: 70.0
click at [246, 232] on p "Check/add everyone of ERP team to HWW01-GG-ISAH-TS (if members needs to be adde…" at bounding box center [721, 231] width 1291 height 10
click at [690, 23] on icon at bounding box center [1516, 22] width 10 height 10
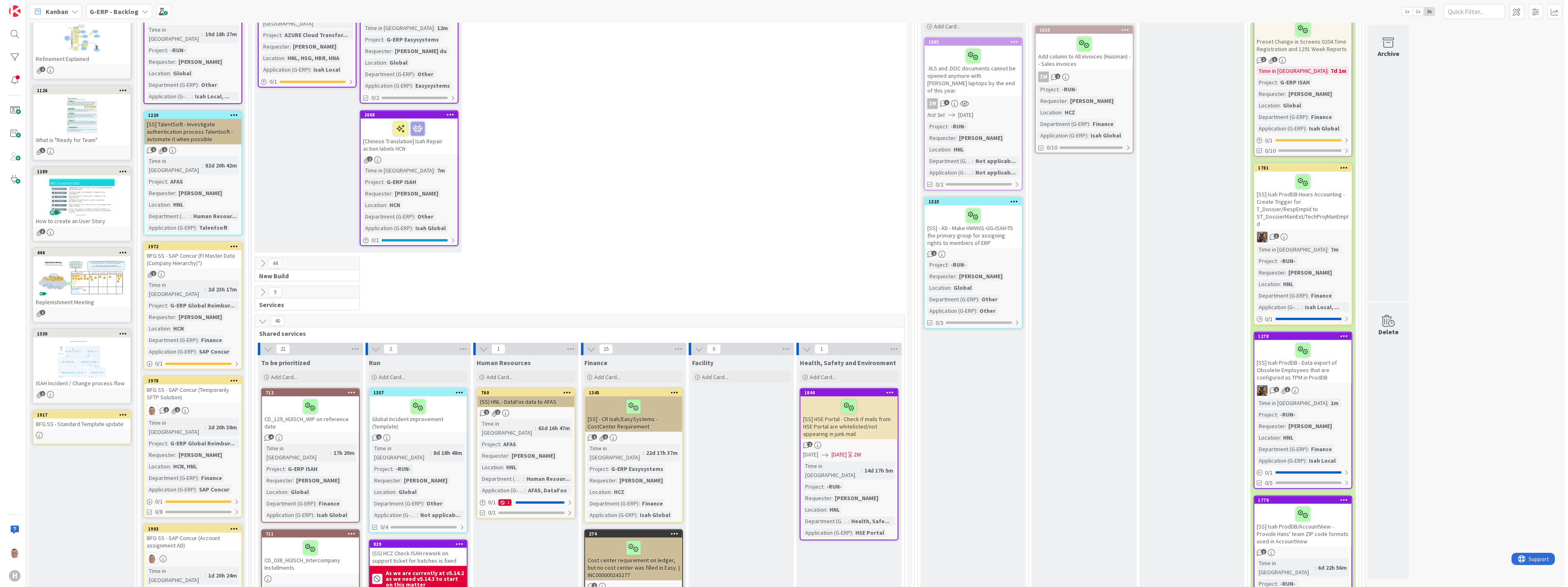
scroll to position [221, 0]
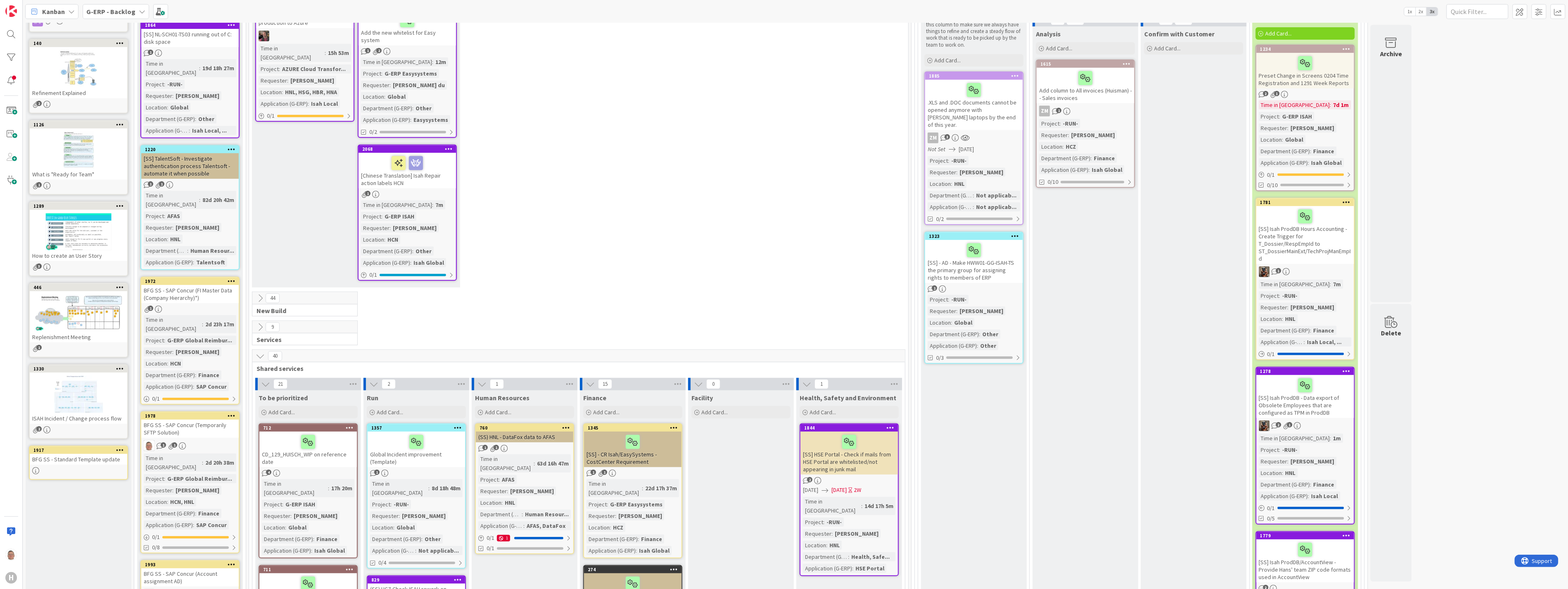
click at [693, 233] on icon at bounding box center [1015, 236] width 8 height 6
click at [693, 233] on div "1323" at bounding box center [975, 236] width 93 height 6
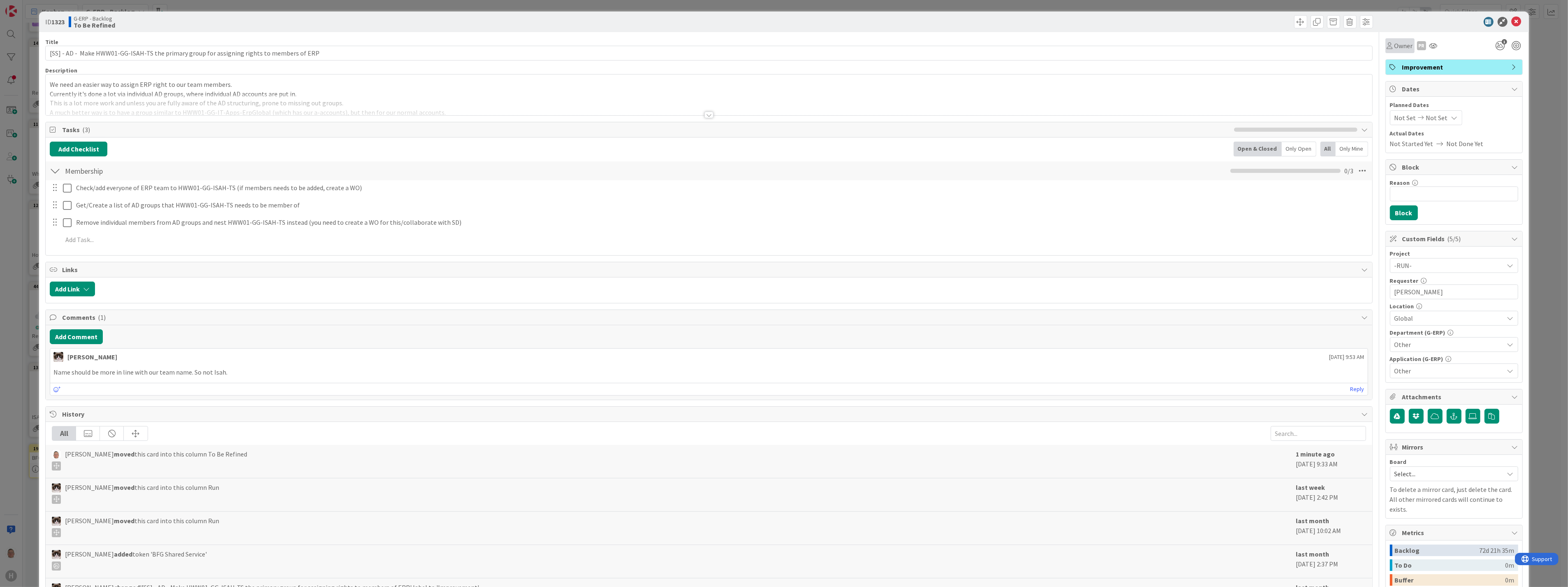
click at [690, 45] on span "Owner" at bounding box center [1403, 45] width 18 height 10
click at [690, 79] on input "text" at bounding box center [1451, 76] width 123 height 14
type input "voj"
click at [690, 106] on link "Vojtech Kaloc" at bounding box center [1451, 112] width 130 height 15
click at [690, 20] on icon at bounding box center [1516, 22] width 10 height 10
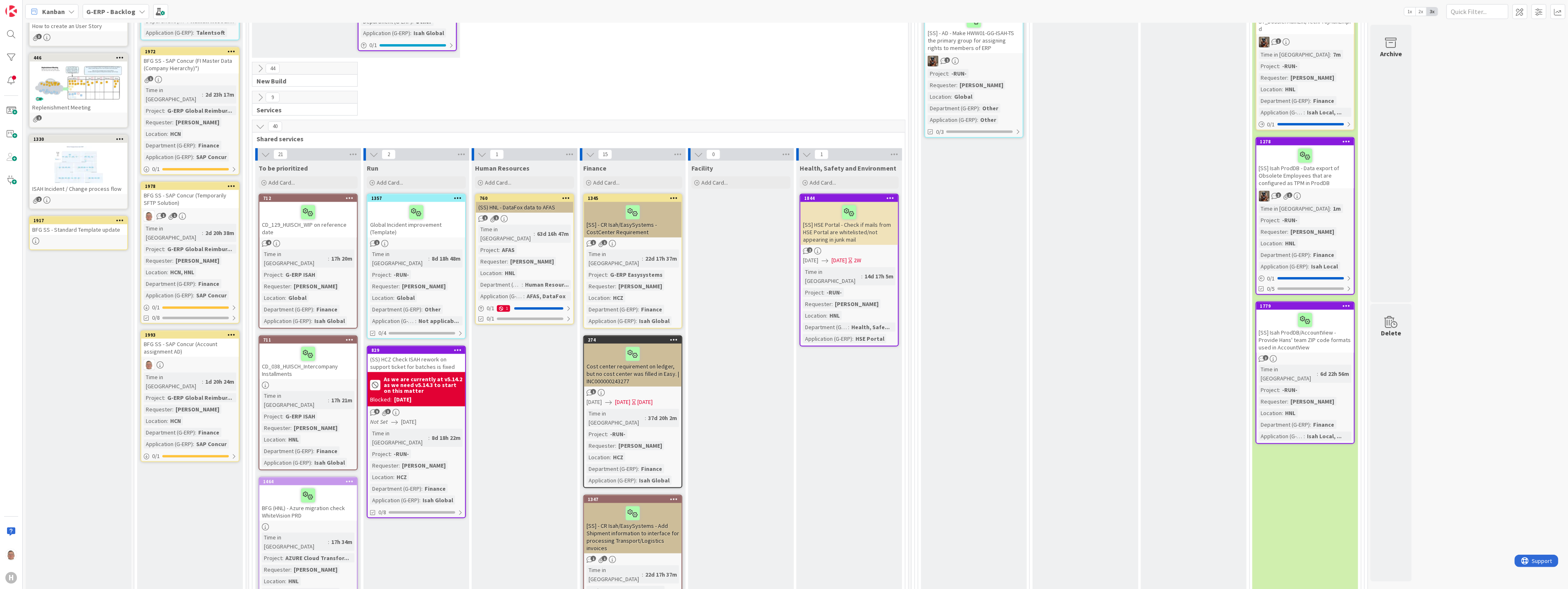
click at [659, 209] on div "[SS] - CR Isah/EasySystems - CostCenter Requirement" at bounding box center [632, 219] width 97 height 36
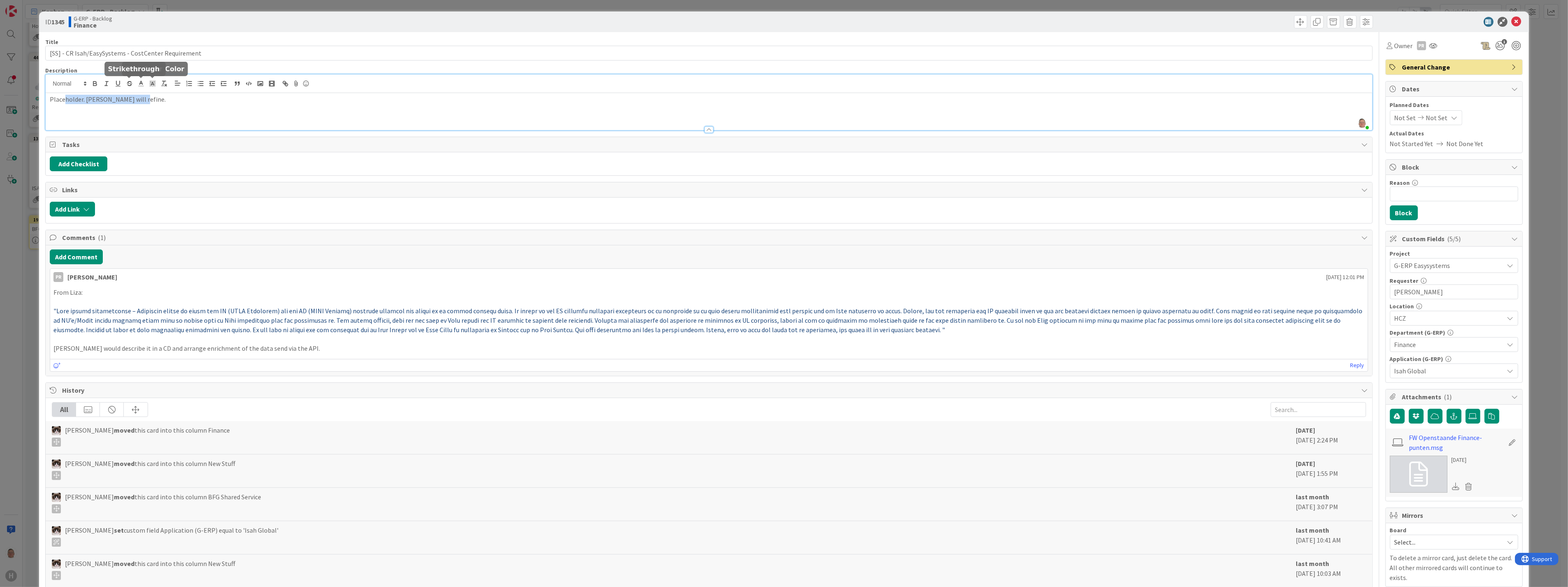
drag, startPoint x: 142, startPoint y: 85, endPoint x: -2, endPoint y: 87, distance: 144.0
click at [0, 87] on html "H Kanban G-ERP - Backlog 1x 2x 3x 8 INFO This column contains information cards…" at bounding box center [784, 294] width 1568 height 587
click at [690, 47] on span "Owner" at bounding box center [1403, 45] width 18 height 10
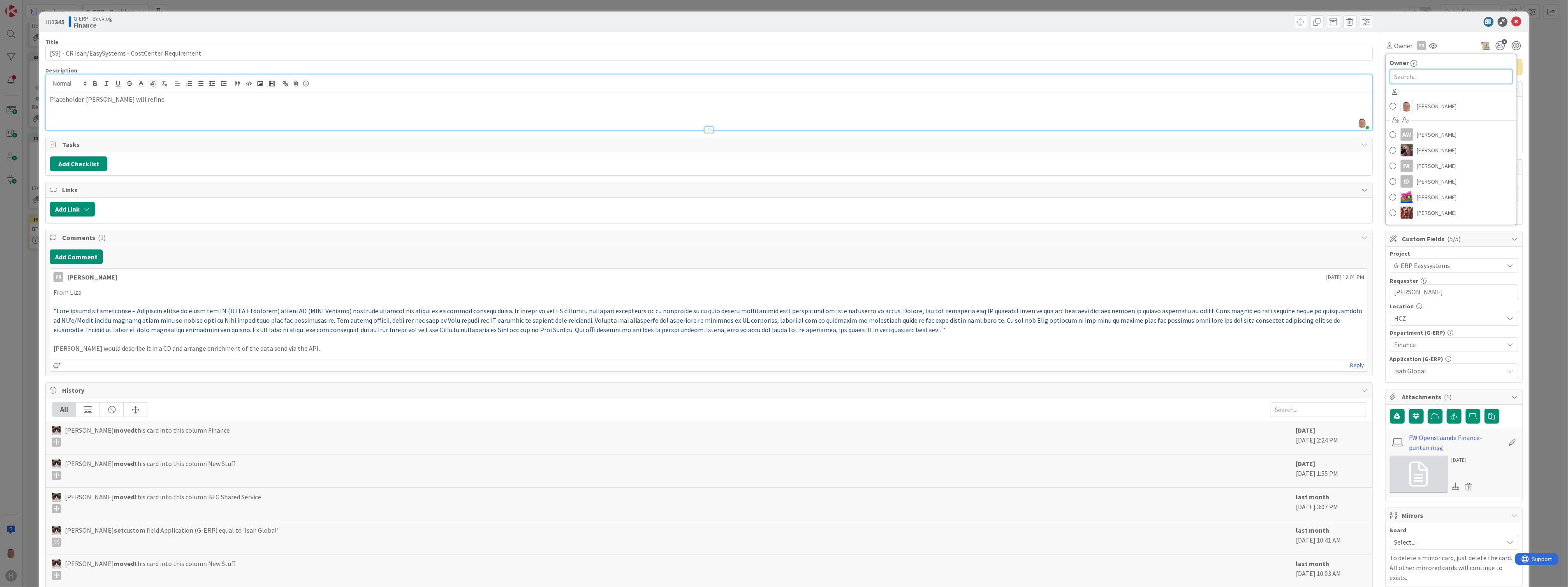
click at [690, 74] on input "text" at bounding box center [1451, 76] width 123 height 14
click at [690, 78] on input "text" at bounding box center [1451, 76] width 123 height 14
type input "parv"
click at [690, 113] on span "Parveen Rana" at bounding box center [1438, 112] width 40 height 12
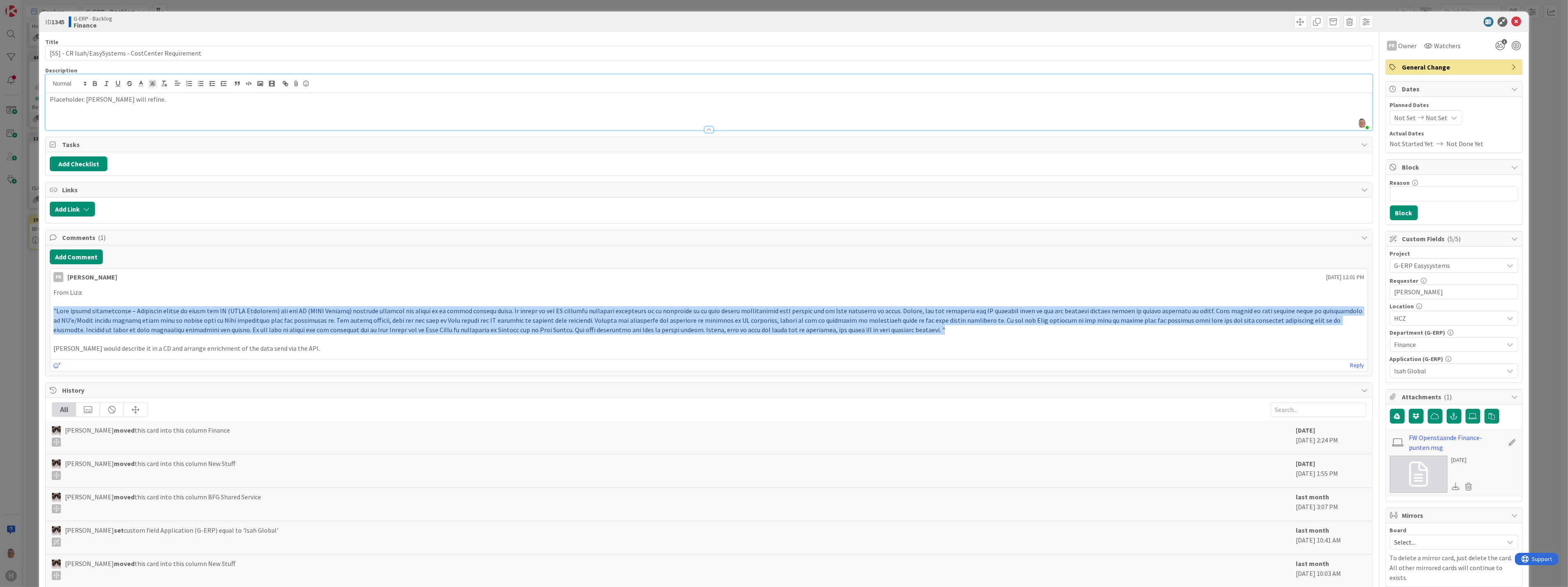
drag, startPoint x: 884, startPoint y: 331, endPoint x: 47, endPoint y: 310, distance: 837.3
click at [47, 310] on div "Add Comment PR Parveen Rana July 18 2025 12:01 PM From Liza: Edgar would descri…" at bounding box center [709, 311] width 1326 height 130
copy span ""Cost center verplichting – Momenteel worden er zowel bij IL (ISAH Logistiek) a…"
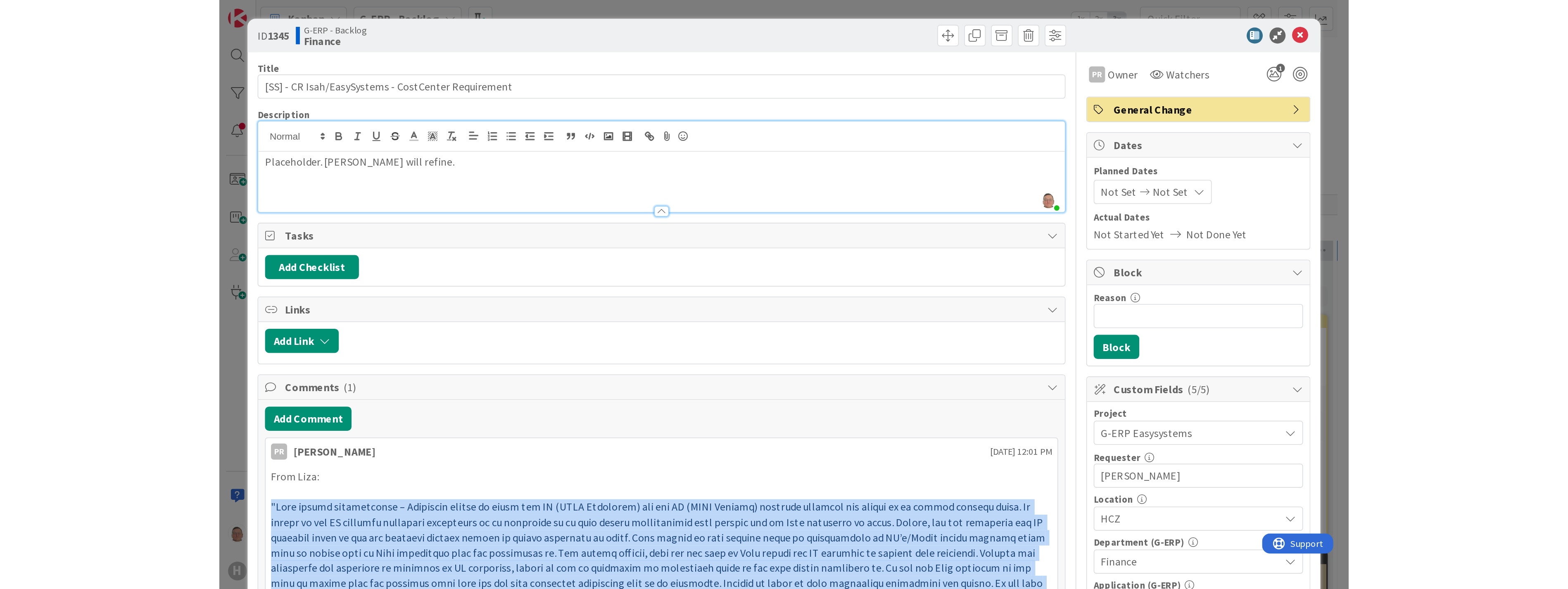
scroll to position [450, 0]
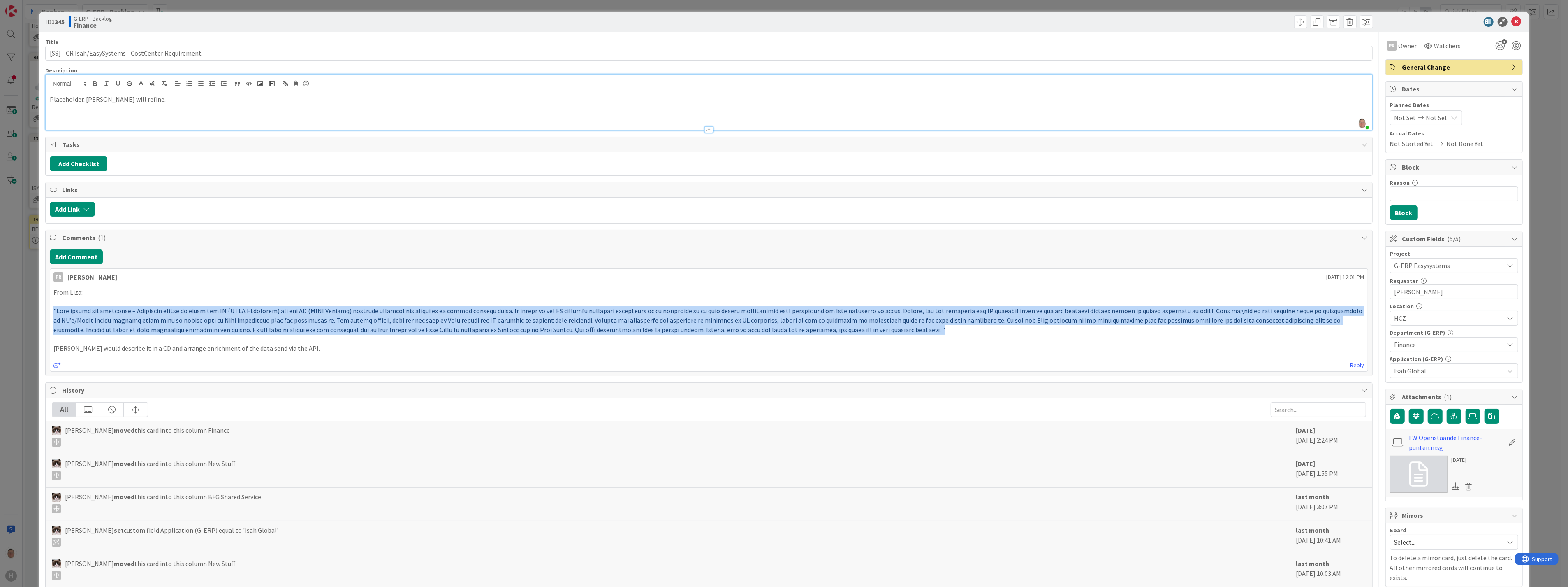
click at [690, 333] on p at bounding box center [709, 319] width 1311 height 28
click at [690, 329] on p at bounding box center [709, 319] width 1311 height 28
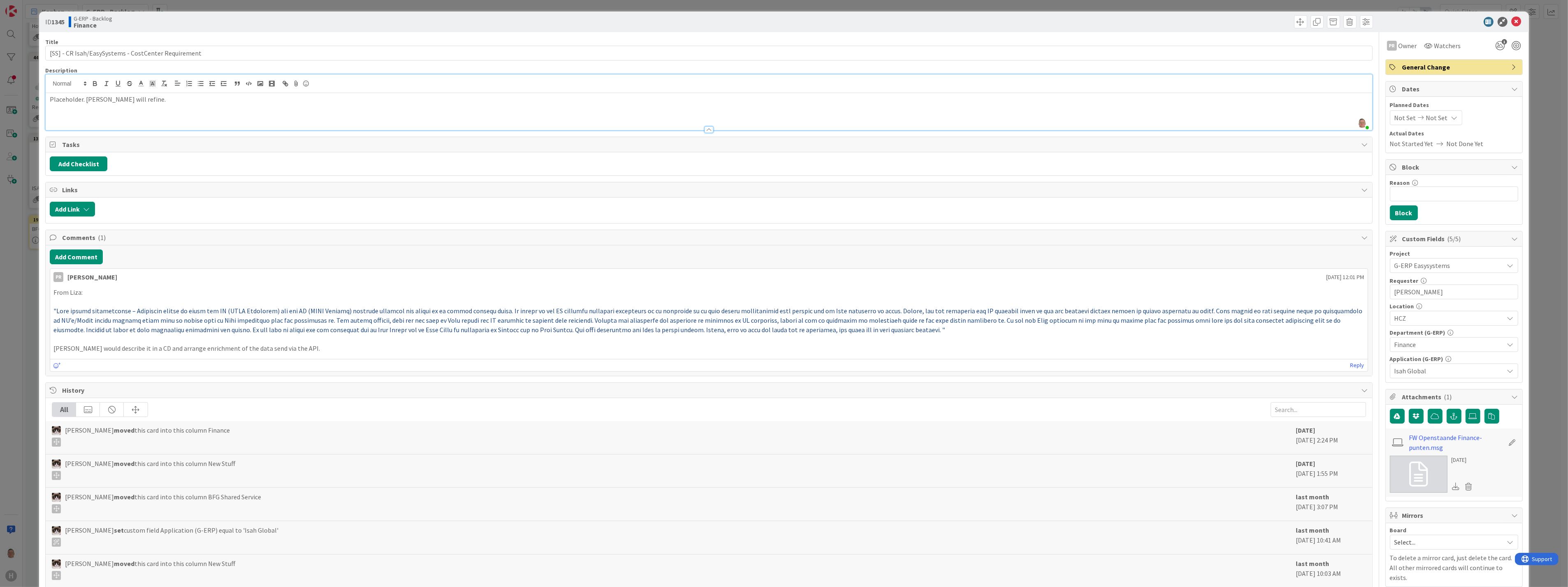
click at [293, 350] on p "Edgar would describe it in a CD and arrange enrichment of the data send via the…" at bounding box center [709, 348] width 1311 height 10
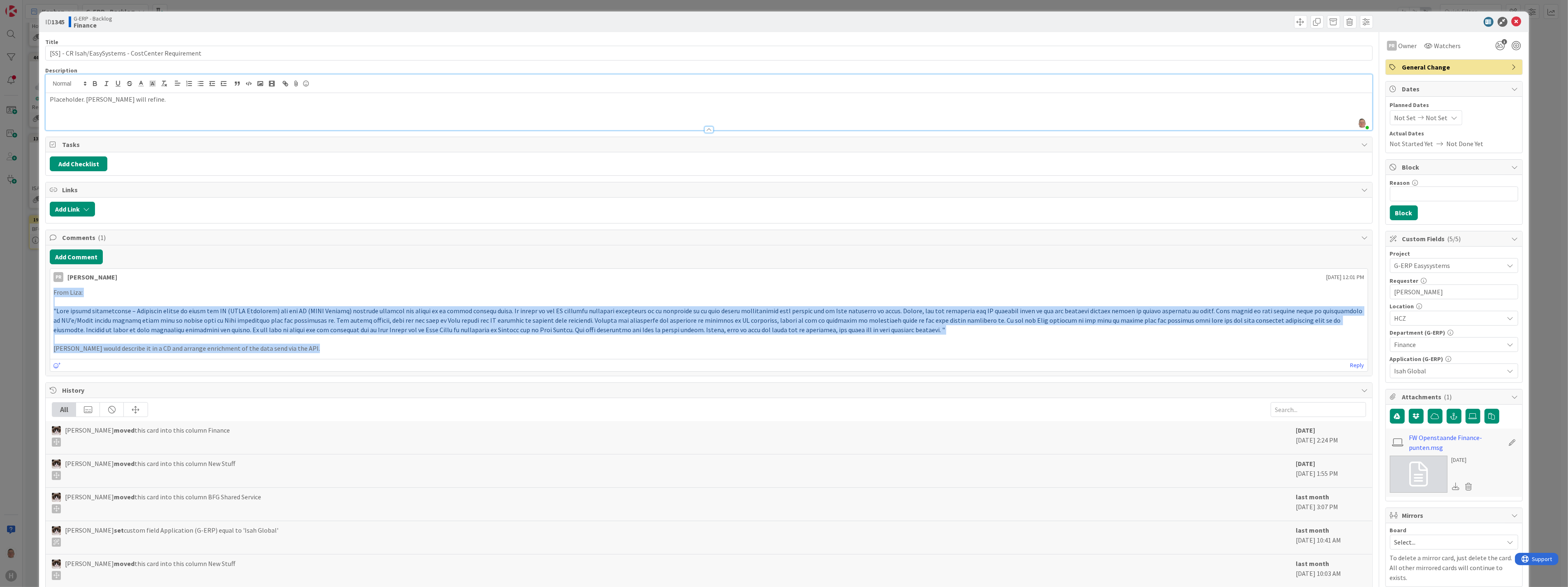
drag, startPoint x: 293, startPoint y: 350, endPoint x: 53, endPoint y: 294, distance: 246.4
click at [53, 294] on div "From Liza: Edgar would describe it in a CD and arrange enrichment of the data s…" at bounding box center [709, 319] width 1318 height 72
copy div "From Liza: "Cost center verplichting – Momenteel worden er zowel bij IL (ISAH L…"
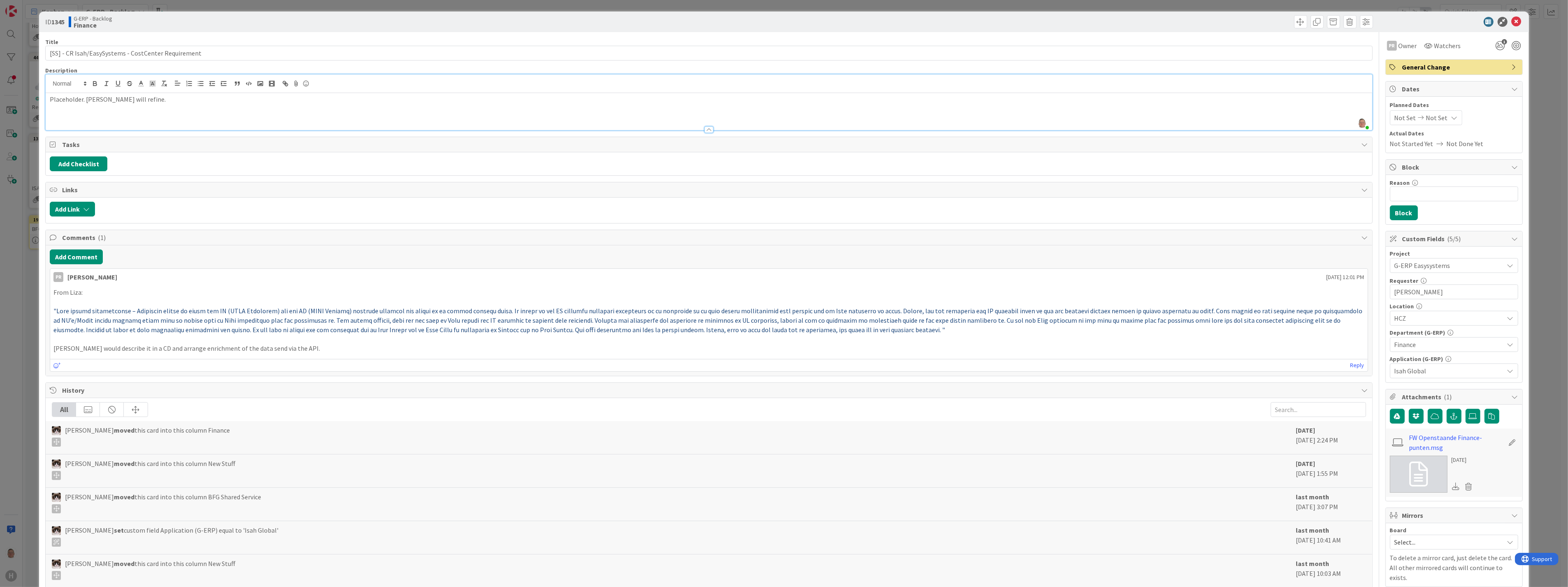
click at [79, 106] on div "Placeholder. Parveen will refine." at bounding box center [709, 111] width 1326 height 37
click at [155, 105] on div "Placeholder. Parveen will refine." at bounding box center [709, 111] width 1326 height 37
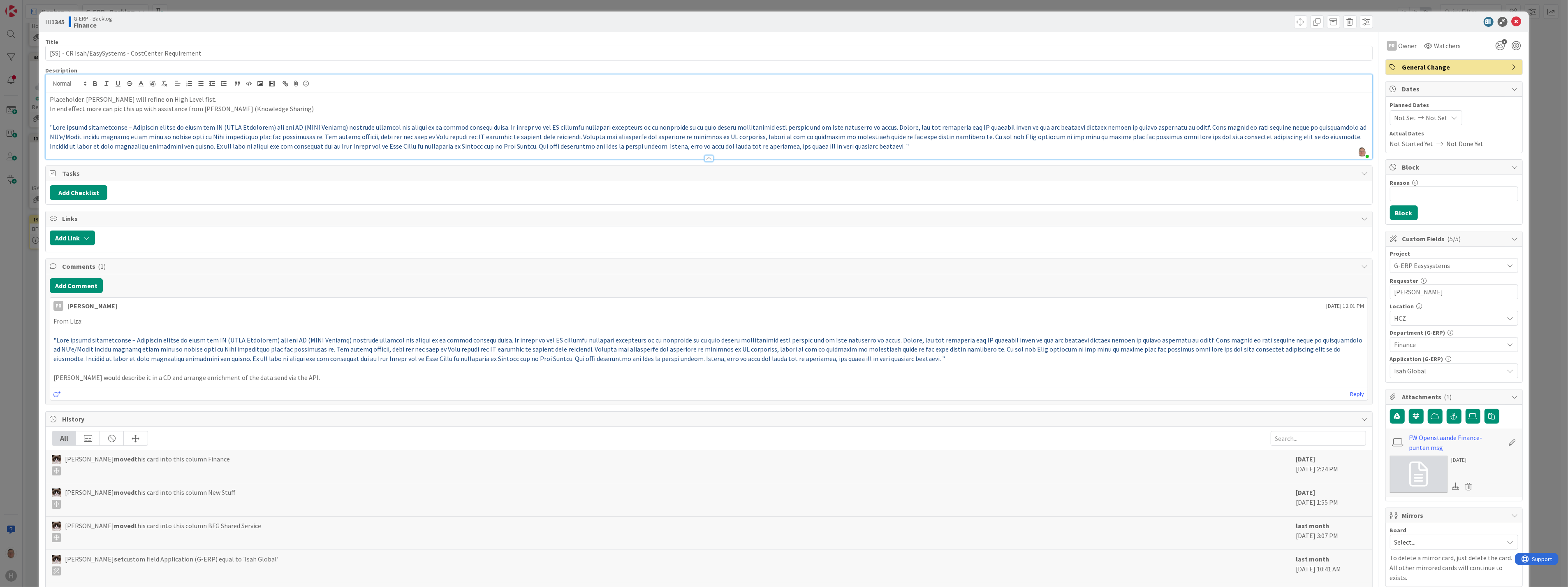
click at [59, 117] on p at bounding box center [709, 118] width 1318 height 10
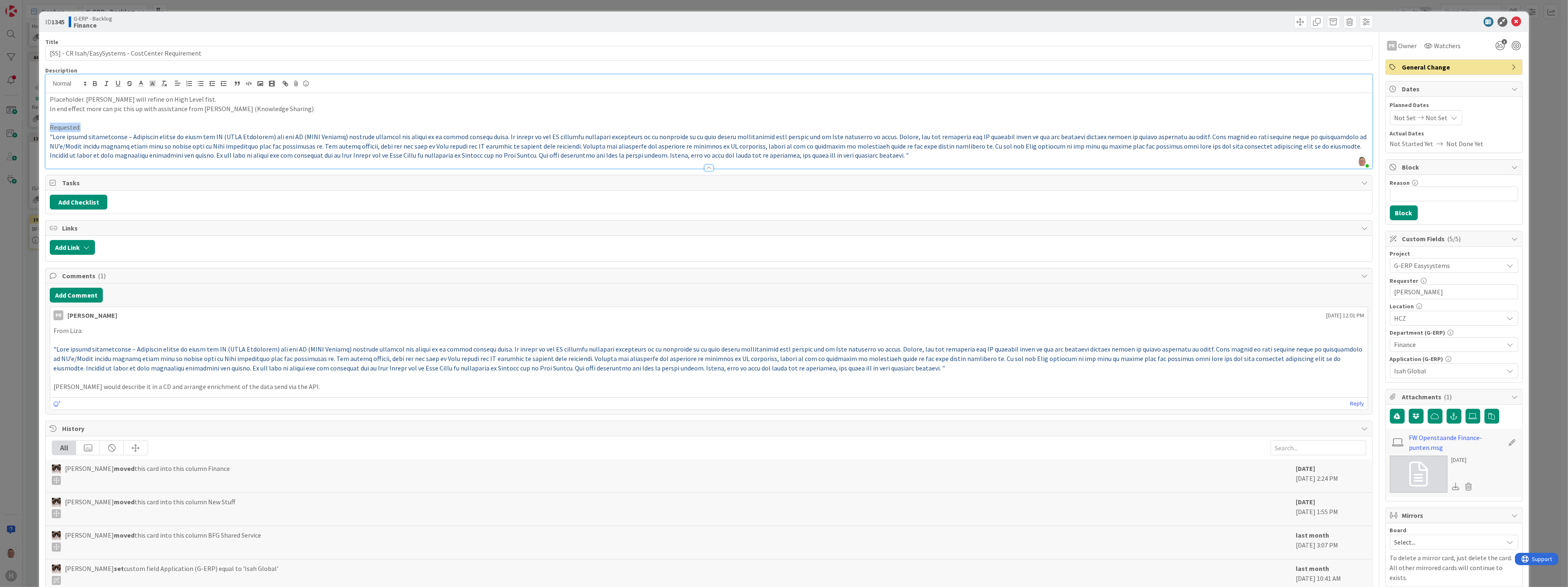
drag, startPoint x: 80, startPoint y: 128, endPoint x: 43, endPoint y: 131, distance: 37.1
click at [43, 131] on div "ID 1345 G-ERP - Backlog Finance Title 51 / 128 [SS] - CR Isah/EasySystems - Cos…" at bounding box center [784, 383] width 1489 height 743
click at [95, 83] on icon "button" at bounding box center [95, 83] width 8 height 8
click at [118, 82] on icon "button" at bounding box center [118, 83] width 8 height 8
click at [690, 23] on icon at bounding box center [1516, 22] width 10 height 10
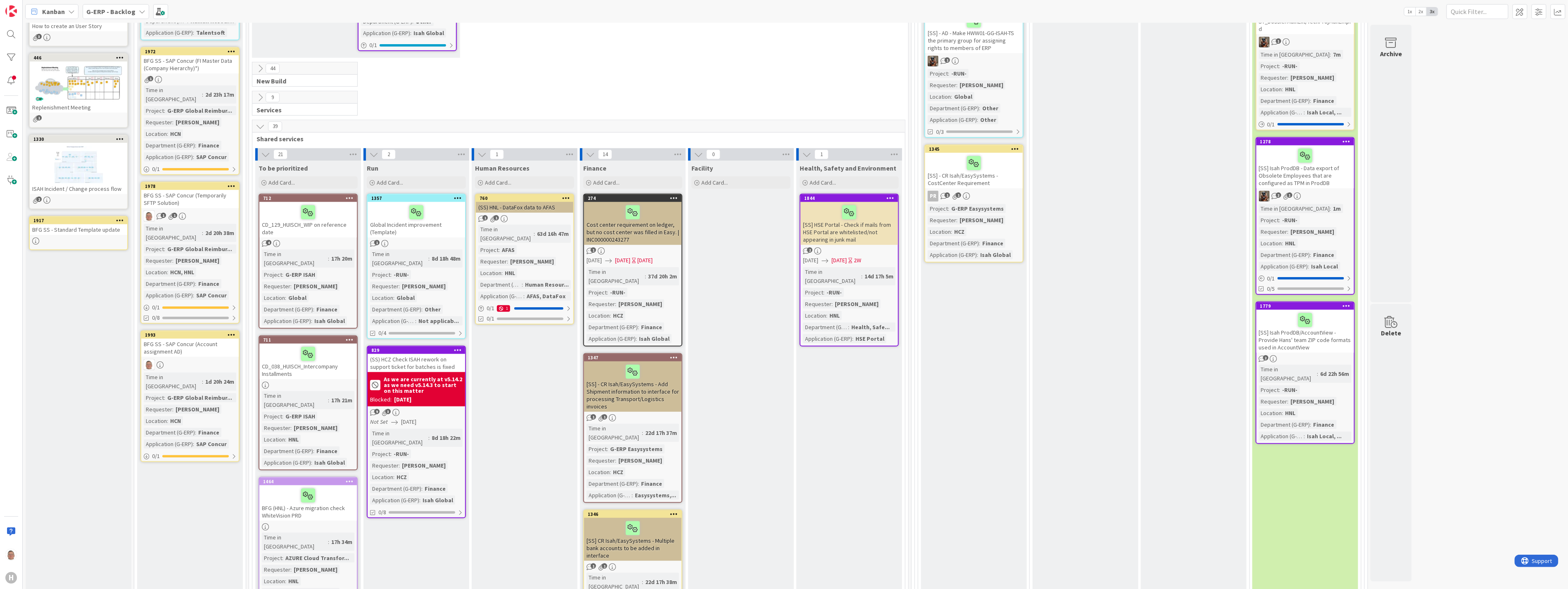
click at [647, 209] on div "Cost center requirement on ledger, but no cost center was filled in Easy. | INC…" at bounding box center [632, 223] width 97 height 43
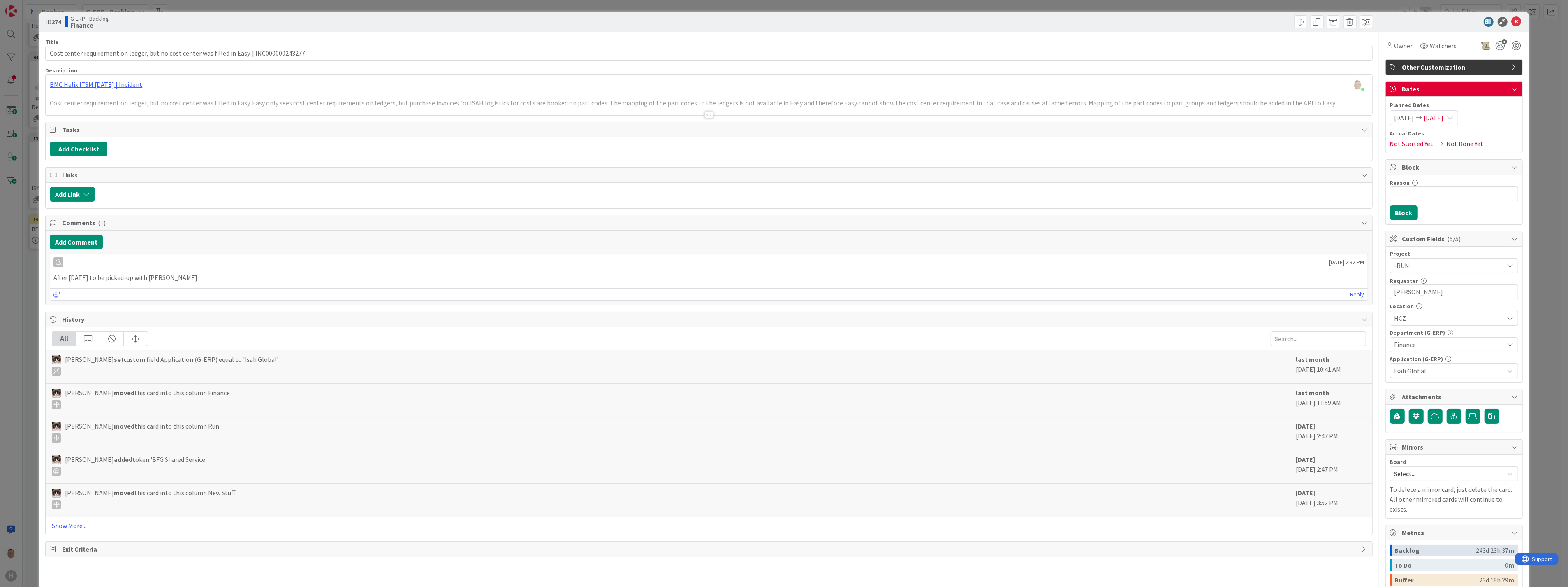
click at [690, 116] on div at bounding box center [709, 114] width 9 height 7
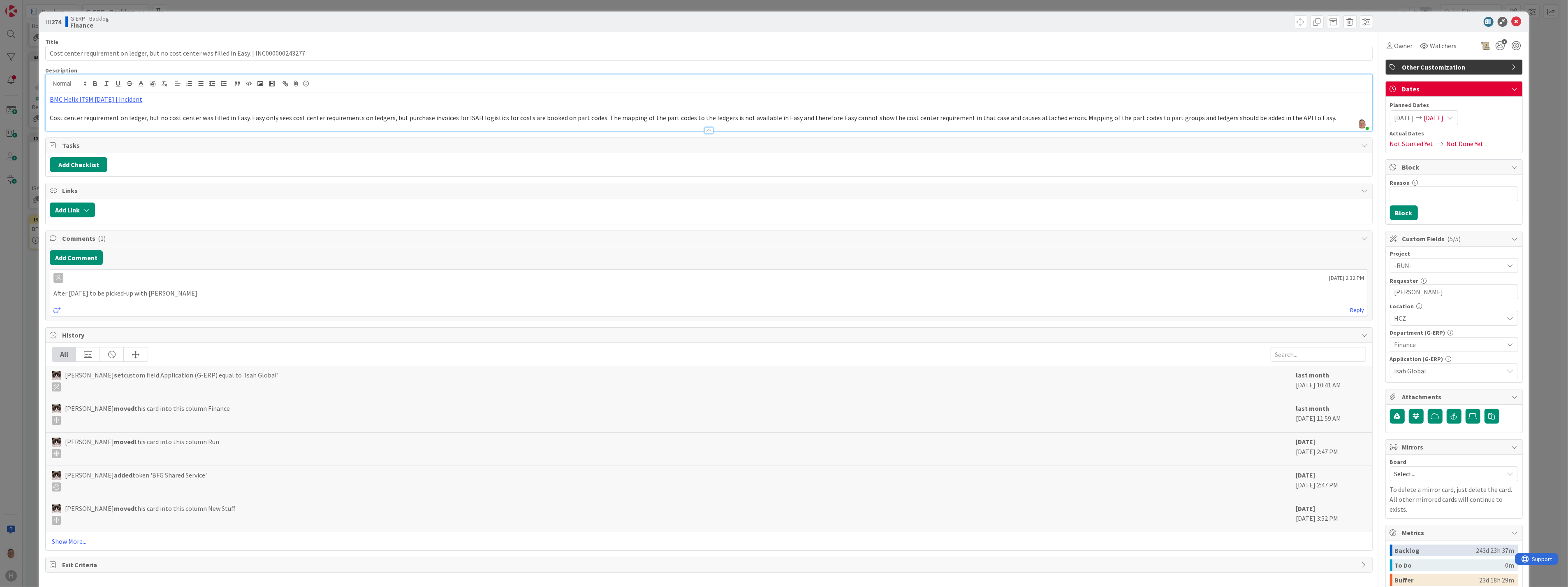
click at [247, 116] on span "Cost center requirement on ledger, but no cost center was filled in Easy. Easy …" at bounding box center [692, 117] width 1286 height 9
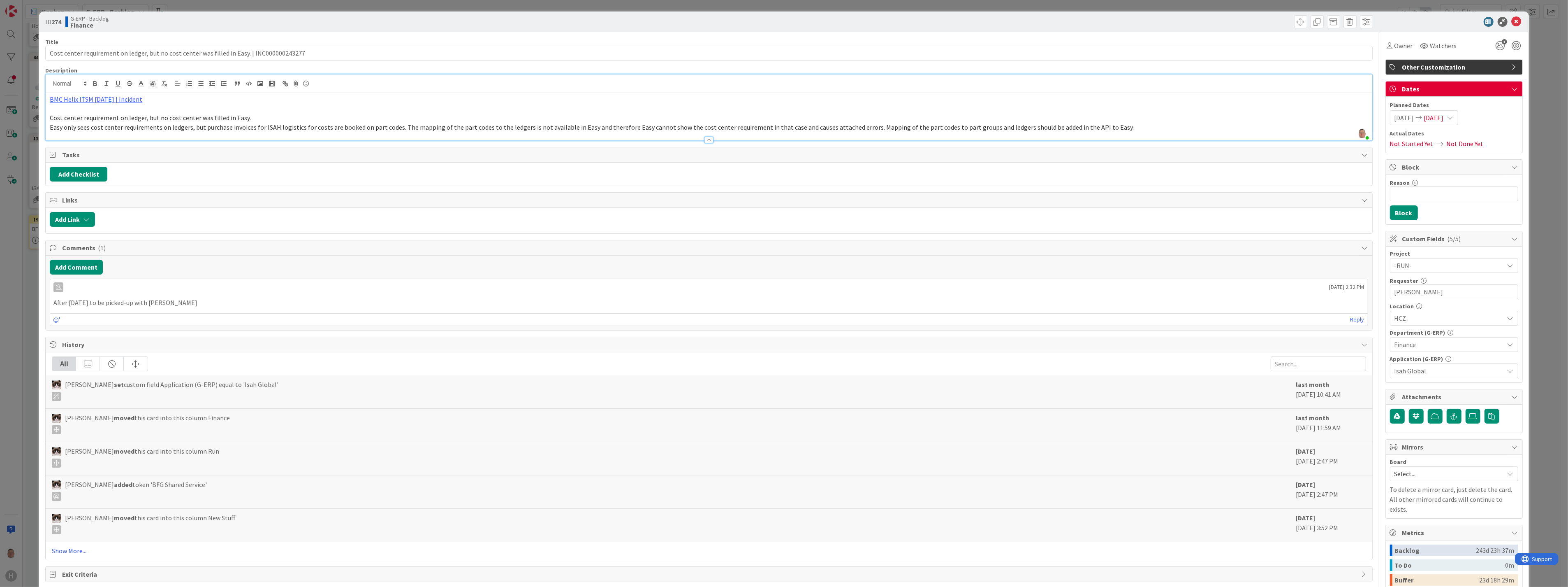
click at [397, 128] on span "Easy only sees cost center requirements on ledgers, but purchase invoices for I…" at bounding box center [592, 127] width 1084 height 9
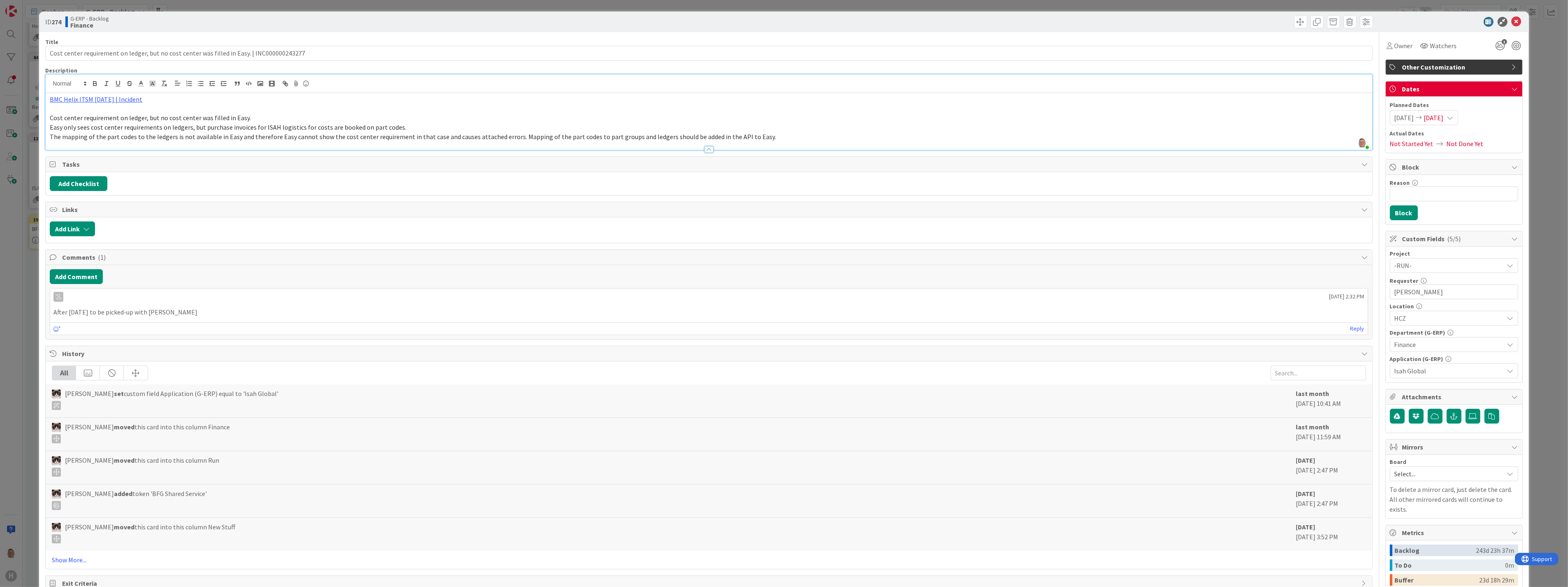
click at [514, 136] on span "The mapping of the part codes to the ledgers is not available in Easy and there…" at bounding box center [412, 136] width 726 height 9
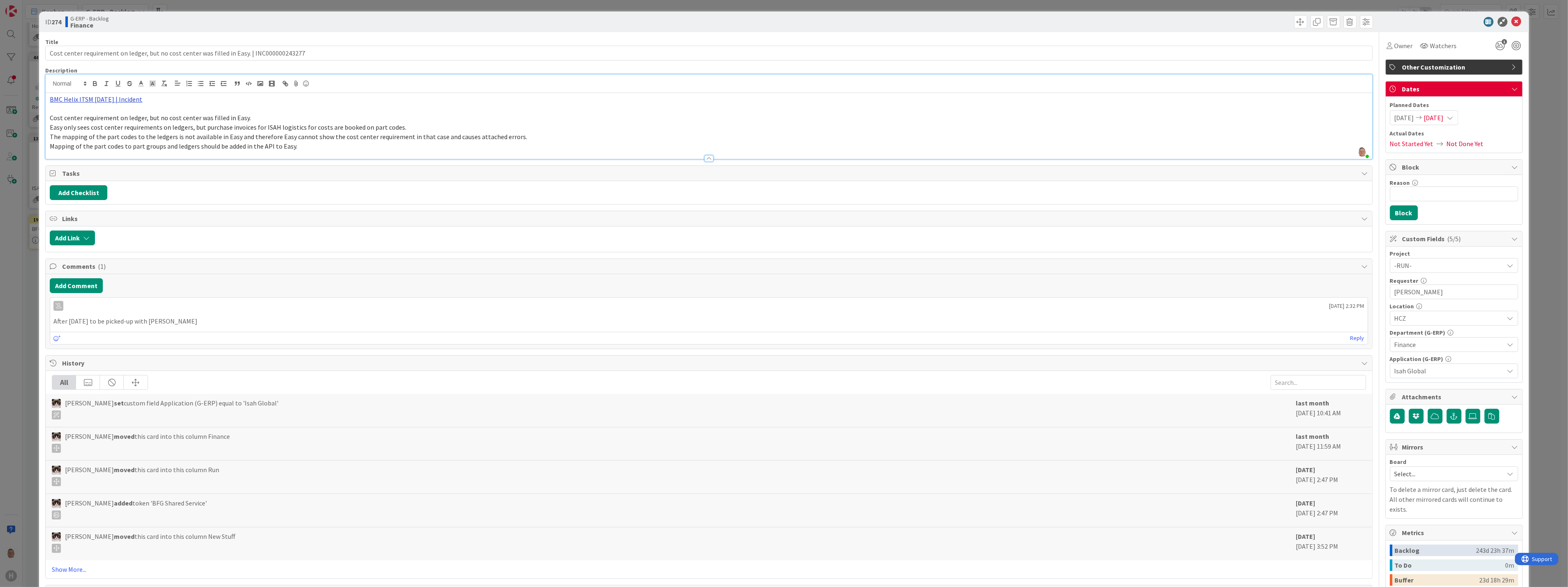
click at [94, 102] on link "BMC Helix ITSM 23.3.02 | Incident" at bounding box center [96, 99] width 92 height 9
click at [87, 114] on link "https://huisman-smartit.onbmc.com/smartit/app/#/incident/AGGEEYN4FESK3ASOPG6FSO…" at bounding box center [87, 115] width 82 height 11
click at [690, 17] on icon at bounding box center [1516, 22] width 10 height 10
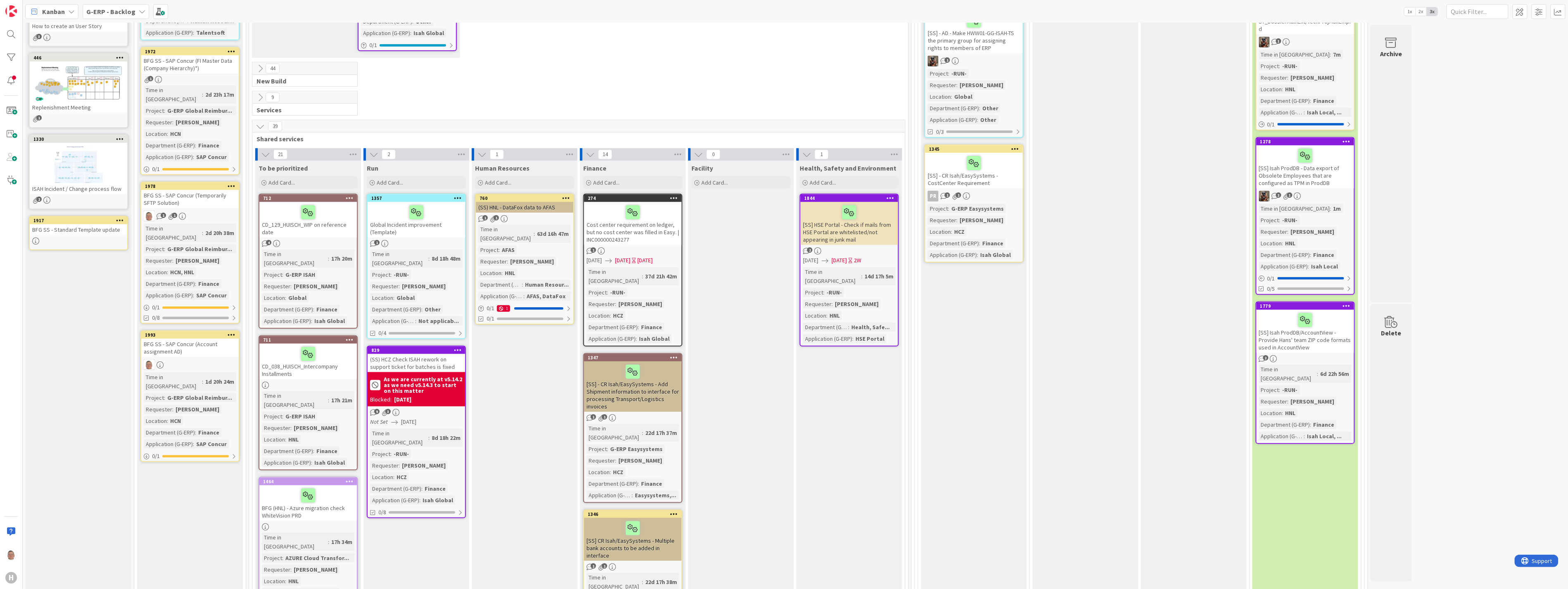
click at [693, 167] on div "[SS] - CR Isah/EasySystems - CostCenter Requirement" at bounding box center [974, 170] width 97 height 36
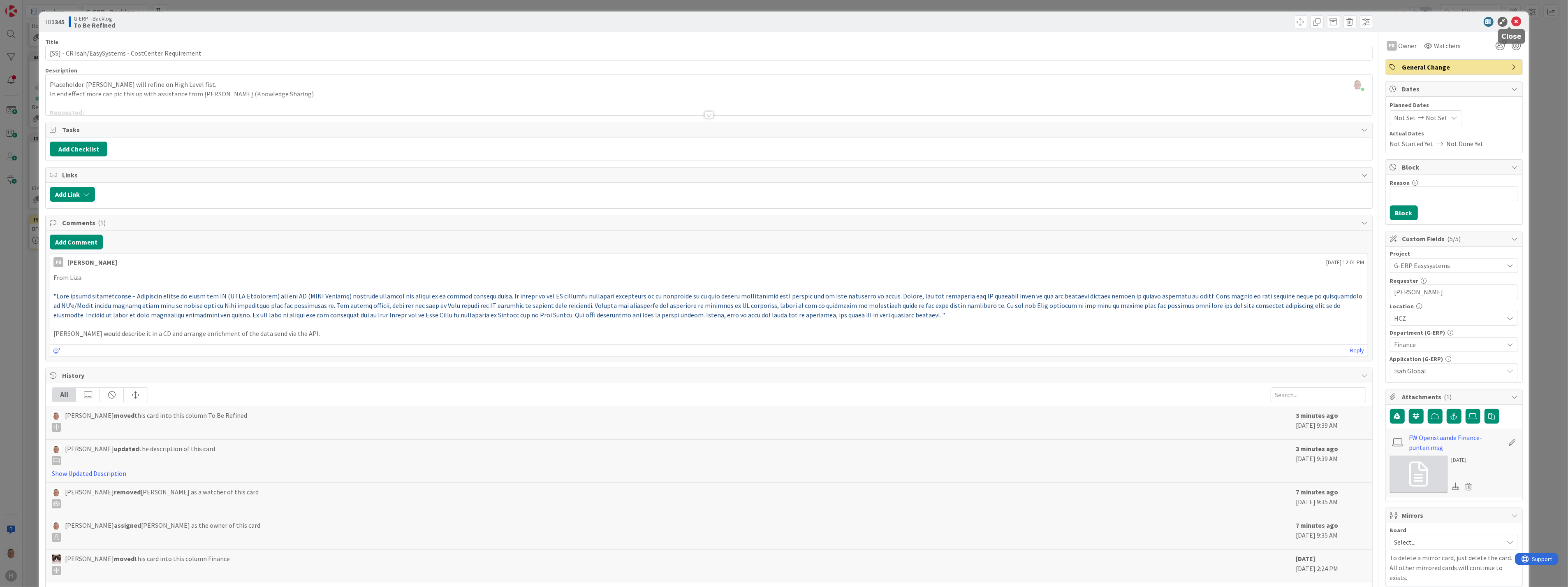
click at [690, 21] on icon at bounding box center [1516, 22] width 10 height 10
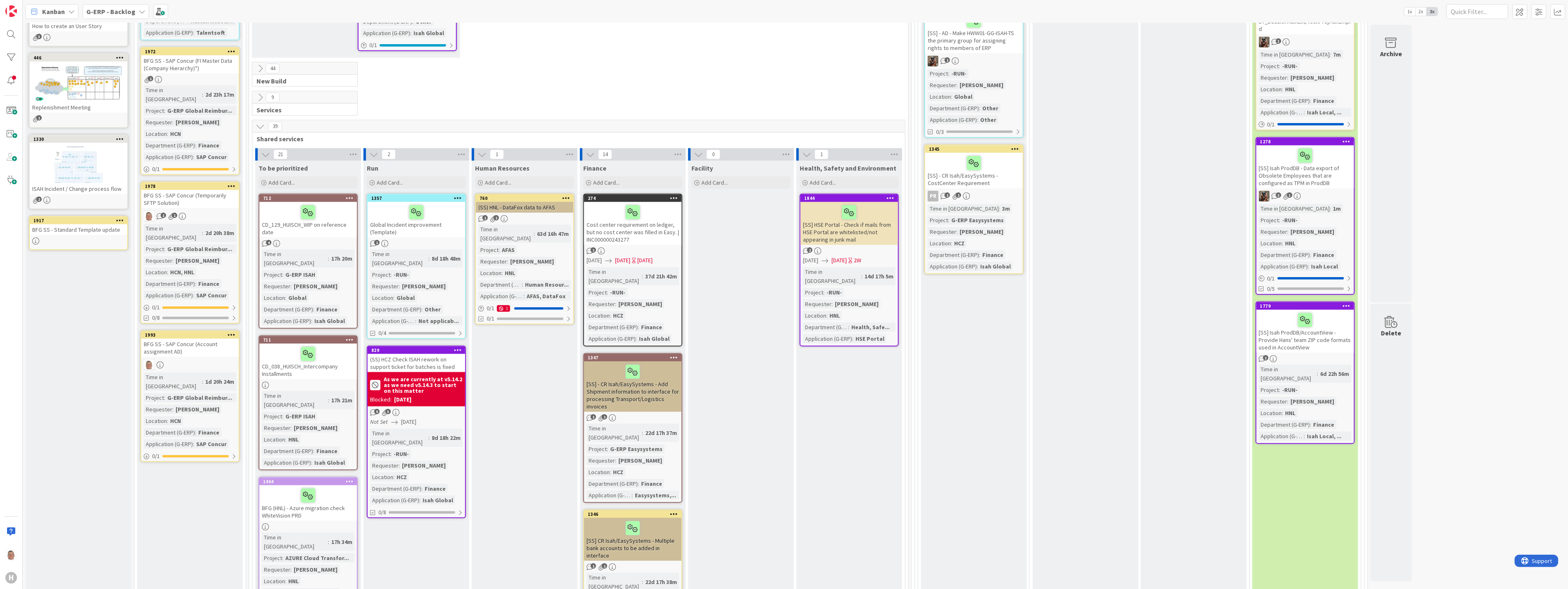
click at [653, 203] on div at bounding box center [633, 212] width 92 height 17
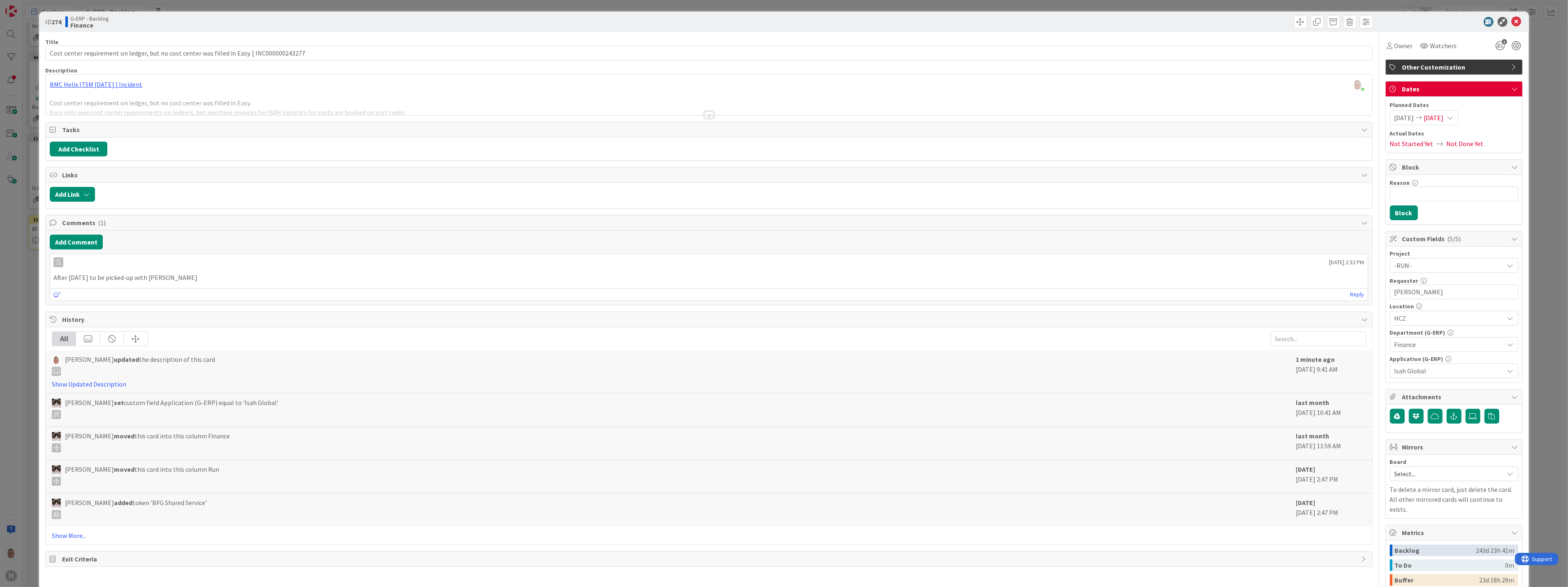
click at [407, 93] on div "BMC Helix ITSM 23.3.02 | Incident Cost center requirement on ledger, but no cos…" at bounding box center [709, 96] width 1326 height 37
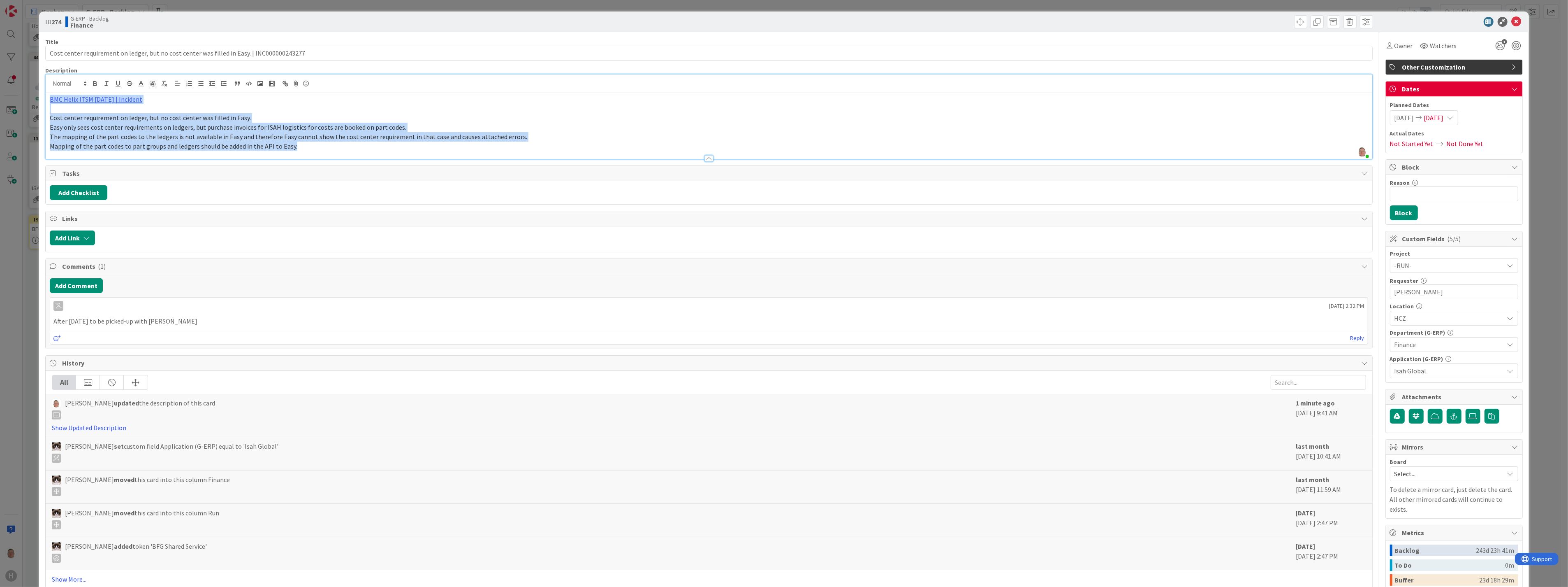
copy div "BMC Helix ITSM 23.3.02 | Incident Cost center requirement on ledger, but no cos…"
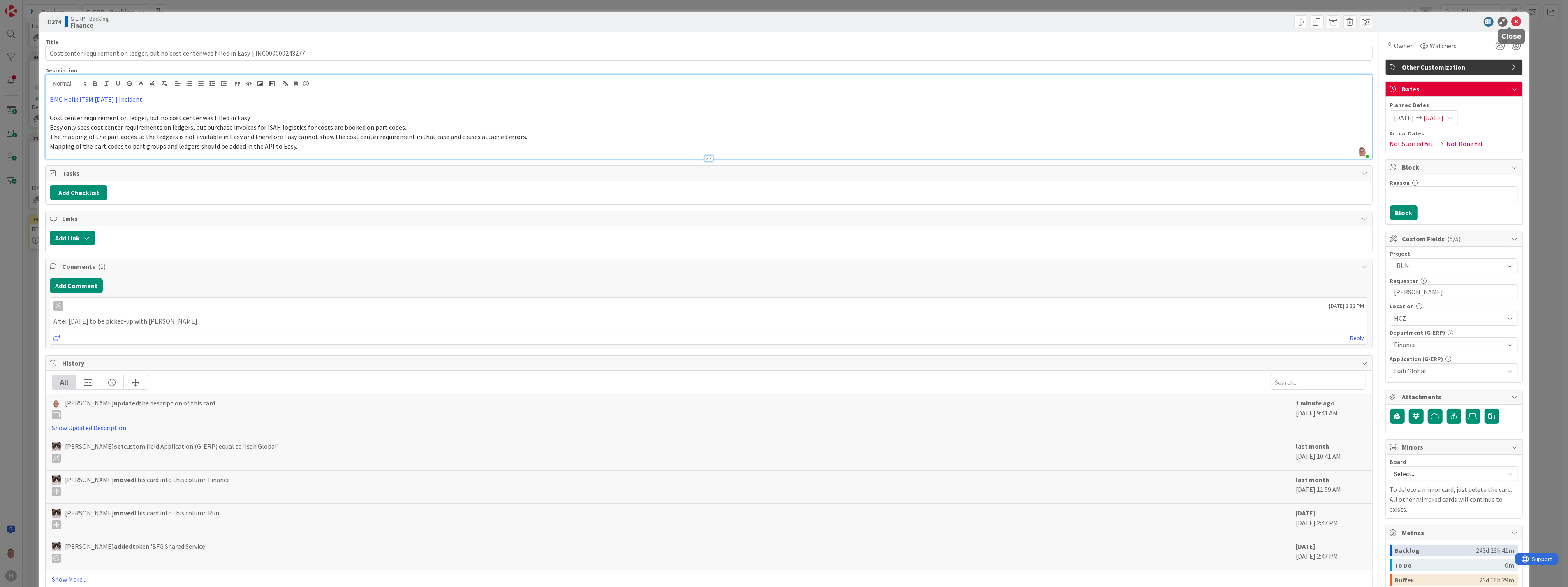
click at [690, 23] on icon at bounding box center [1516, 22] width 10 height 10
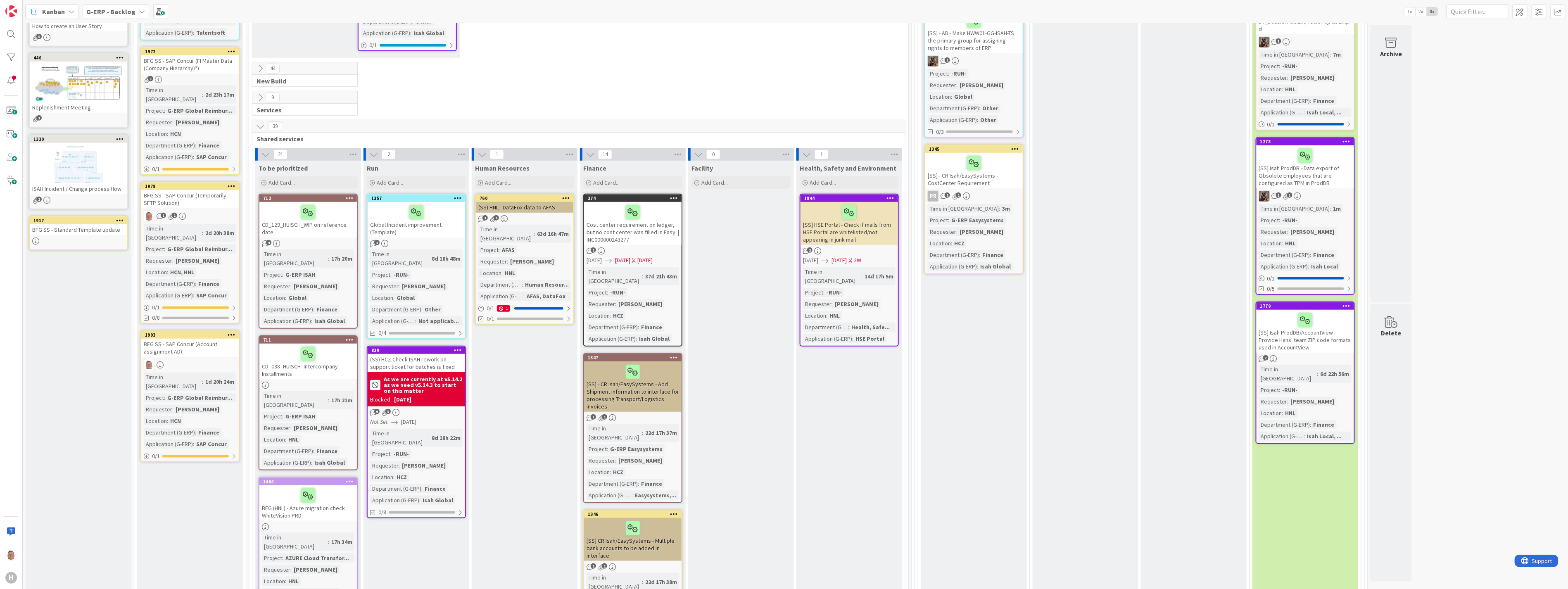
click at [693, 154] on div at bounding box center [974, 163] width 92 height 17
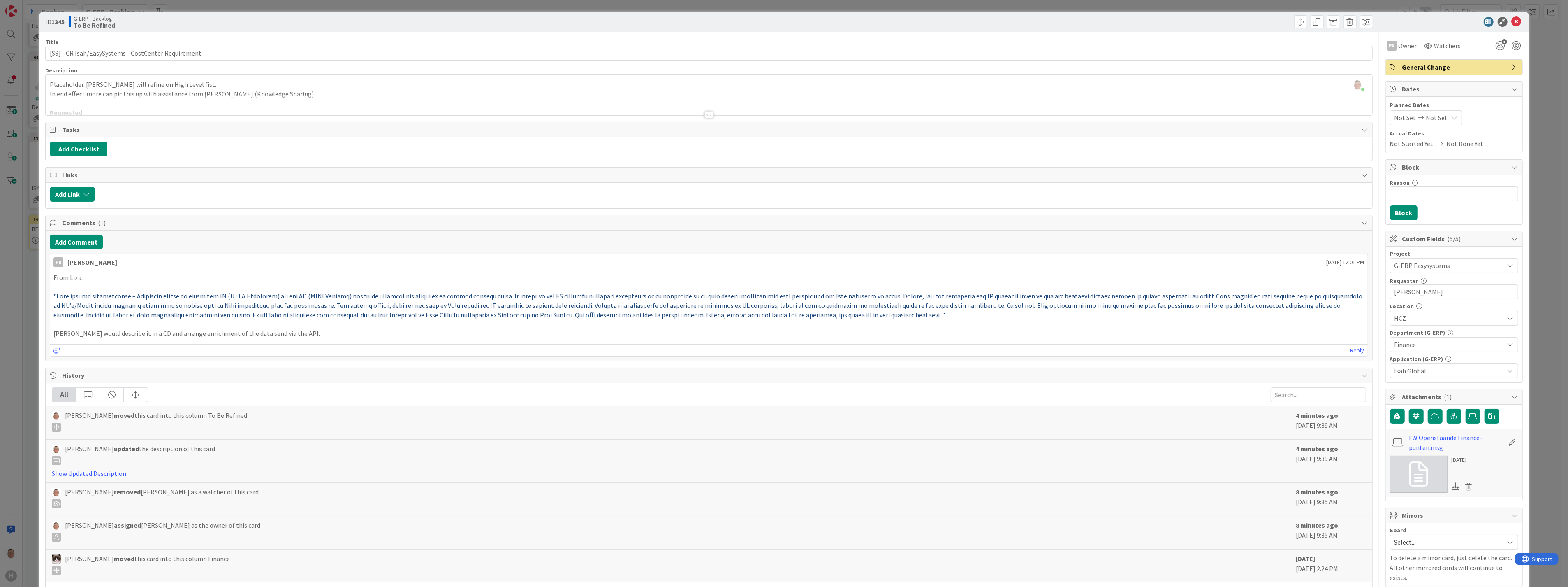
click at [690, 114] on div at bounding box center [709, 114] width 9 height 7
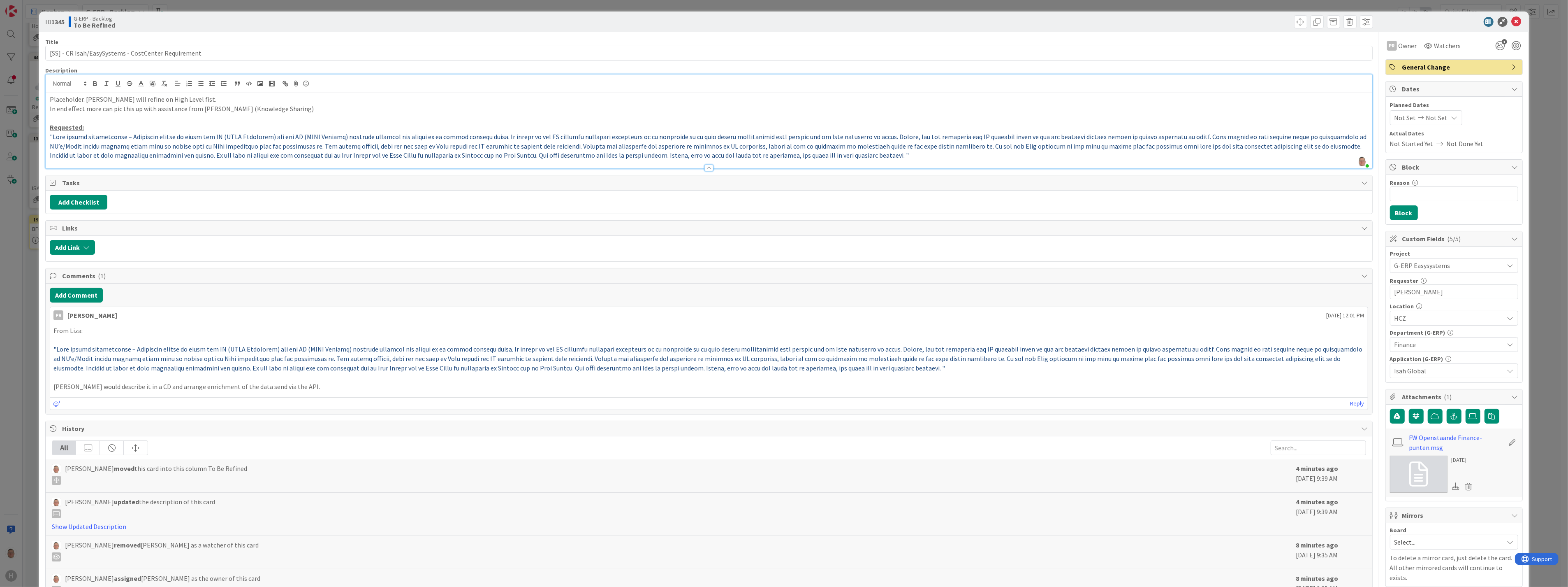
click at [690, 159] on p at bounding box center [709, 146] width 1318 height 28
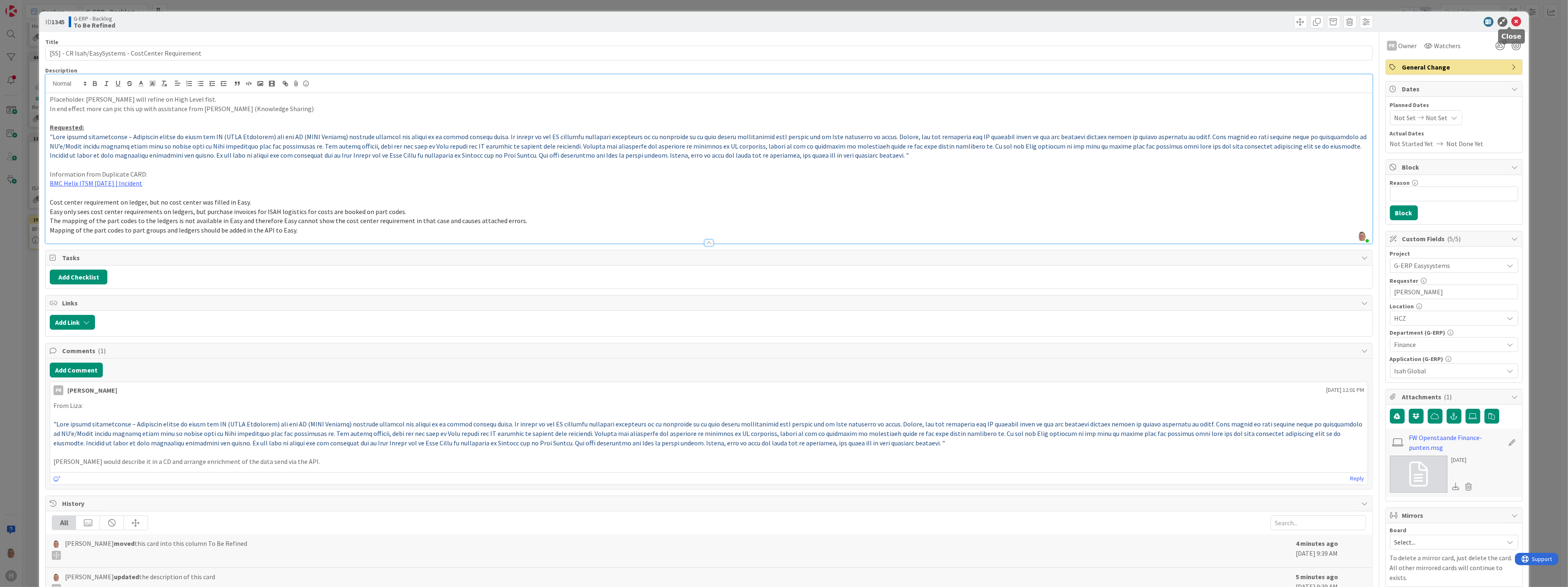
click at [690, 22] on icon at bounding box center [1516, 22] width 10 height 10
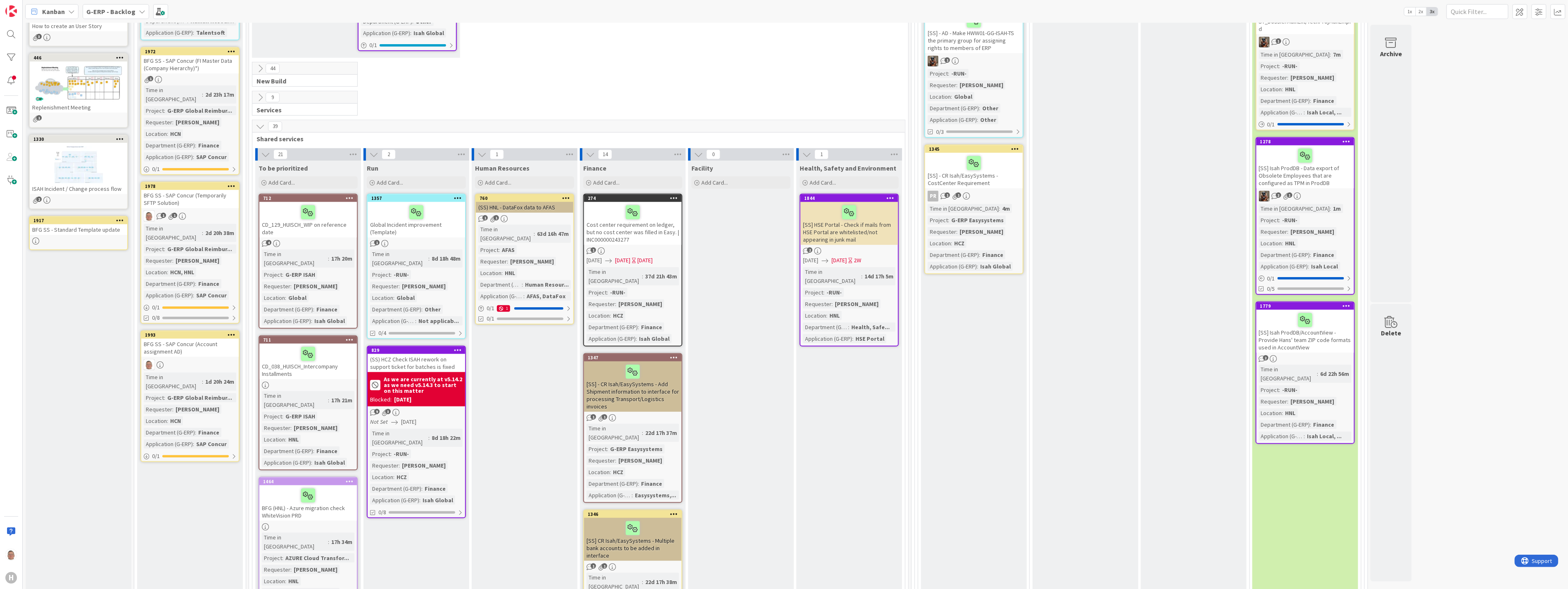
click at [665, 203] on div at bounding box center [633, 212] width 92 height 17
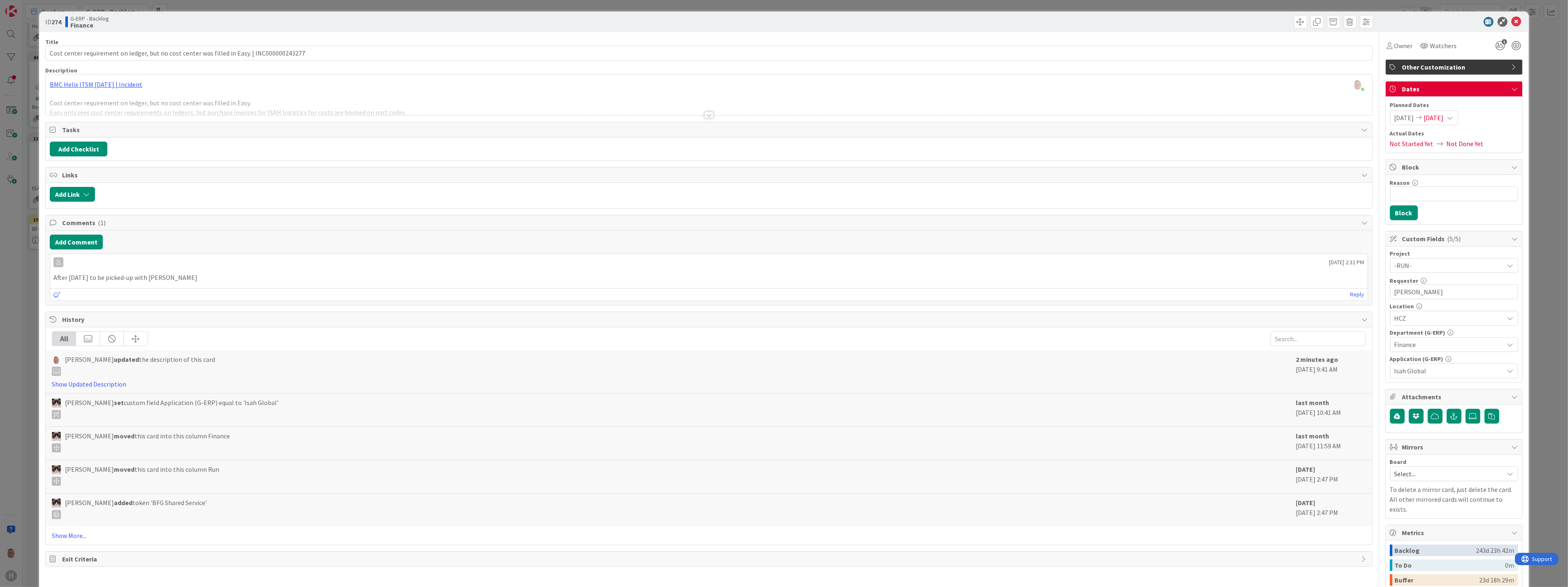
click at [690, 114] on div at bounding box center [709, 114] width 9 height 7
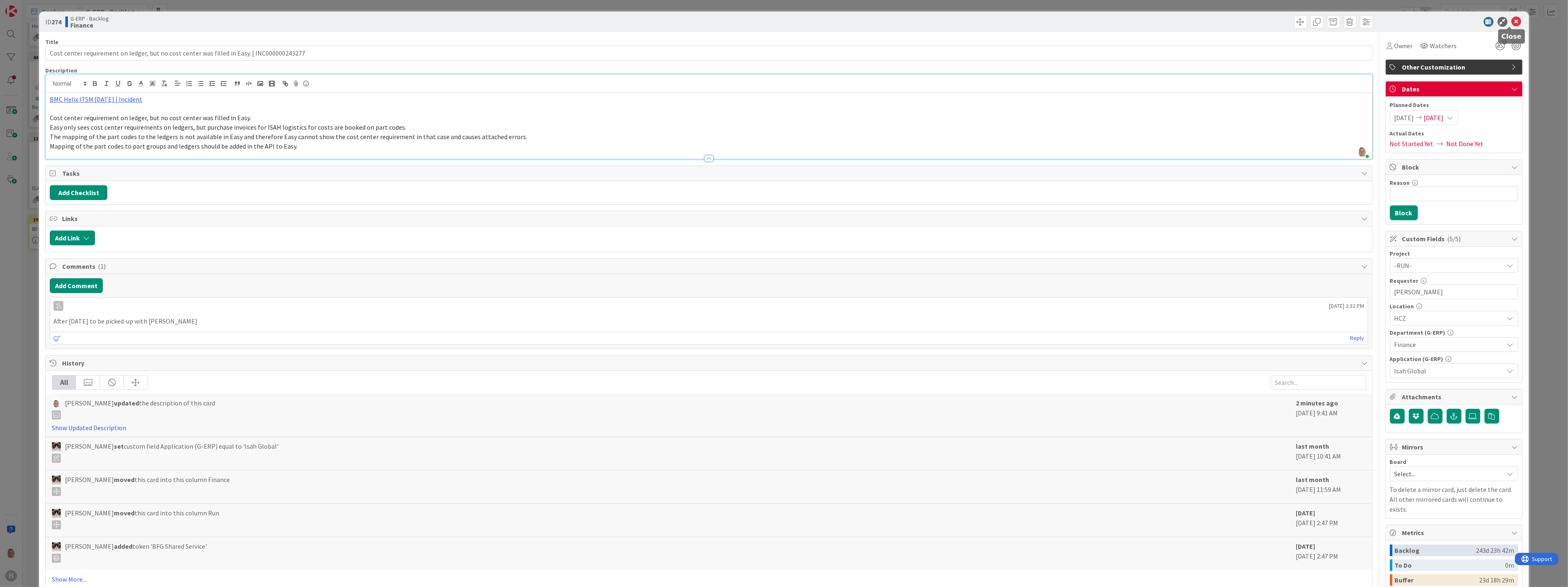
click at [690, 23] on icon at bounding box center [1516, 22] width 10 height 10
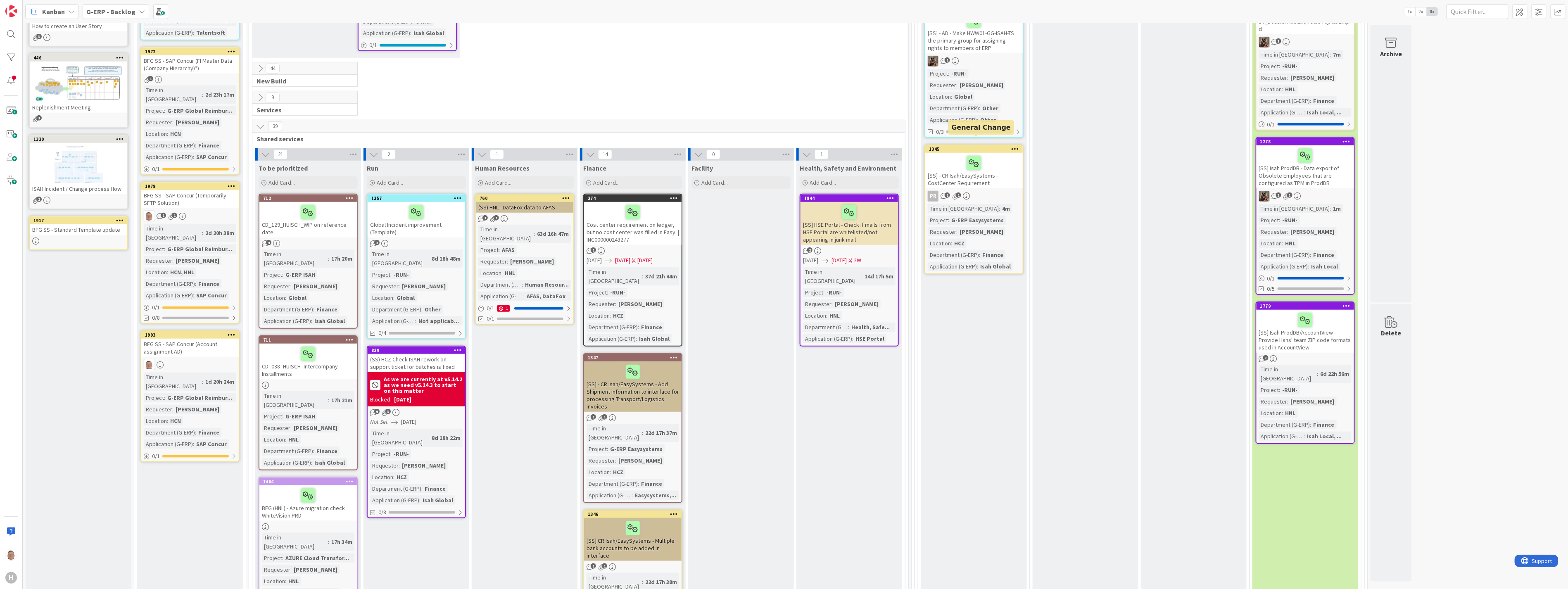
click at [693, 146] on div "1345" at bounding box center [975, 149] width 93 height 6
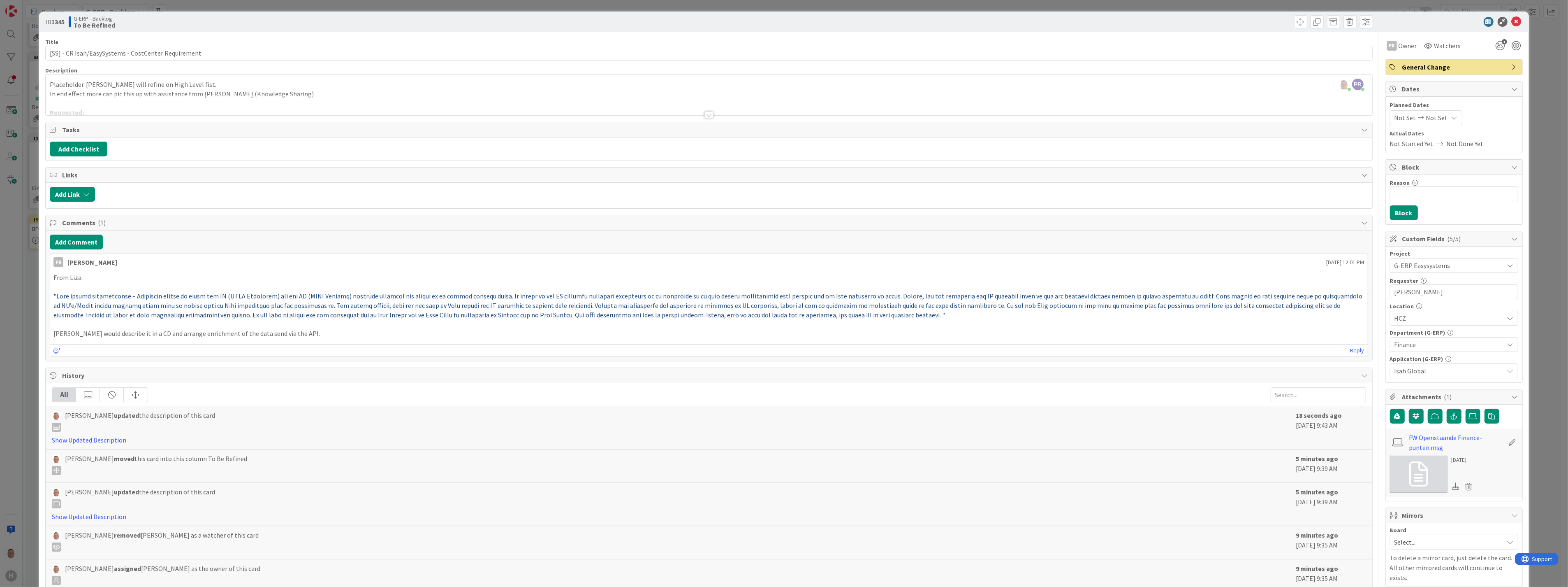
click at [690, 115] on div at bounding box center [709, 114] width 9 height 7
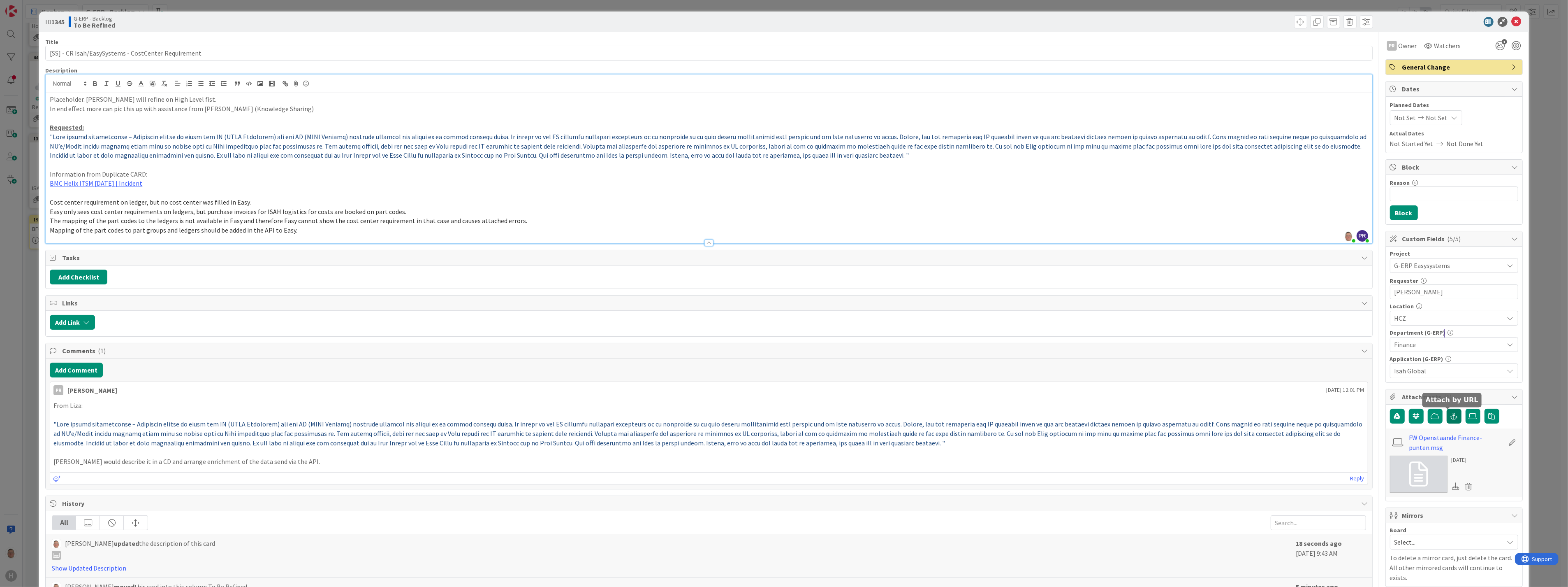
click at [690, 360] on icon "button" at bounding box center [1455, 415] width 8 height 7
click at [690, 360] on input "text" at bounding box center [1454, 452] width 129 height 14
paste input "https://huisman-smartit.onbmc.com/smartit/app/#/incident/AGGEEYN4FESK3ASOPG6FSO…"
type input "https://huisman-smartit.onbmc.com/smartit/app/#/incident/AGGEEYN4FESK3ASOPG6FSO…"
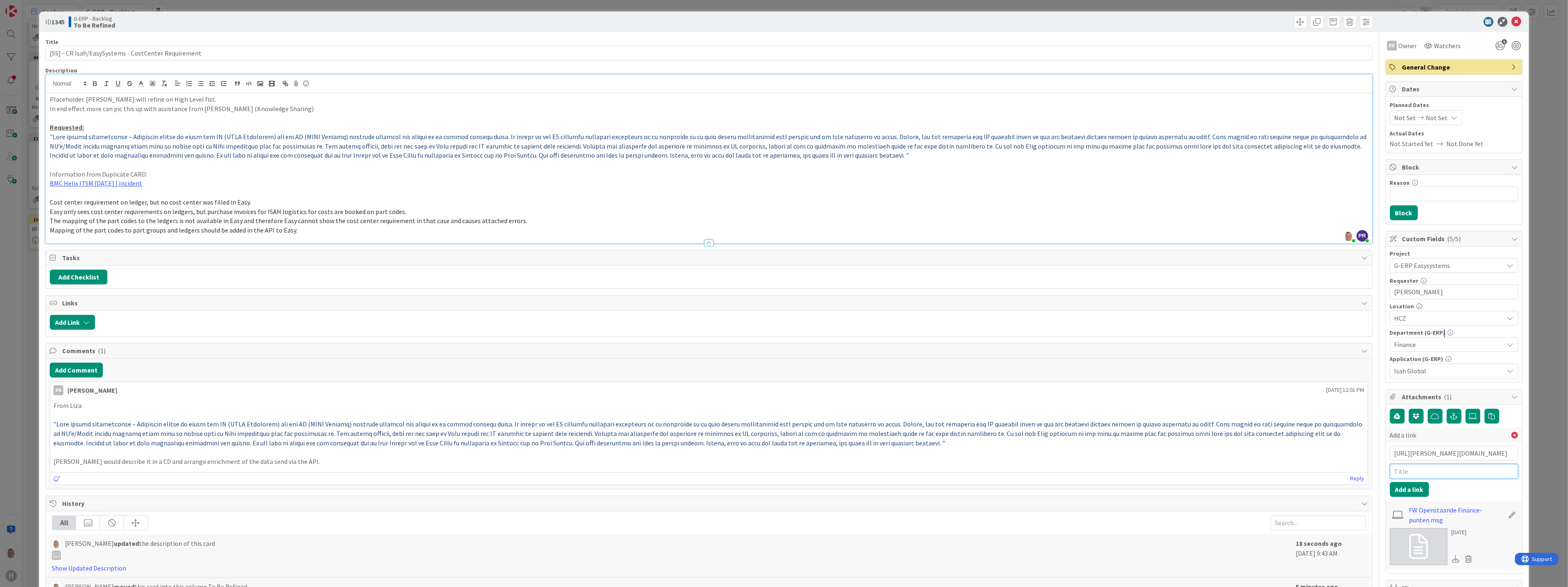
click at [690, 360] on input "text" at bounding box center [1454, 470] width 129 height 14
type input "BMC Request"
click at [690, 360] on button "Add a link" at bounding box center [1409, 488] width 39 height 14
click at [690, 23] on icon at bounding box center [1516, 22] width 10 height 10
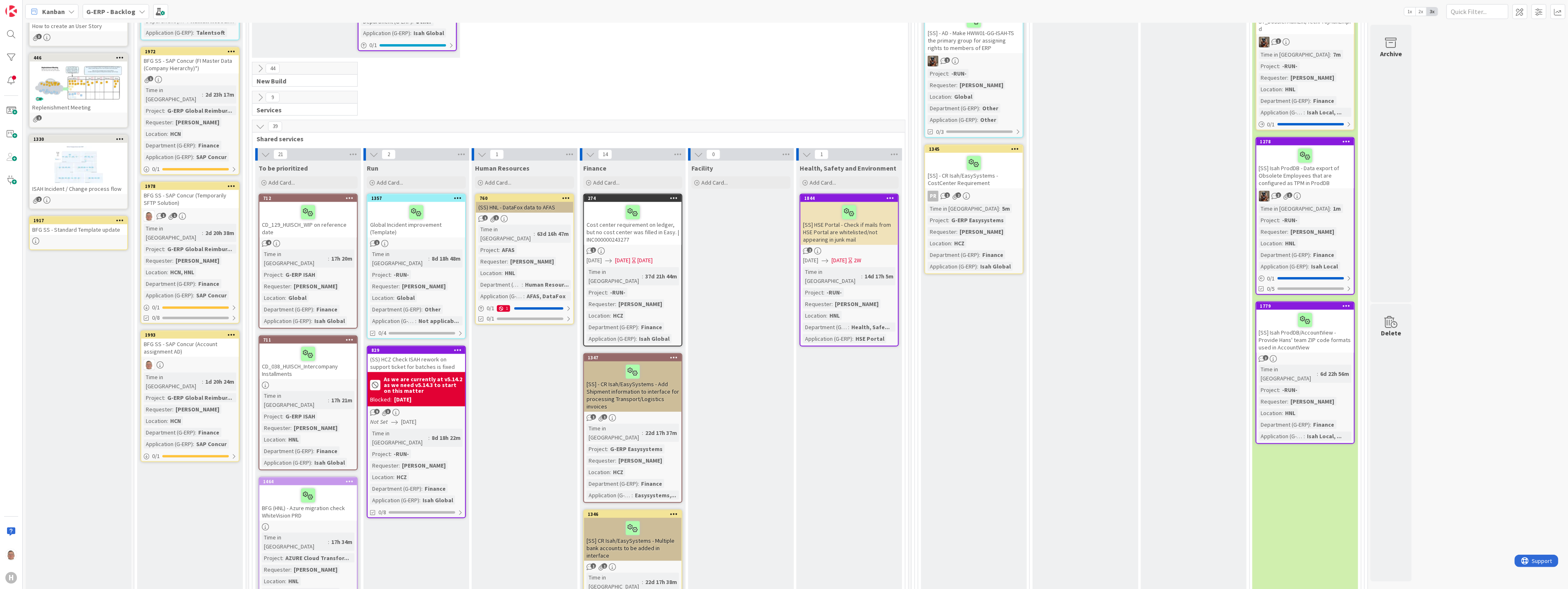
click at [670, 194] on icon at bounding box center [674, 197] width 8 height 6
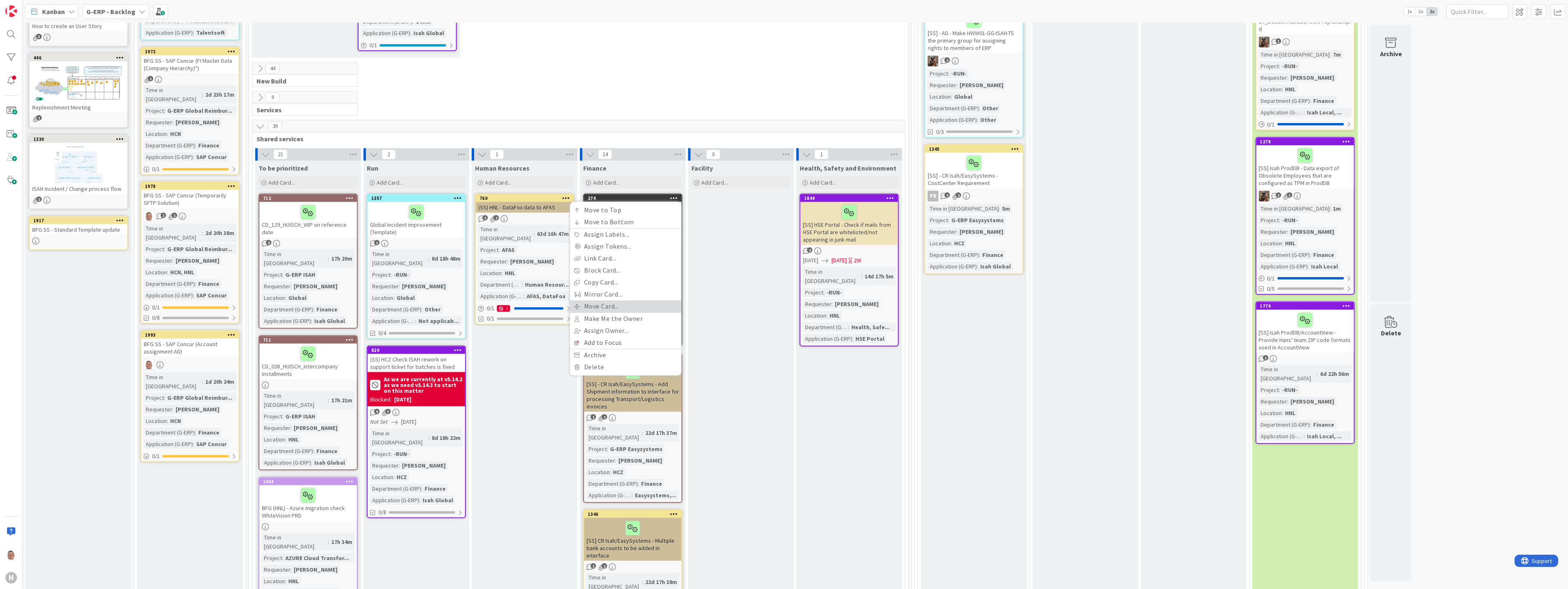
click at [614, 300] on link "Move Card..." at bounding box center [626, 306] width 112 height 12
click at [600, 228] on span "G-ERP - Backlog" at bounding box center [591, 232] width 50 height 9
click at [614, 204] on div "Move Card" at bounding box center [605, 208] width 95 height 9
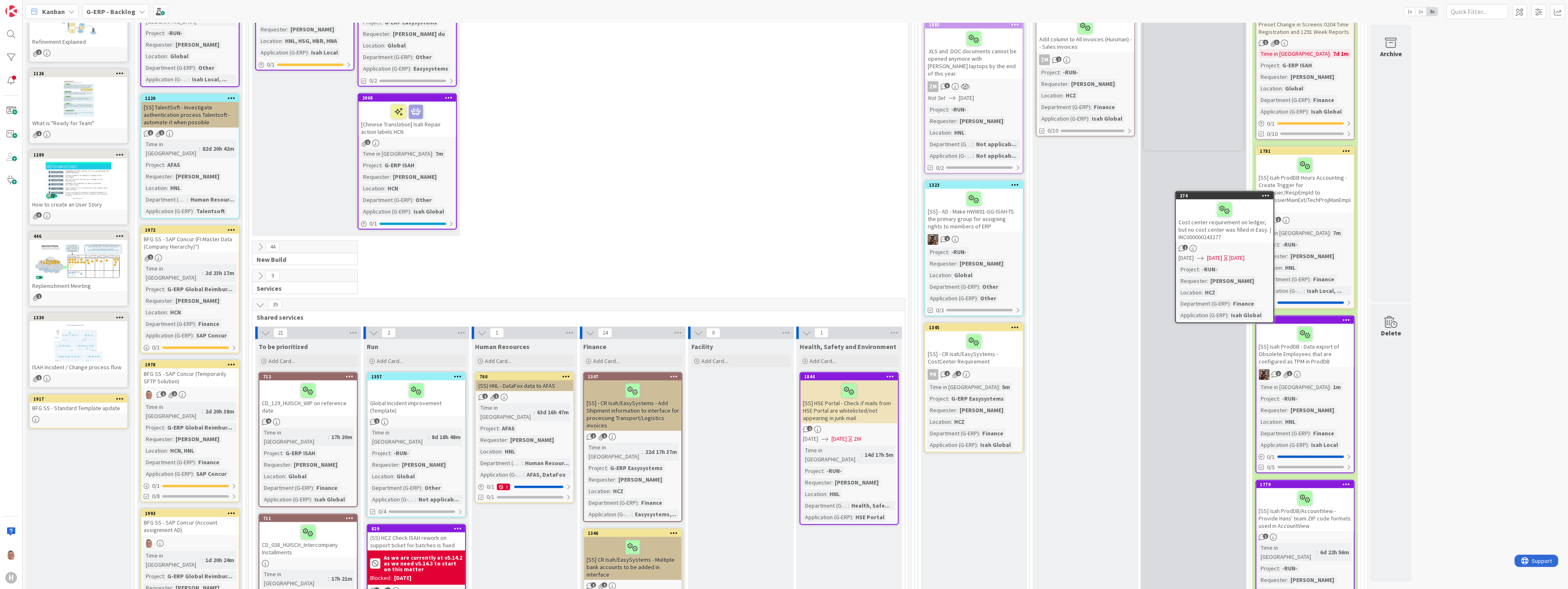
scroll to position [266, 0]
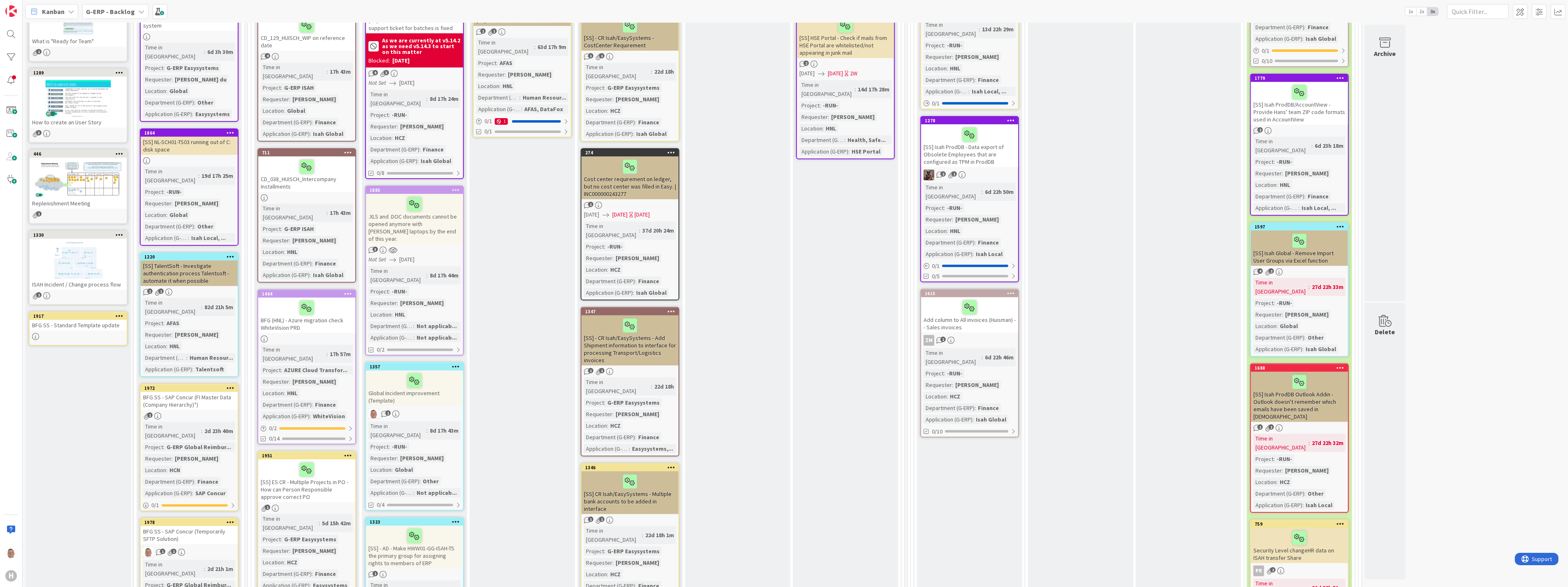
scroll to position [162, 0]
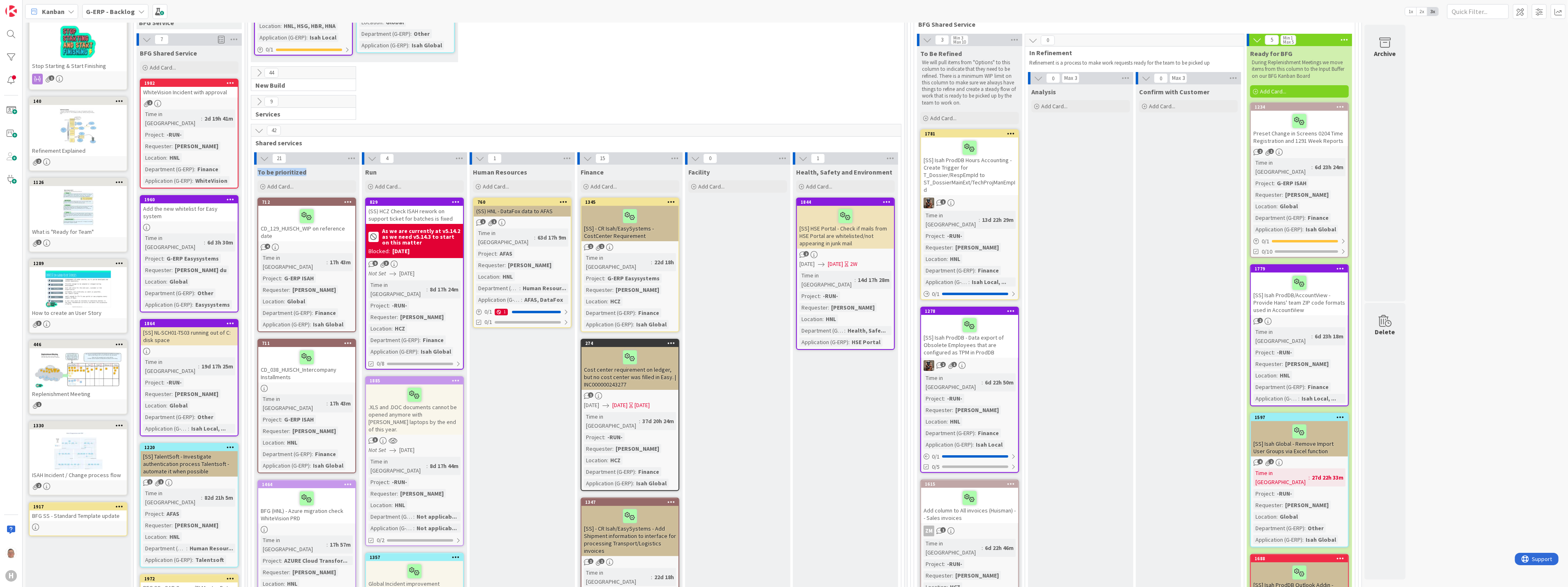
drag, startPoint x: 306, startPoint y: 160, endPoint x: 258, endPoint y: 163, distance: 48.1
click at [258, 168] on div "To be prioritized" at bounding box center [306, 172] width 99 height 9
copy span "To be prioritized"
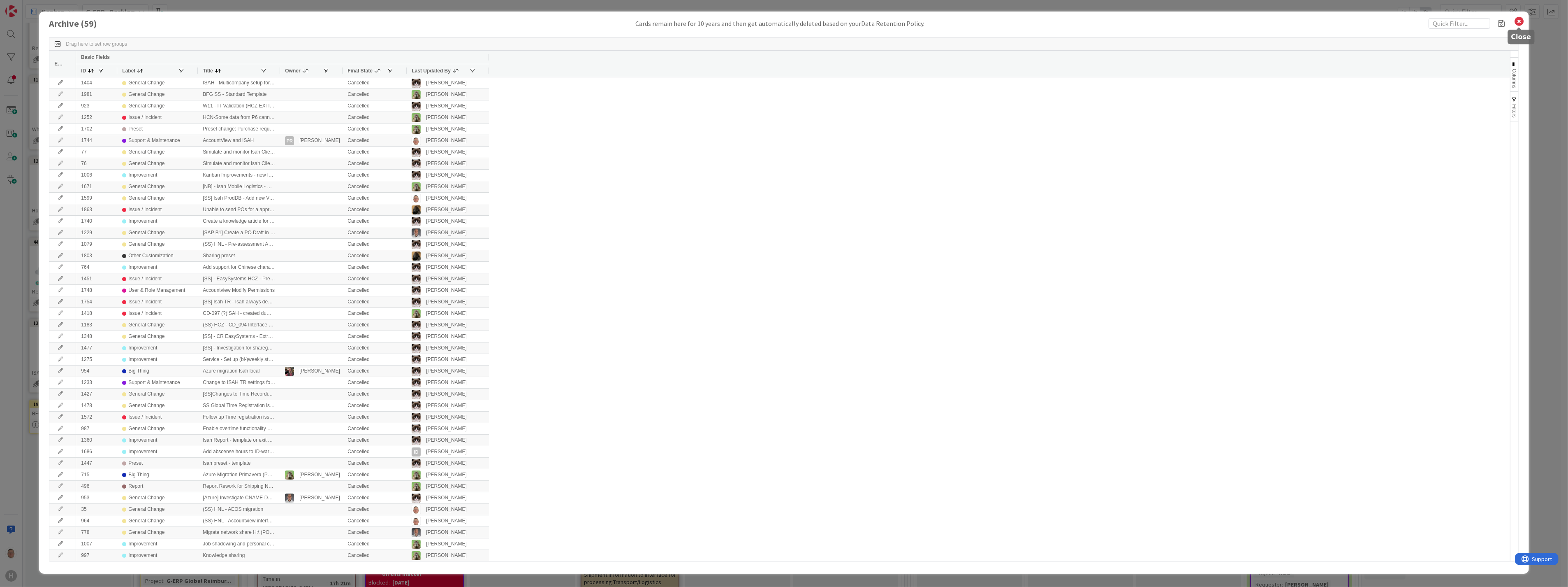
click at [1518, 20] on icon at bounding box center [1519, 21] width 11 height 12
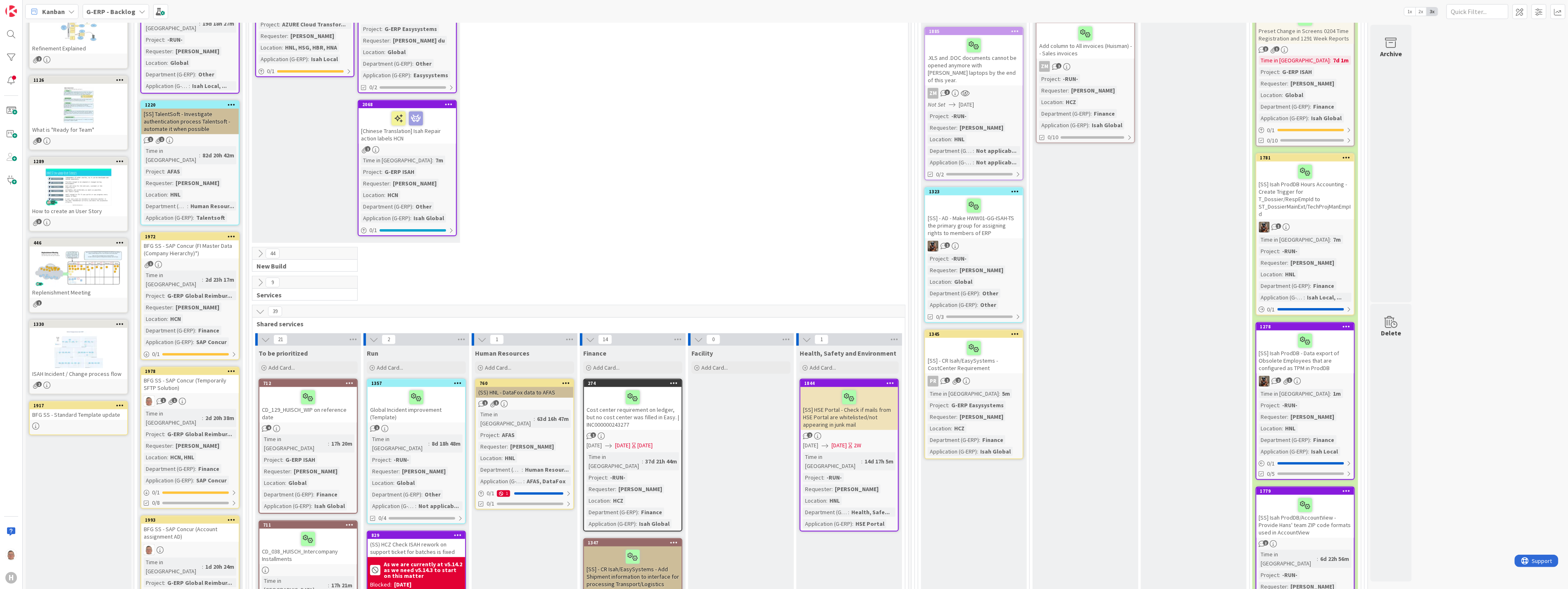
click at [674, 380] on icon at bounding box center [674, 383] width 8 height 6
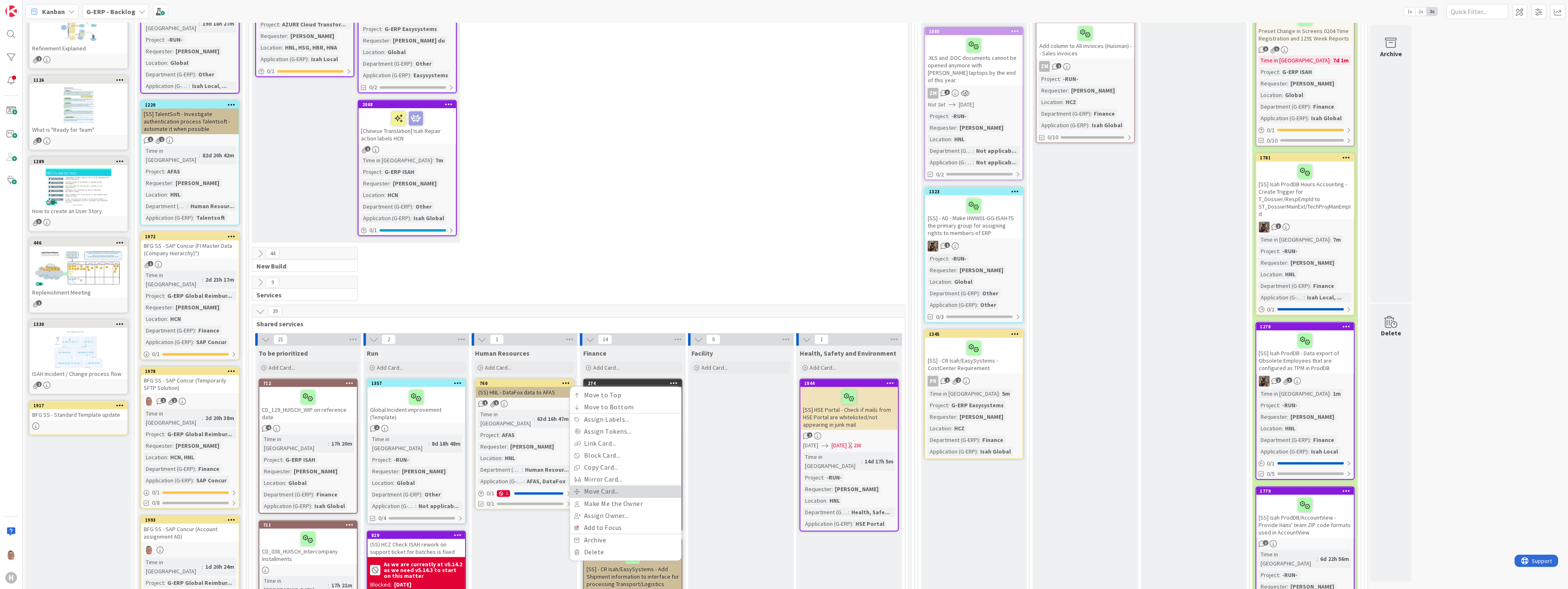
click at [607, 485] on link "Move Card..." at bounding box center [626, 491] width 112 height 12
click at [605, 438] on span "Finance" at bounding box center [600, 443] width 62 height 11
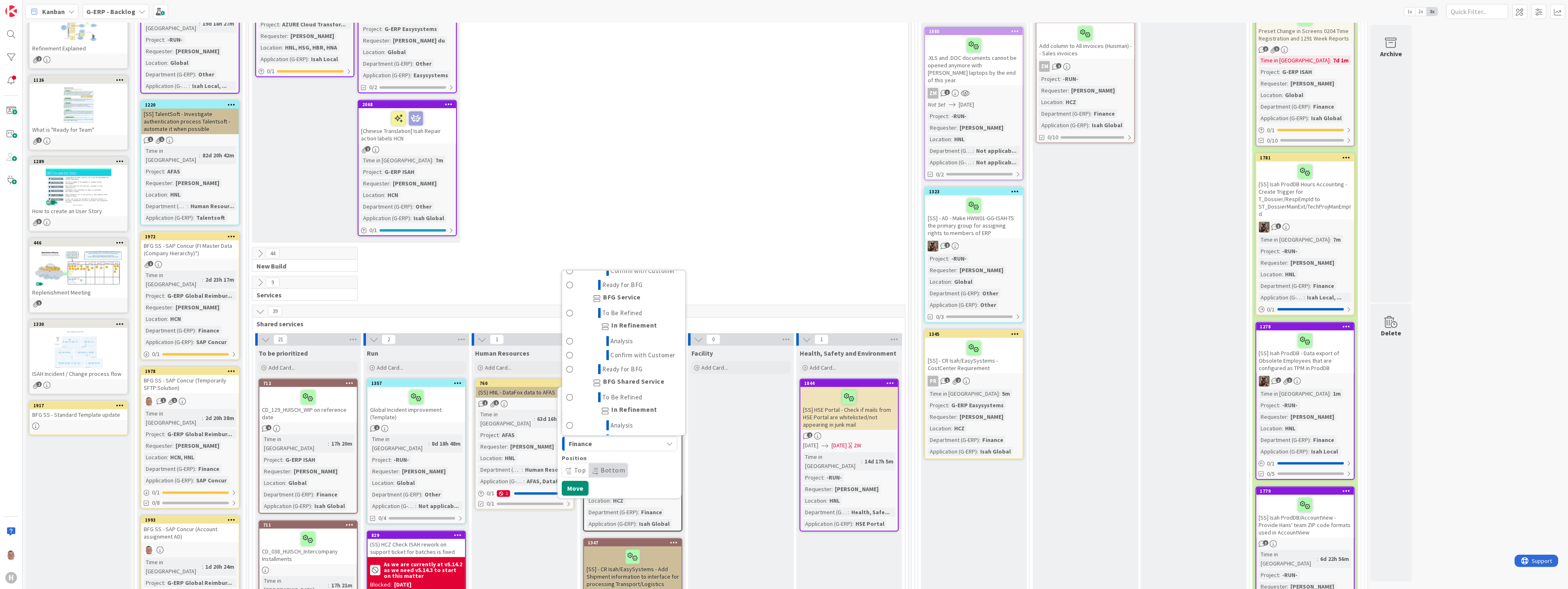
scroll to position [715, 0]
click at [766, 246] on div "44 New Build" at bounding box center [578, 261] width 656 height 29
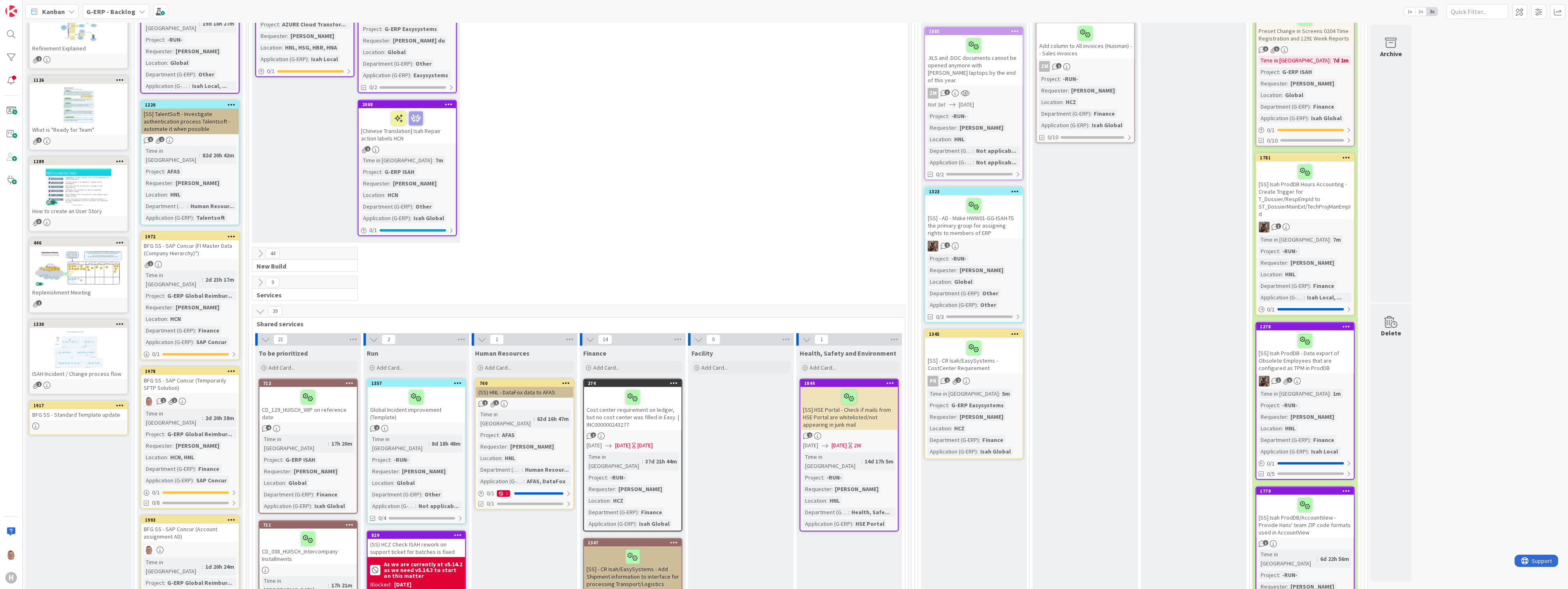
click at [673, 380] on icon at bounding box center [674, 383] width 8 height 6
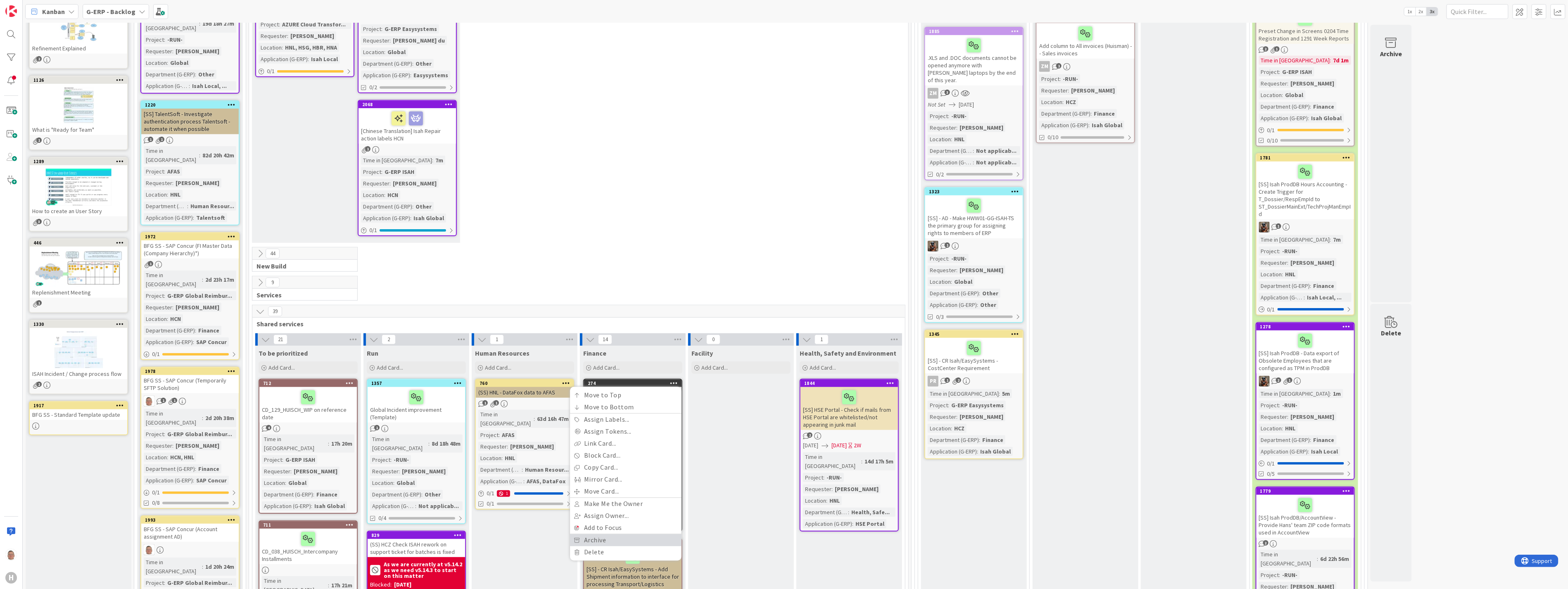
click at [613, 534] on link "Archive" at bounding box center [626, 540] width 112 height 12
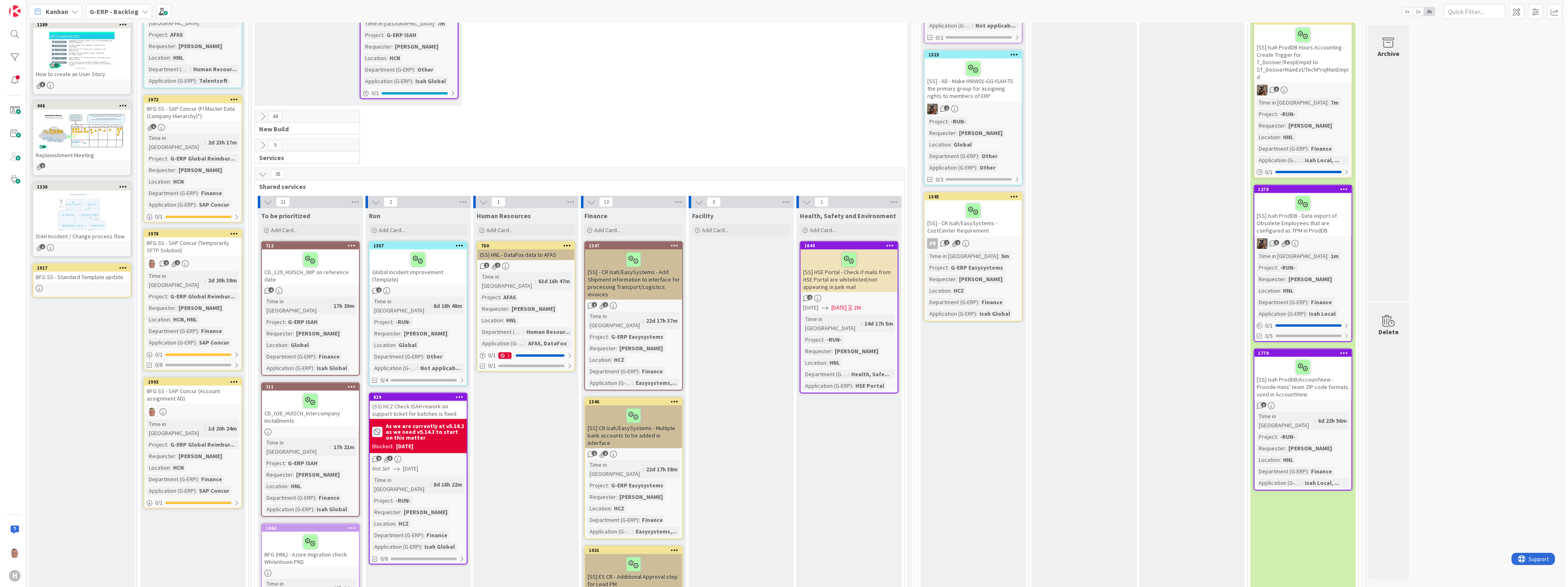
scroll to position [402, 0]
click at [656, 260] on div "[SS] - CR Isah/EasySystems - Add Shipment information to interface for processi…" at bounding box center [629, 273] width 97 height 50
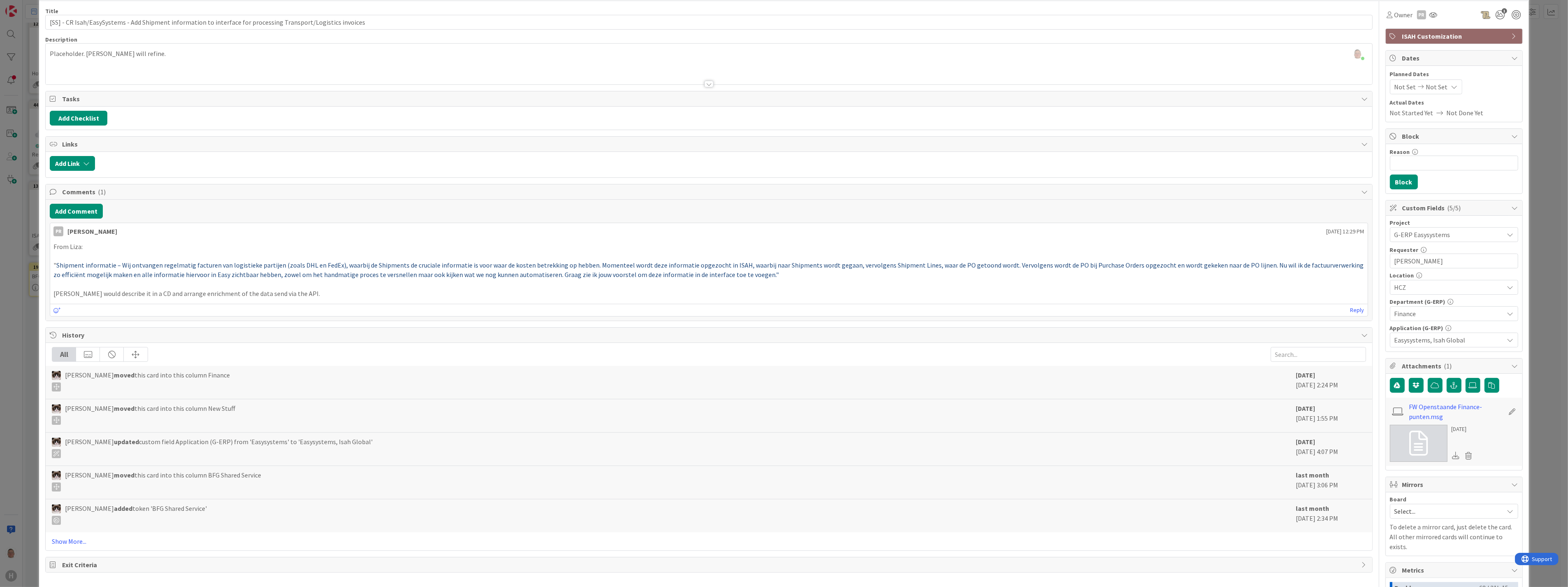
scroll to position [46, 0]
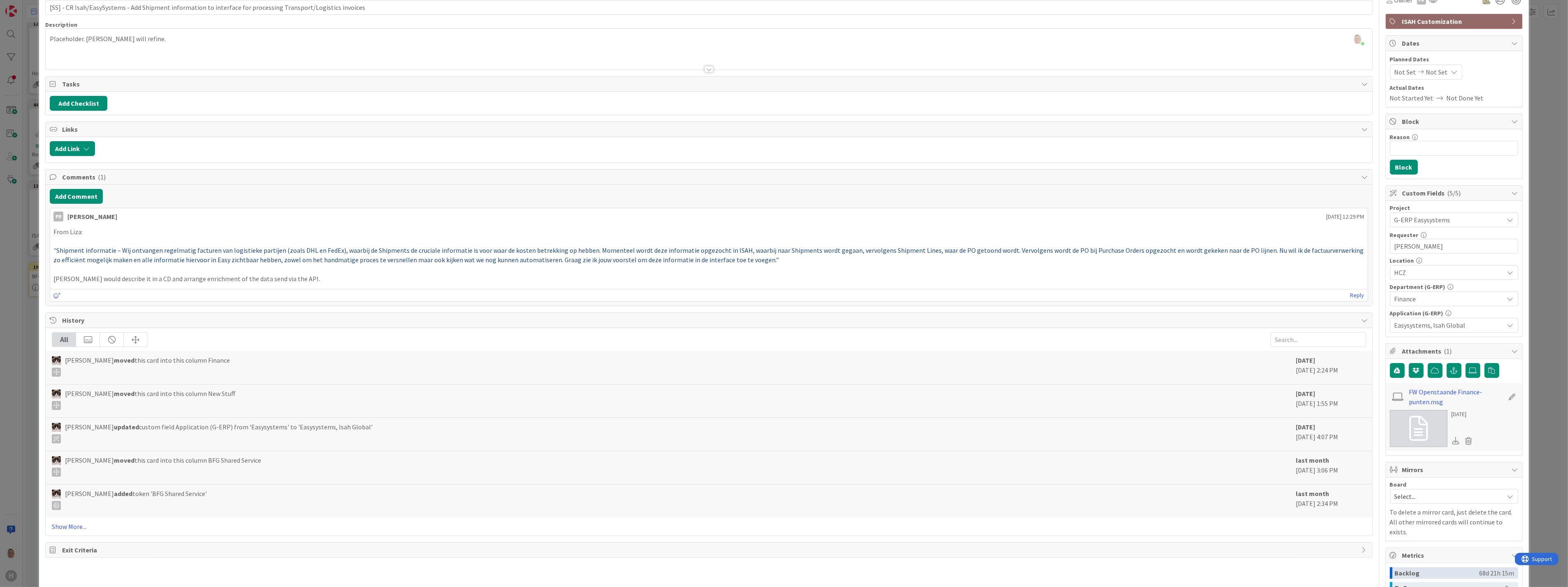
click at [287, 280] on p "Edgar would describe it in a CD and arrange enrichment of the data send via the…" at bounding box center [709, 279] width 1311 height 10
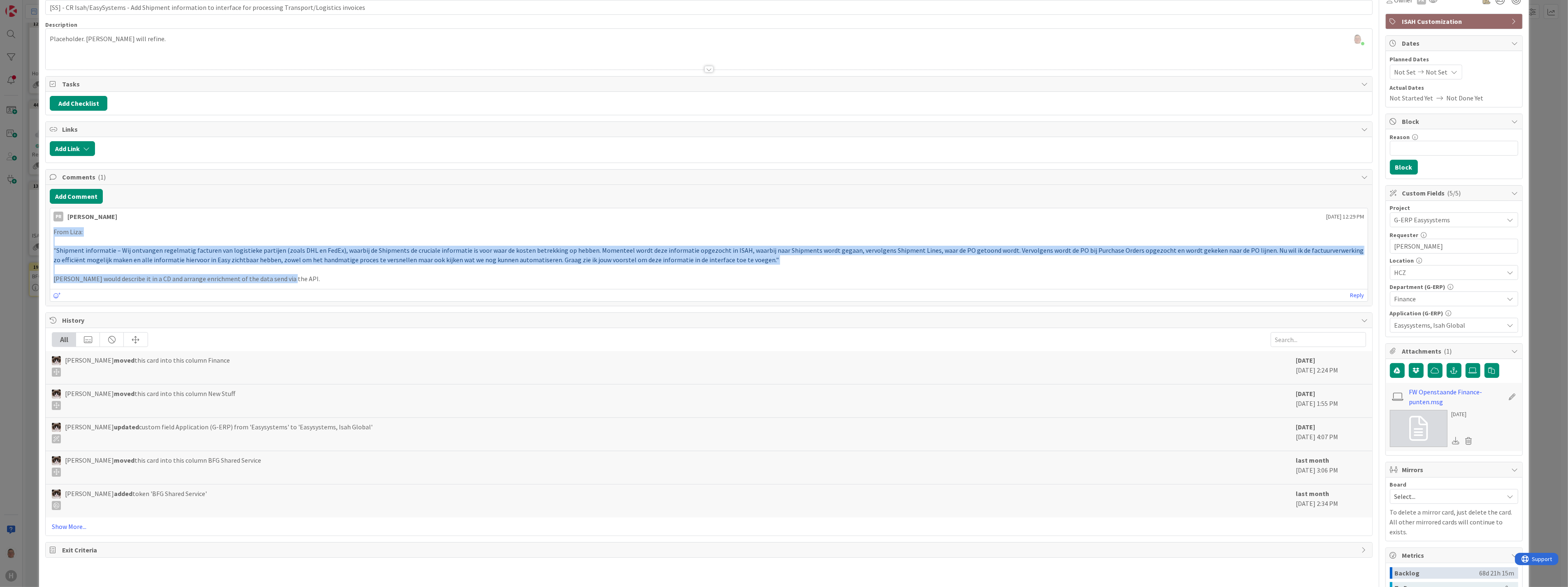
drag, startPoint x: 287, startPoint y: 280, endPoint x: 43, endPoint y: 235, distance: 248.1
click at [43, 235] on div "ID 1347 G-ERP - Backlog Finance Title 110 / 128 [SS] - CR Isah/EasySystems - Ad…" at bounding box center [784, 337] width 1489 height 743
click at [289, 277] on p "Edgar would describe it in a CD and arrange enrichment of the data send via the…" at bounding box center [709, 279] width 1311 height 10
drag, startPoint x: 287, startPoint y: 280, endPoint x: 44, endPoint y: 235, distance: 247.1
click at [45, 235] on div "Comments ( 1 ) Add Comment PR Parveen Rana July 18 2025 12:29 PM From Liza: " S…" at bounding box center [709, 237] width 1327 height 137
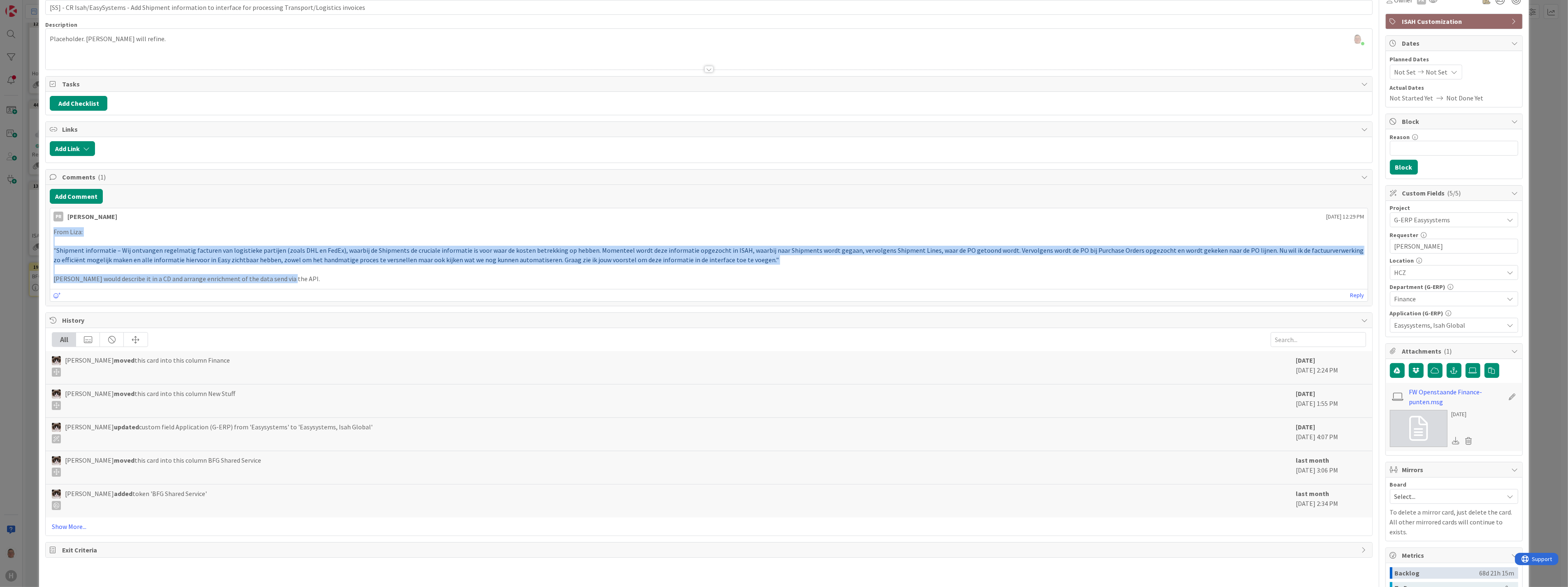
copy div "From Liza: " Shipment informatie – Wij ontvangen regelmatig facturen van logist…"
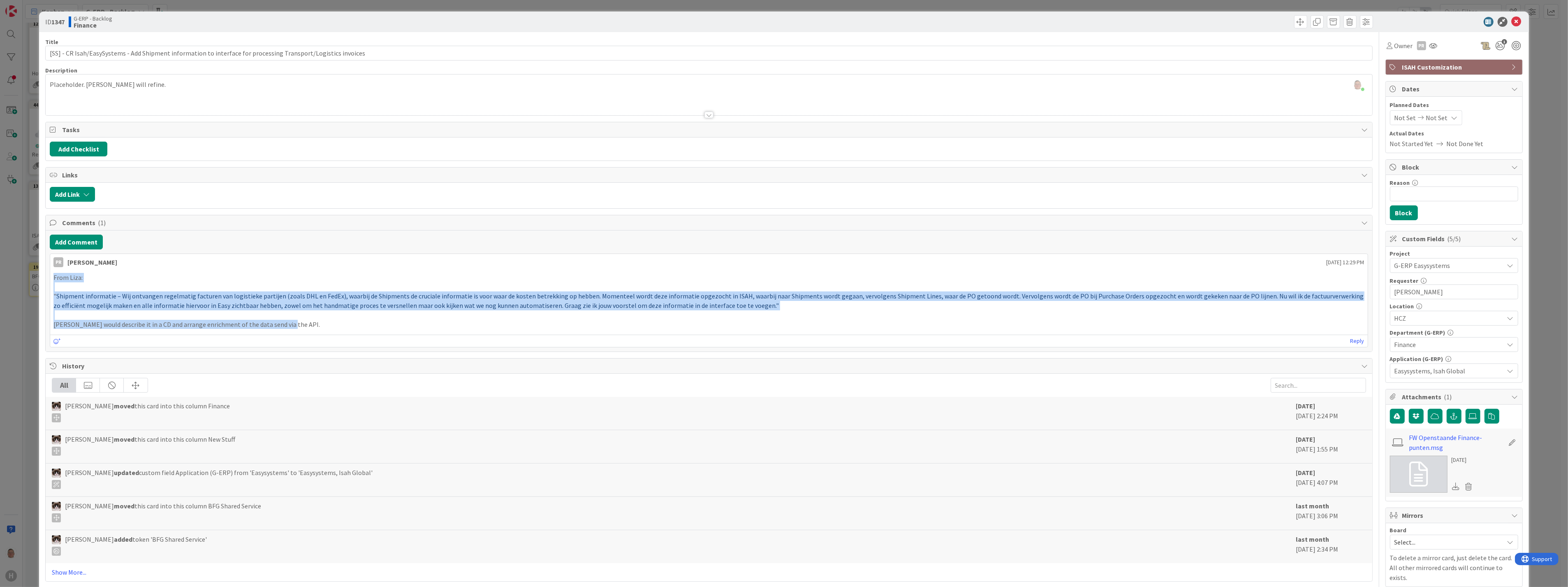
click at [145, 84] on div "leon Dolje just joined Placeholder. Parveen will refine." at bounding box center [709, 95] width 1326 height 40
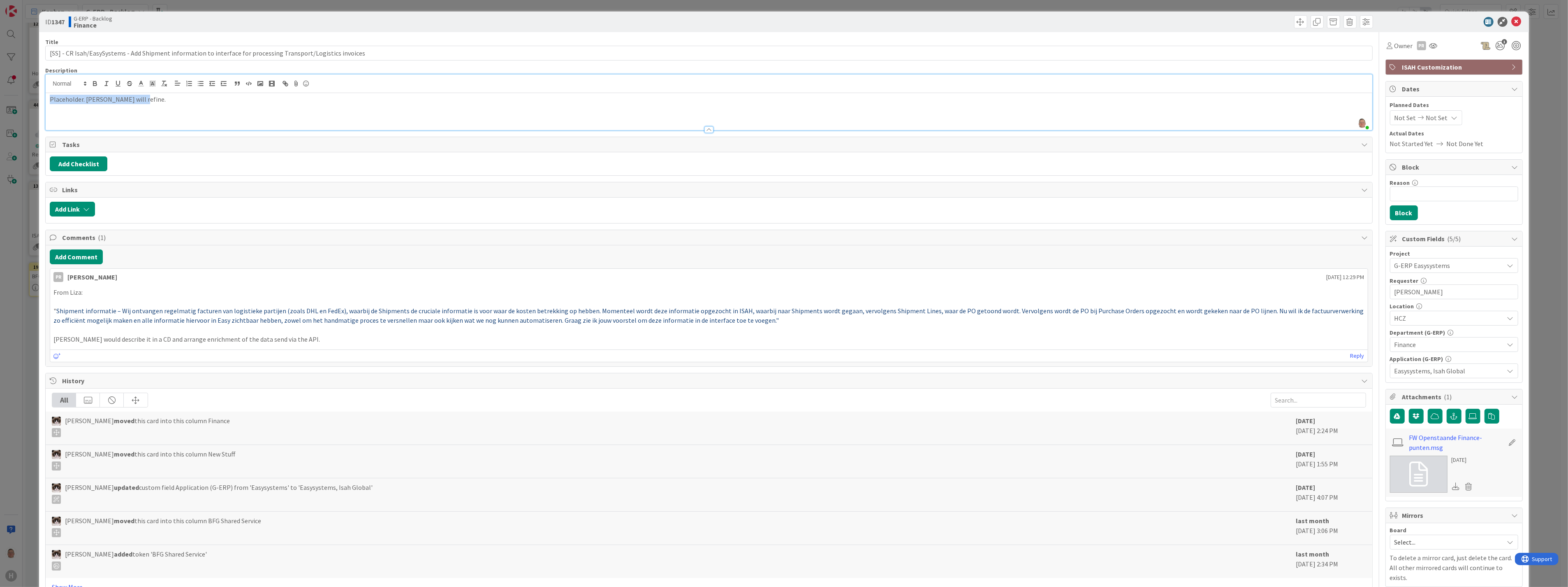
drag, startPoint x: 143, startPoint y: 98, endPoint x: 35, endPoint y: 114, distance: 109.2
click at [35, 114] on div "ID 1347 G-ERP - Backlog Finance Title 110 / 128 [SS] - CR Isah/EasySystems - Ad…" at bounding box center [784, 294] width 1568 height 587
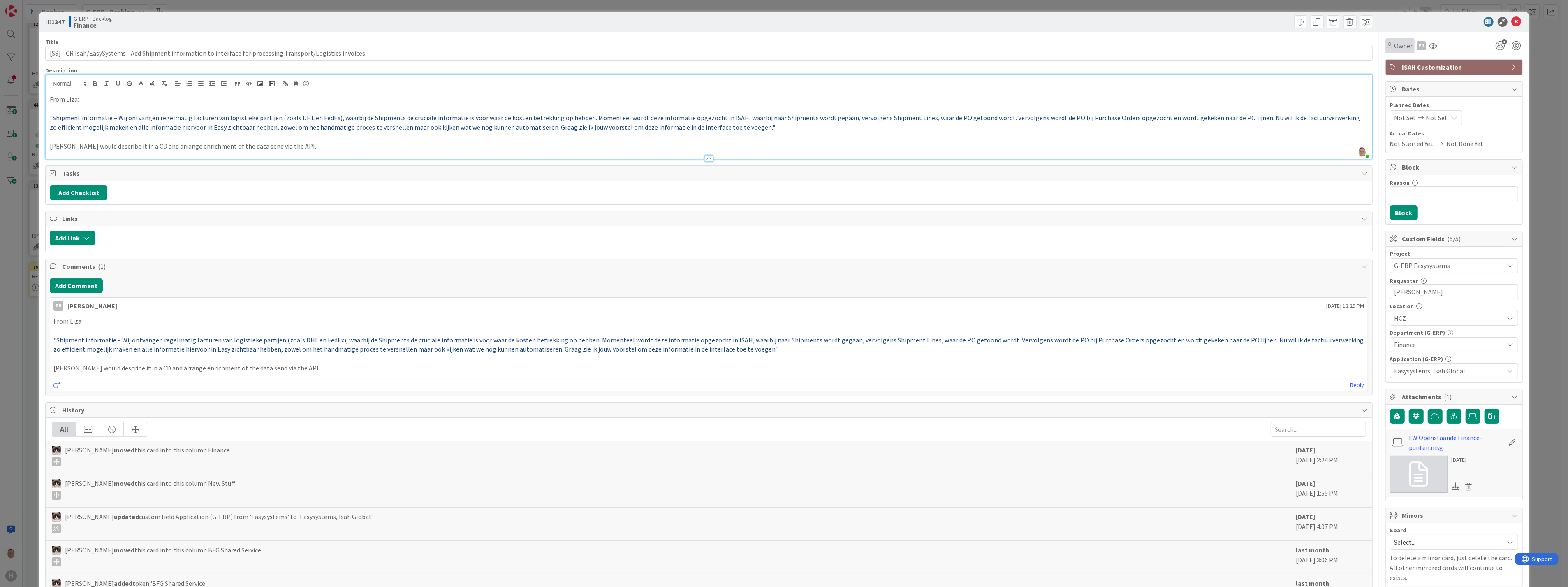
click at [1387, 45] on icon at bounding box center [1390, 45] width 6 height 7
click at [1396, 74] on input "text" at bounding box center [1451, 76] width 123 height 14
type input "mia"
click at [1408, 113] on link "ZM Zheng Mia" at bounding box center [1451, 112] width 130 height 15
click at [1511, 20] on icon at bounding box center [1516, 22] width 10 height 10
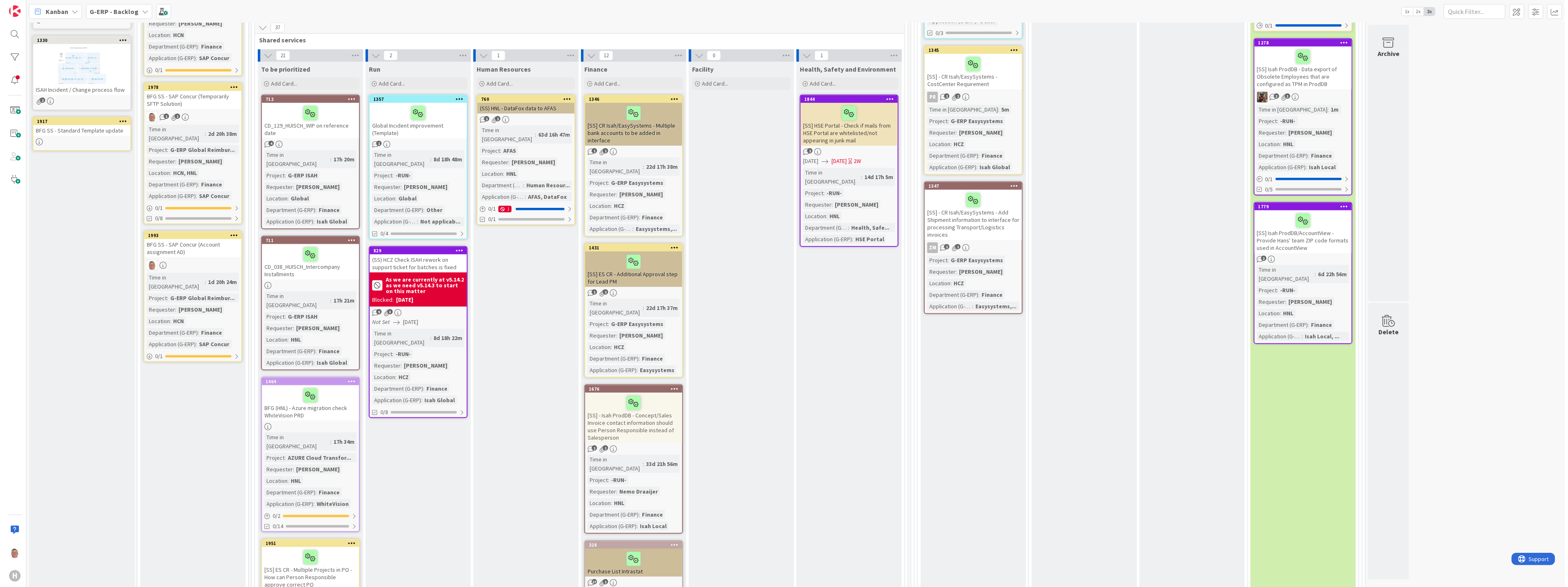
scroll to position [585, 0]
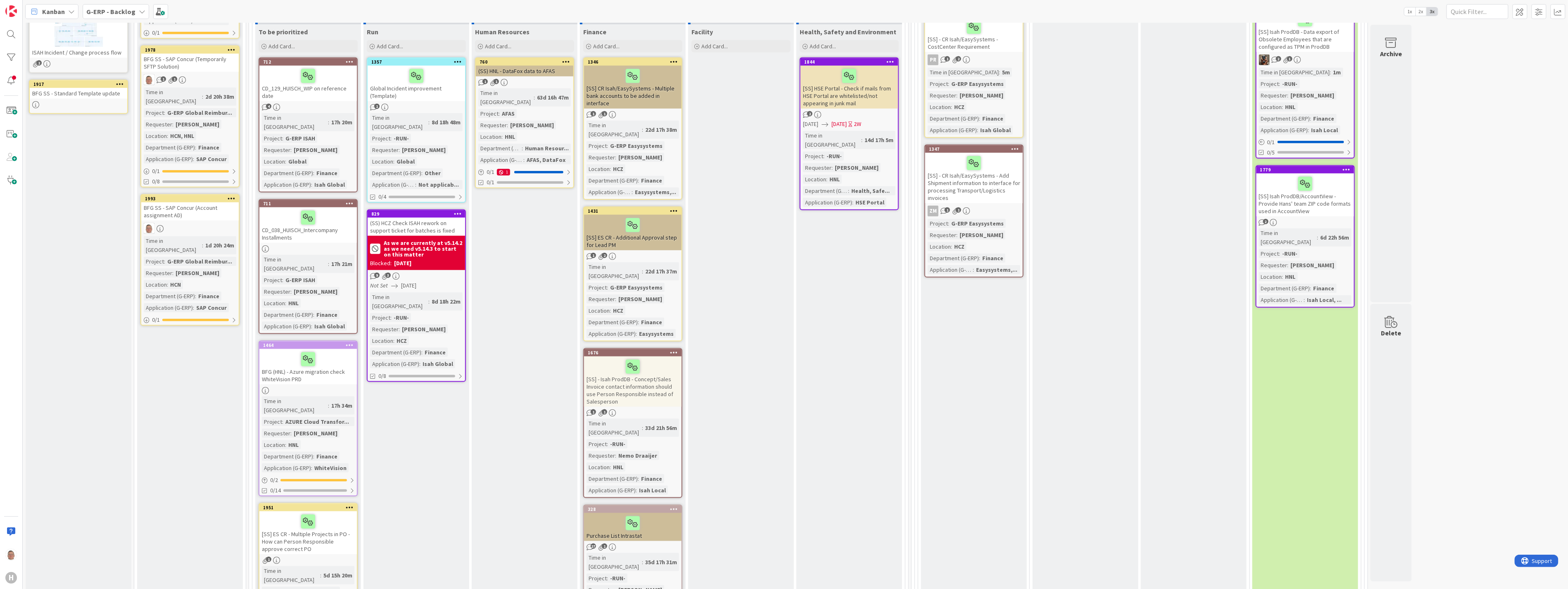
click at [651, 72] on div "[SS] CR Isah/EasySystems - Multiple bank accounts to be added in interface" at bounding box center [632, 87] width 97 height 43
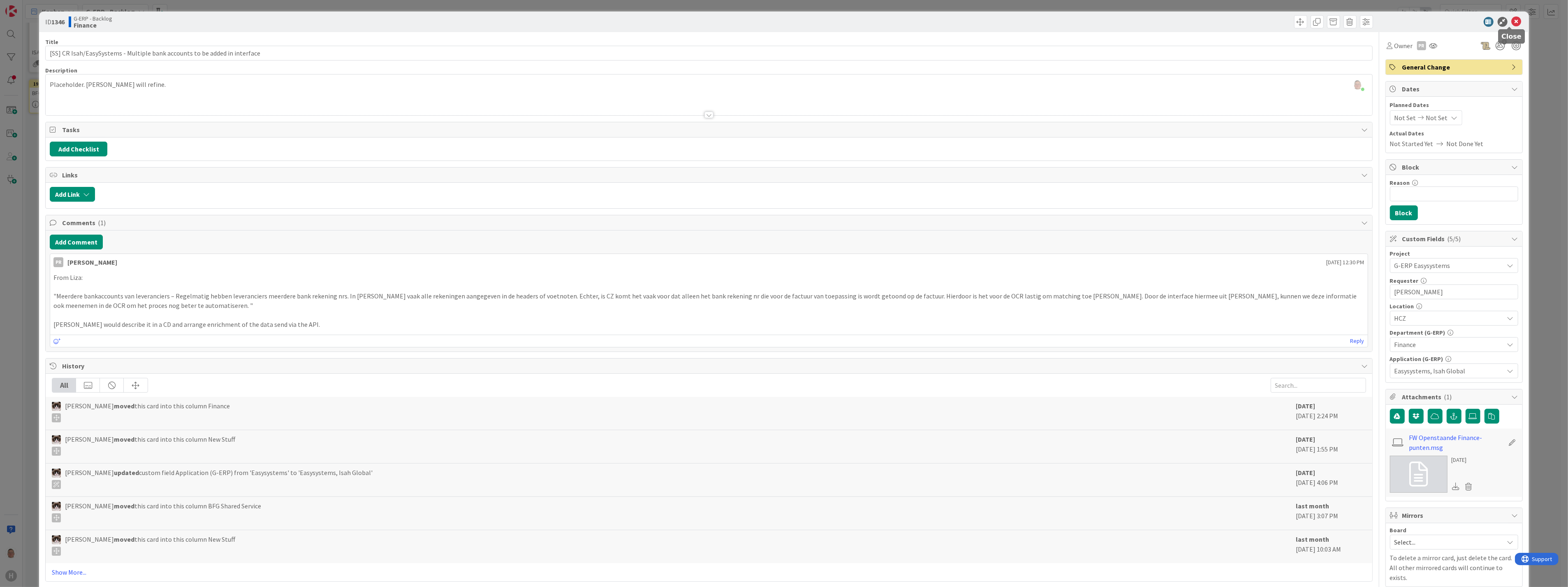
click at [1511, 23] on icon at bounding box center [1516, 22] width 10 height 10
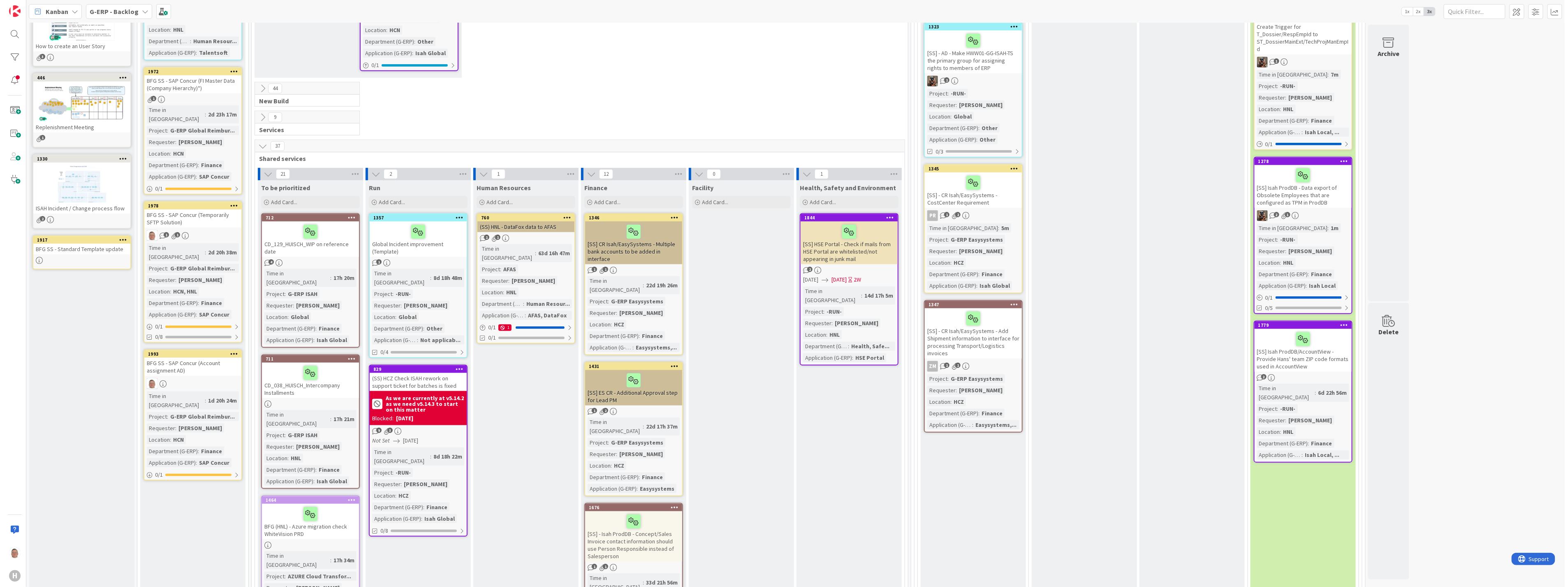
scroll to position [402, 0]
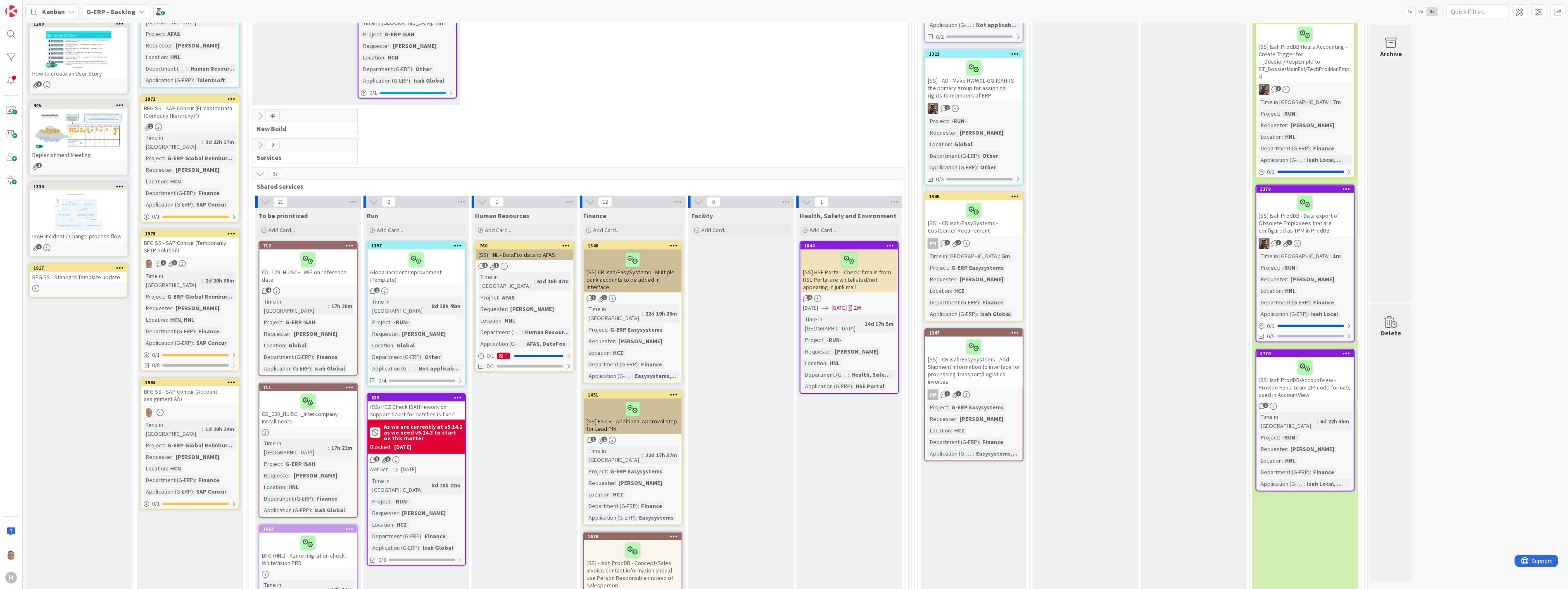
click at [660, 252] on div "[SS] CR Isah/EasySystems - Multiple bank accounts to be added in interface" at bounding box center [632, 270] width 97 height 43
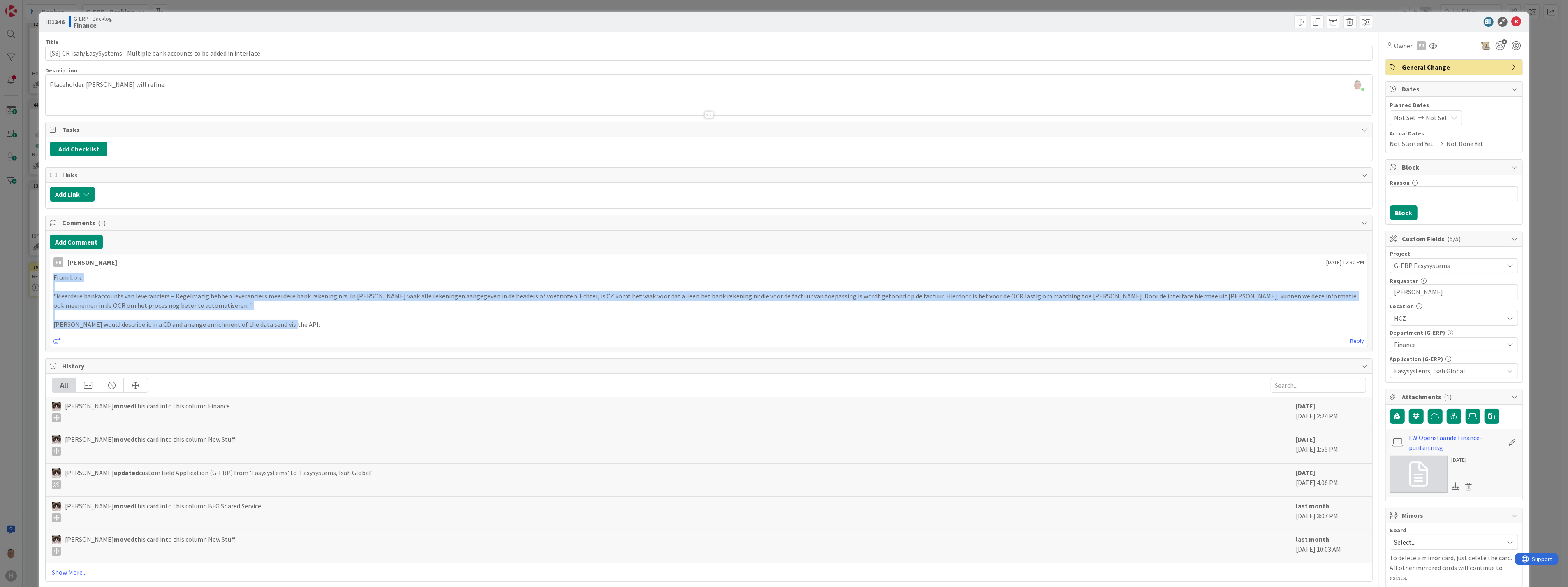
drag, startPoint x: 293, startPoint y: 325, endPoint x: 53, endPoint y: 279, distance: 244.4
click at [53, 279] on div "From Liza: "Meerdere bankaccounts van leveranciers – Regelmatig hebben leveranc…" at bounding box center [709, 300] width 1318 height 62
copy div "From Liza: "Meerdere bankaccounts van leveranciers – Regelmatig hebben leveranc…"
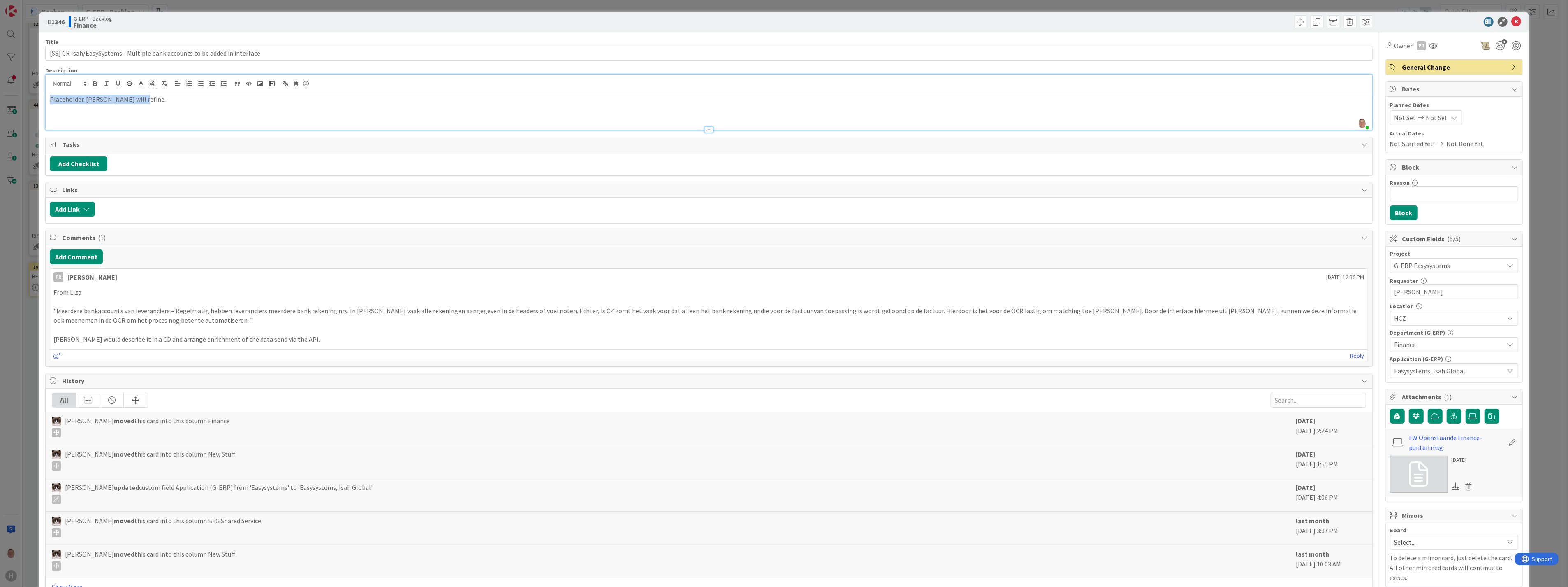
drag, startPoint x: 152, startPoint y: 82, endPoint x: 35, endPoint y: 98, distance: 118.1
click at [35, 98] on div "ID 1346 G-ERP - Backlog Finance Title 74 / 128 [SS] CR Isah/EasySystems - Multi…" at bounding box center [784, 294] width 1568 height 587
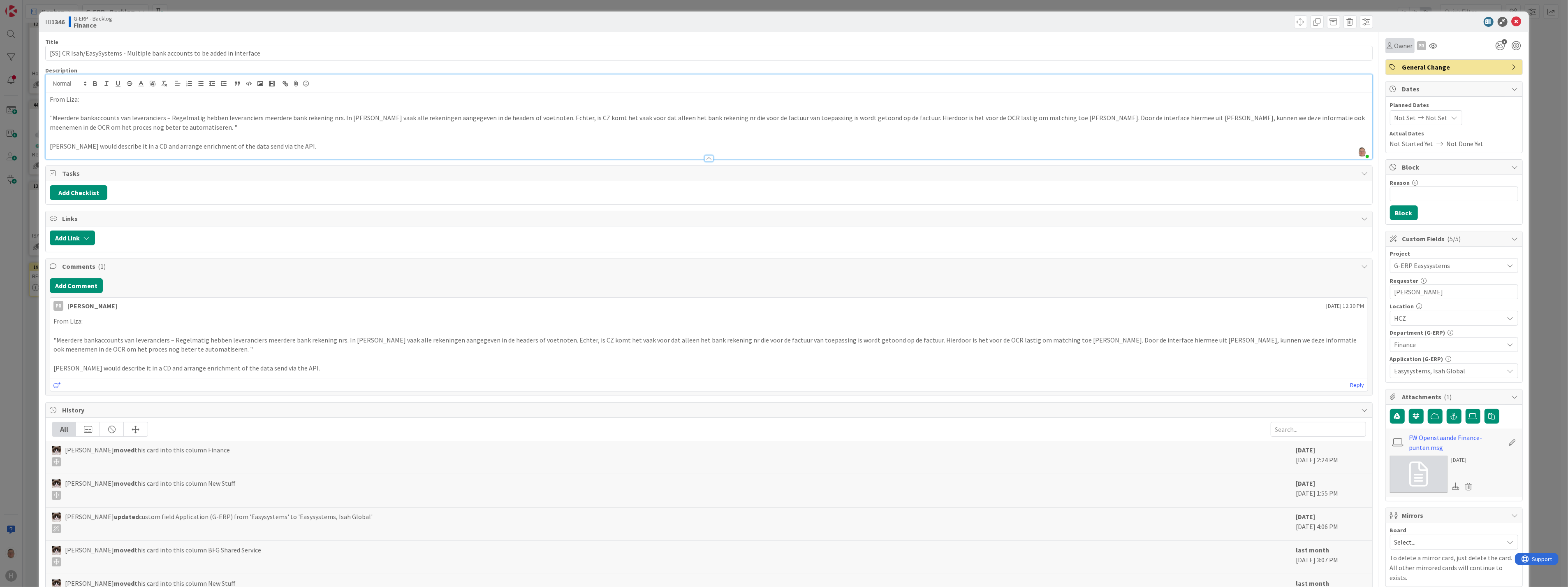
click at [1394, 41] on span "Owner" at bounding box center [1403, 45] width 18 height 10
click at [1404, 79] on input "text" at bounding box center [1451, 76] width 123 height 14
type input "mia"
click at [1417, 118] on span "Zheng Mia" at bounding box center [1438, 112] width 40 height 12
click at [1511, 20] on icon at bounding box center [1516, 22] width 10 height 10
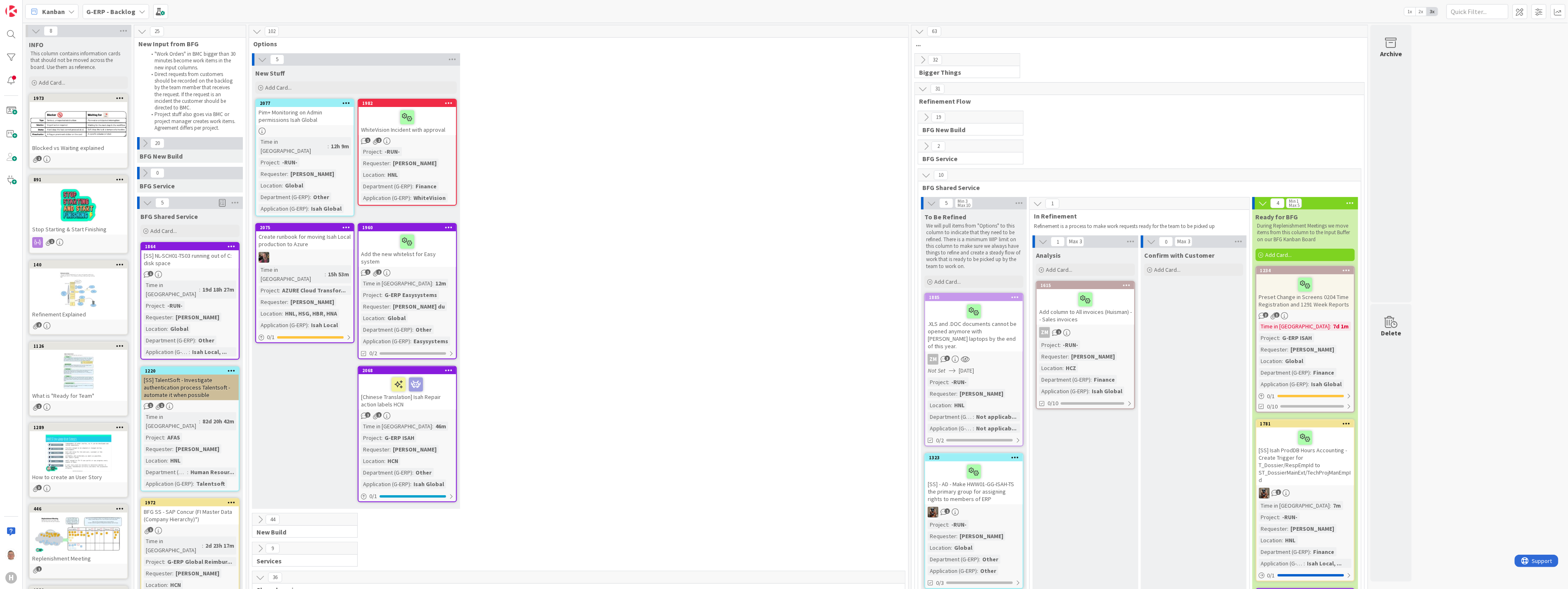
click at [923, 115] on icon at bounding box center [926, 116] width 9 height 9
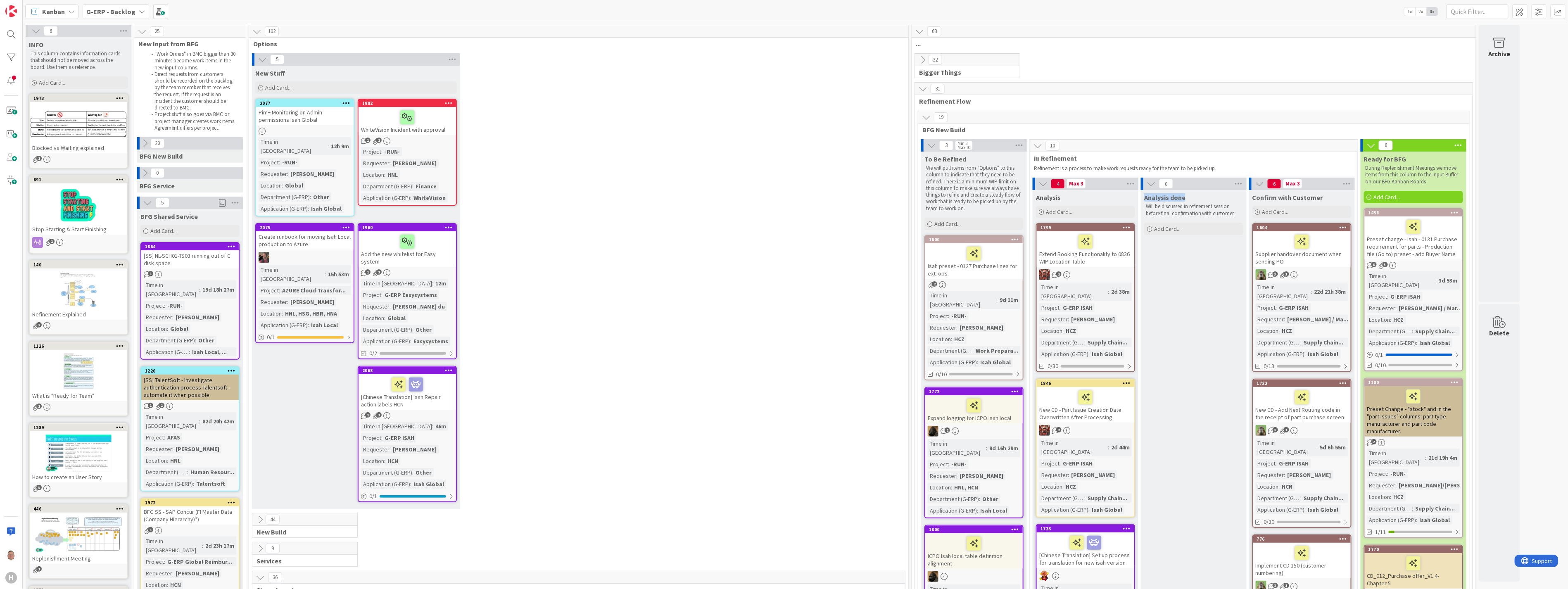
drag, startPoint x: 1188, startPoint y: 198, endPoint x: 1145, endPoint y: 196, distance: 43.0
click at [1145, 196] on div "Analysis done" at bounding box center [1193, 197] width 99 height 9
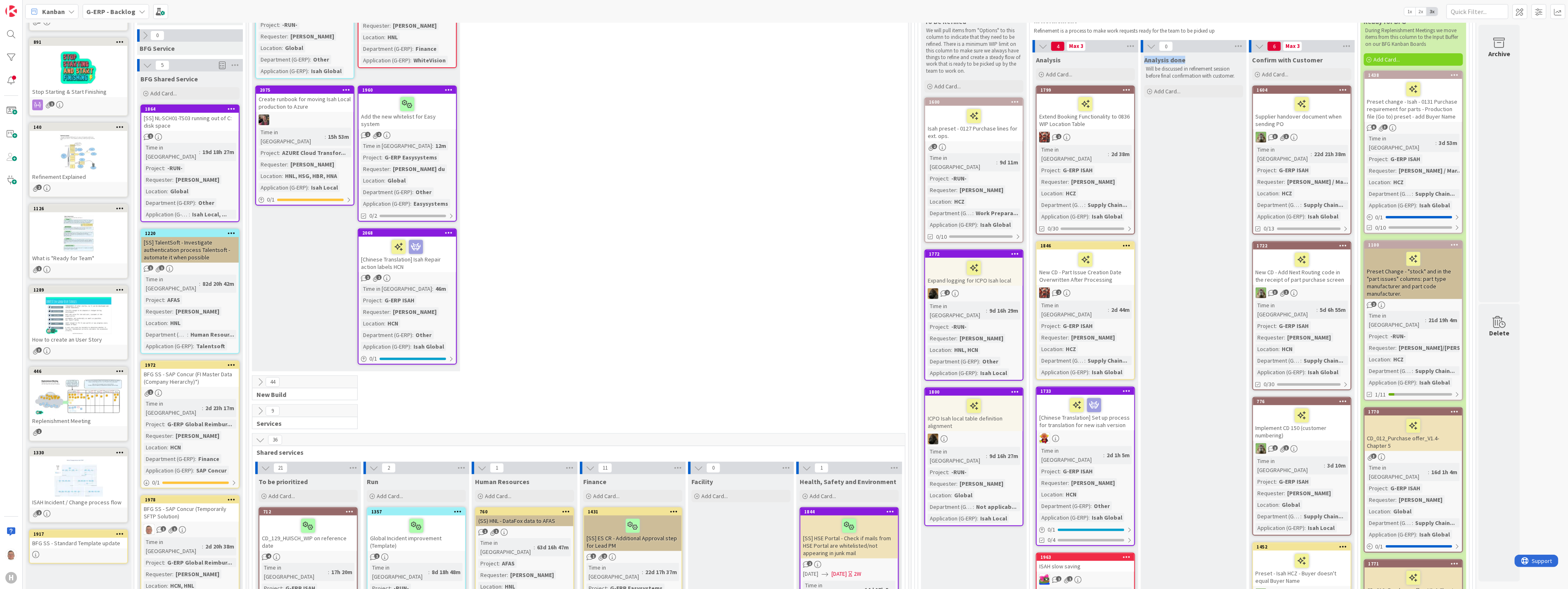
scroll to position [91, 0]
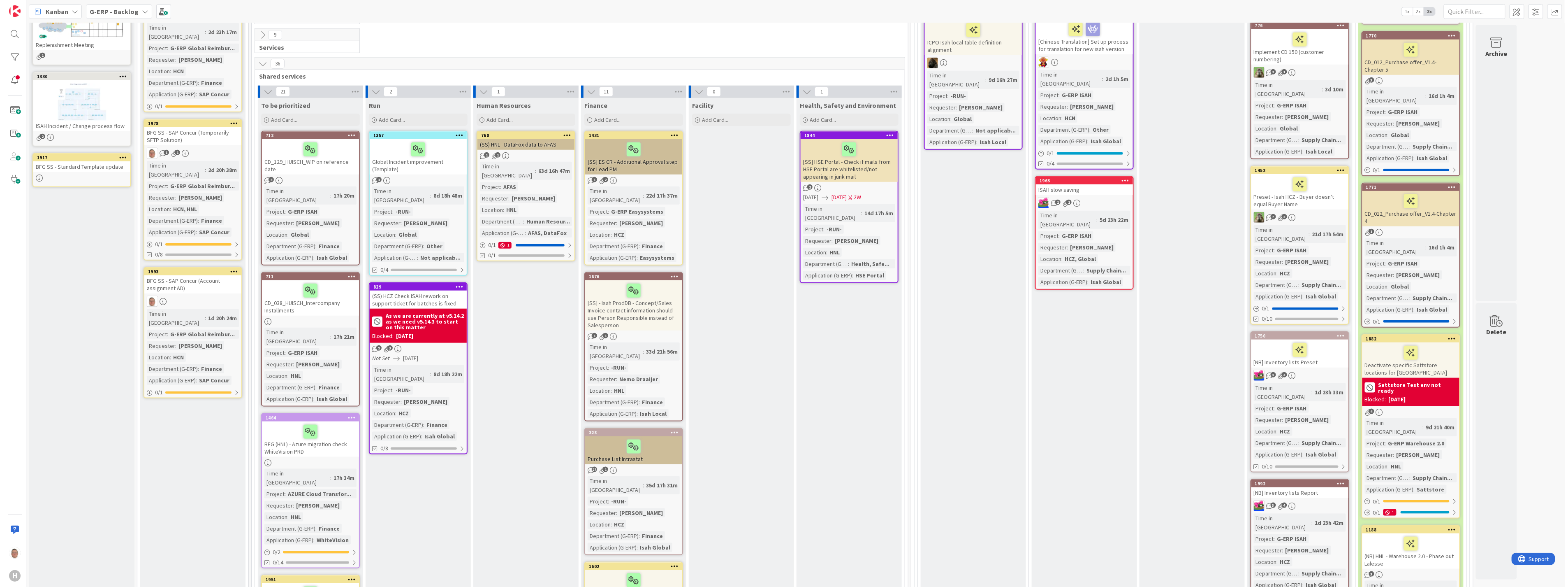
scroll to position [503, 0]
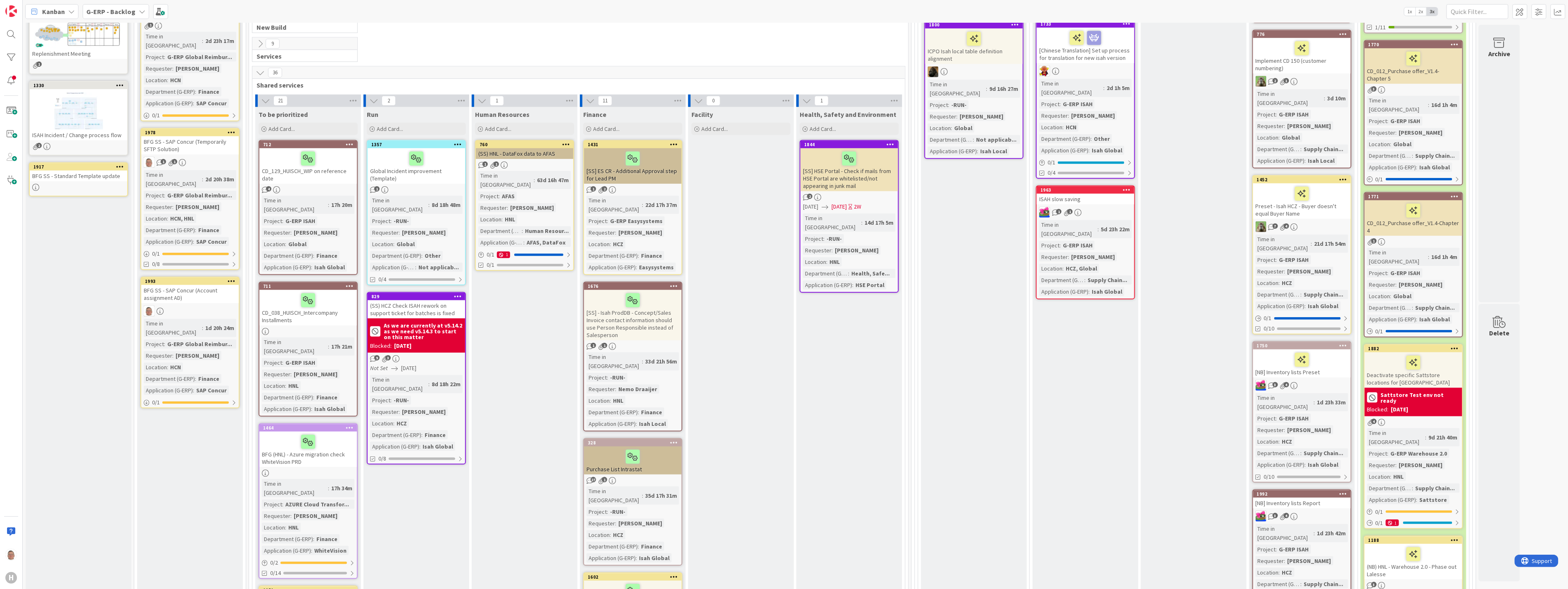
click at [179, 137] on div "BFG SS - SAP Concur (Temporarily SFTP Solution)" at bounding box center [190, 145] width 97 height 18
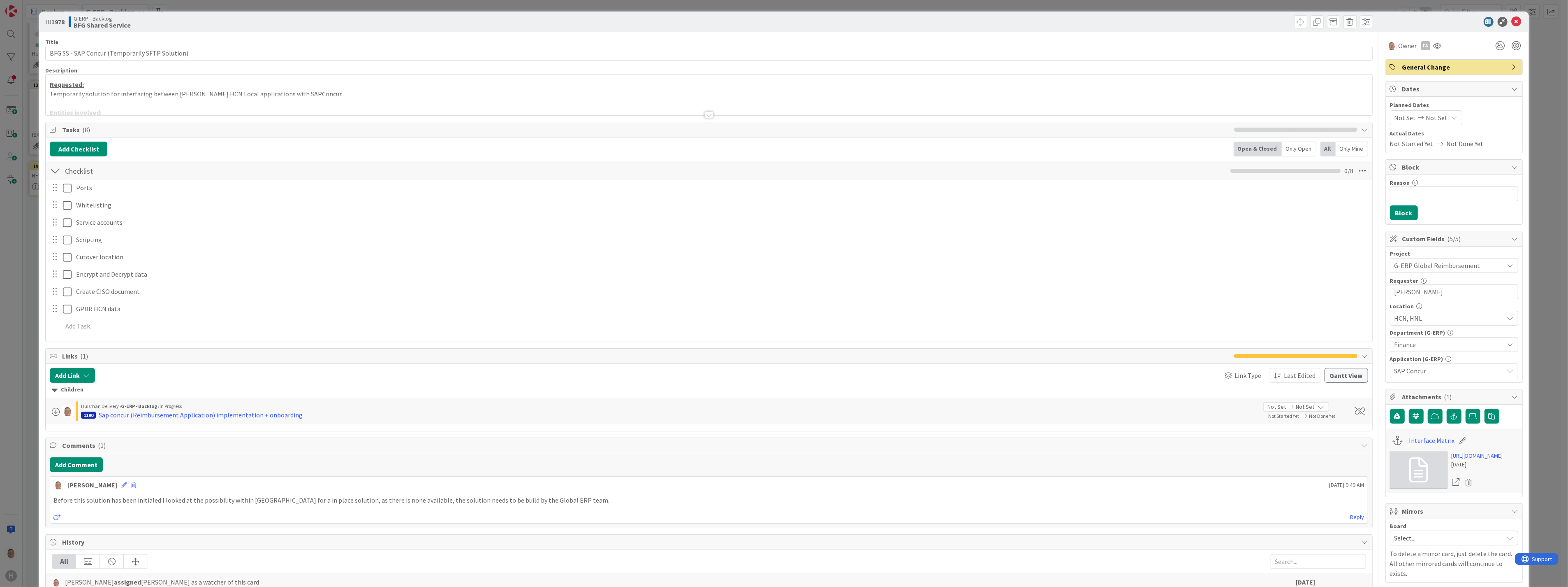
click at [706, 115] on div at bounding box center [709, 114] width 9 height 7
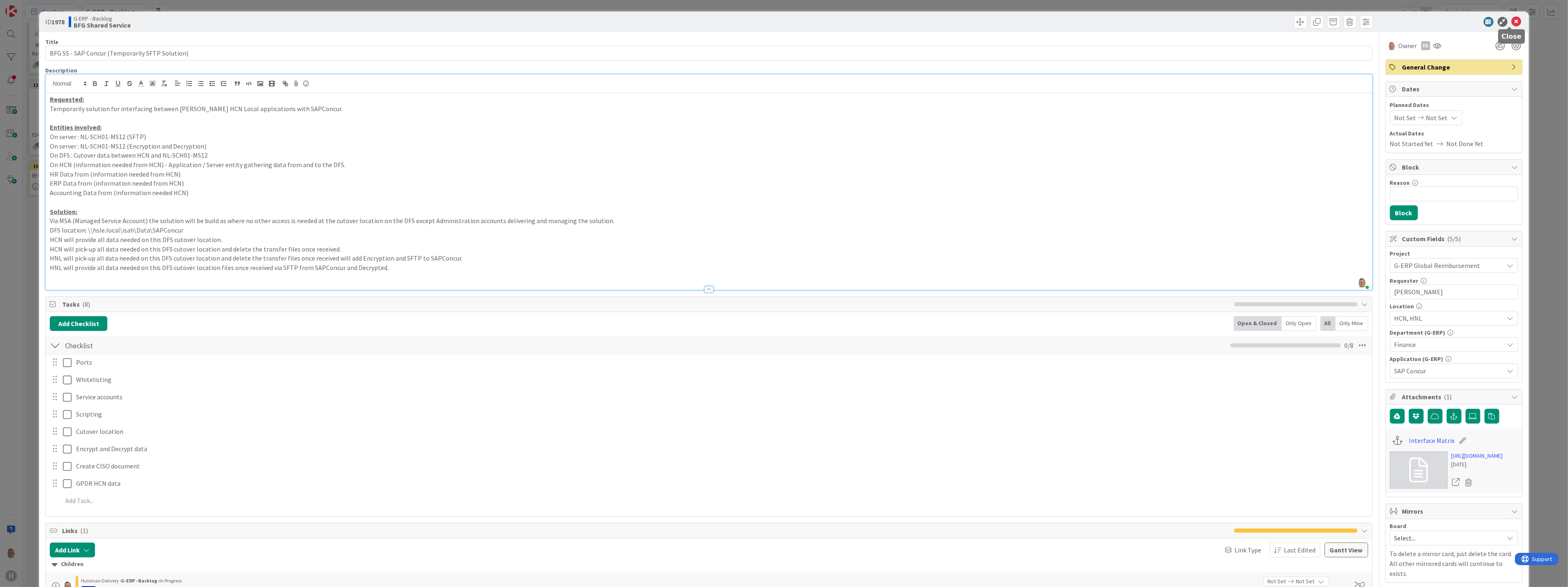
click at [1512, 21] on icon at bounding box center [1516, 22] width 10 height 10
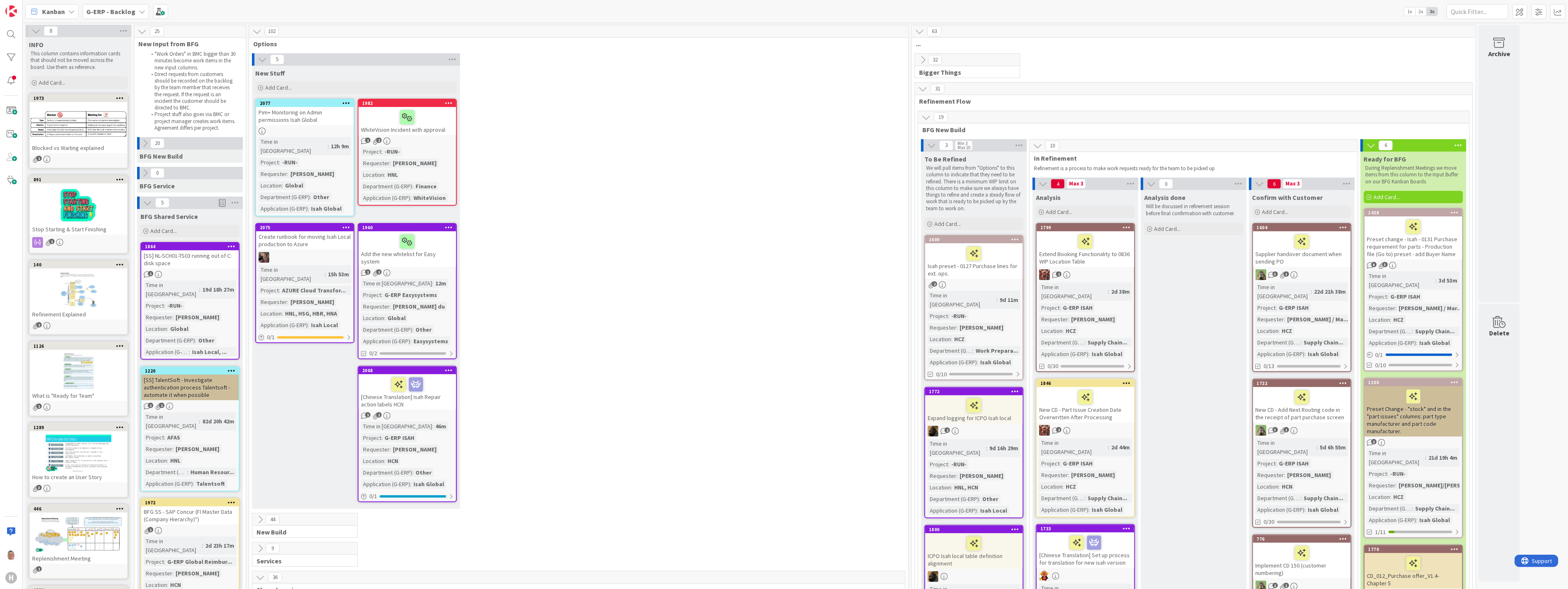
click at [925, 116] on icon at bounding box center [926, 116] width 9 height 9
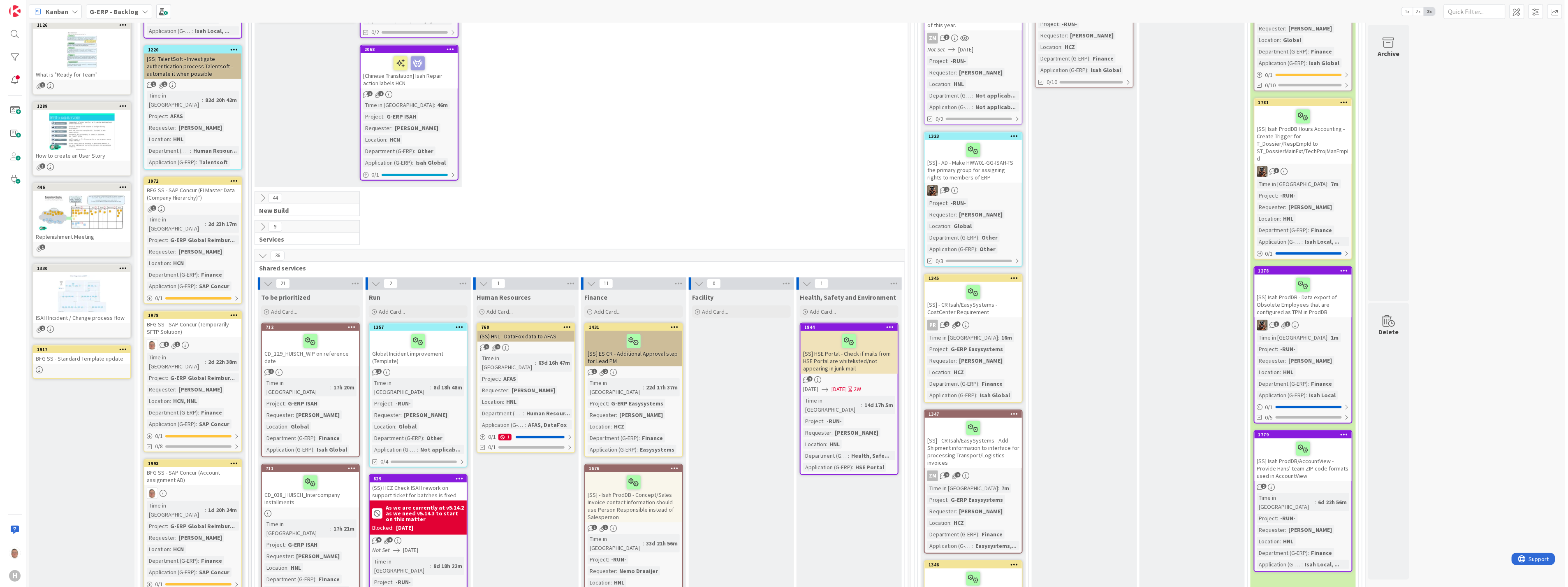
scroll to position [503, 0]
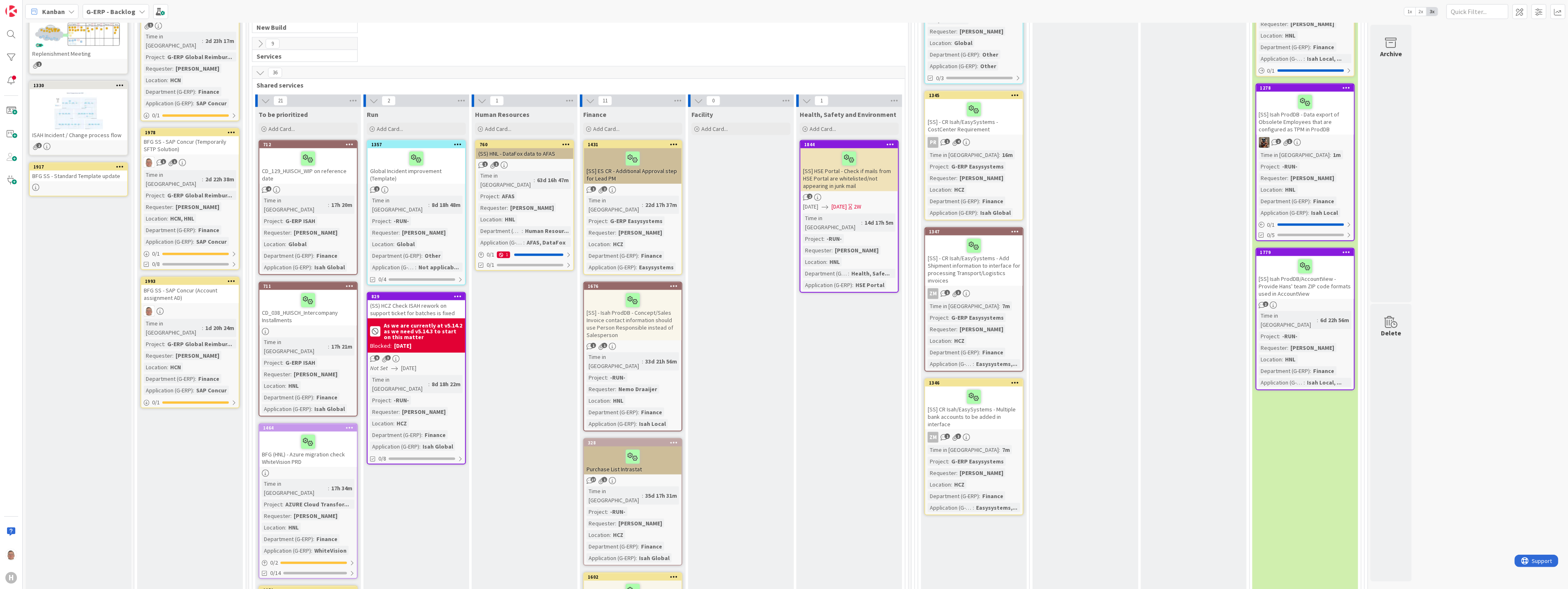
click at [660, 150] on div at bounding box center [633, 159] width 92 height 17
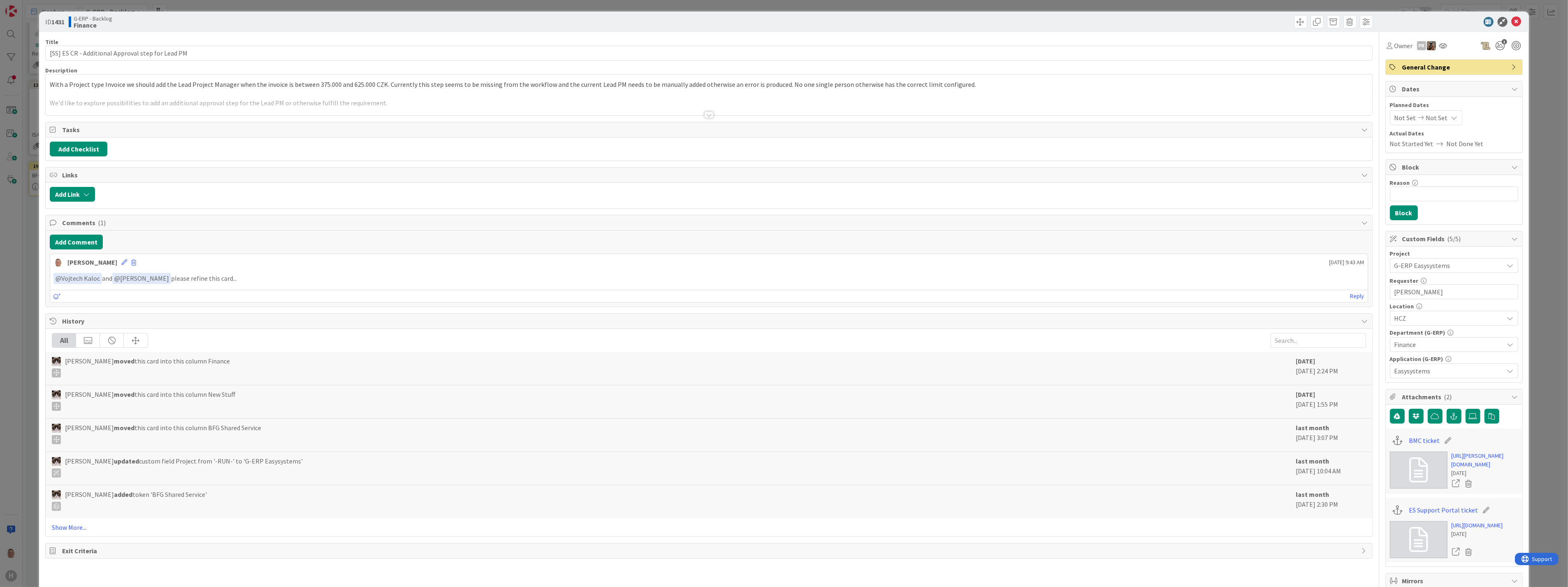
click at [705, 114] on div at bounding box center [709, 114] width 9 height 7
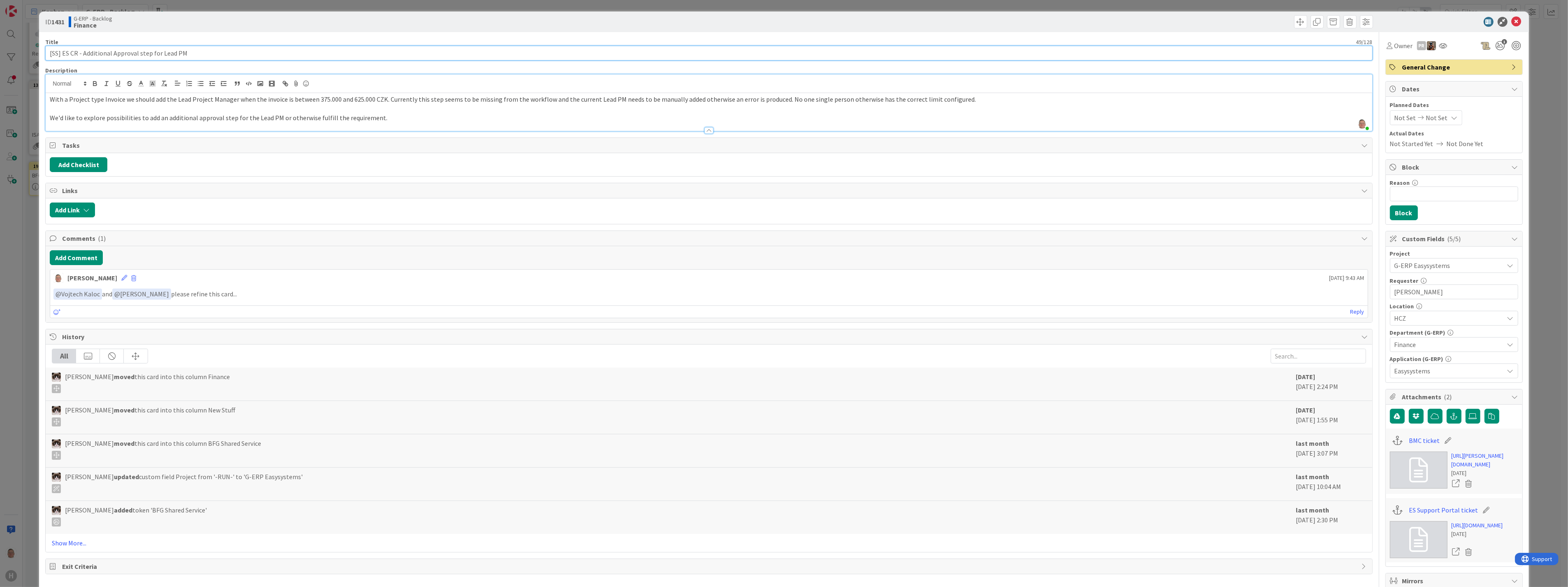
click at [193, 51] on input "[SS] ES CR - Additional Approval step for Lead PM" at bounding box center [709, 53] width 1327 height 14
click at [1394, 46] on span "Owner" at bounding box center [1403, 45] width 18 height 10
click at [1421, 73] on input "text" at bounding box center [1451, 76] width 123 height 14
type input "voj"
click at [1417, 114] on span "Vojtech Kaloc" at bounding box center [1434, 112] width 34 height 12
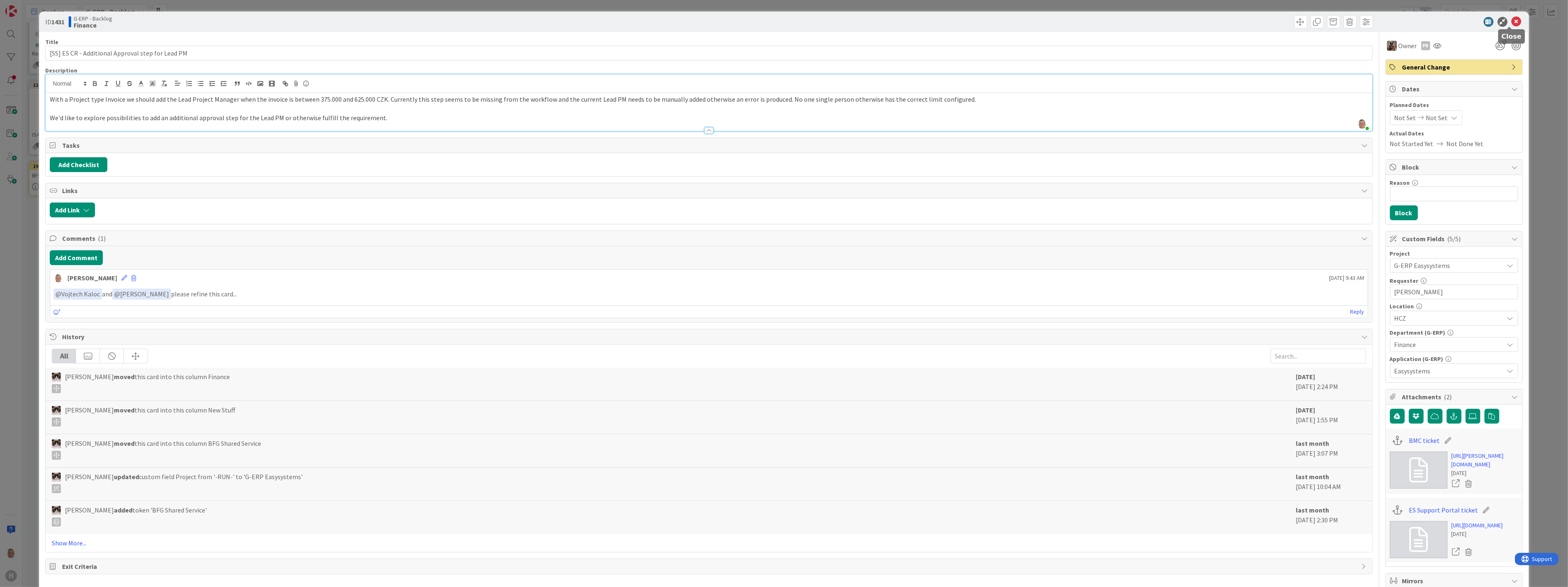
click at [1511, 17] on icon at bounding box center [1516, 22] width 10 height 10
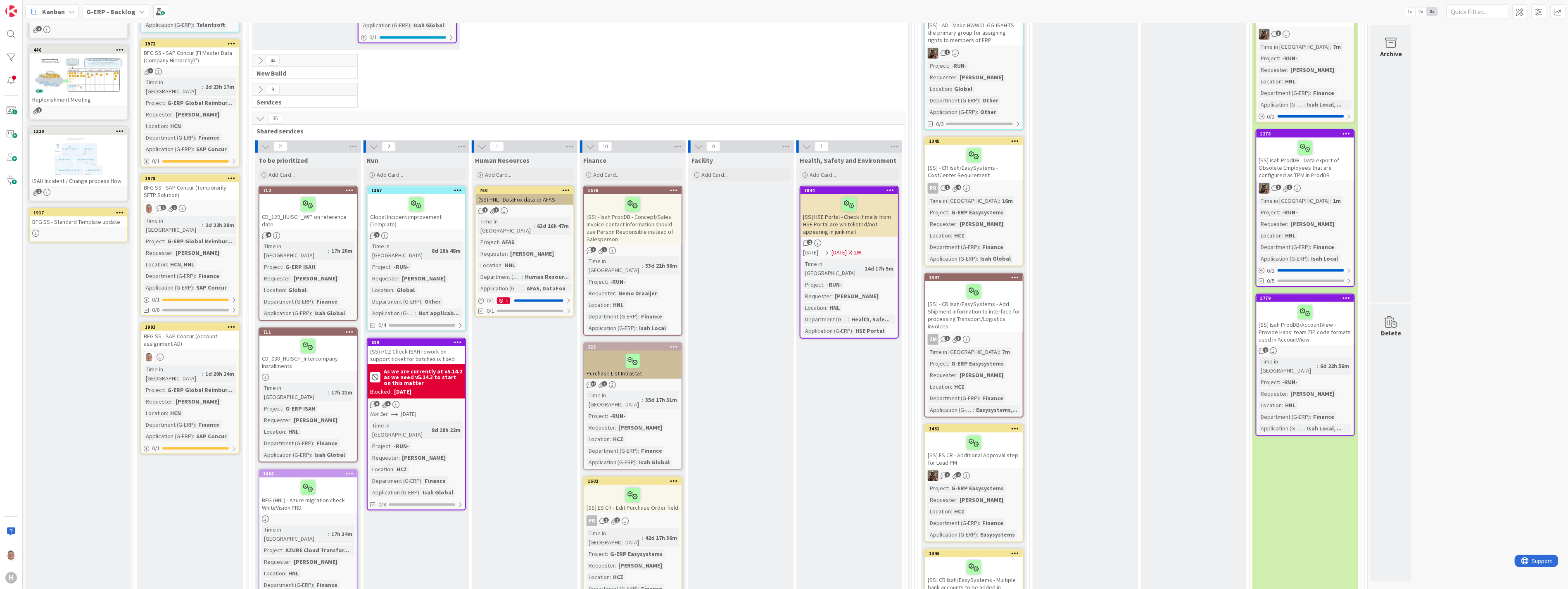
scroll to position [275, 0]
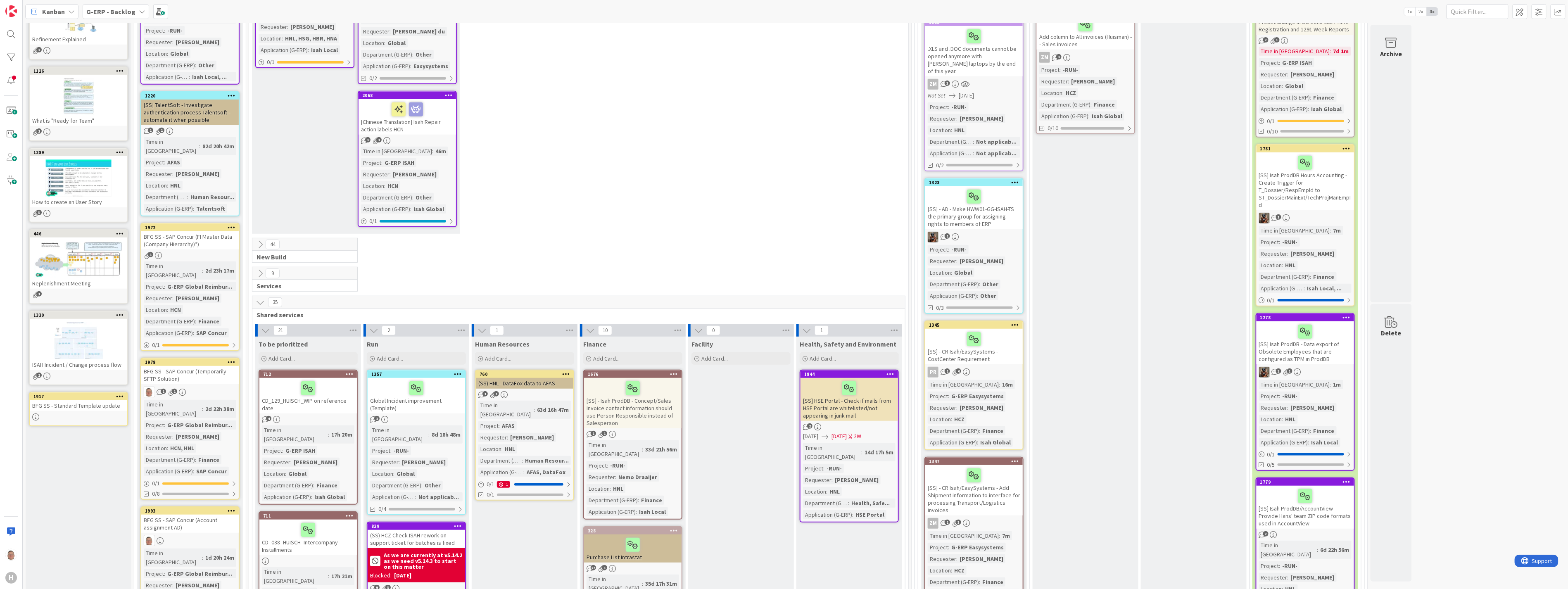
click at [261, 297] on icon at bounding box center [259, 301] width 9 height 9
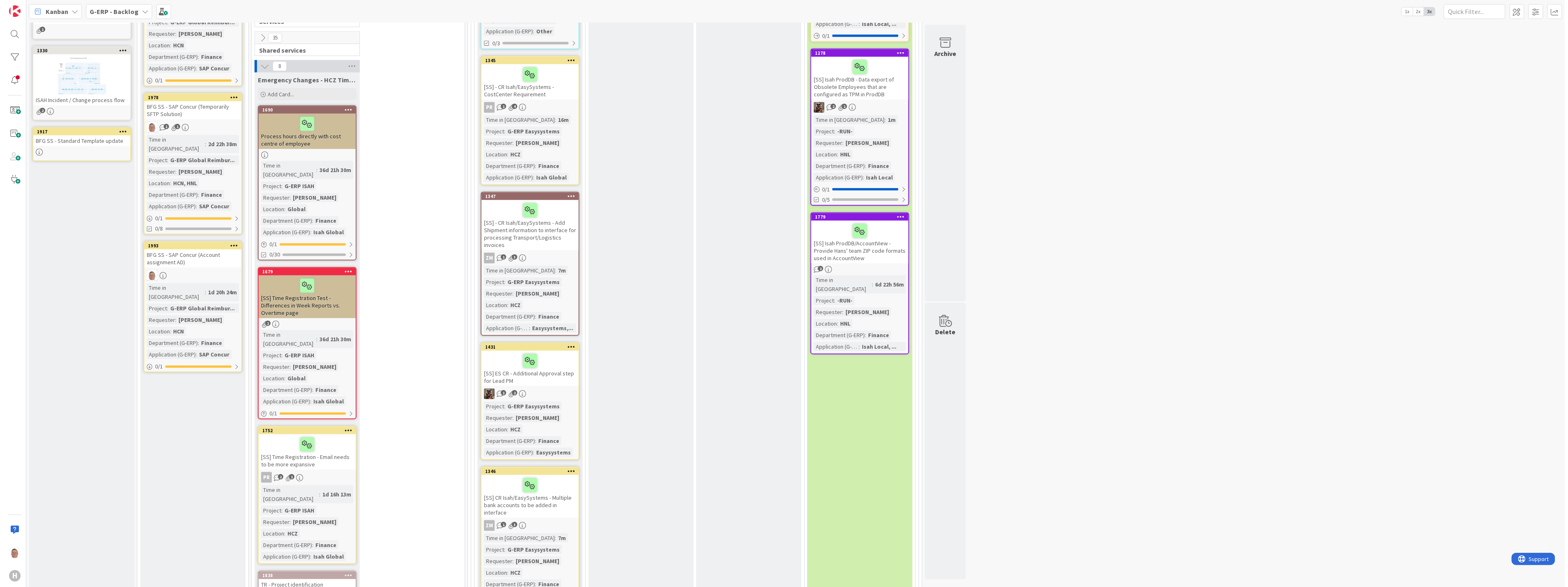
scroll to position [503, 0]
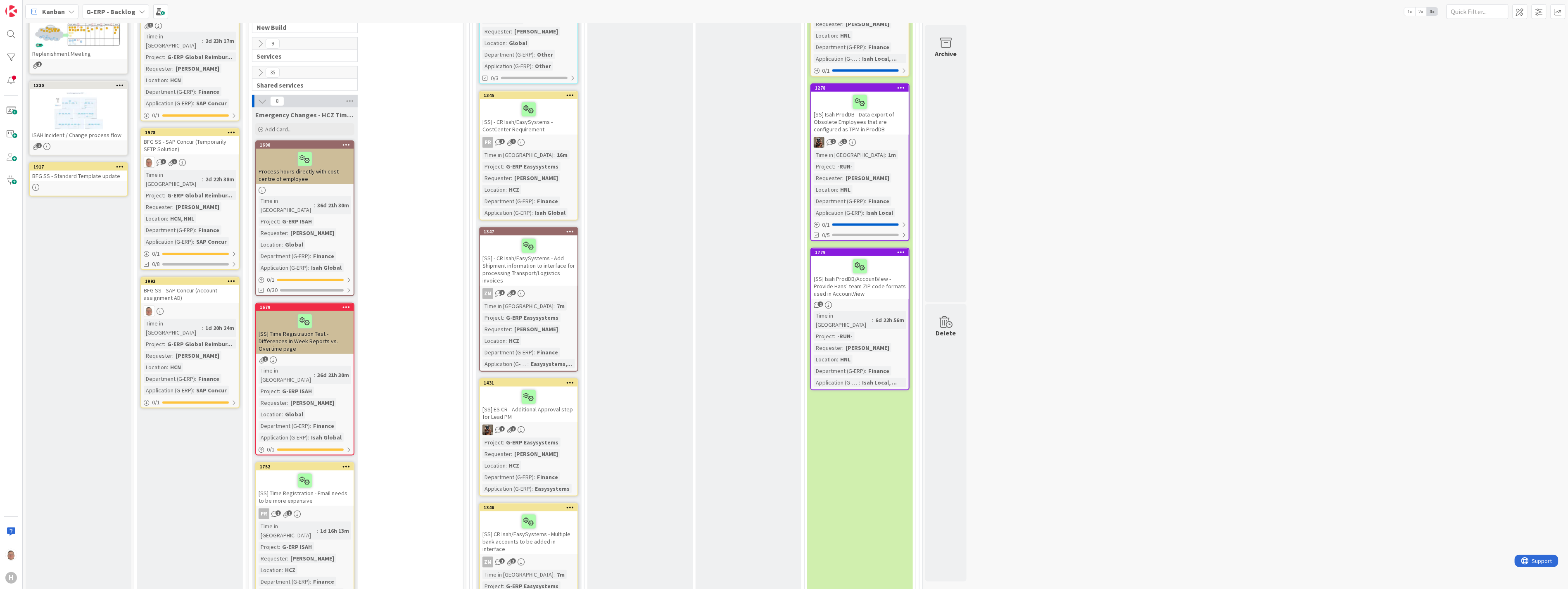
click at [328, 157] on div "Process hours directly with cost centre of employee" at bounding box center [304, 166] width 97 height 36
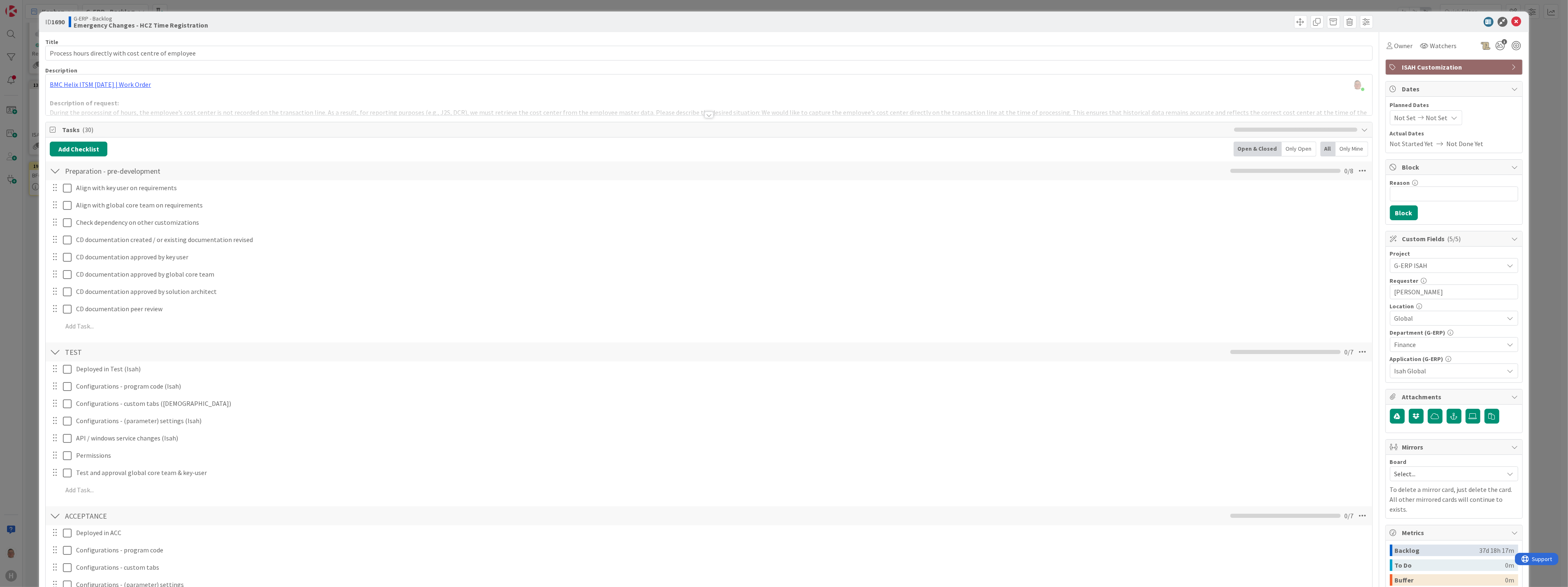
click at [705, 114] on div at bounding box center [709, 114] width 9 height 7
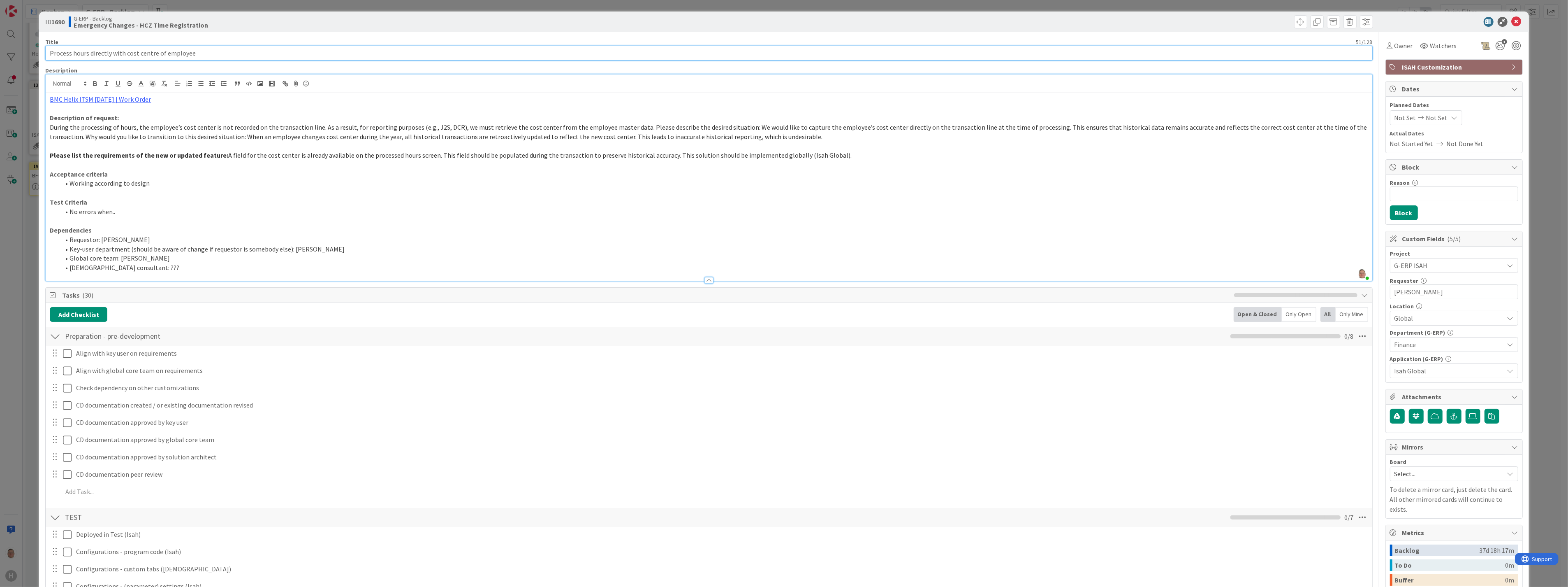
click at [212, 50] on input "Process hours directly with cost centre of employee" at bounding box center [709, 53] width 1327 height 14
click at [635, 126] on span "During the processing of hours, the employee’s cost center is not recorded on t…" at bounding box center [709, 131] width 1319 height 17
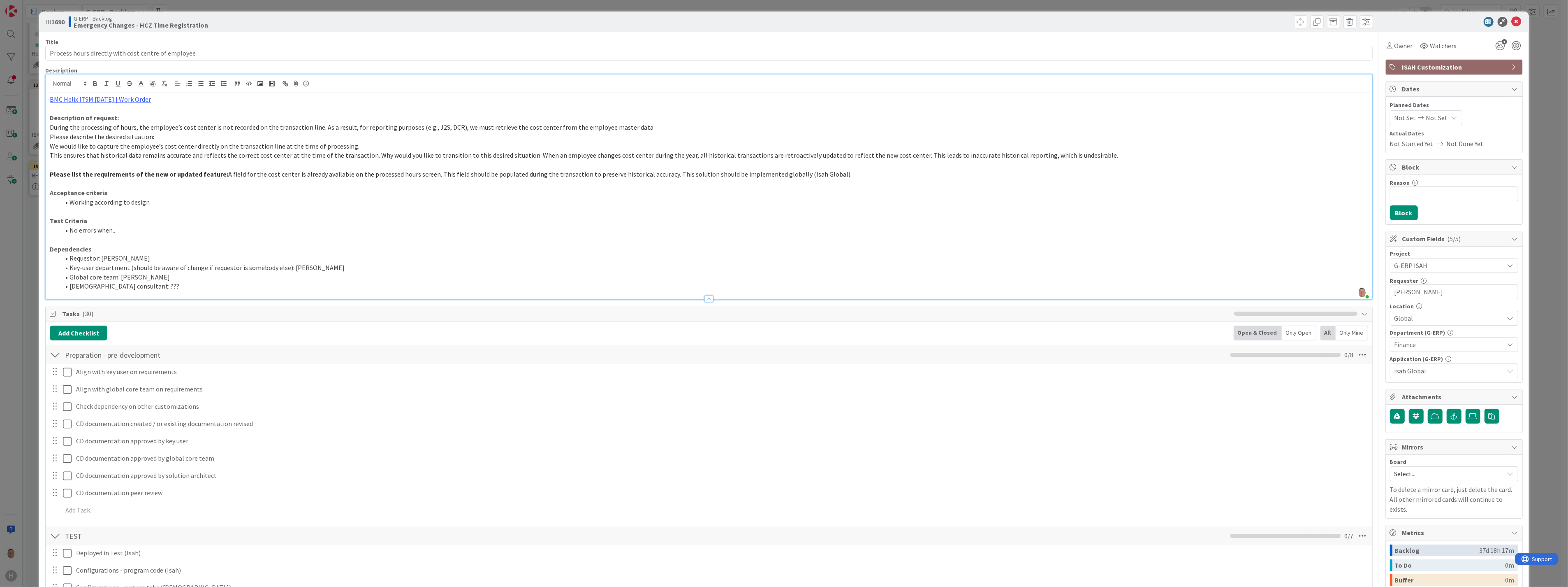
click at [365, 155] on span "This ensures that historical data remains accurate and reflects the correct cos…" at bounding box center [584, 154] width 1068 height 9
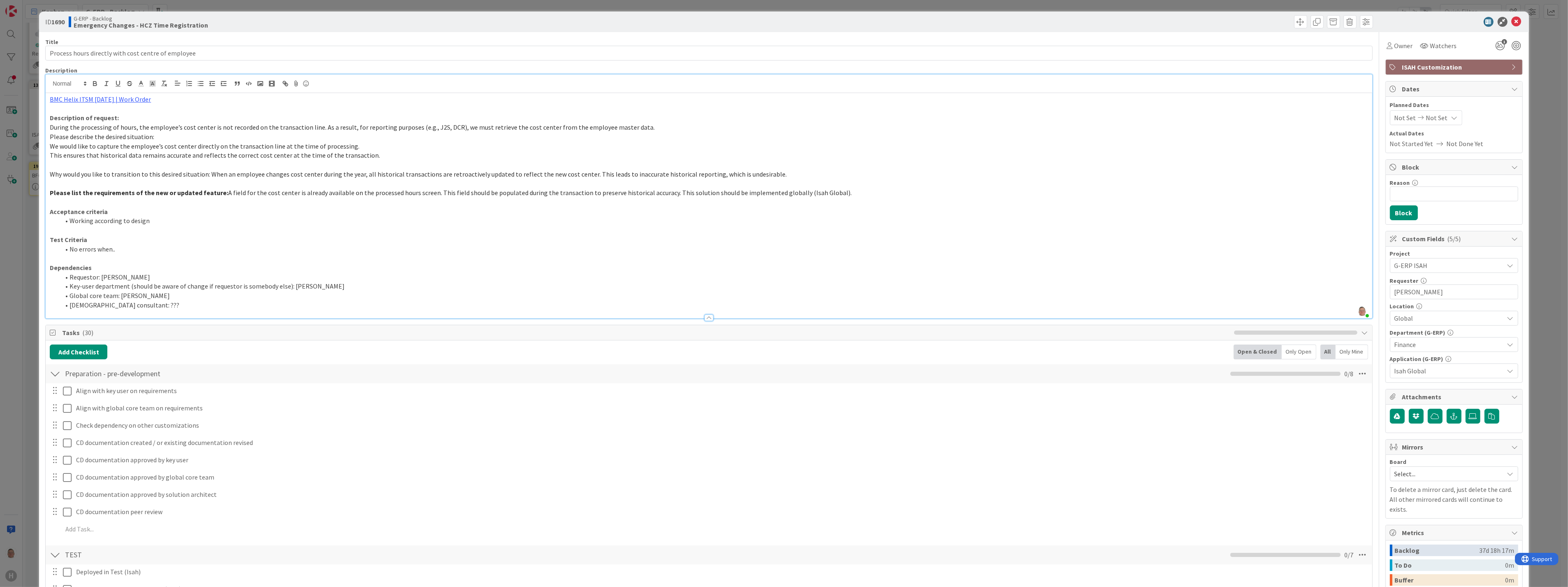
click at [207, 173] on span "Why would you like to transition to this desired situation: When an employee ch…" at bounding box center [418, 174] width 737 height 9
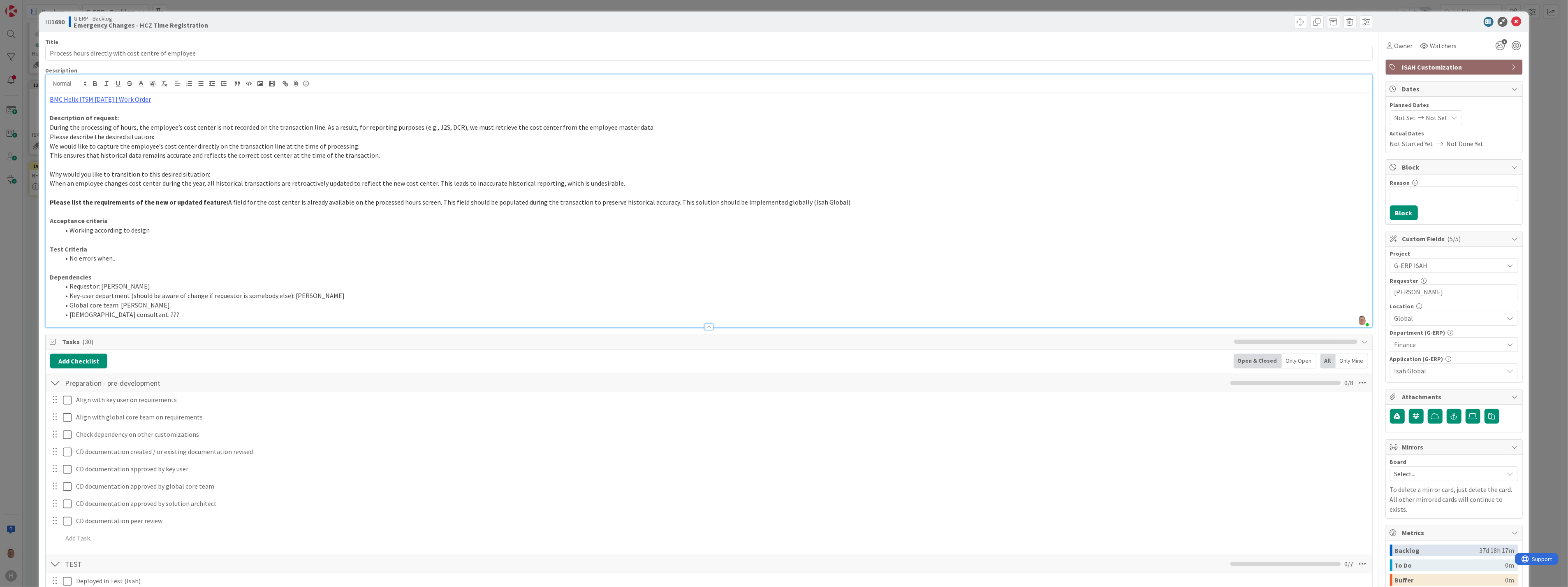
click at [50, 136] on span "Please describe the desired situation:" at bounding box center [102, 136] width 105 height 9
click at [425, 193] on span "When an employee changes cost center during the year, all historical transactio…" at bounding box center [338, 192] width 575 height 9
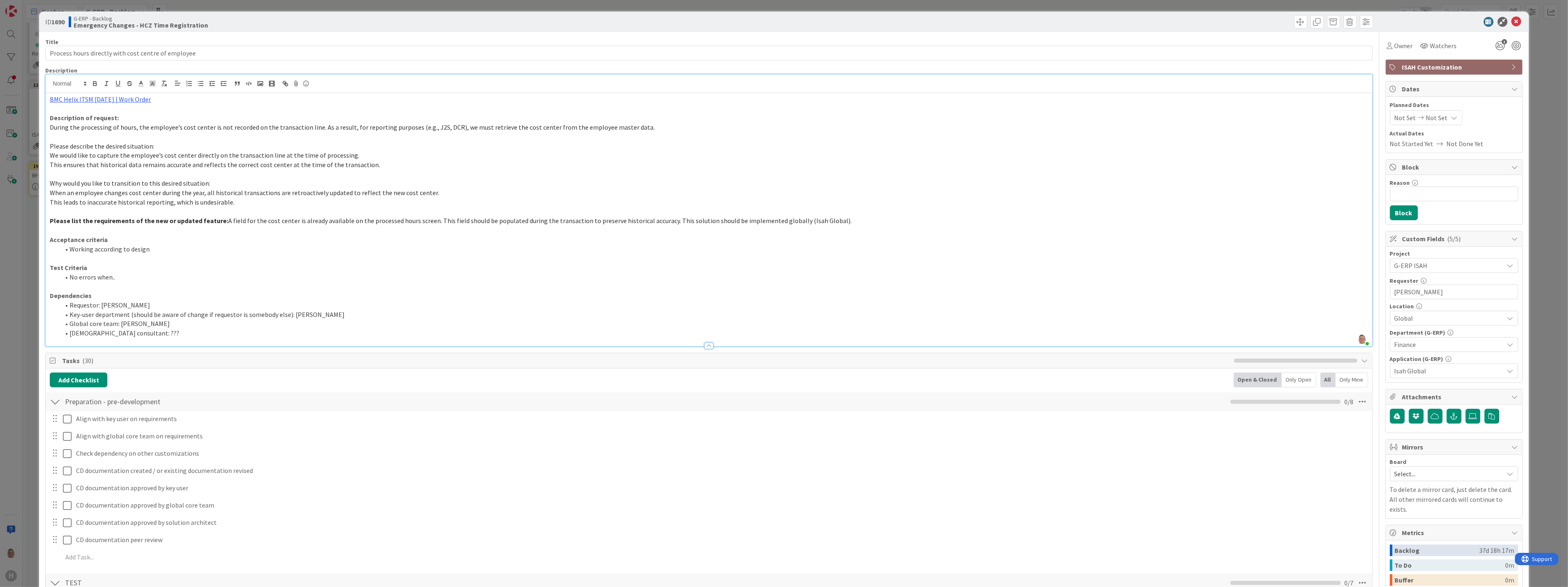
click at [228, 222] on span "A field for the cost center is already available on the processed hours screen.…" at bounding box center [540, 221] width 623 height 9
click at [260, 231] on span "A field for the cost center is already available on the processed hours screen.…" at bounding box center [362, 229] width 623 height 9
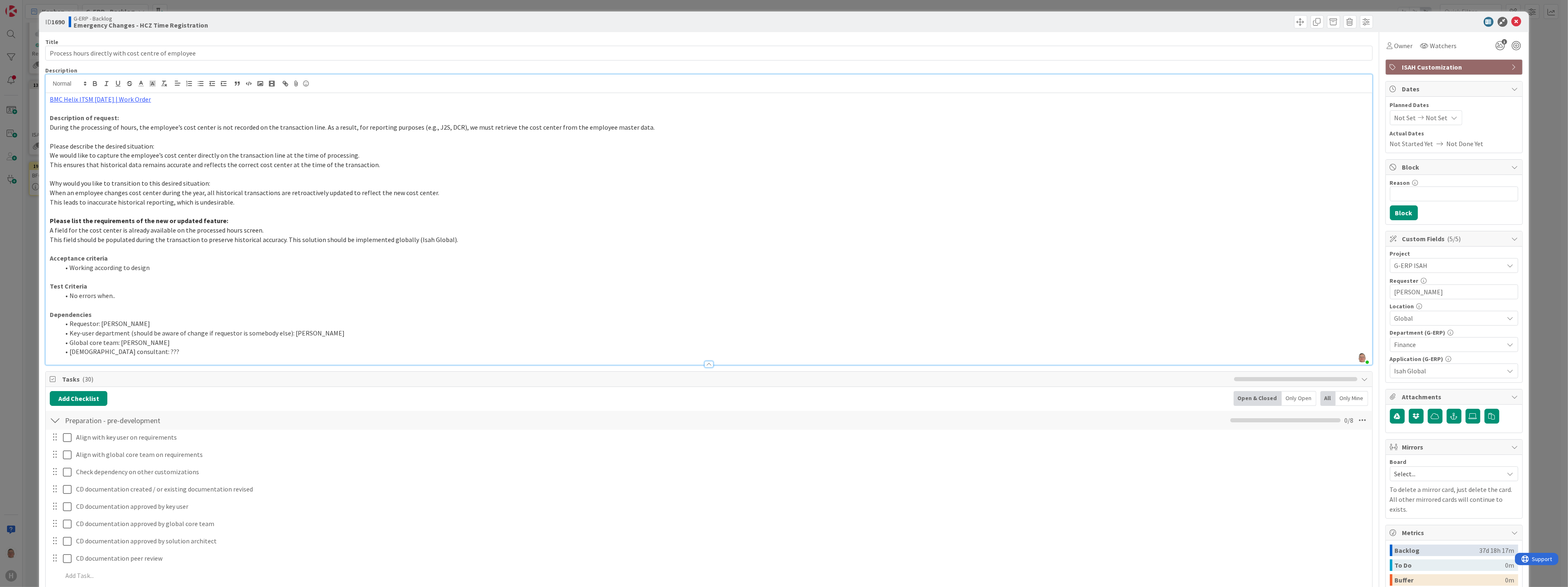
click at [284, 240] on span "This field should be populated during the transaction to preserve historical ac…" at bounding box center [254, 239] width 409 height 9
drag, startPoint x: 211, startPoint y: 183, endPoint x: 49, endPoint y: 183, distance: 162.0
click at [49, 183] on div "BMC Helix ITSM 23.3.02 | Work Order Description of request: During the processi…" at bounding box center [709, 233] width 1326 height 281
click at [93, 83] on icon "button" at bounding box center [94, 84] width 3 height 2
click at [114, 82] on icon "button" at bounding box center [118, 83] width 8 height 8
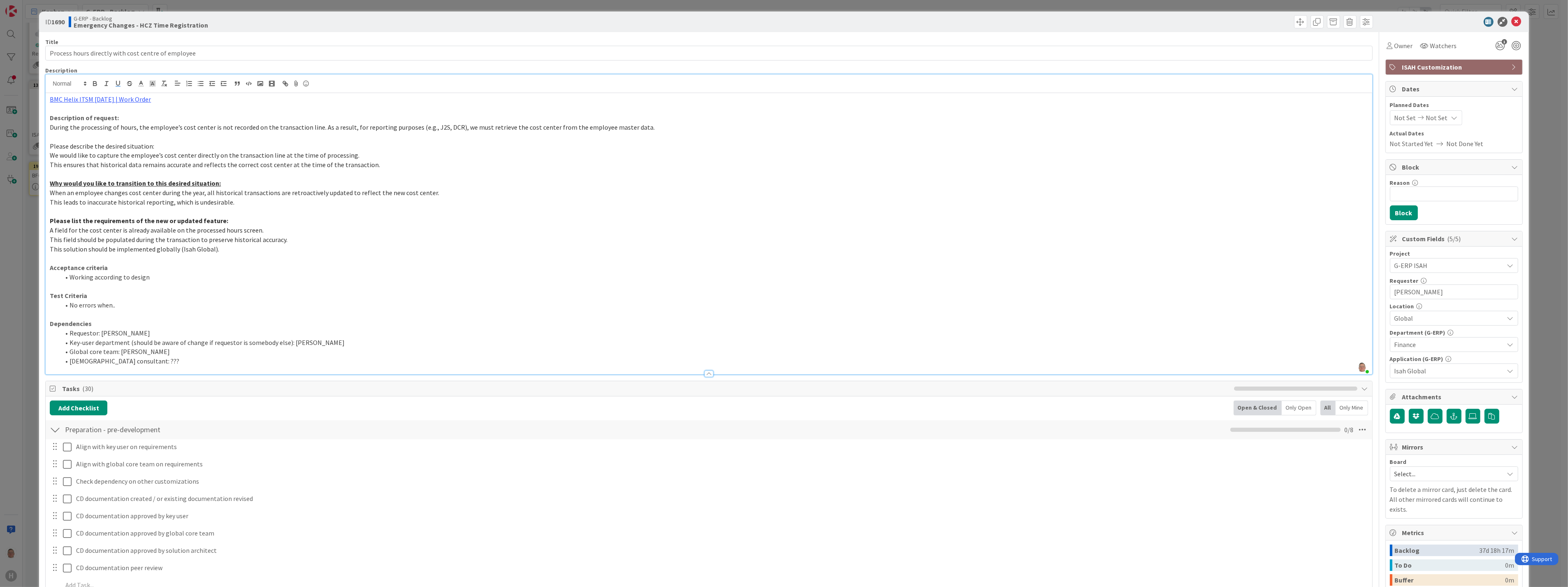
drag, startPoint x: 157, startPoint y: 147, endPoint x: 47, endPoint y: 145, distance: 110.0
click at [47, 145] on div "BMC Helix ITSM 23.3.02 | Work Order Description of request: During the processi…" at bounding box center [709, 233] width 1326 height 281
click at [94, 83] on icon "button" at bounding box center [95, 83] width 8 height 8
click at [119, 83] on icon "button" at bounding box center [118, 83] width 8 height 8
click at [537, 234] on p "A field for the cost center is already available on the processed hours screen." at bounding box center [709, 230] width 1318 height 10
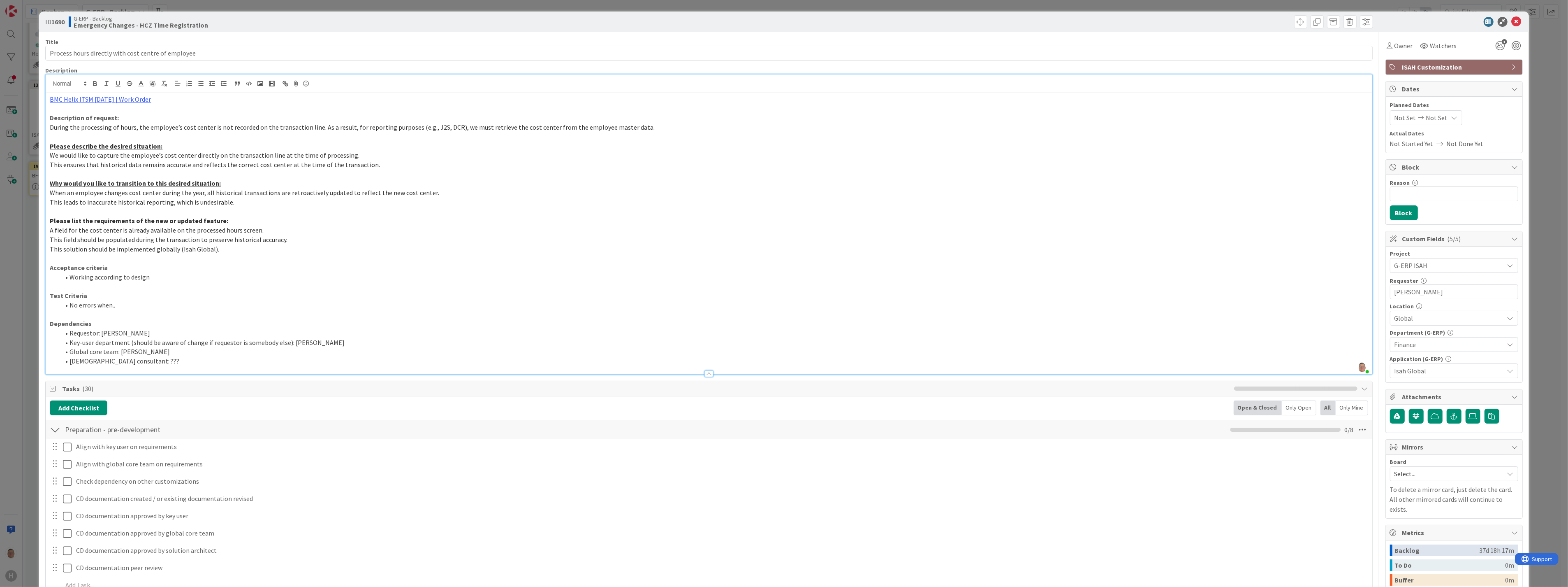
drag, startPoint x: 142, startPoint y: 331, endPoint x: 102, endPoint y: 332, distance: 40.0
click at [102, 332] on li "Requestor: Jelle Verhulst" at bounding box center [714, 333] width 1308 height 10
click at [105, 84] on icon "button" at bounding box center [106, 83] width 8 height 8
click at [96, 83] on icon "button" at bounding box center [94, 84] width 3 height 2
click at [244, 321] on p "Dependencies" at bounding box center [709, 323] width 1318 height 10
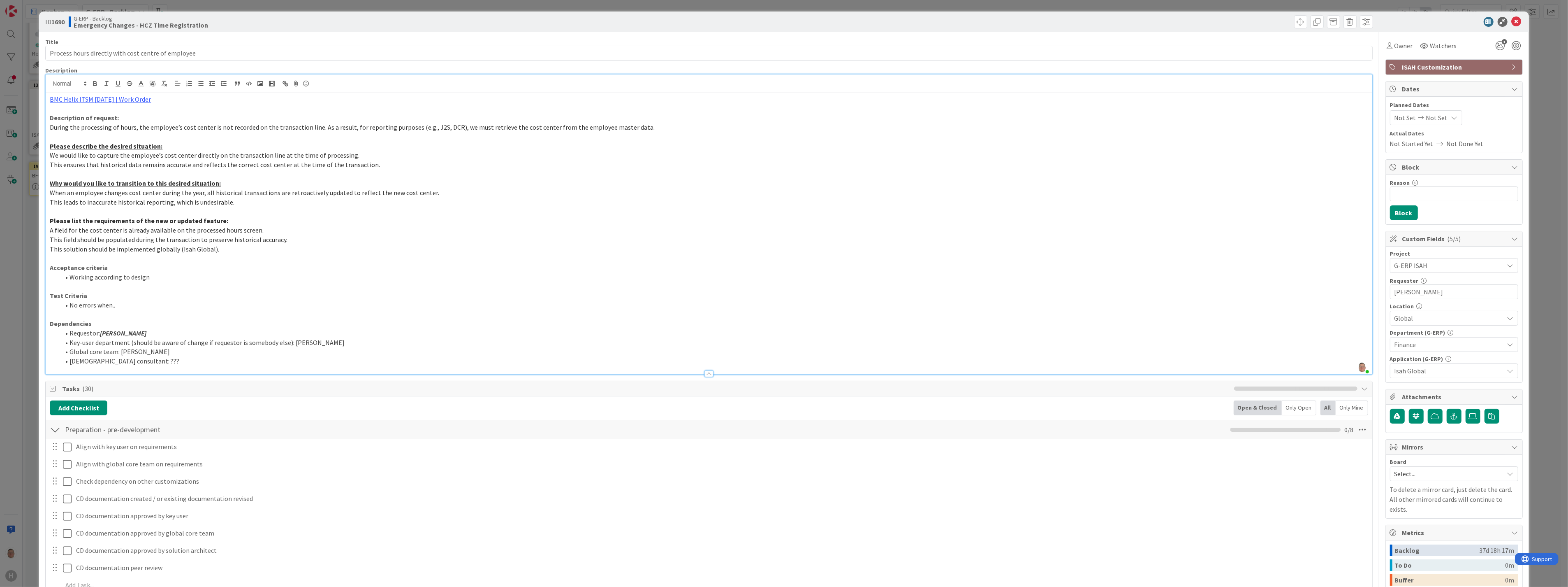
click at [182, 357] on li "Isah consultant: ???" at bounding box center [714, 361] width 1308 height 10
click at [51, 52] on input "Process hours directly with cost centre of employee" at bounding box center [709, 53] width 1327 height 14
type input "TR Process hours directly with cost centre of employee"
click at [379, 283] on p at bounding box center [709, 286] width 1318 height 10
click at [129, 116] on p "Description of request:" at bounding box center [709, 118] width 1318 height 10
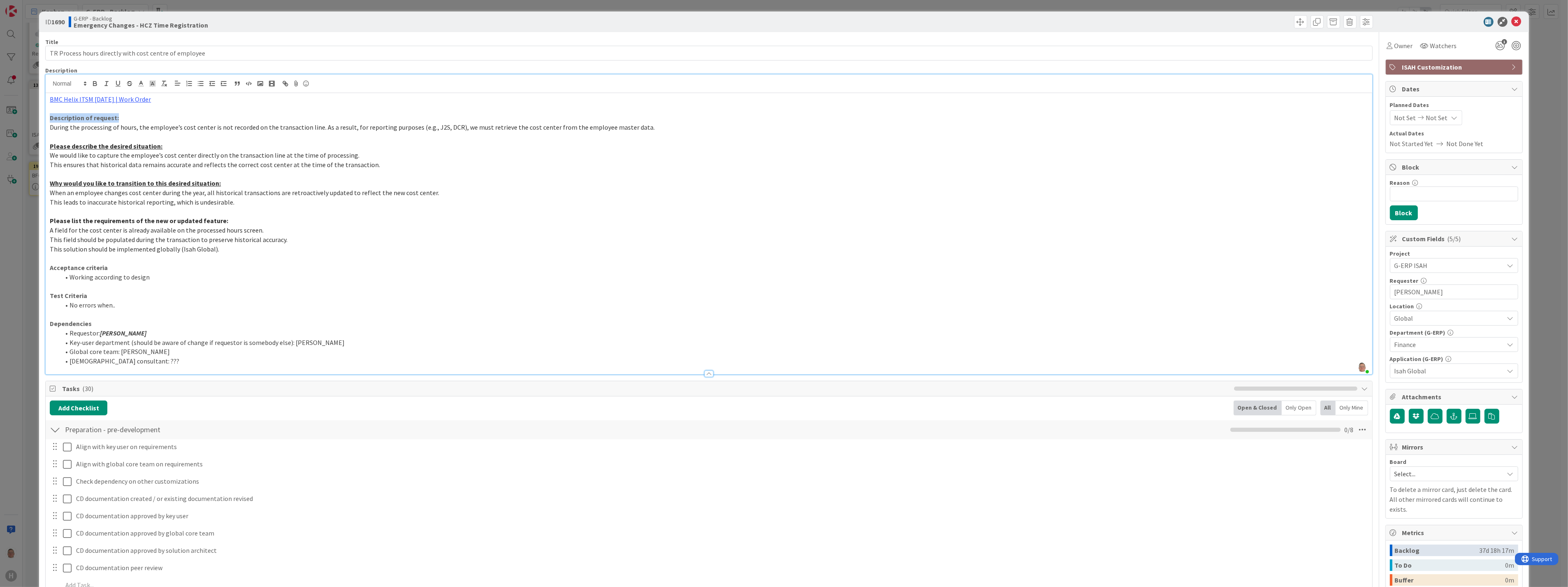
drag, startPoint x: 127, startPoint y: 116, endPoint x: 38, endPoint y: 119, distance: 89.1
click at [38, 119] on div "ID 1690 G-ERP - Backlog Emergency Changes - HCZ Time Registration Title 54 / 12…" at bounding box center [784, 294] width 1568 height 587
click at [117, 80] on icon "button" at bounding box center [118, 83] width 8 height 8
click at [569, 176] on p at bounding box center [709, 175] width 1318 height 10
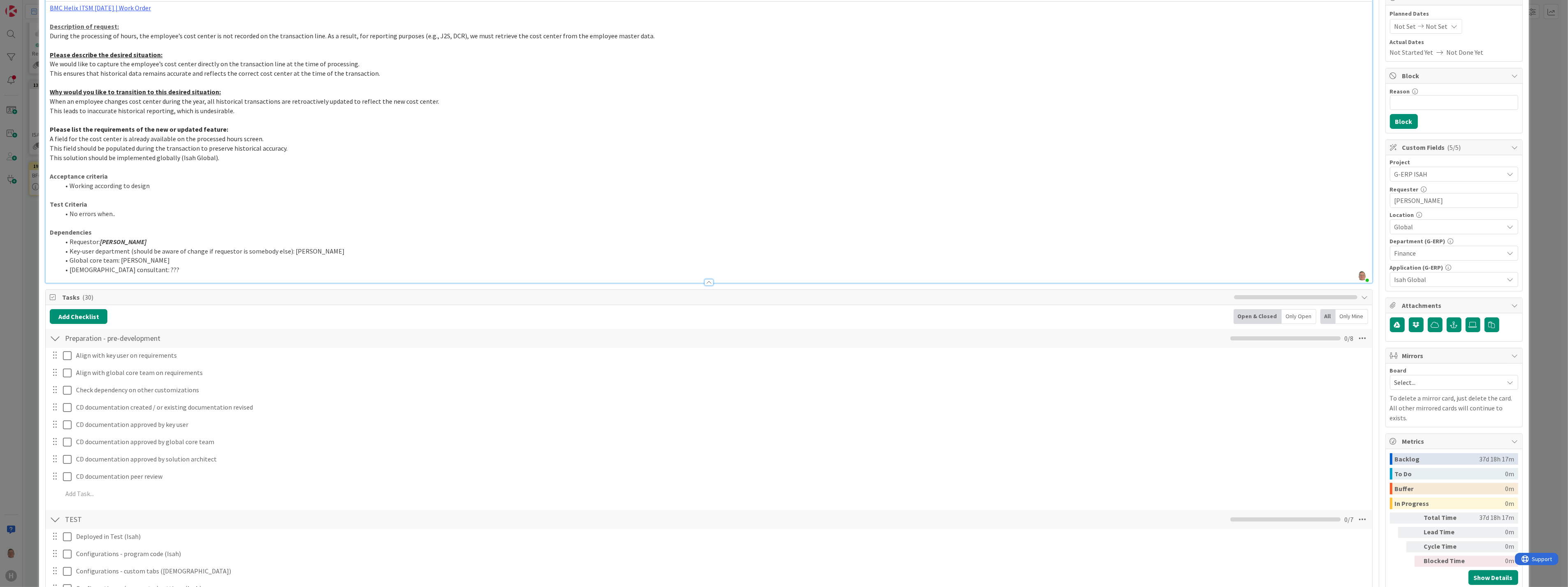
drag, startPoint x: 147, startPoint y: 242, endPoint x: 43, endPoint y: 243, distance: 104.0
click at [307, 227] on p at bounding box center [709, 223] width 1318 height 10
drag, startPoint x: 148, startPoint y: 242, endPoint x: 35, endPoint y: 238, distance: 113.1
click at [35, 238] on div "ID 1690 G-ERP - Backlog Emergency Changes - HCZ Time Registration Title 54 / 12…" at bounding box center [784, 294] width 1568 height 587
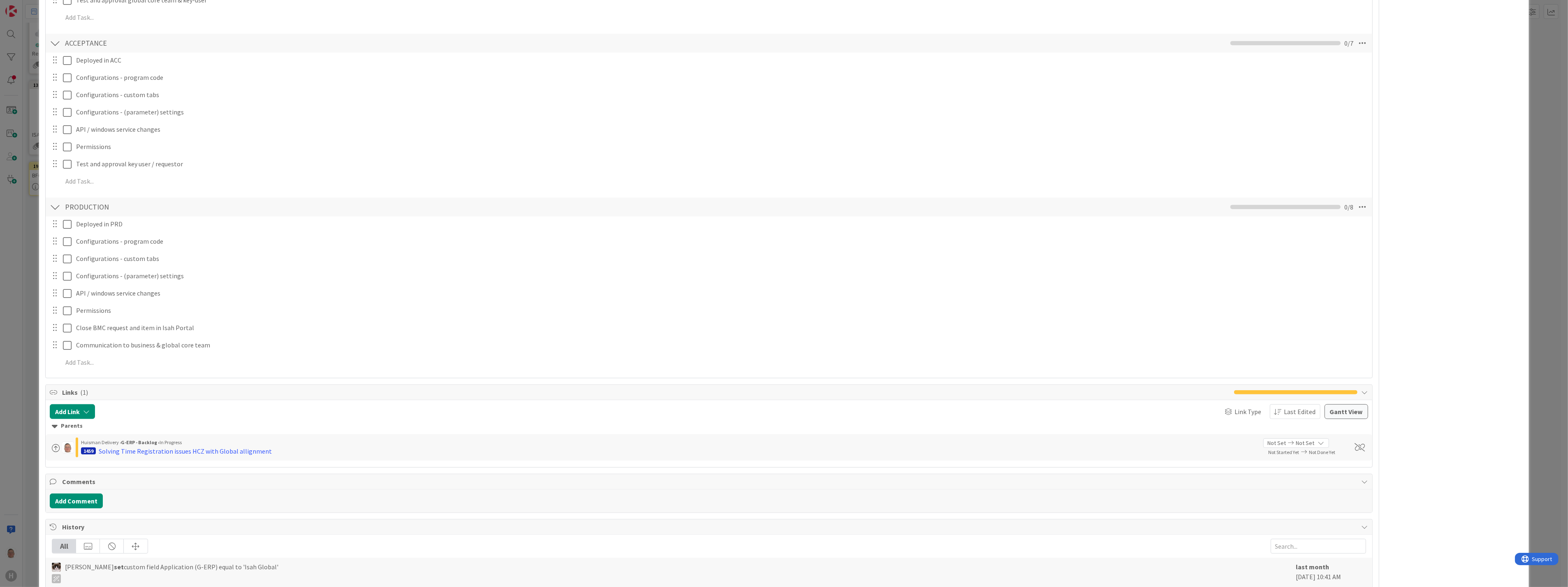
scroll to position [914, 0]
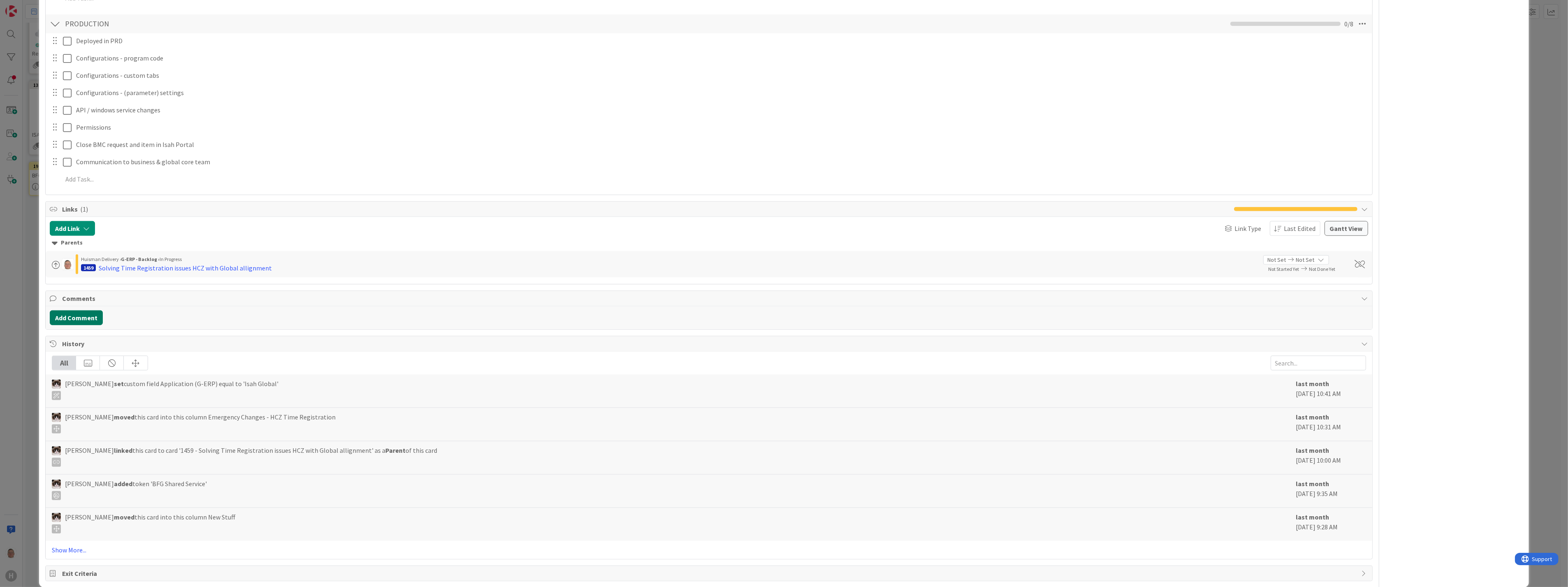
click at [82, 314] on button "Add Comment" at bounding box center [76, 317] width 53 height 14
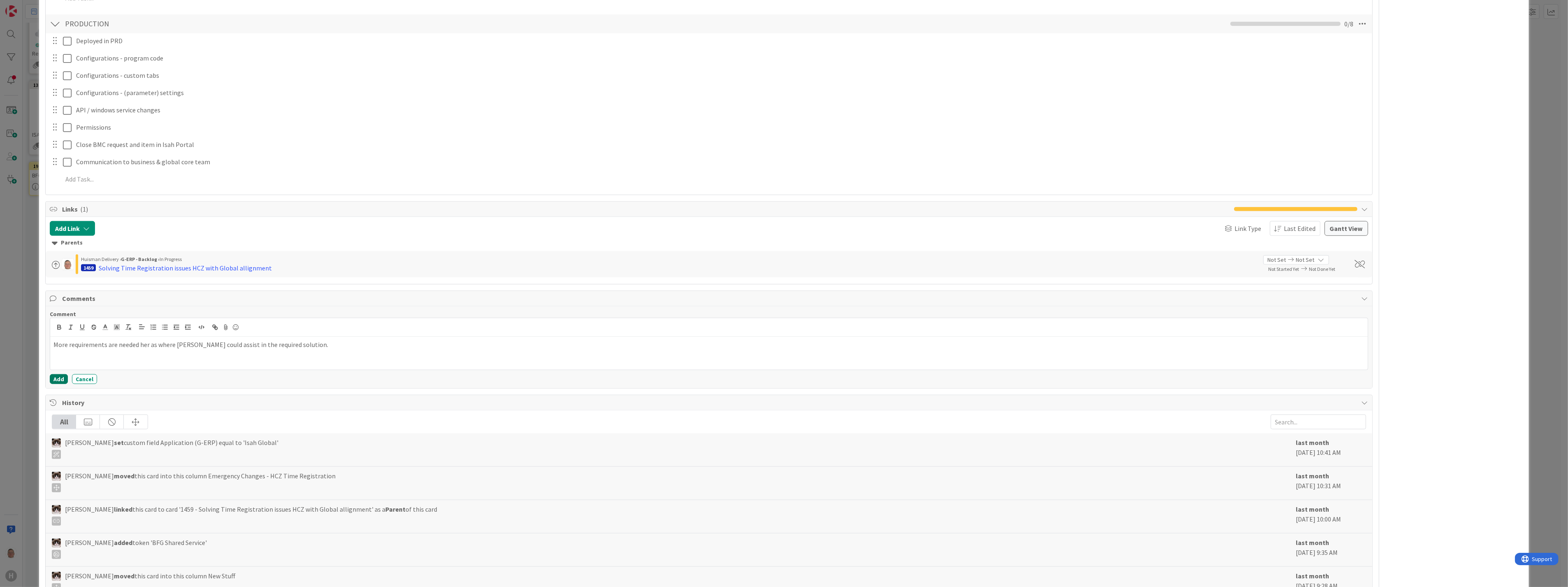
click at [55, 380] on button "Add" at bounding box center [59, 379] width 18 height 10
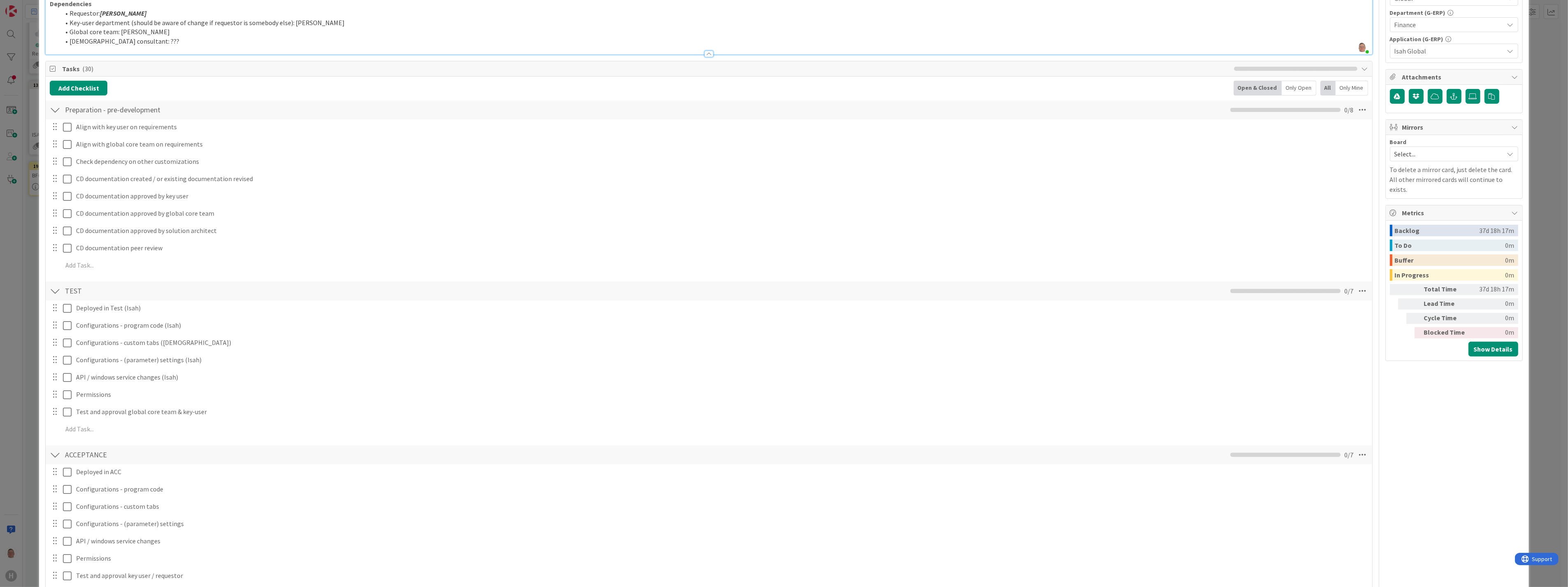
scroll to position [0, 0]
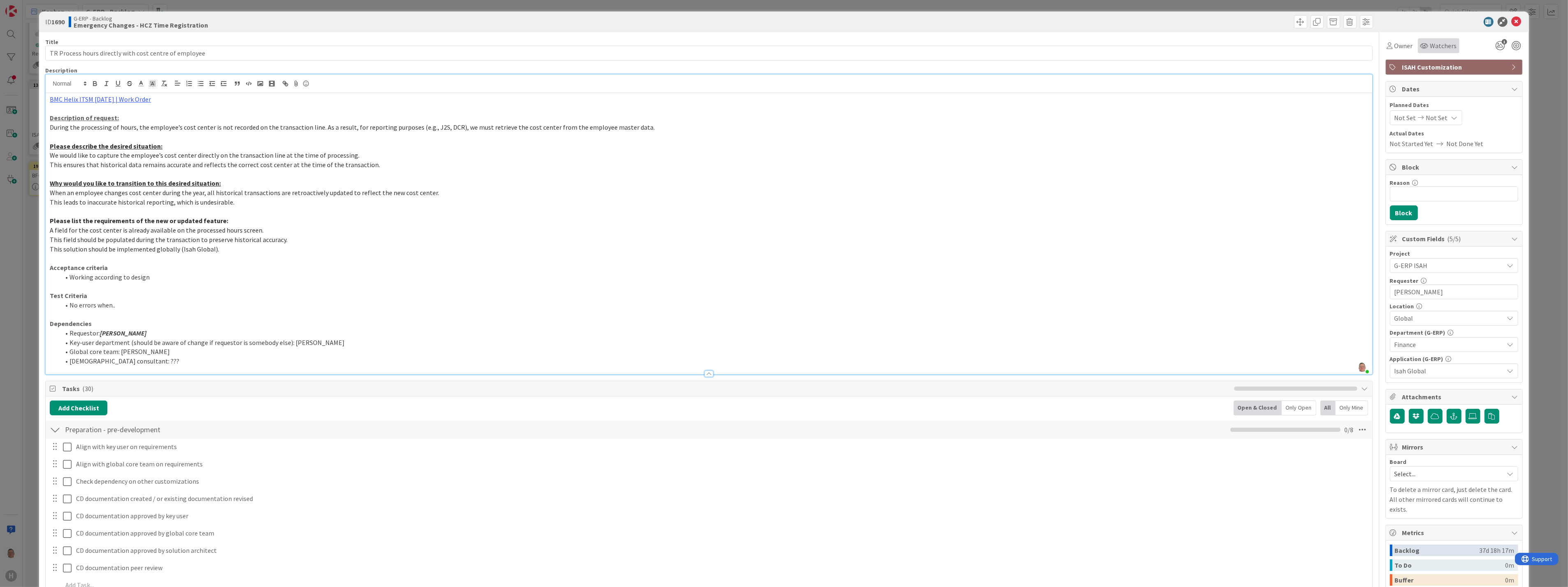
click at [1431, 46] on span "Watchers" at bounding box center [1444, 45] width 27 height 10
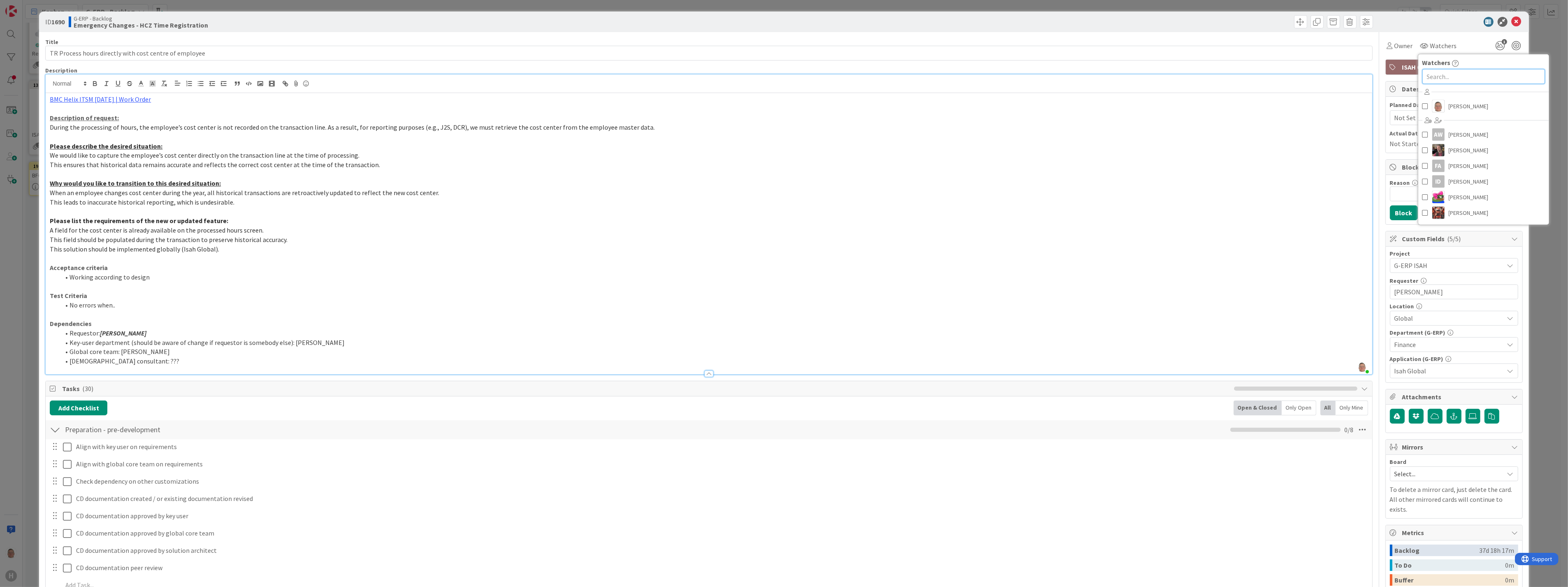
click at [1431, 79] on input "text" at bounding box center [1484, 76] width 123 height 14
type input "ben"
click at [1441, 109] on link "[PERSON_NAME]" at bounding box center [1484, 112] width 130 height 15
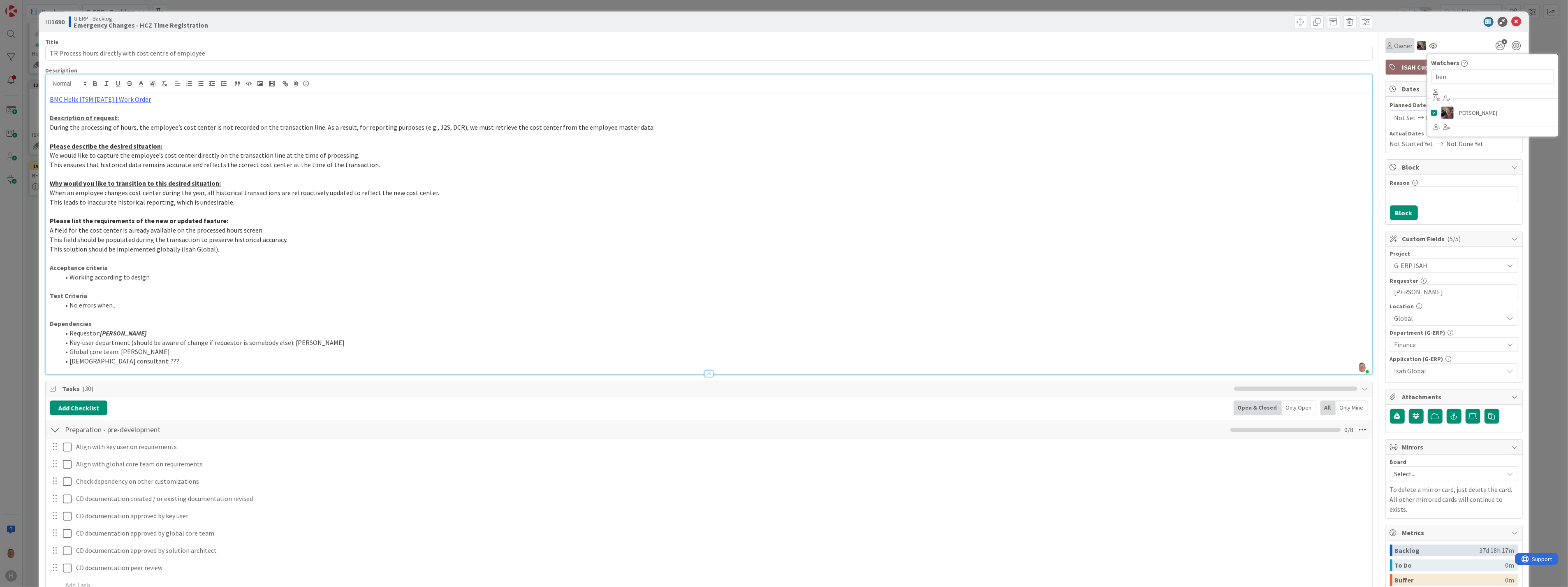
click at [1399, 49] on span "Owner" at bounding box center [1403, 45] width 18 height 10
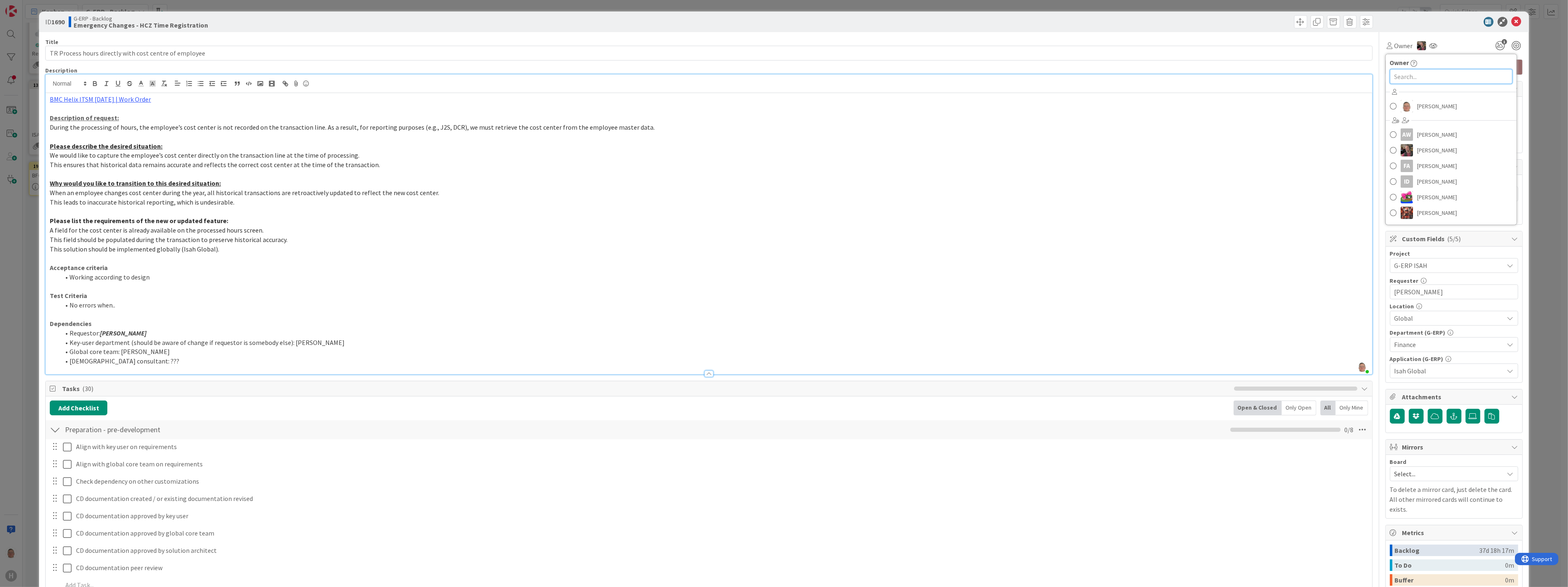
click at [1399, 80] on input "text" at bounding box center [1451, 76] width 123 height 14
type input "voj"
drag, startPoint x: 220, startPoint y: 222, endPoint x: 50, endPoint y: 223, distance: 170.0
click at [50, 223] on strong "Please list the requirements of the new or updated feature:" at bounding box center [139, 221] width 178 height 9
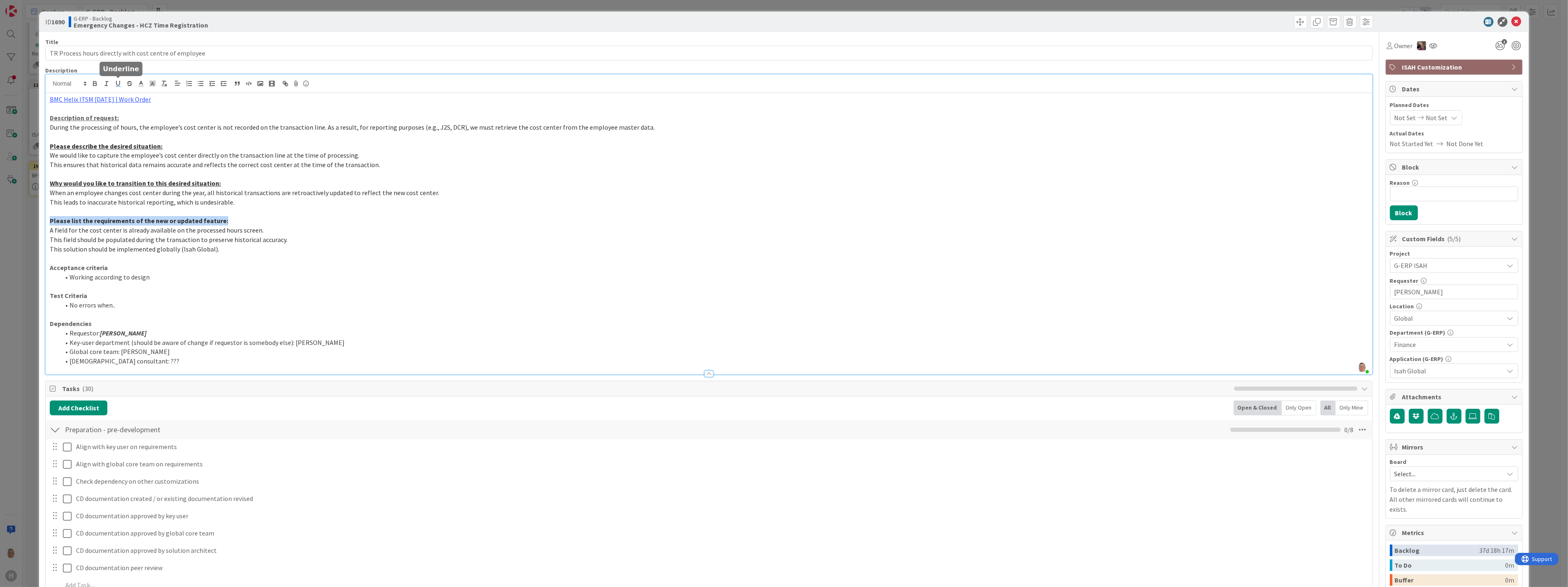
click at [116, 83] on icon "button" at bounding box center [117, 82] width 3 height 4
drag, startPoint x: 541, startPoint y: 265, endPoint x: 549, endPoint y: 263, distance: 8.2
click at [546, 264] on p "Acceptance criteria" at bounding box center [709, 268] width 1318 height 10
click at [124, 100] on link "BMC Helix ITSM 23.3.02 | Work Order" at bounding box center [100, 99] width 101 height 9
click at [95, 113] on link "https://huisman-smartit.onbmc.com/smartit/app/#/workorder/AGGHEXFAF704DATBGLAAT…" at bounding box center [91, 115] width 82 height 11
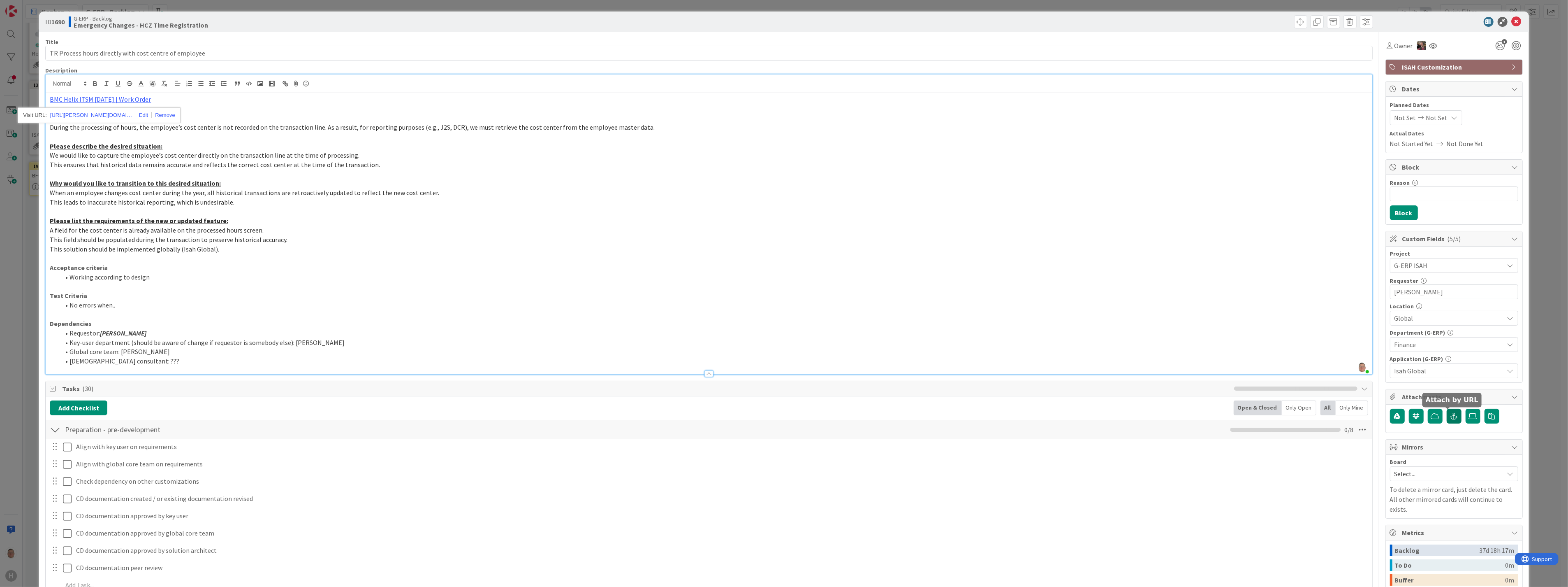
click at [1451, 416] on icon "button" at bounding box center [1455, 415] width 8 height 7
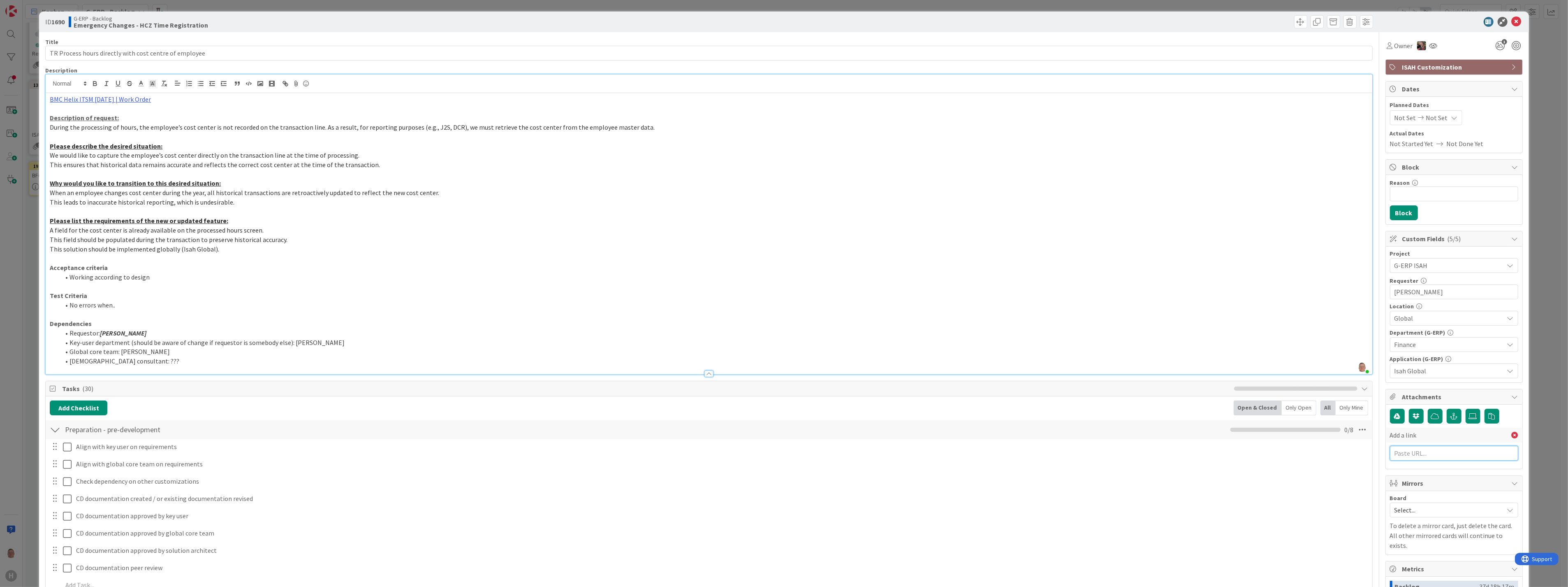
click at [1405, 456] on input "text" at bounding box center [1454, 452] width 129 height 14
paste input "https://huisman-smartit.onbmc.com/smartit/app/#/workorder/AGGHEXFAF704DATBGLAAT…"
type input "https://huisman-smartit.onbmc.com/smartit/app/#/workorder/AGGHEXFAF704DATBGLAAT…"
click at [1402, 471] on input "text" at bounding box center [1454, 470] width 129 height 14
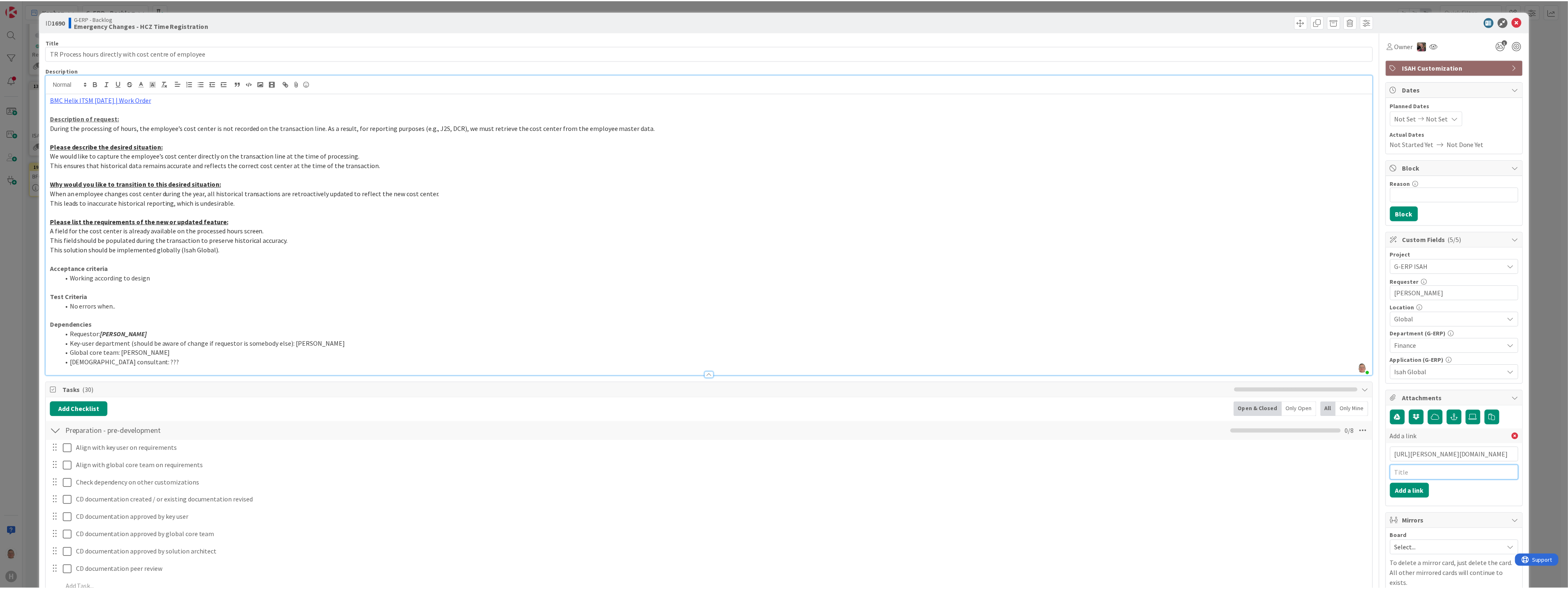
scroll to position [0, 0]
type input "BMC Request"
click at [1410, 492] on button "Add a link" at bounding box center [1415, 490] width 39 height 14
click at [1400, 47] on span "Owner" at bounding box center [1409, 45] width 18 height 10
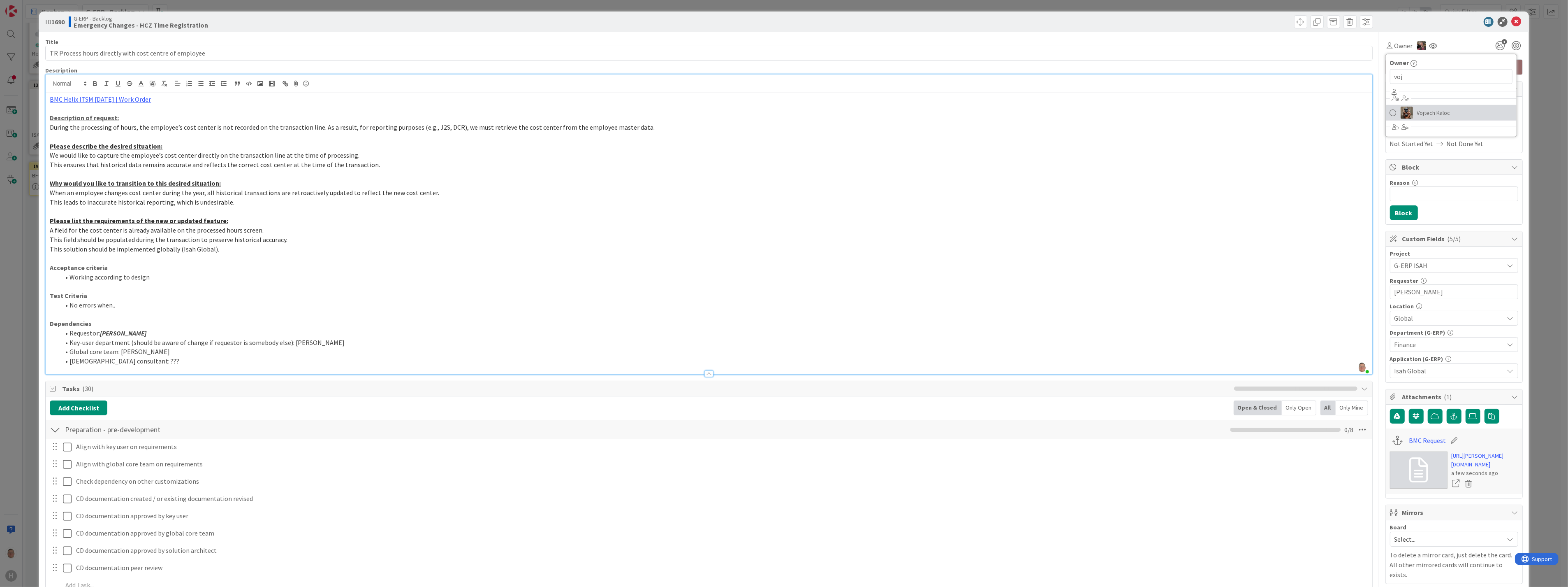
click at [1417, 113] on span "Vojtech Kaloc" at bounding box center [1434, 112] width 34 height 12
click at [1511, 19] on icon at bounding box center [1516, 22] width 10 height 10
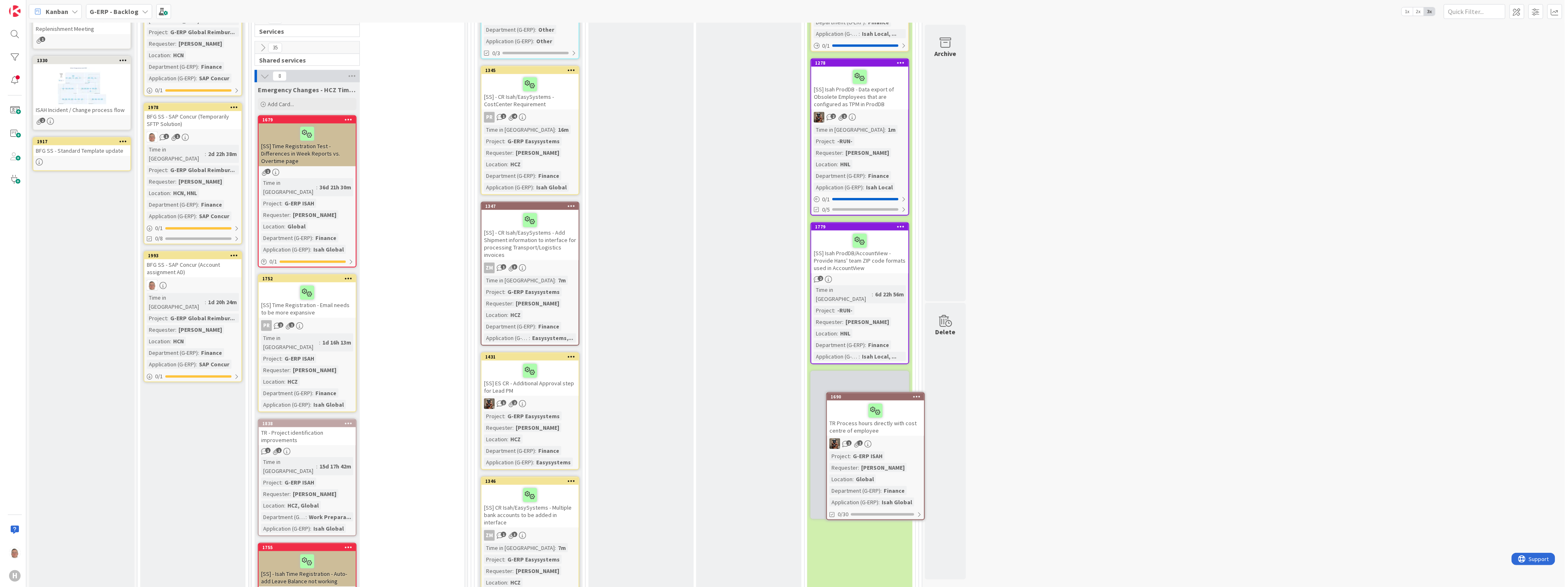
scroll to position [529, 0]
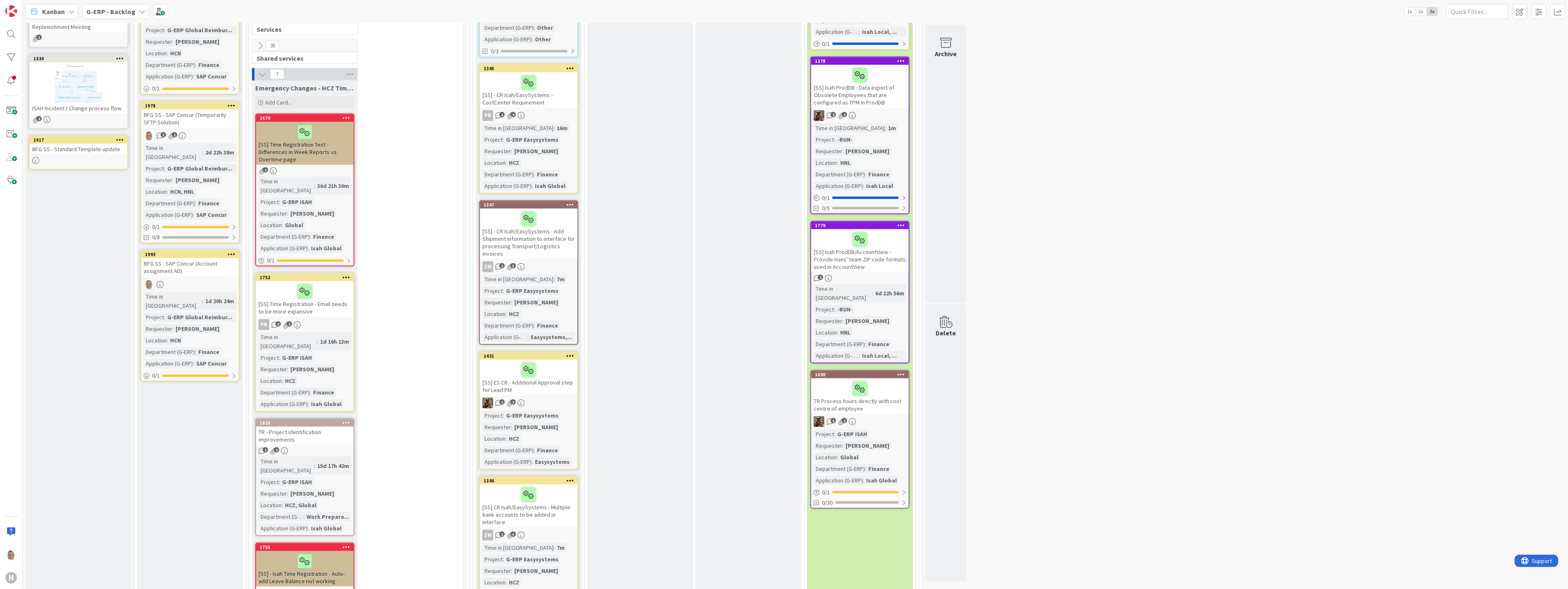
click at [337, 125] on div "[SS] Time Registration Test - Differences in Week Reports vs. Overtime page" at bounding box center [304, 143] width 97 height 43
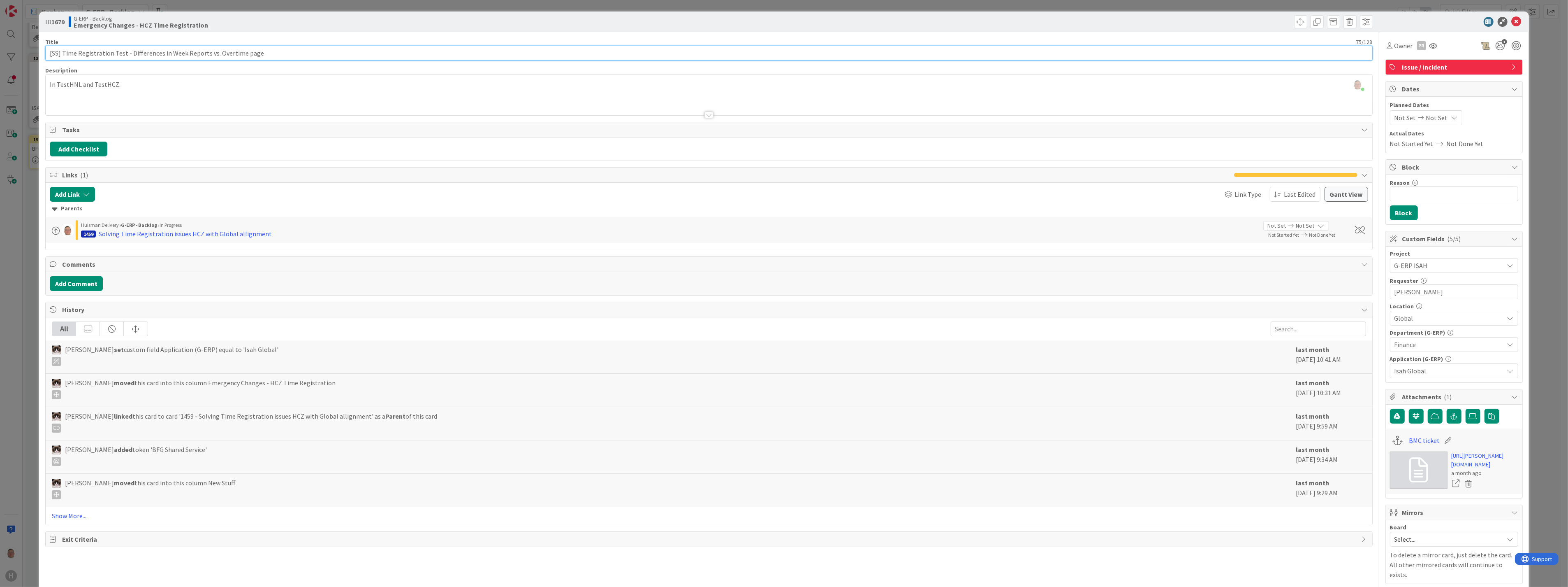
click at [269, 52] on input "[SS] Time Registration Test - Differences in Week Reports vs. Overtime page" at bounding box center [709, 53] width 1327 height 14
click at [1468, 468] on link "https://huisman-smartit.onbmc.com/smartit/app/#/incident/AGGF4KX6HRENQATA885WTA…" at bounding box center [1485, 459] width 66 height 17
click at [143, 85] on div "leon Dolje joined 1 m ago In TestHNL and TestHCZ." at bounding box center [709, 95] width 1326 height 40
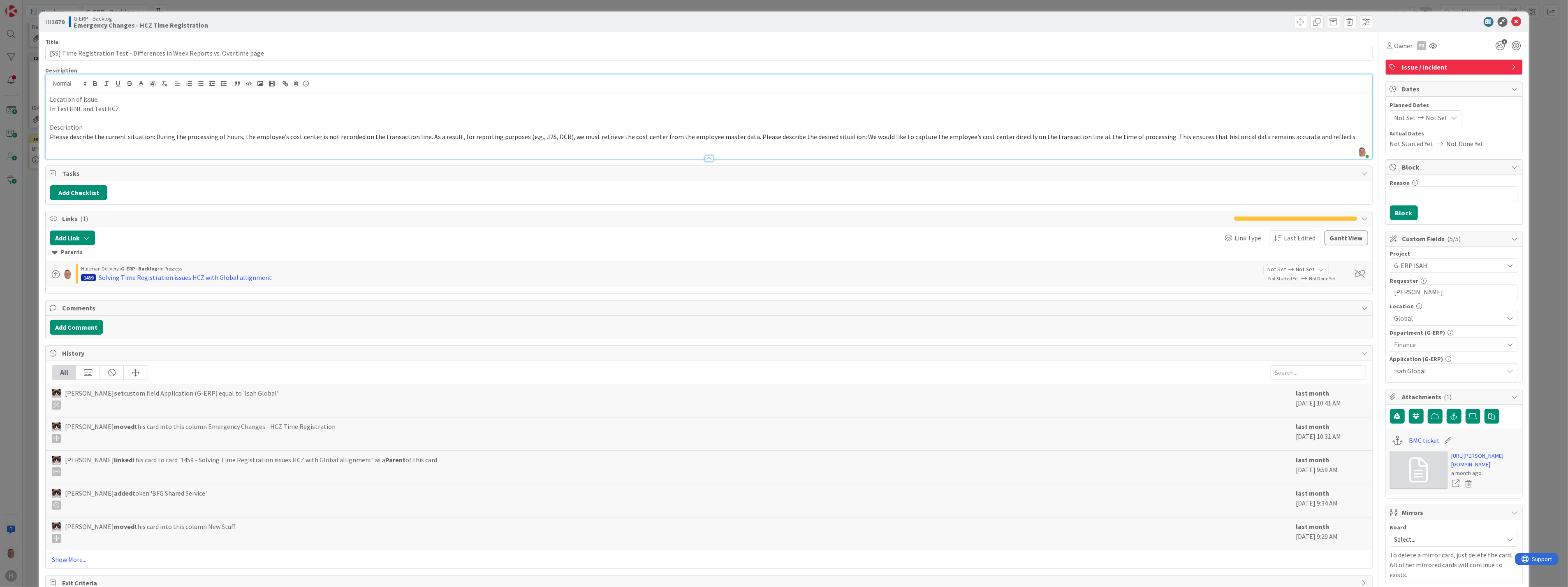
click at [52, 129] on span "Description" at bounding box center [66, 127] width 33 height 9
click at [102, 129] on p "Description:" at bounding box center [709, 128] width 1318 height 10
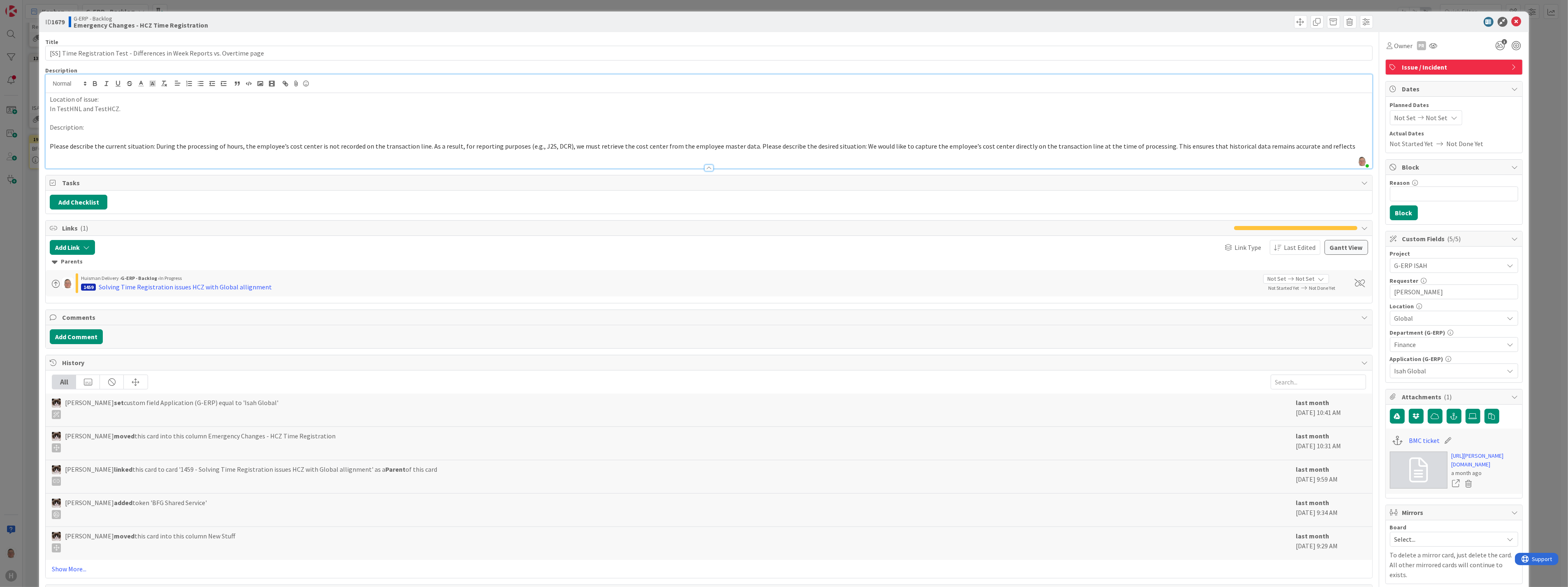
click at [153, 147] on span "Please describe the current situation: During the processing of hours, the empl…" at bounding box center [703, 146] width 1306 height 9
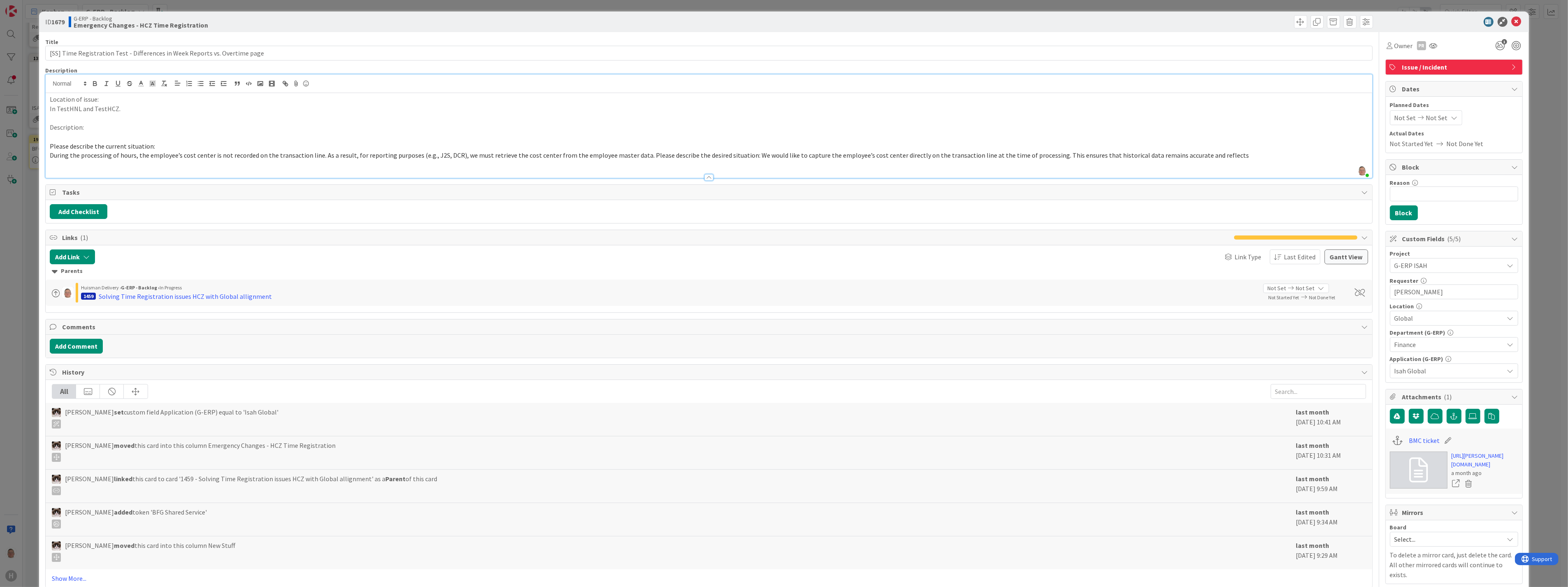
click at [317, 155] on span "During the processing of hours, the employee’s cost center is not recorded on t…" at bounding box center [649, 154] width 1200 height 9
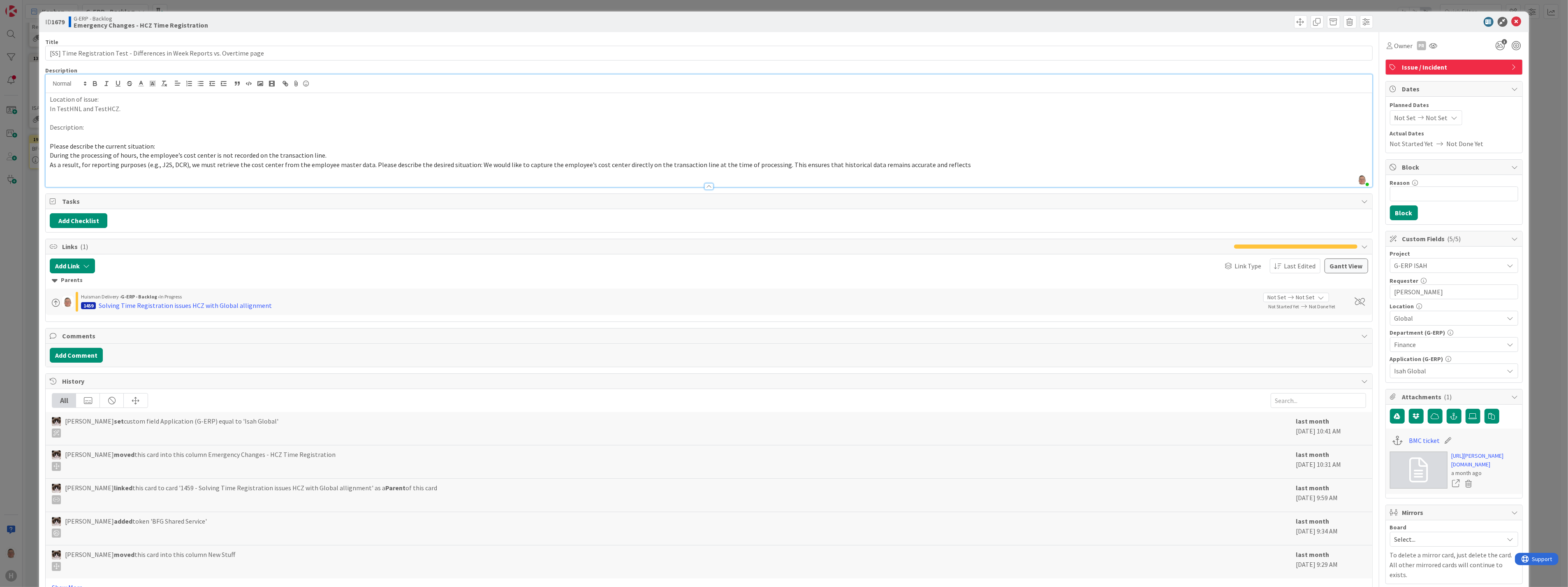
click at [366, 164] on span "As a result, for reporting purposes (e.g., J2S, DCR), we must retrieve the cost…" at bounding box center [510, 164] width 922 height 9
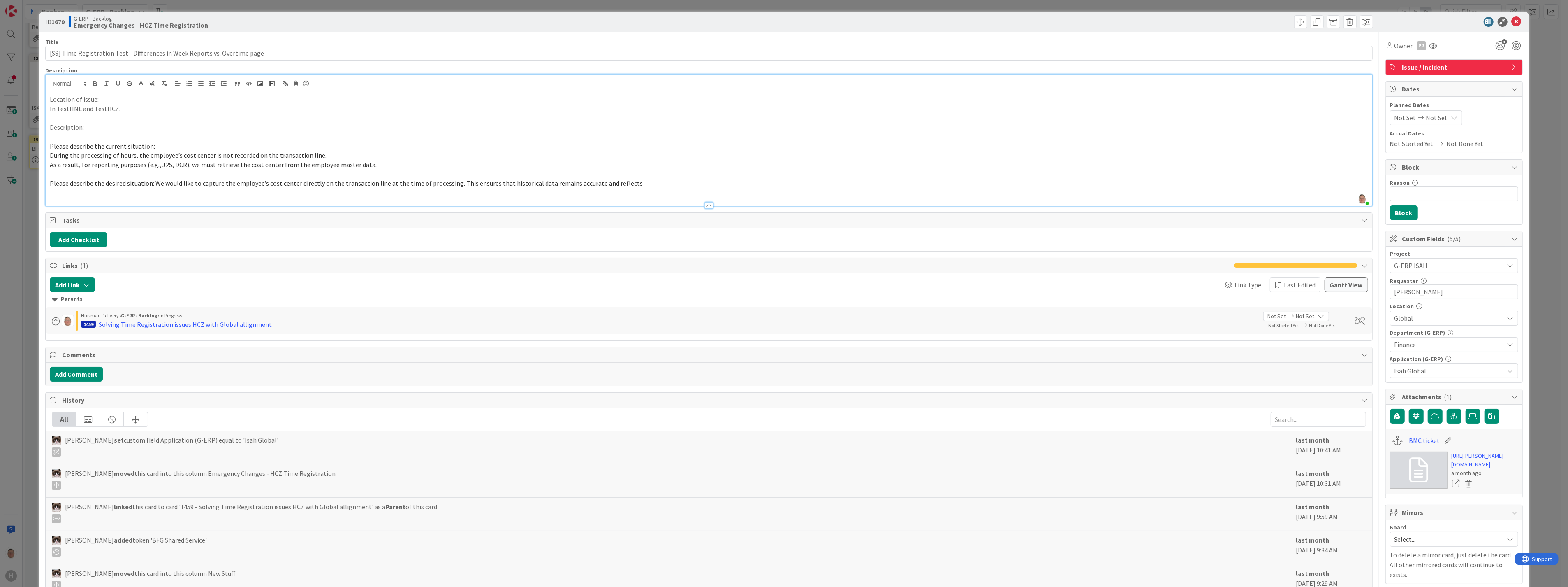
click at [153, 182] on span "Please describe the desired situation: We would like to capture the employee’s …" at bounding box center [346, 183] width 593 height 9
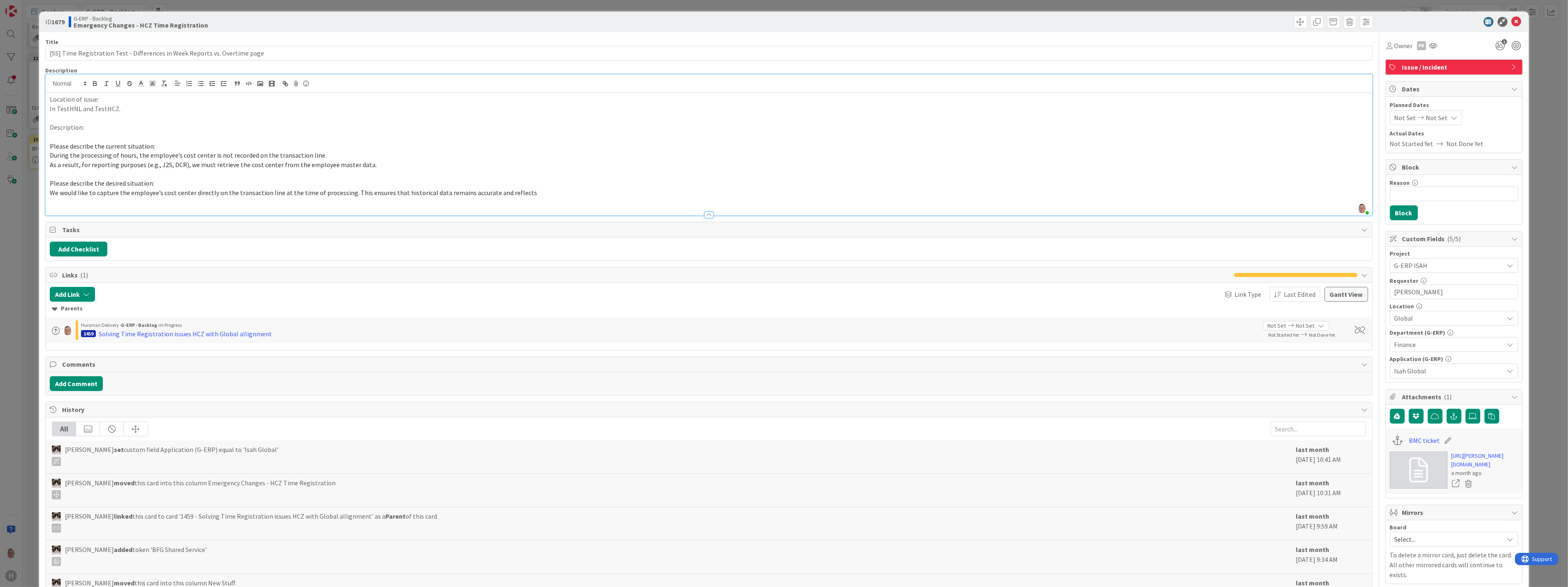
click at [349, 195] on span "We would like to capture the employee’s cost center directly on the transaction…" at bounding box center [293, 192] width 487 height 9
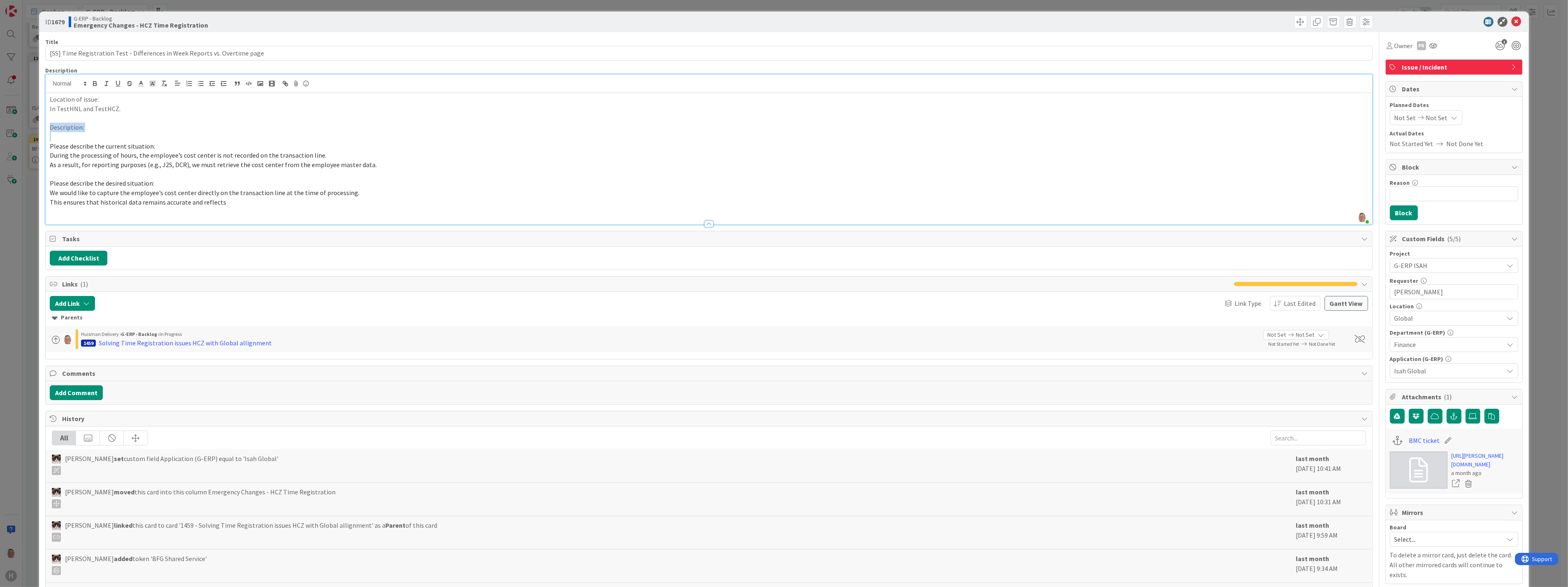
drag, startPoint x: 105, startPoint y: 136, endPoint x: 43, endPoint y: 129, distance: 62.4
click at [43, 129] on div "ID 1679 G-ERP - Backlog Emergency Changes - HCZ Time Registration Title 75 / 12…" at bounding box center [784, 382] width 1489 height 740
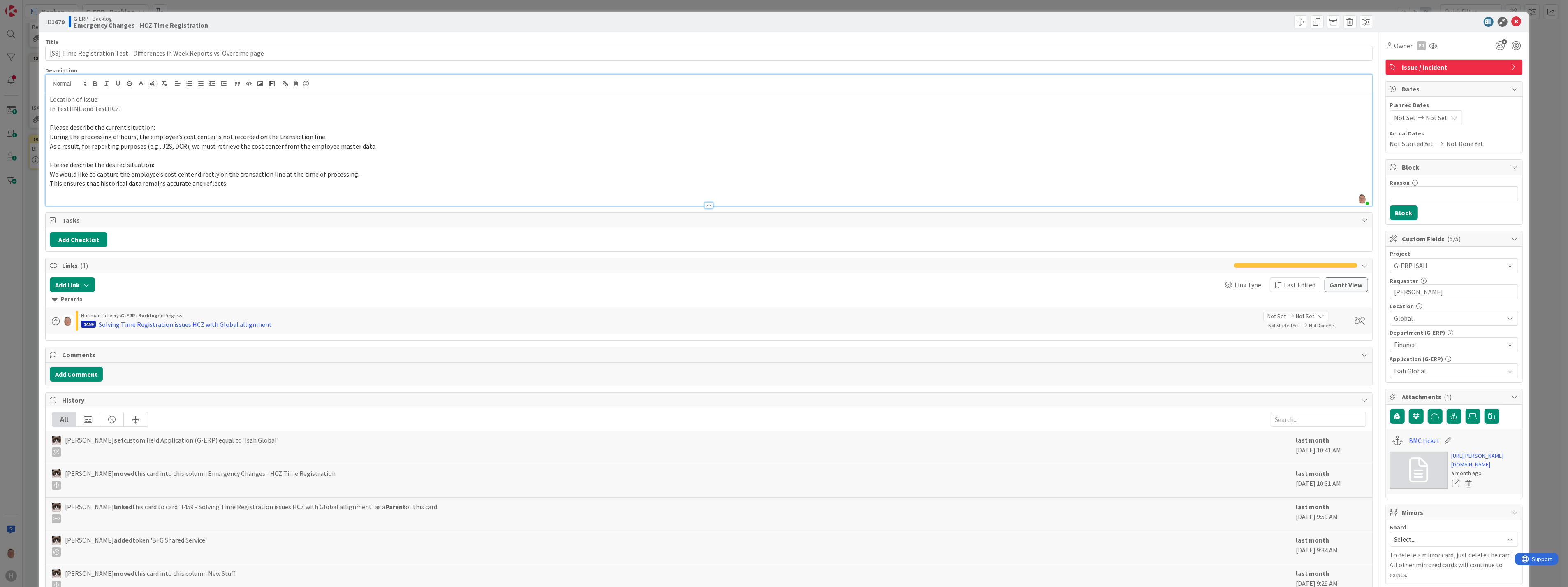
click at [235, 191] on p at bounding box center [709, 193] width 1318 height 10
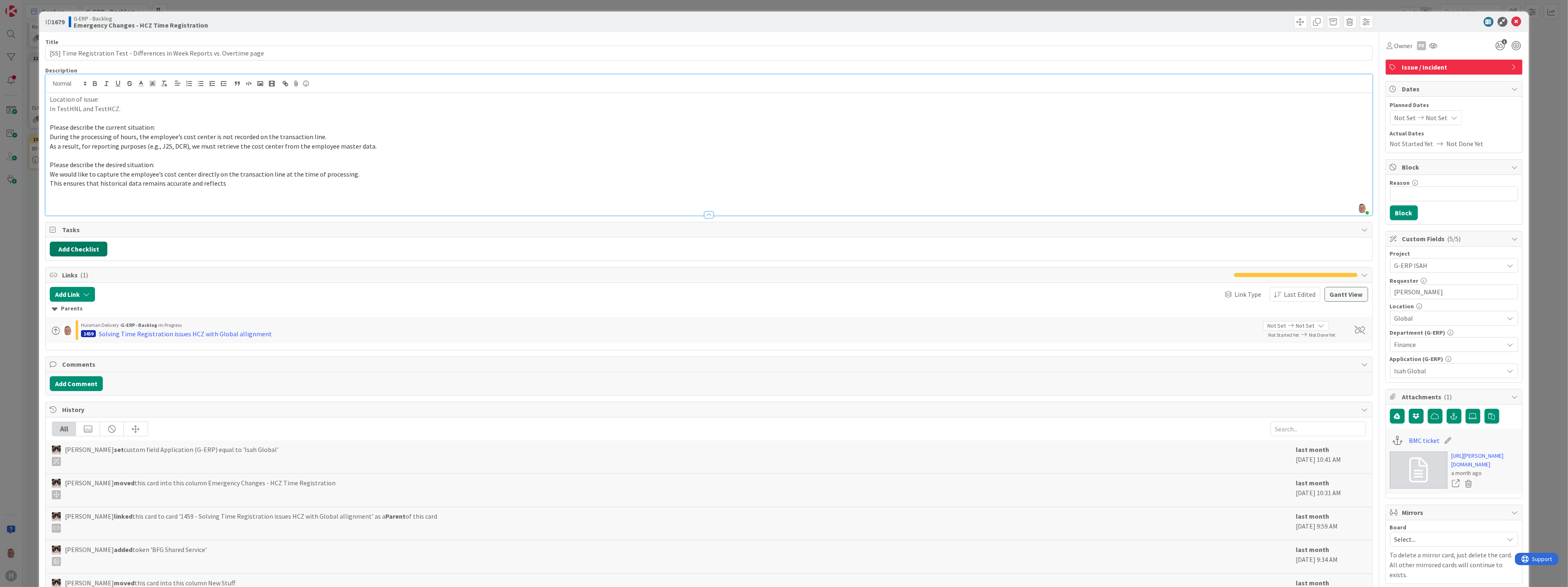
click at [80, 249] on button "Add Checklist" at bounding box center [79, 248] width 58 height 14
type input "Actions to be taken"
click at [1459, 458] on link "https://huisman-smartit.onbmc.com/smartit/app/#/incident/AGGF4KX6HRENQATA885WTA…" at bounding box center [1485, 459] width 66 height 17
click at [1460, 468] on link "https://huisman-smartit.onbmc.com/smartit/app/#/incident/AGGF4KX6HRENQATA885WTA…" at bounding box center [1485, 459] width 66 height 17
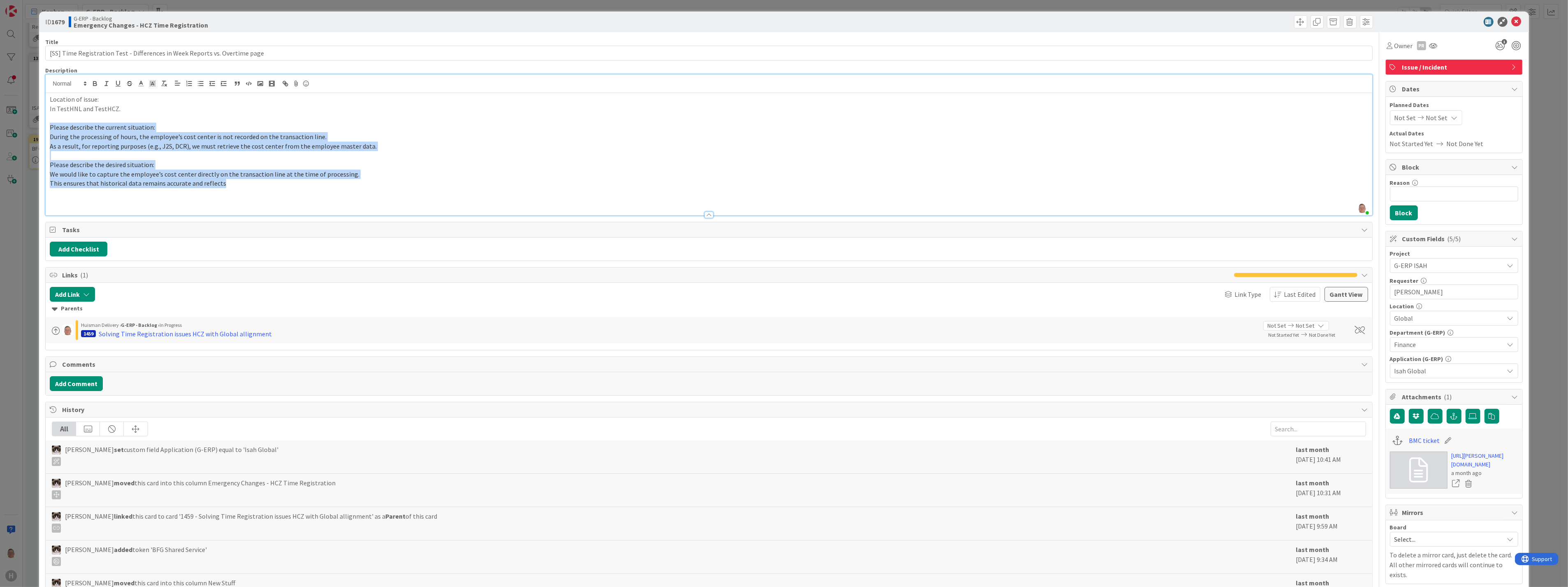
drag, startPoint x: 228, startPoint y: 182, endPoint x: 37, endPoint y: 129, distance: 198.2
click at [37, 129] on div "ID 1679 G-ERP - Backlog Emergency Changes - HCZ Time Registration Title 75 / 12…" at bounding box center [784, 294] width 1568 height 587
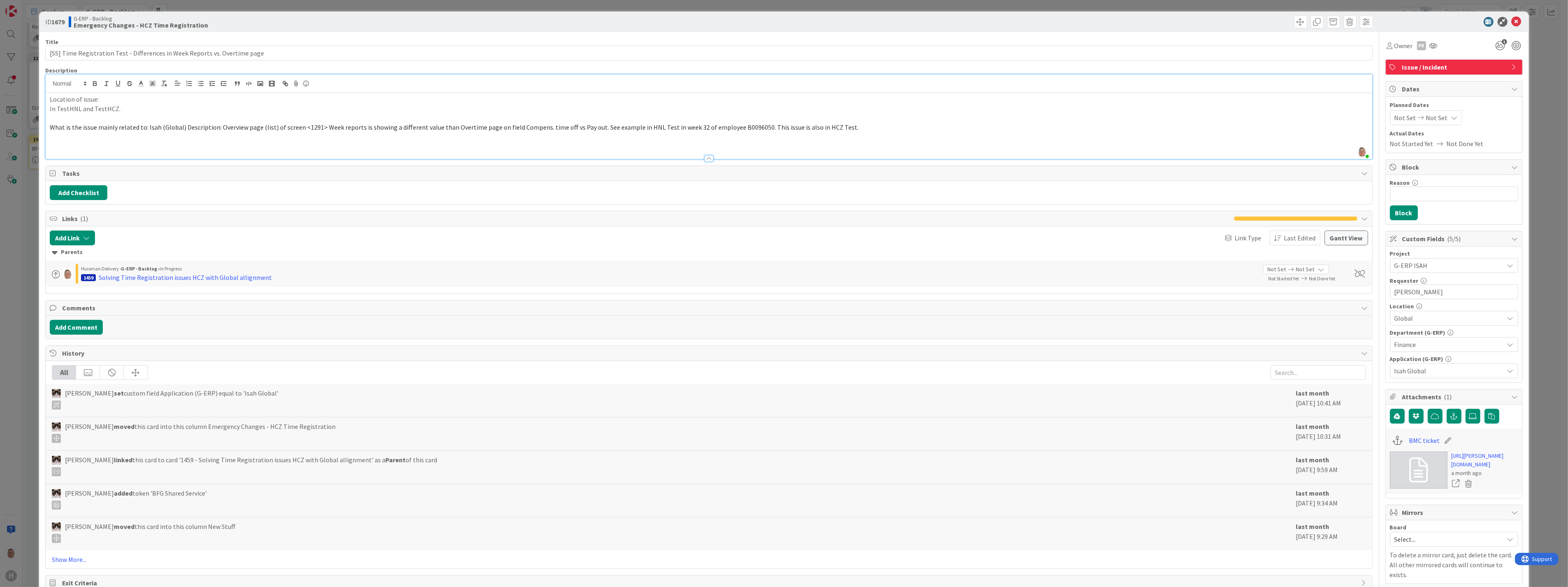
click at [147, 127] on span "What is the issue mainly related to: Isah (Global) Description: Overview page (…" at bounding box center [455, 127] width 809 height 9
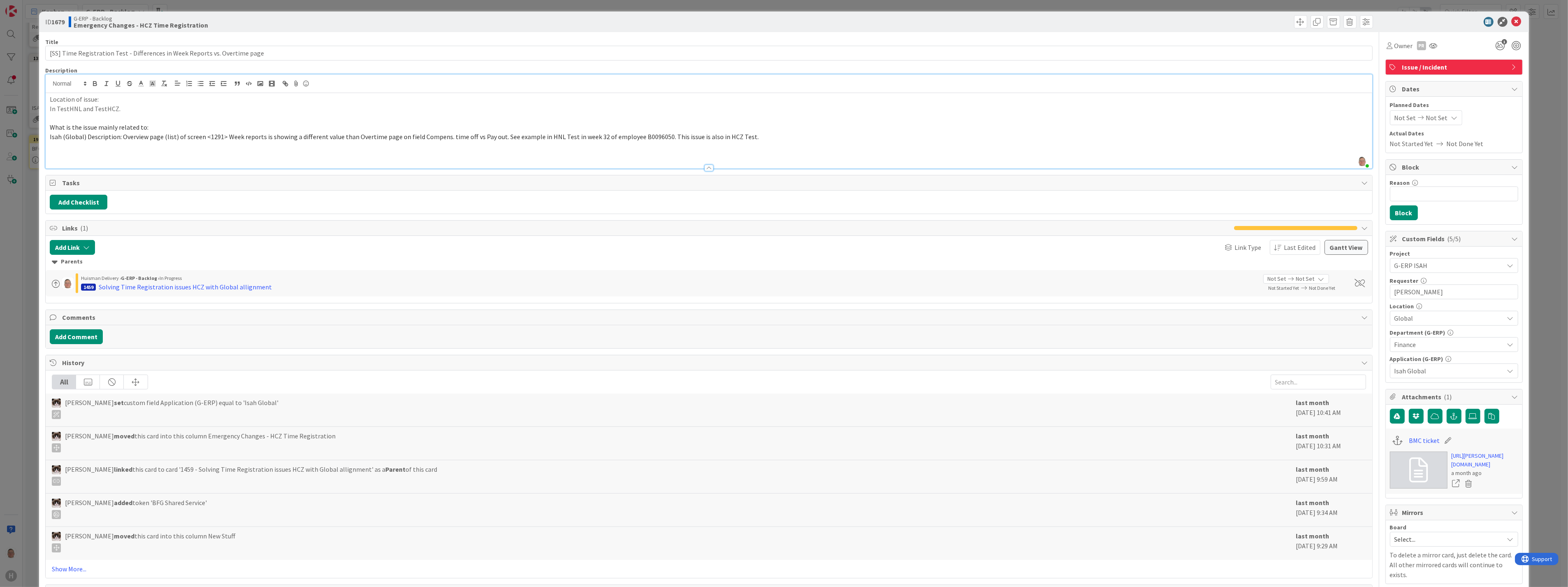
click at [496, 138] on span "Isah (Global) Description: Overview page (list) of screen <1291> Week reports i…" at bounding box center [404, 136] width 709 height 9
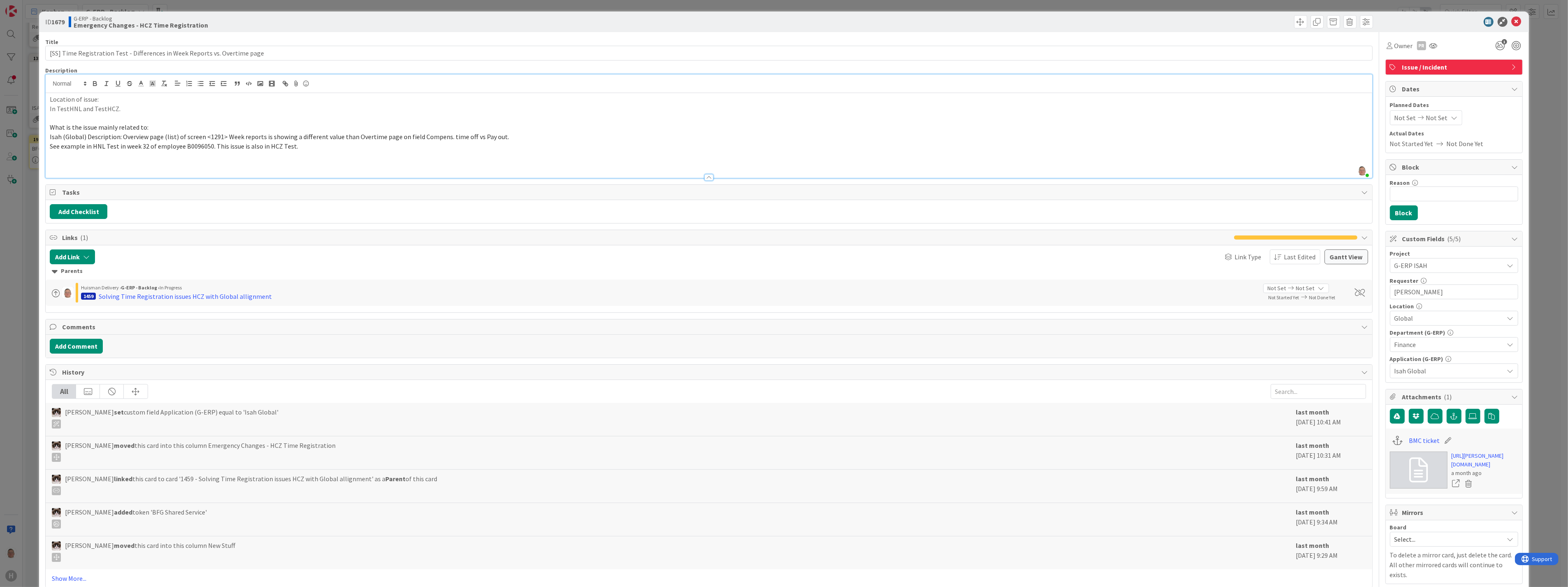
click at [319, 145] on p "See example in HNL Test in week 32 of employee B0096050. This issue is also in …" at bounding box center [709, 147] width 1318 height 10
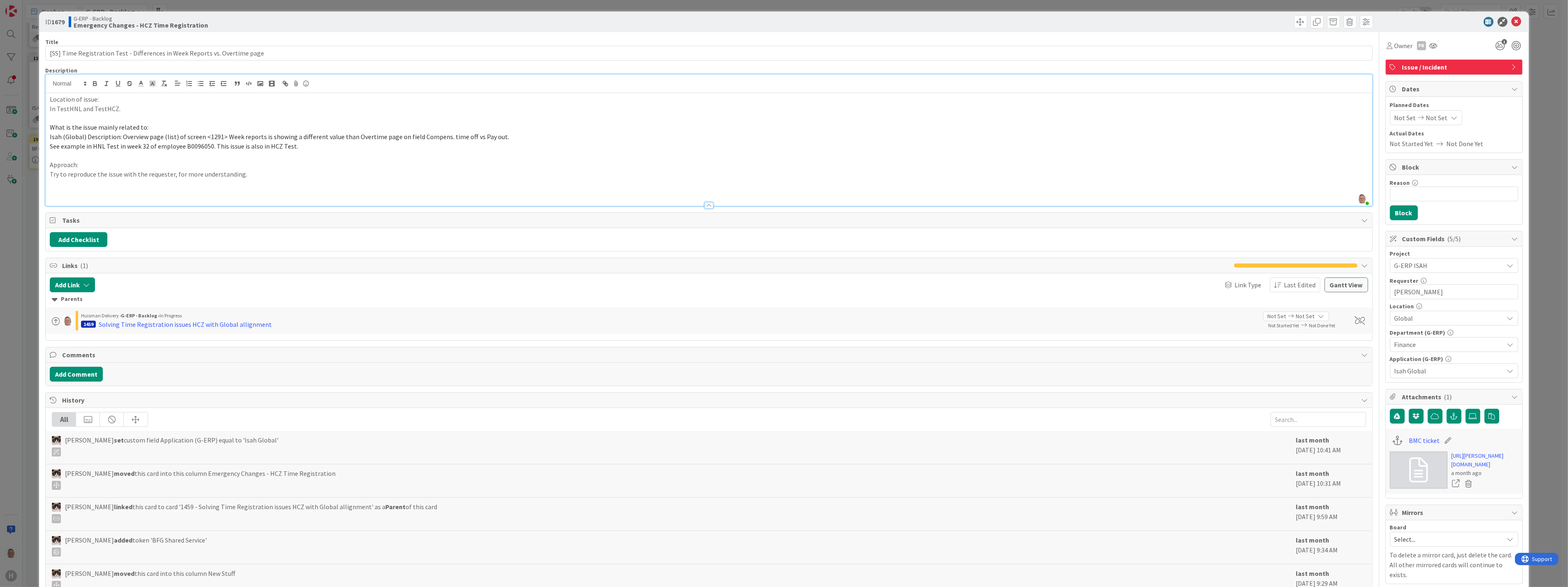
drag, startPoint x: 152, startPoint y: 129, endPoint x: 40, endPoint y: 126, distance: 112.0
click at [40, 126] on div "ID 1679 G-ERP - Backlog Emergency Changes - HCZ Time Registration Title 75 / 12…" at bounding box center [784, 382] width 1489 height 740
click at [95, 82] on icon "button" at bounding box center [94, 82] width 3 height 2
click at [118, 84] on icon "button" at bounding box center [118, 83] width 8 height 8
drag, startPoint x: 82, startPoint y: 165, endPoint x: 44, endPoint y: 161, distance: 38.2
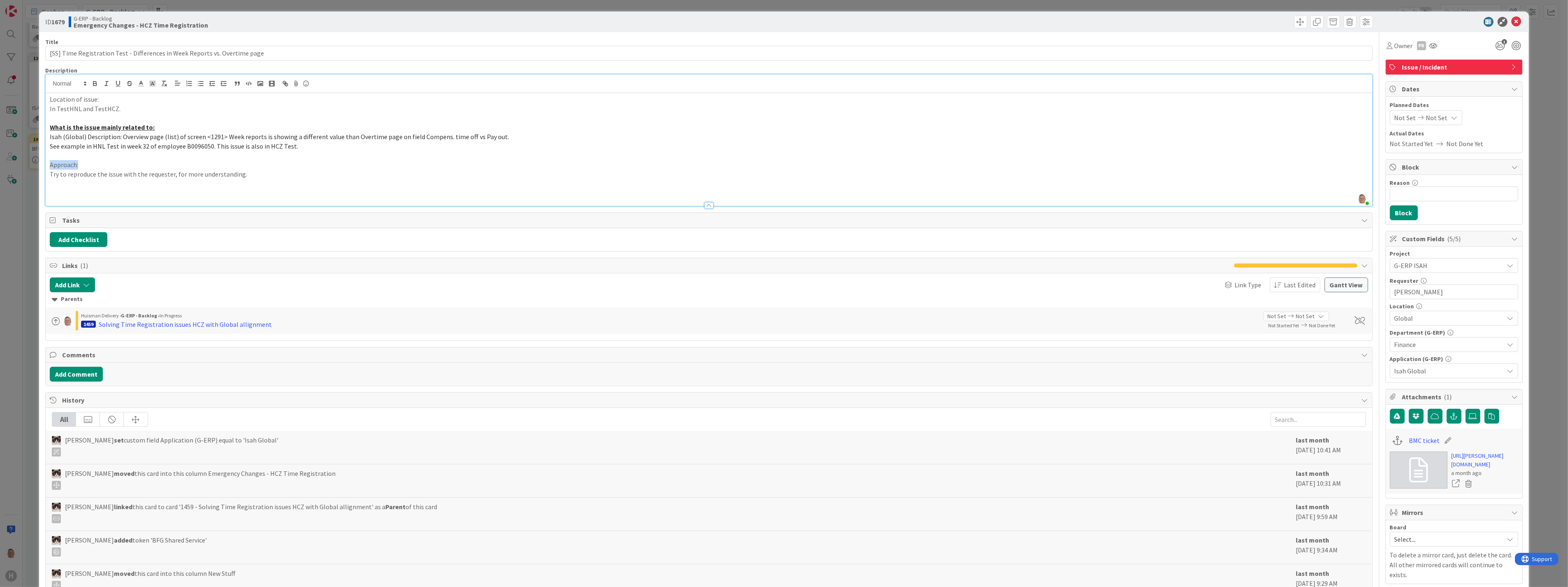
click at [45, 161] on div "leon Dolje joined 5 m ago Location of issue: In TestHNL and TestHCZ. What is th…" at bounding box center [709, 140] width 1327 height 132
click at [92, 83] on icon "button" at bounding box center [95, 83] width 8 height 8
click at [117, 84] on icon "button" at bounding box center [117, 82] width 3 height 4
click at [261, 175] on p "Try to reproduce the issue with the requester, for more understanding." at bounding box center [709, 175] width 1318 height 10
click at [83, 176] on p "Try to reproduce the issue with the requester, for more understanding." at bounding box center [709, 175] width 1318 height 10
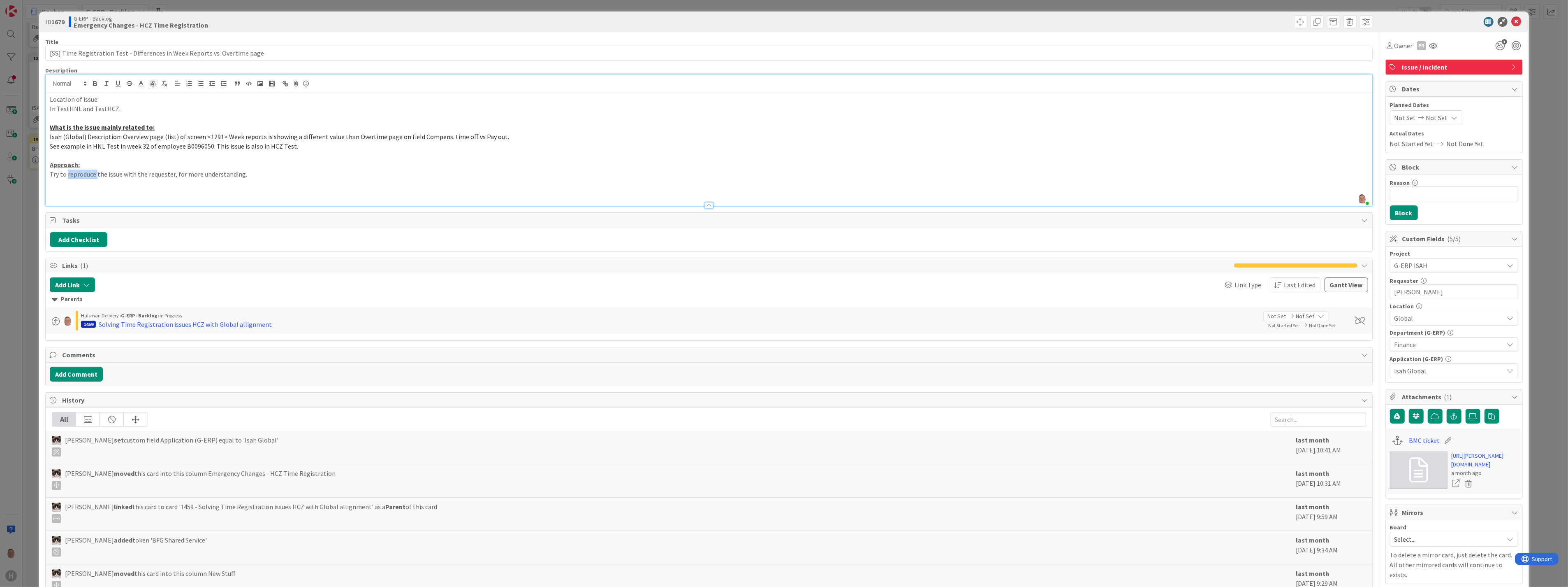
click at [83, 176] on p "Try to reproduce the issue with the requester, for more understanding." at bounding box center [709, 175] width 1318 height 10
click at [296, 182] on p at bounding box center [709, 183] width 1318 height 10
click at [1511, 21] on icon at bounding box center [1516, 22] width 10 height 10
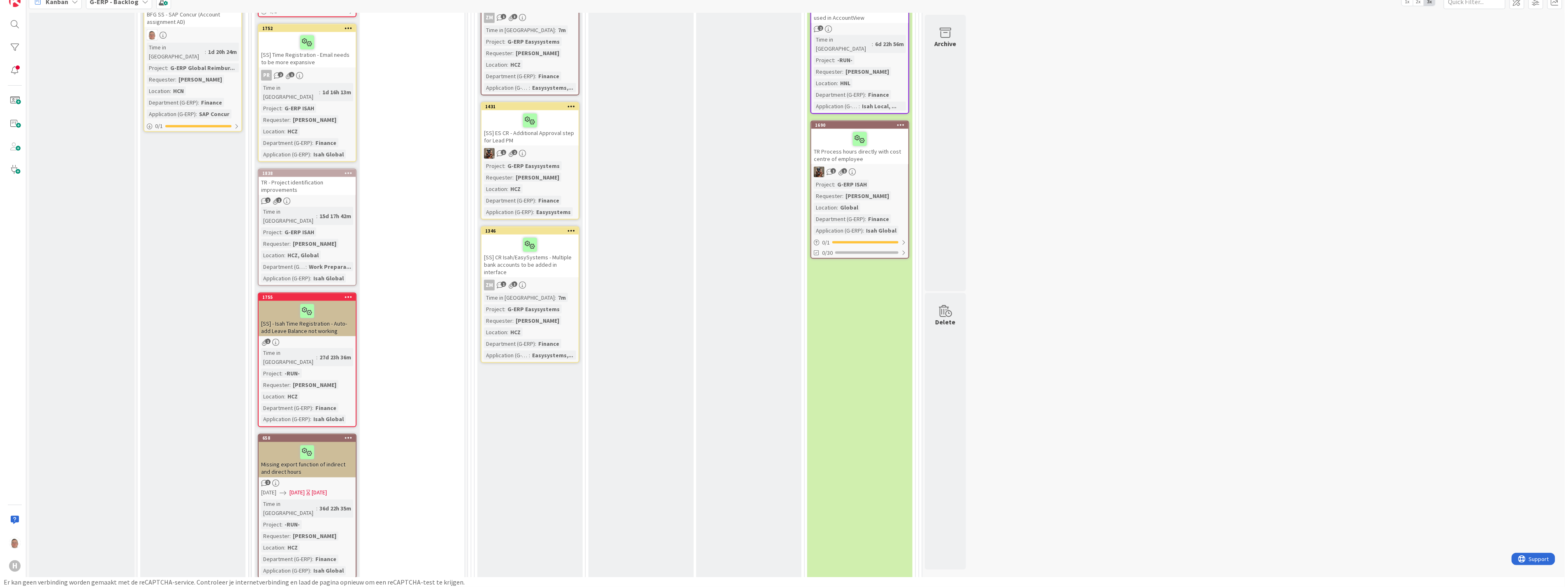
scroll to position [539, 0]
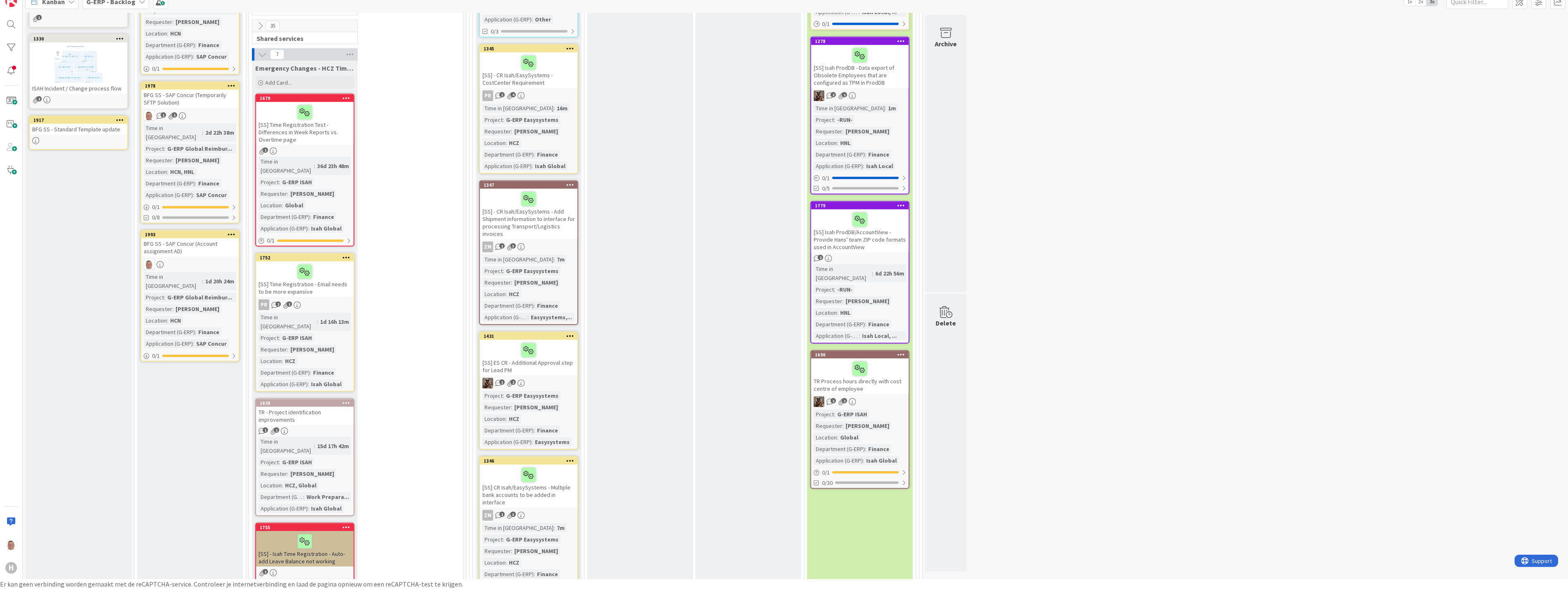
click at [340, 104] on div at bounding box center [304, 113] width 92 height 17
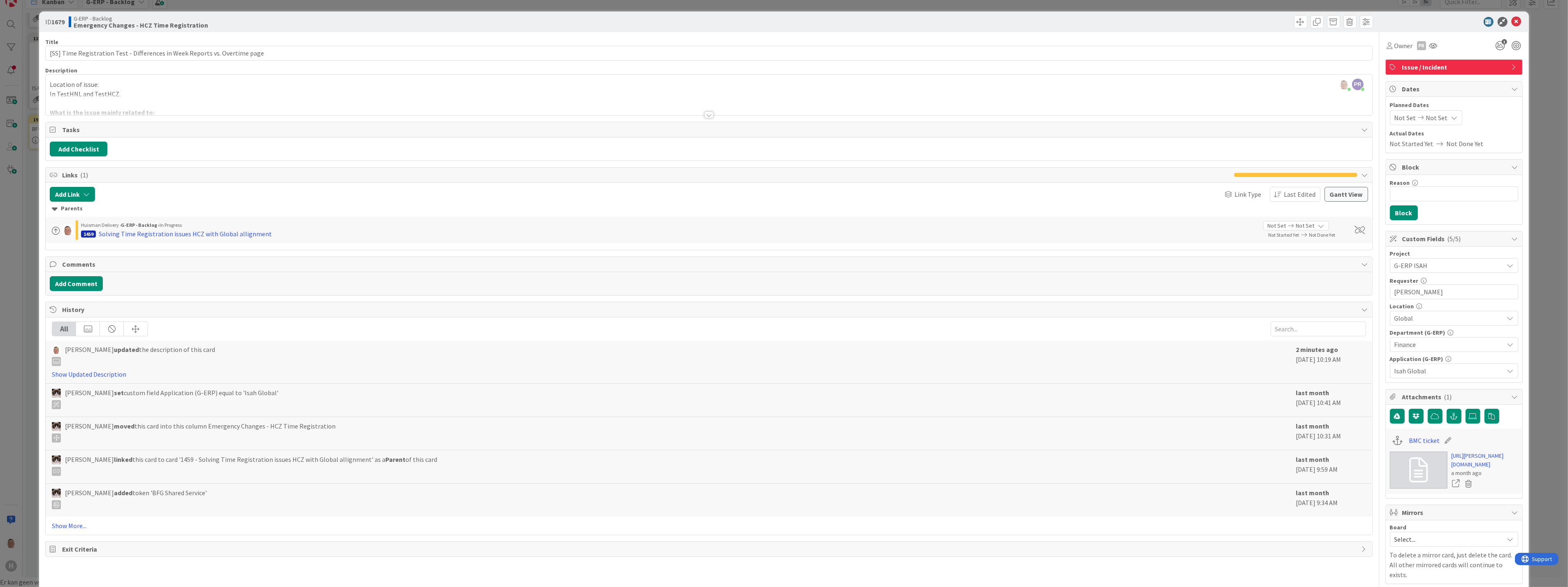
click at [705, 113] on div at bounding box center [709, 114] width 9 height 7
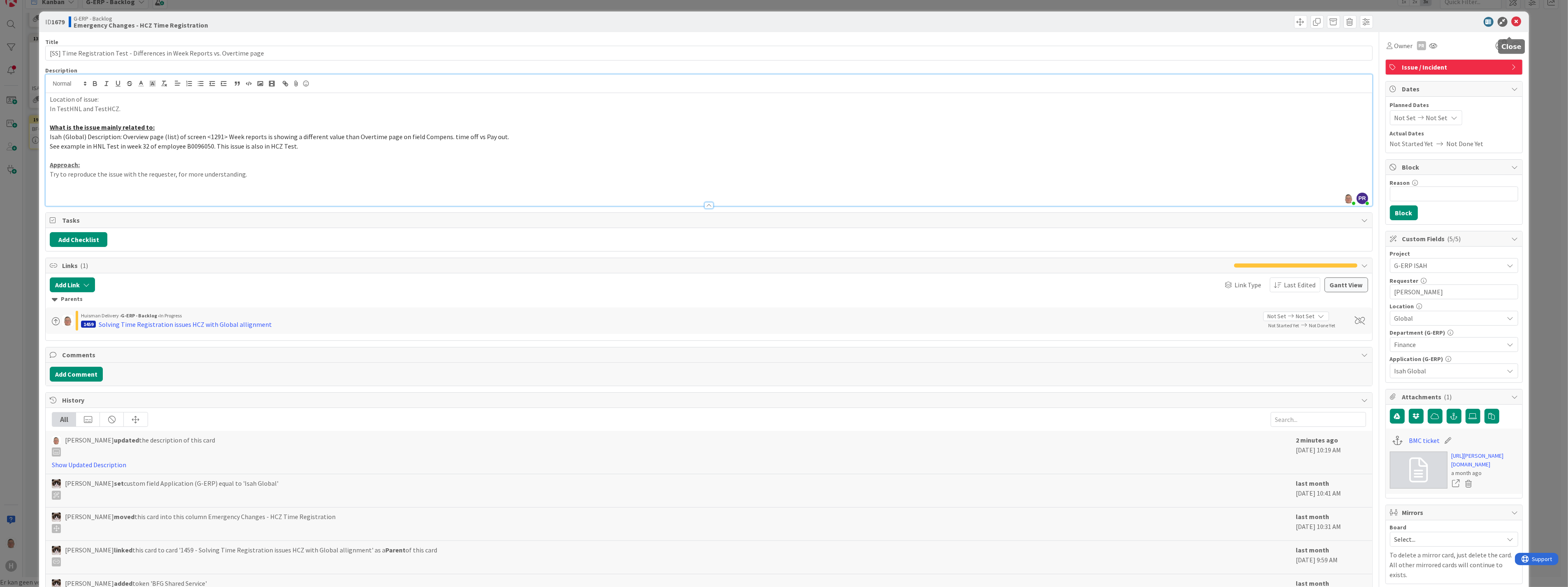
click at [1511, 20] on icon at bounding box center [1516, 22] width 10 height 10
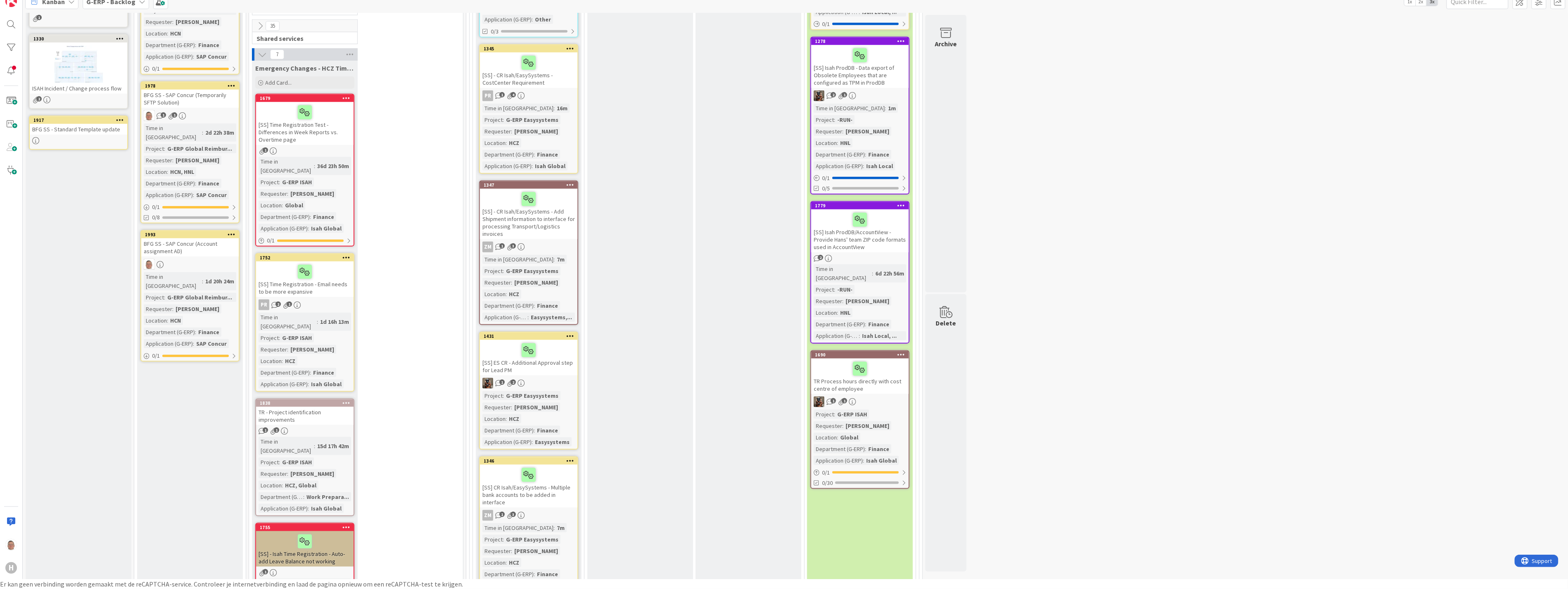
click at [331, 102] on div "[SS] Time Registration Test - Differences in Week Reports vs. Overtime page" at bounding box center [304, 123] width 97 height 43
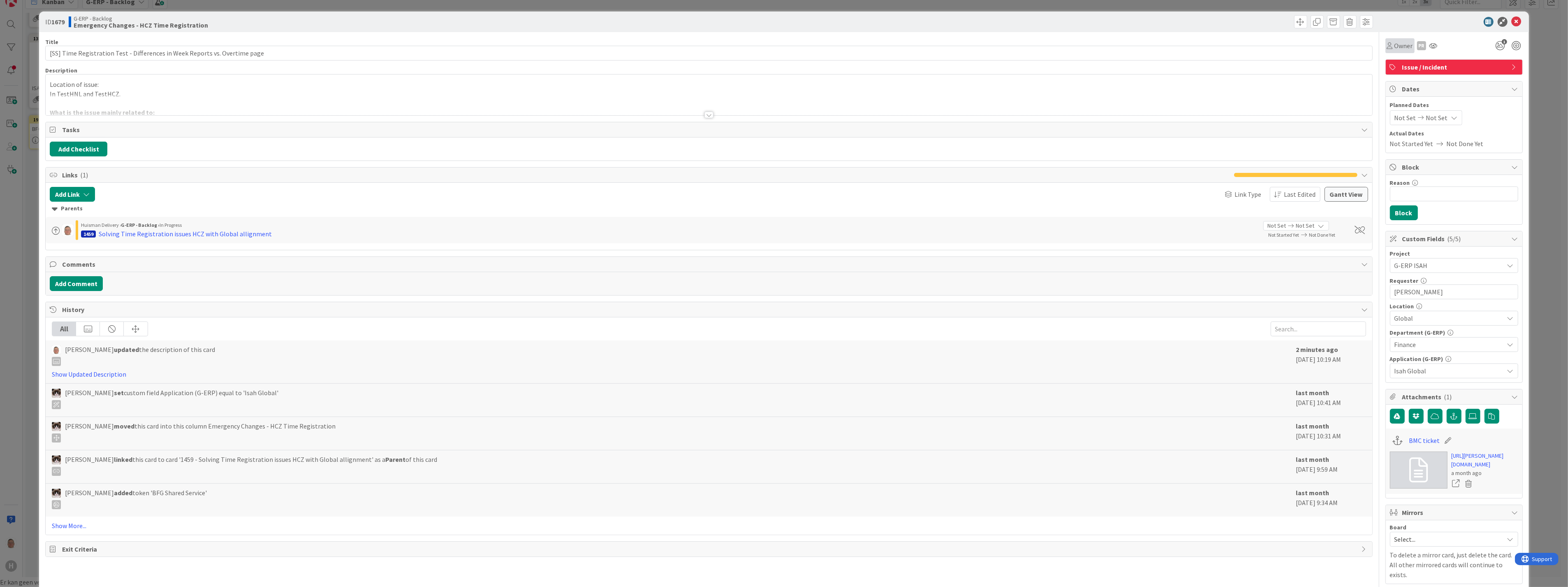
click at [1394, 46] on span "Owner" at bounding box center [1403, 45] width 18 height 10
click at [1393, 75] on input "text" at bounding box center [1451, 76] width 123 height 14
type input "voj"
click at [1417, 110] on span "Vojtech Kaloc" at bounding box center [1434, 112] width 34 height 12
click at [1511, 20] on icon at bounding box center [1516, 22] width 10 height 10
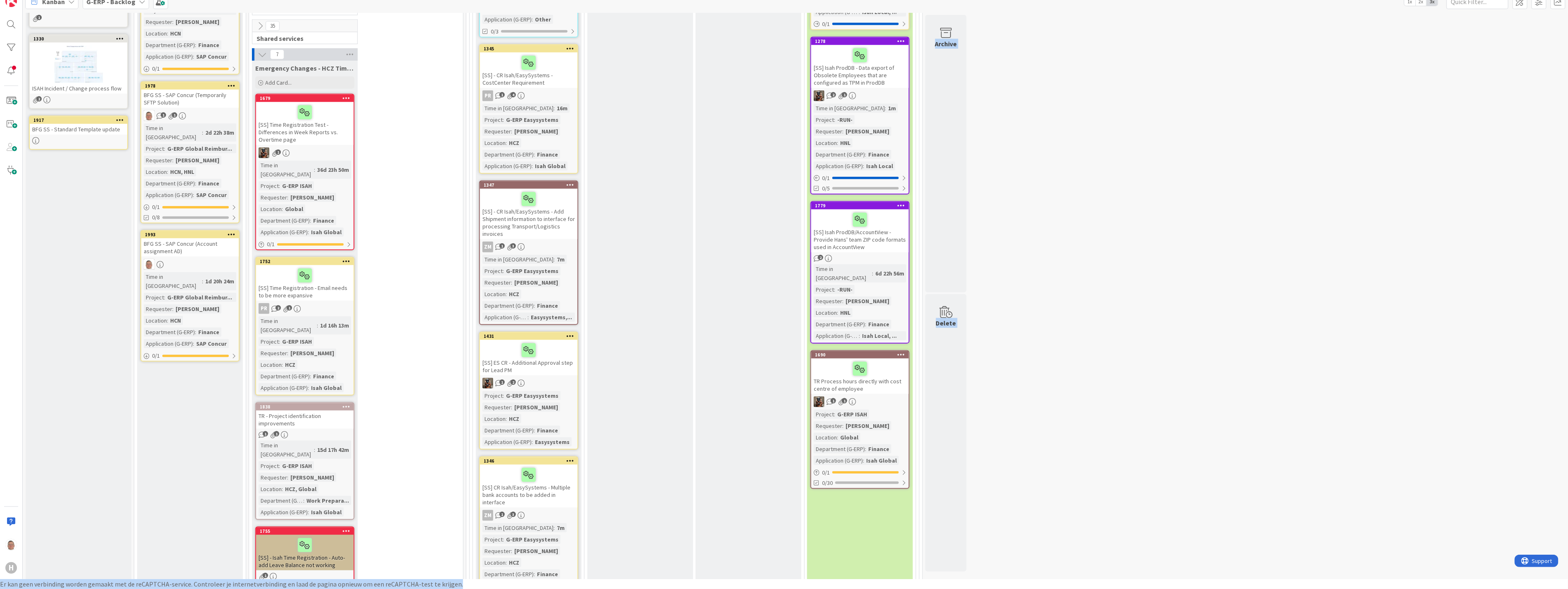
drag, startPoint x: 318, startPoint y: 127, endPoint x: 457, endPoint y: 215, distance: 164.5
click at [460, 220] on div "7 Emergency Changes - HCZ Time Registration Add Card... 1679 [SS] Time Registra…" at bounding box center [355, 586] width 211 height 1076
drag, startPoint x: 315, startPoint y: 80, endPoint x: 384, endPoint y: 99, distance: 71.6
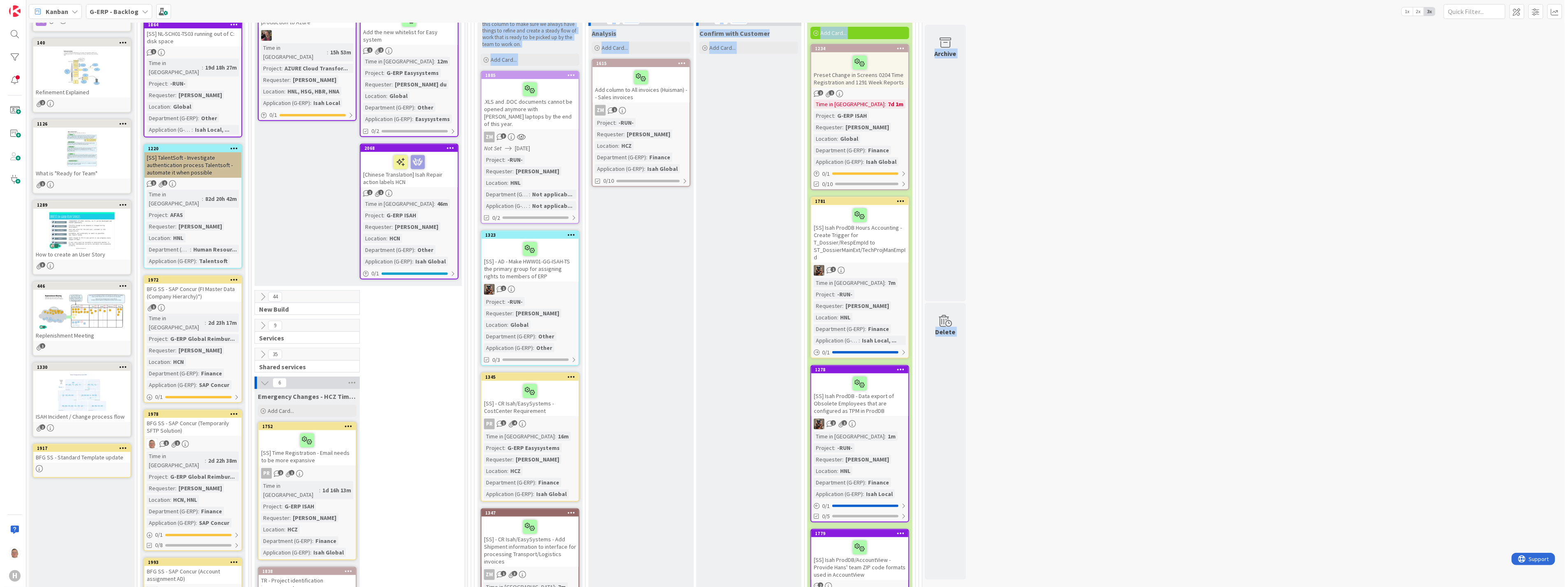
scroll to position [215, 0]
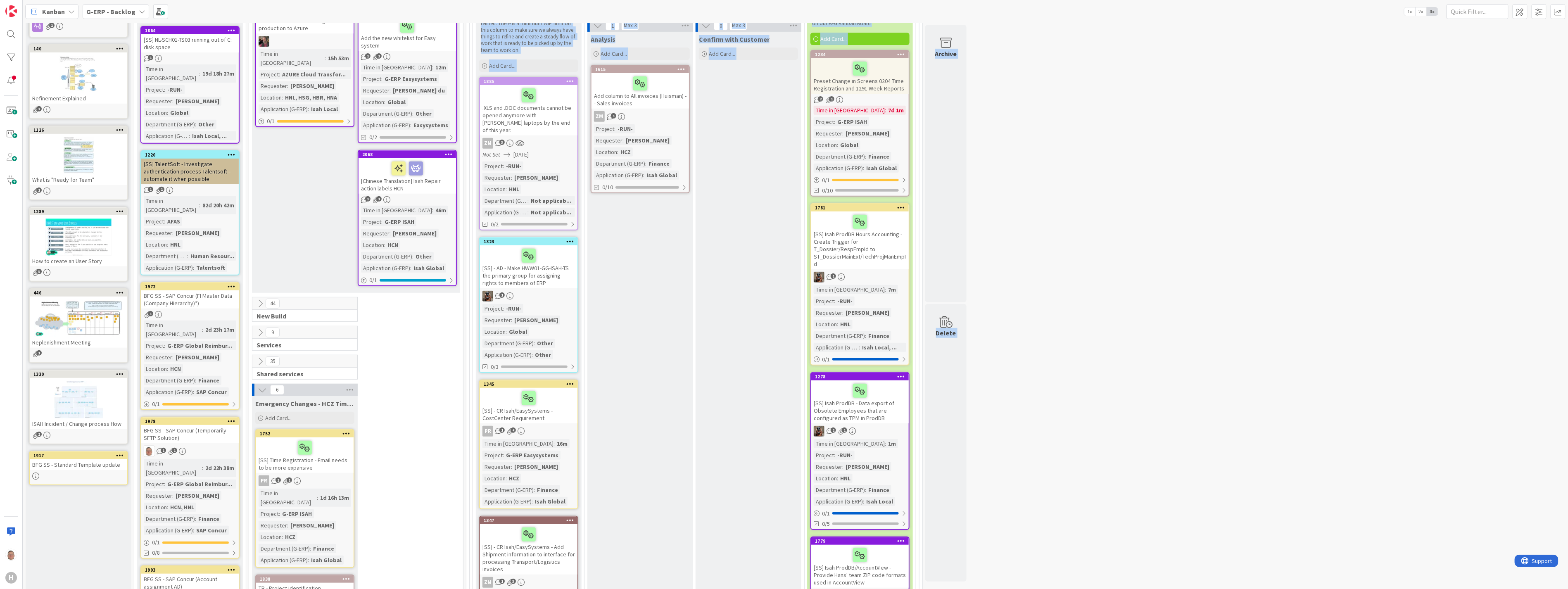
click at [542, 162] on div "Project : -RUN- Requester : Dijk, Kevin Van Location : HNL Department (G-ERP) :…" at bounding box center [529, 189] width 92 height 55
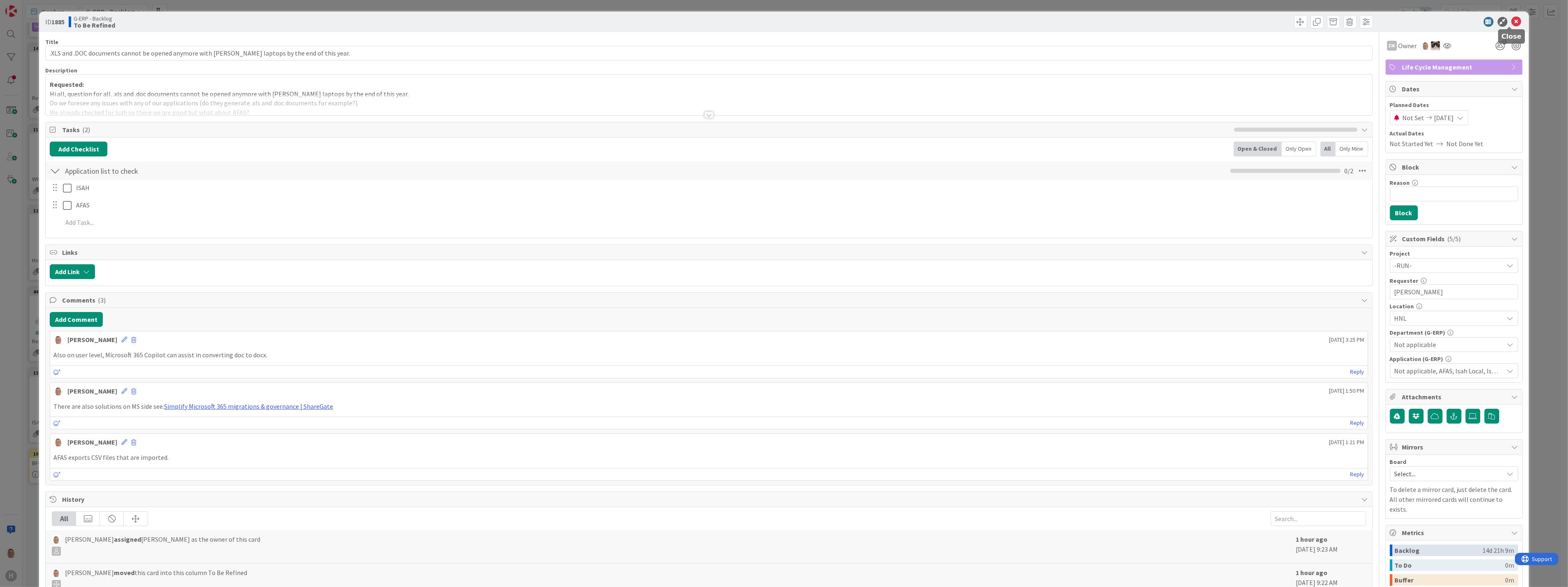
click at [1511, 20] on icon at bounding box center [1516, 22] width 10 height 10
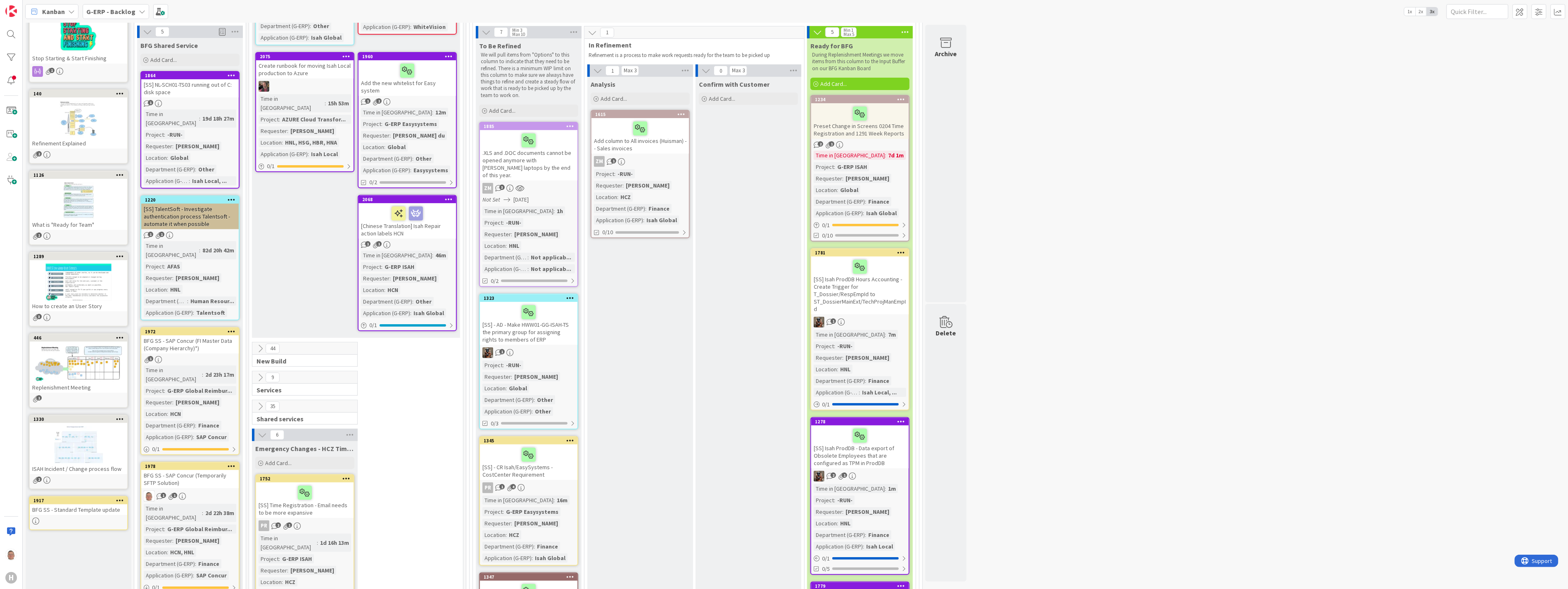
scroll to position [78, 0]
